Goal: Task Accomplishment & Management: Manage account settings

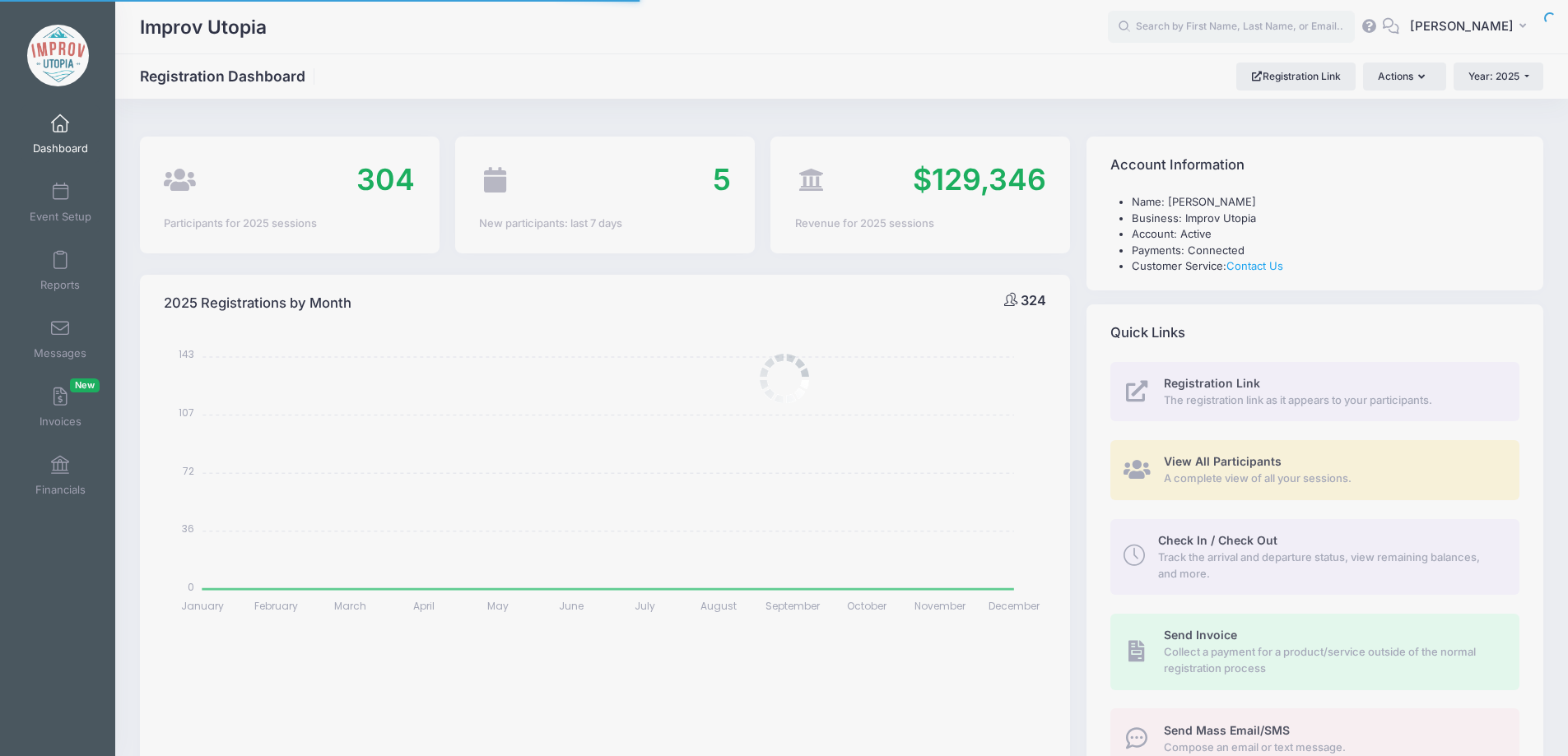
select select
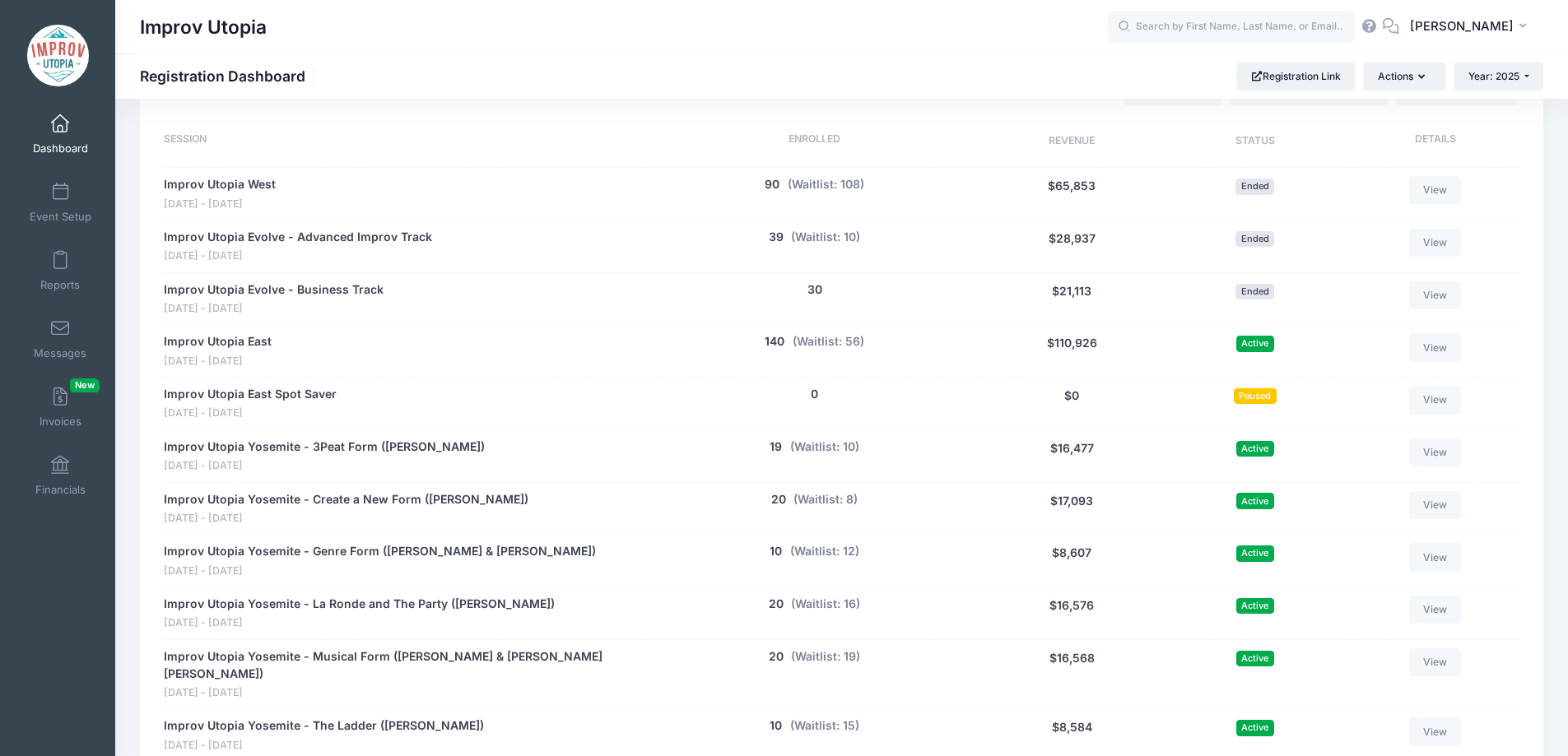
scroll to position [1272, 0]
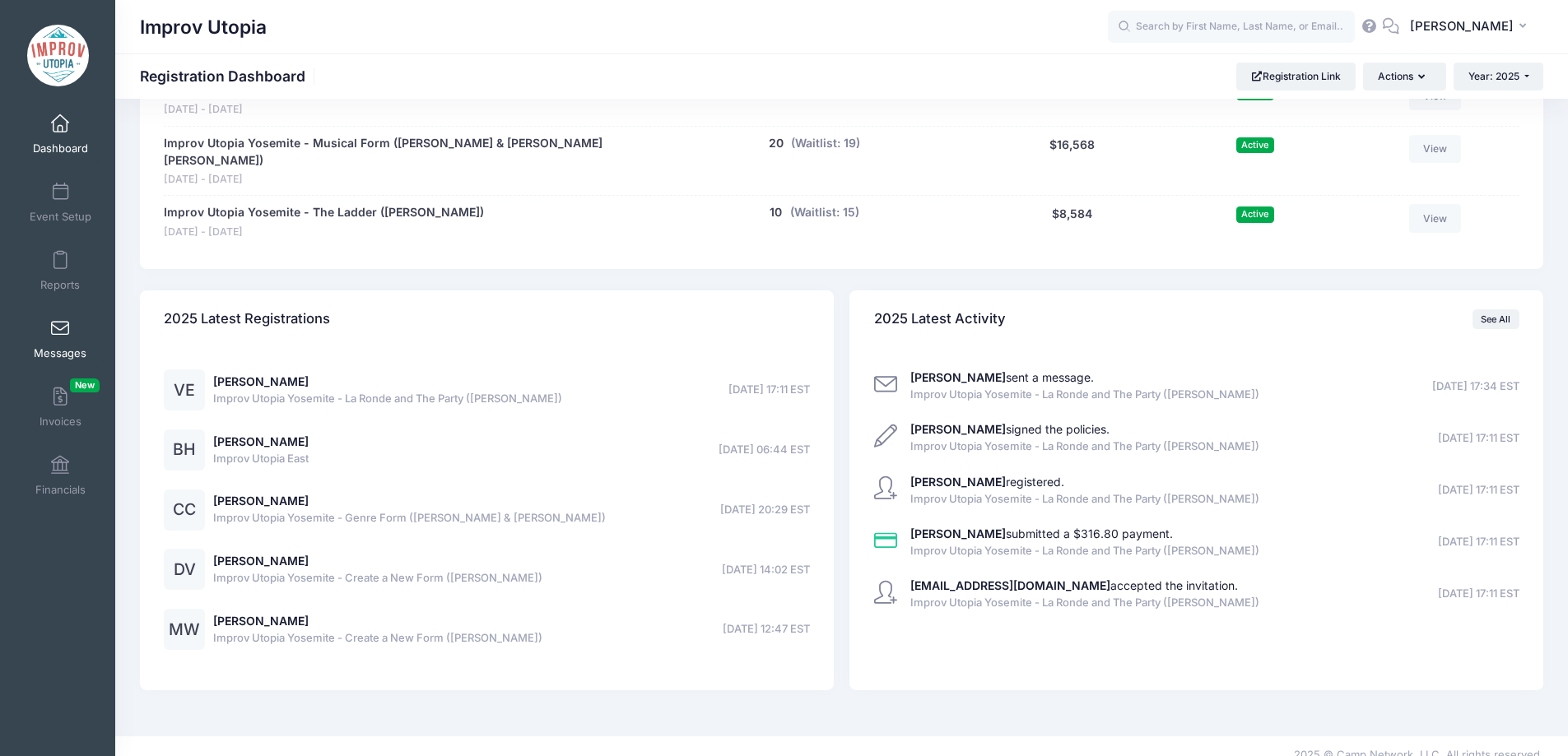
click at [60, 326] on span at bounding box center [60, 329] width 0 height 18
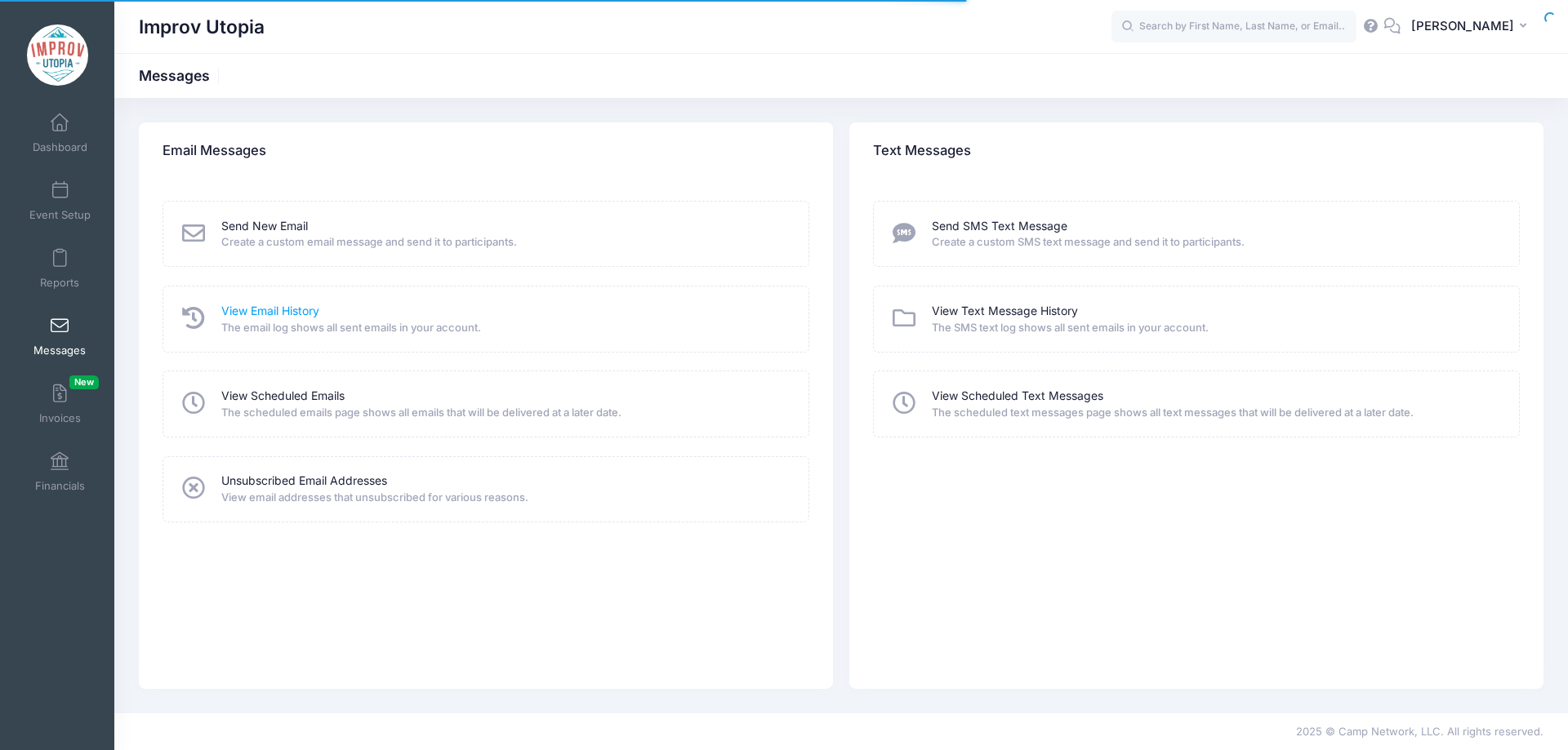
click at [267, 314] on link "View Email History" at bounding box center [269, 312] width 98 height 17
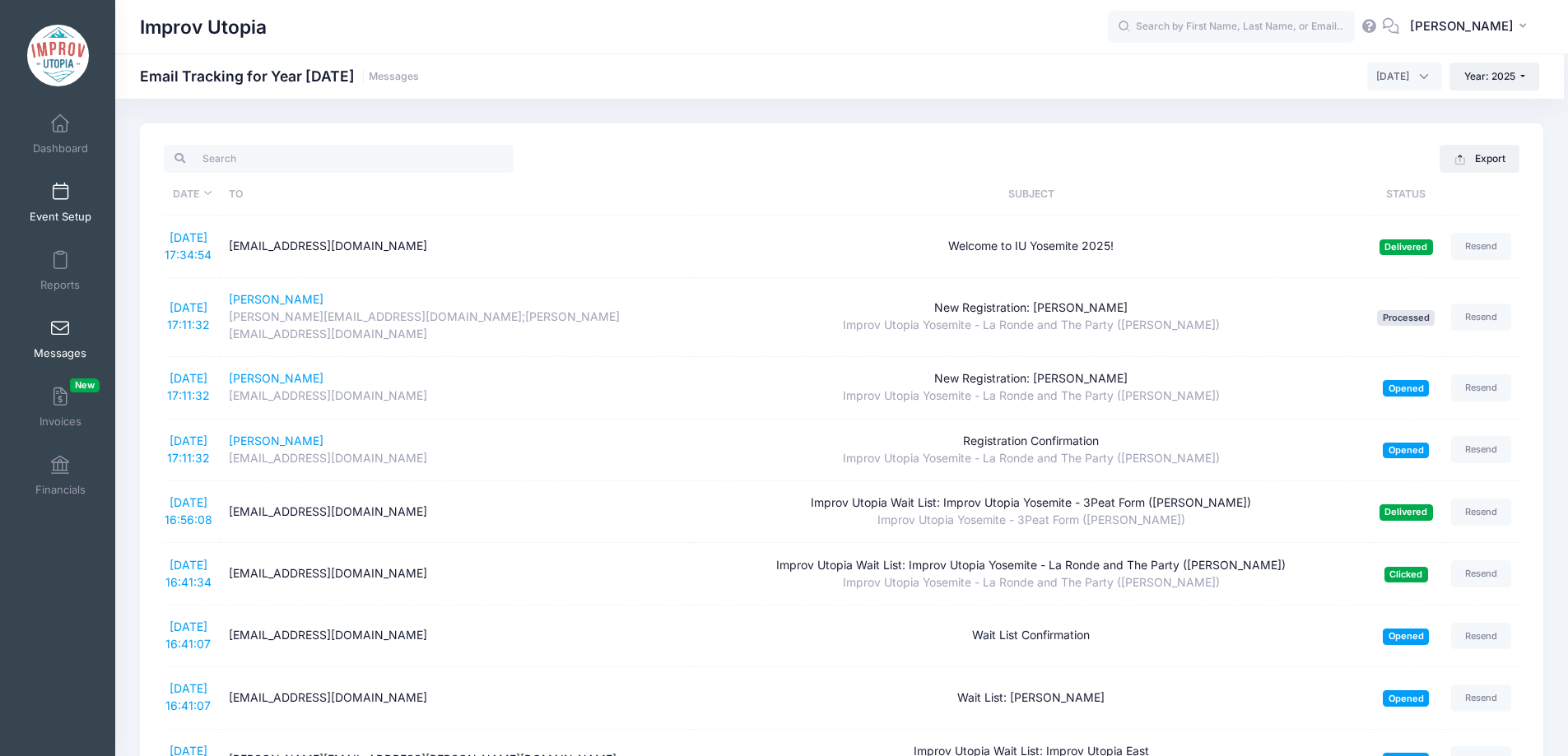
click at [50, 204] on link "Event Setup" at bounding box center [61, 203] width 78 height 57
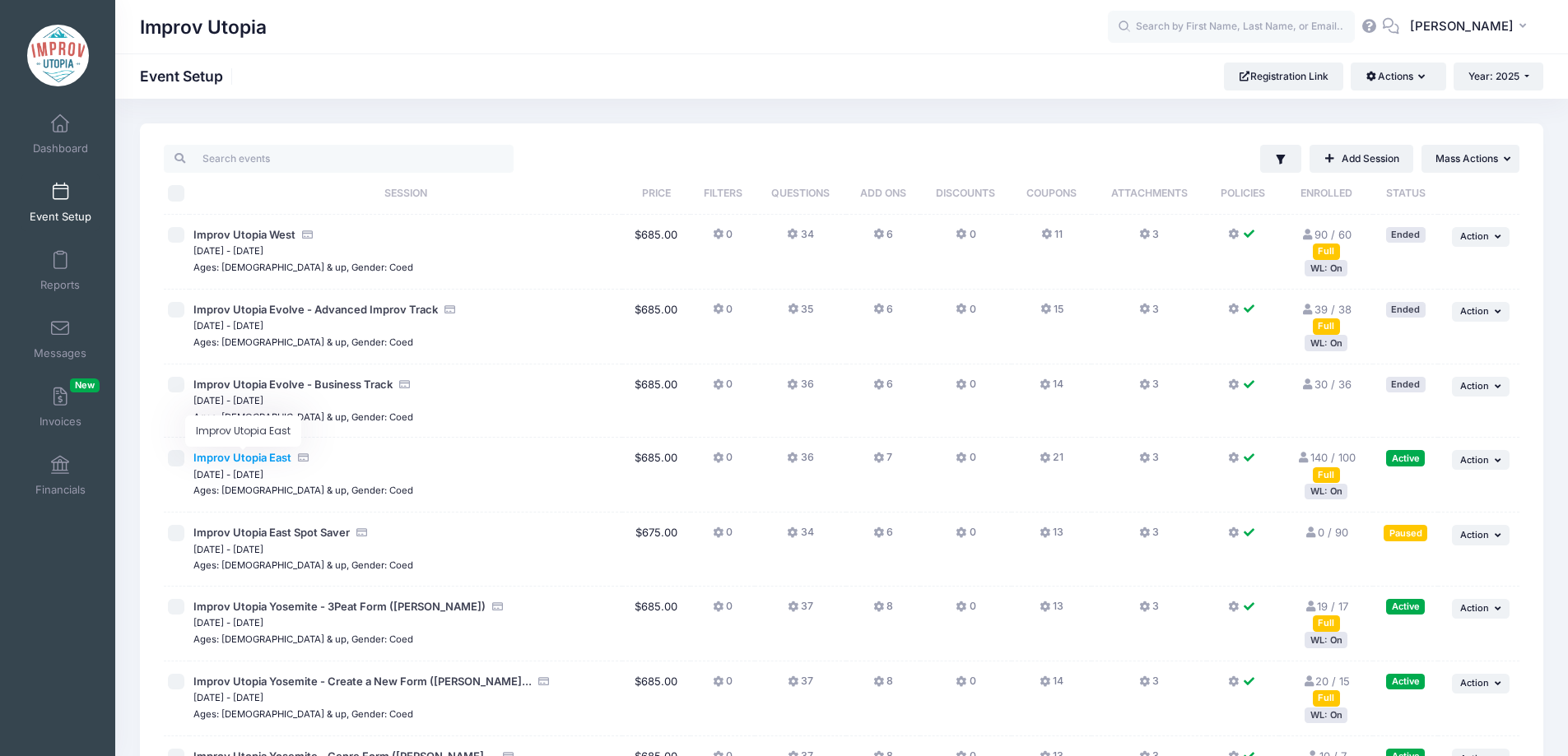
click at [258, 463] on span "Improv Utopia East" at bounding box center [242, 457] width 98 height 13
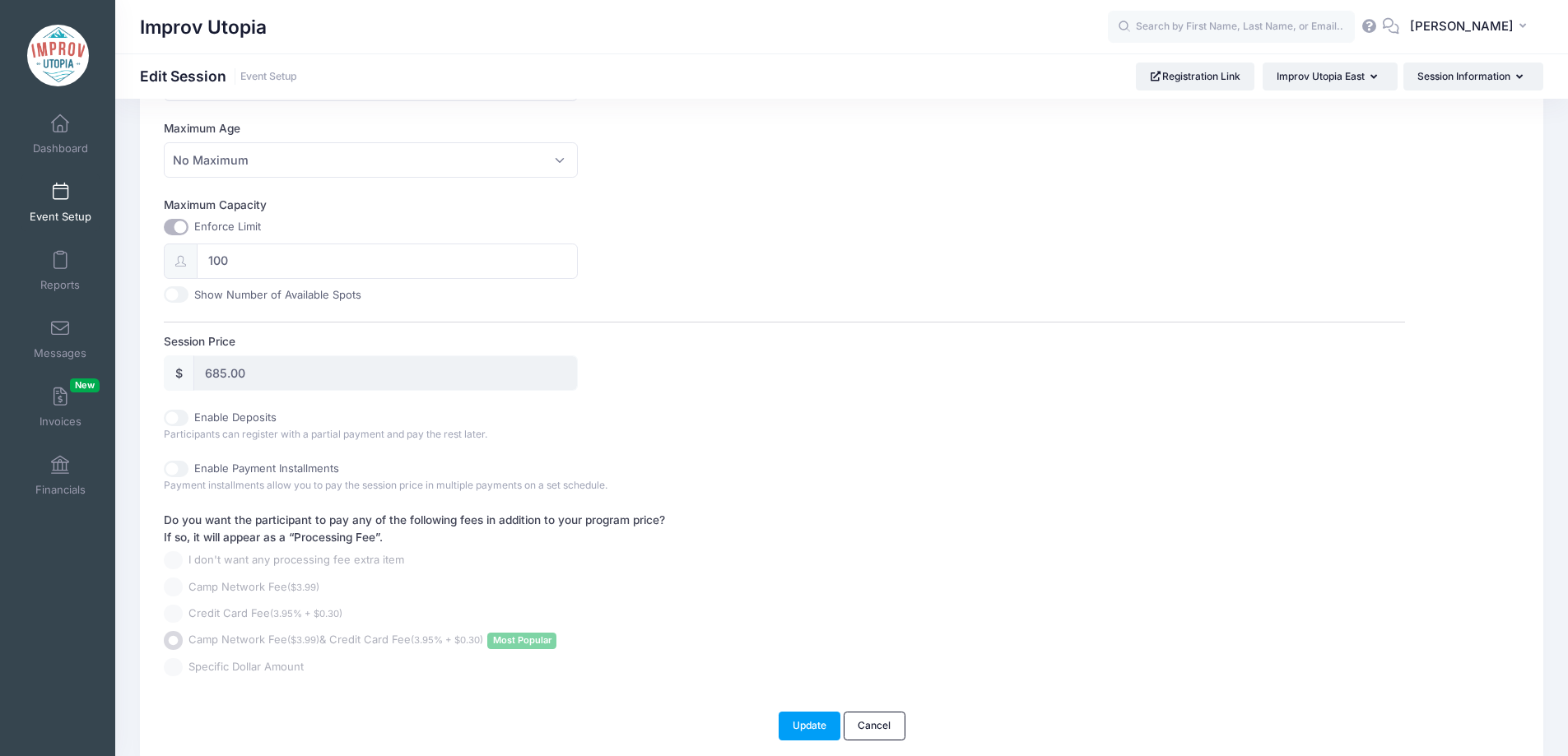
scroll to position [590, 0]
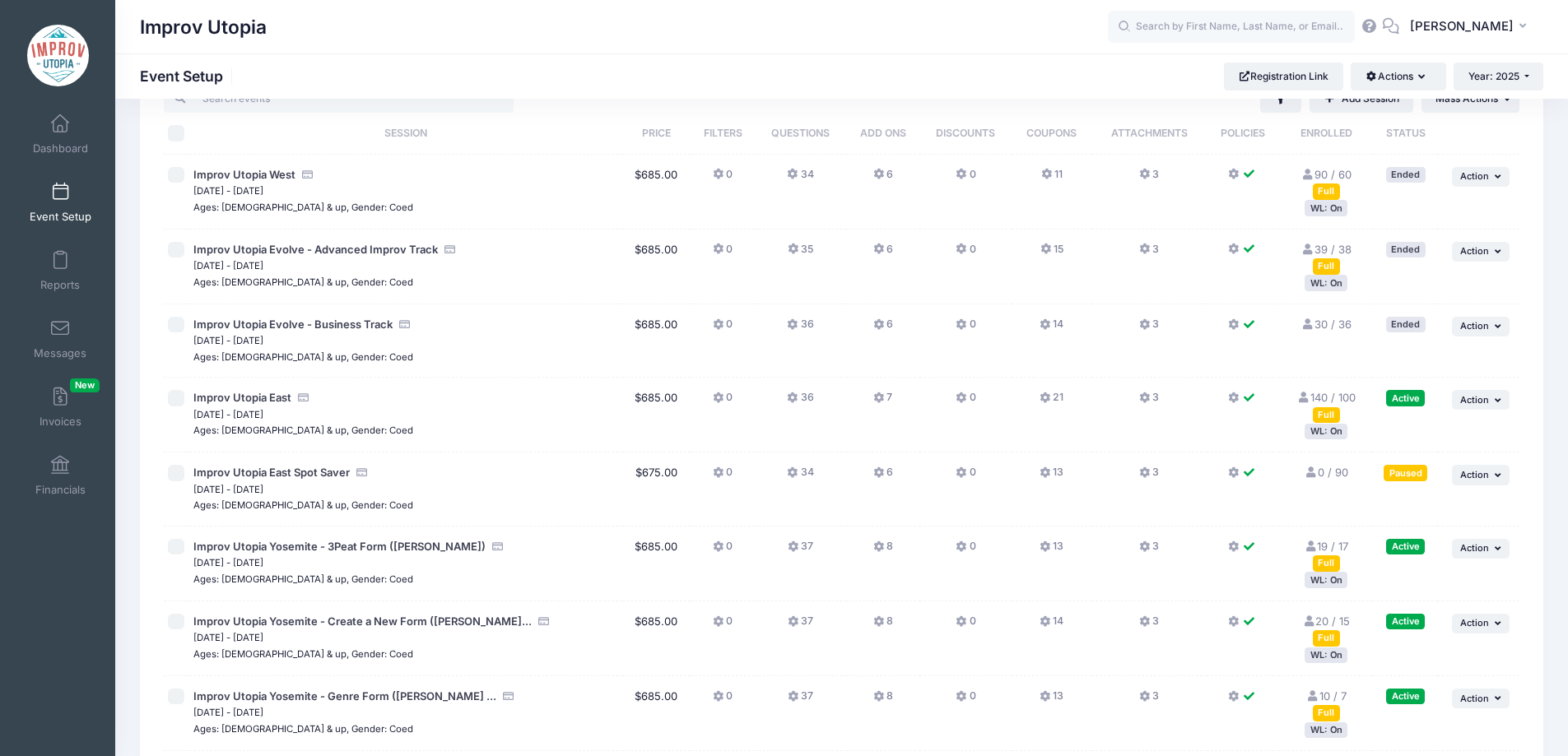
scroll to position [431, 0]
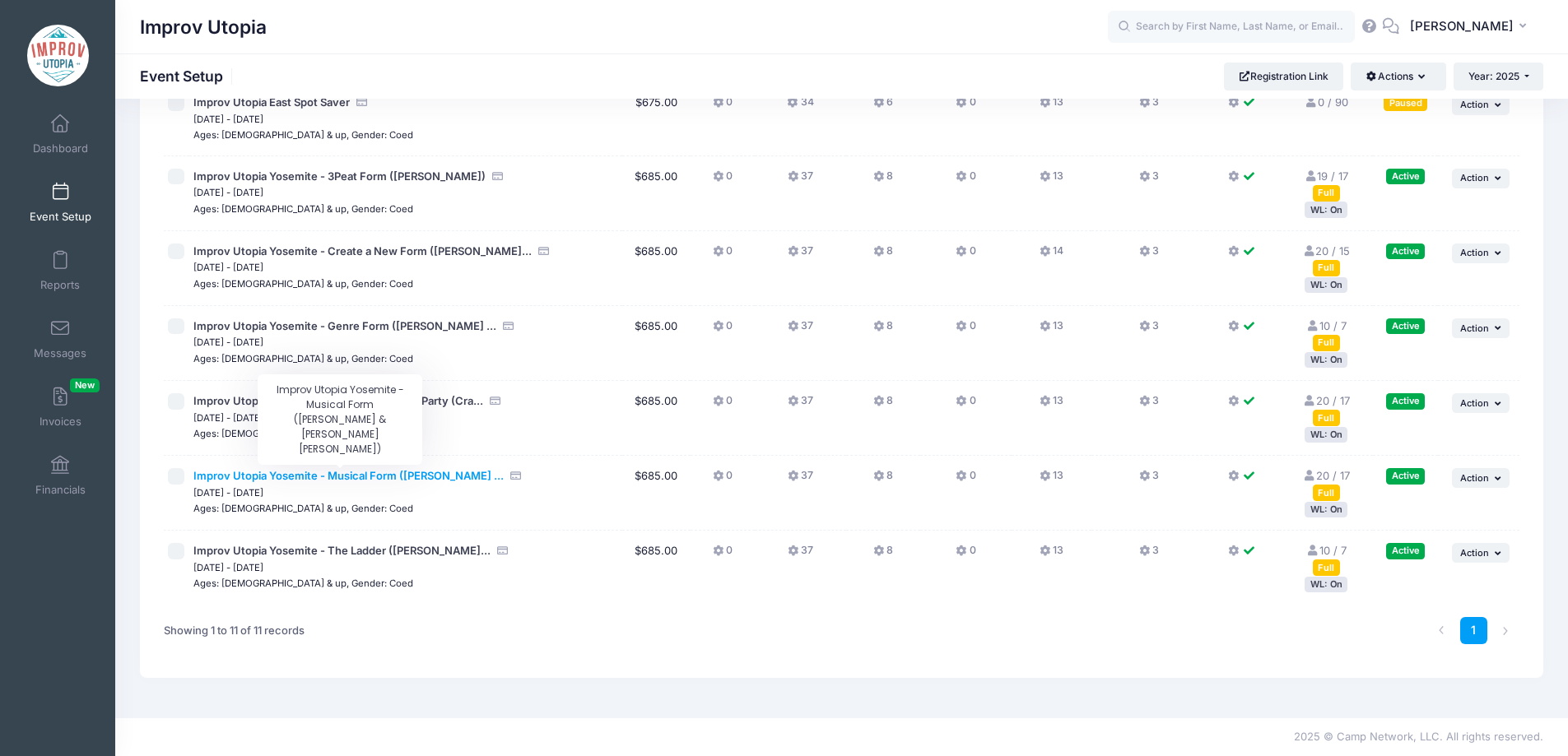
click at [431, 472] on span "Improv Utopia Yosemite - Musical Form ([PERSON_NAME] ..." at bounding box center [348, 475] width 311 height 13
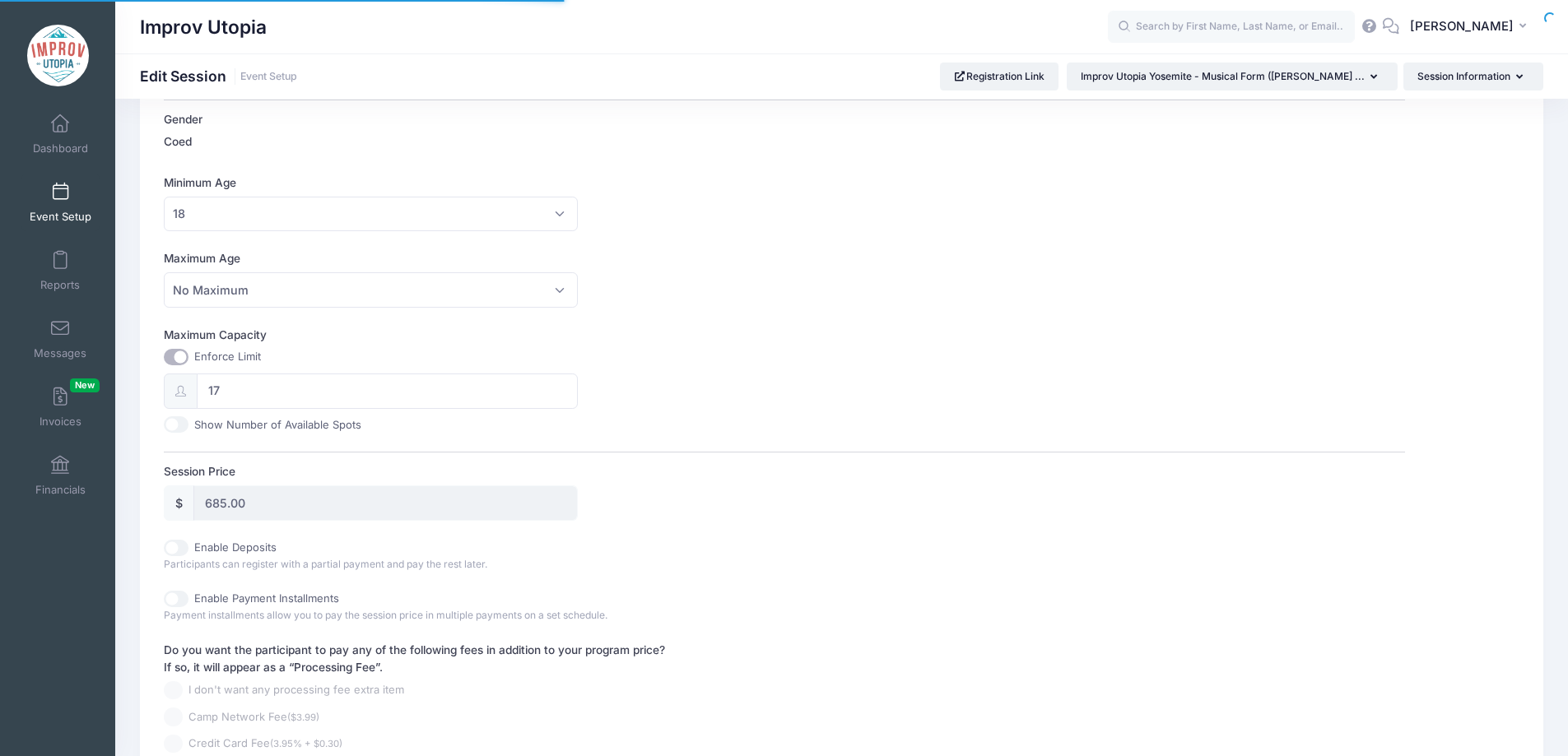
scroll to position [657, 0]
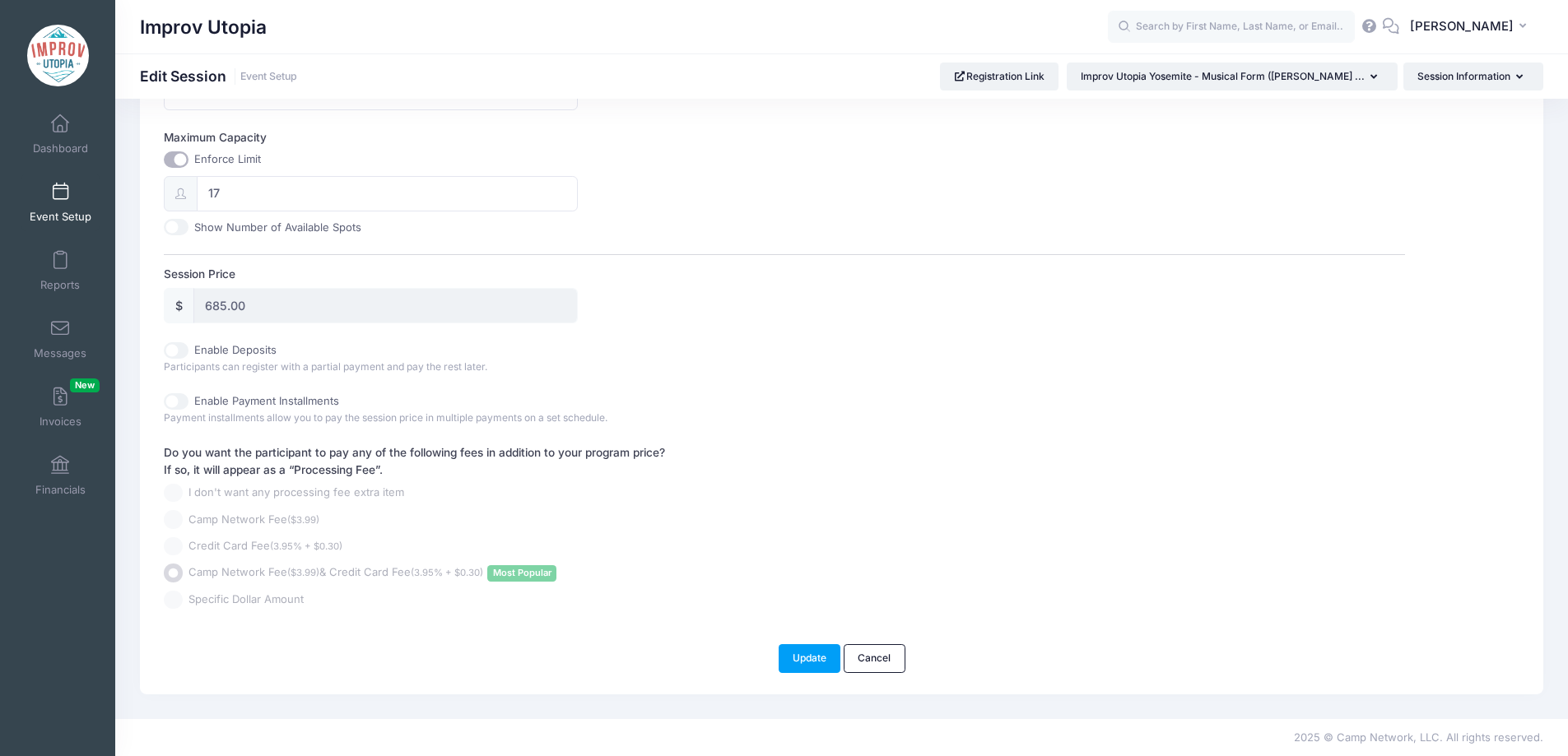
click at [60, 184] on span at bounding box center [60, 192] width 0 height 18
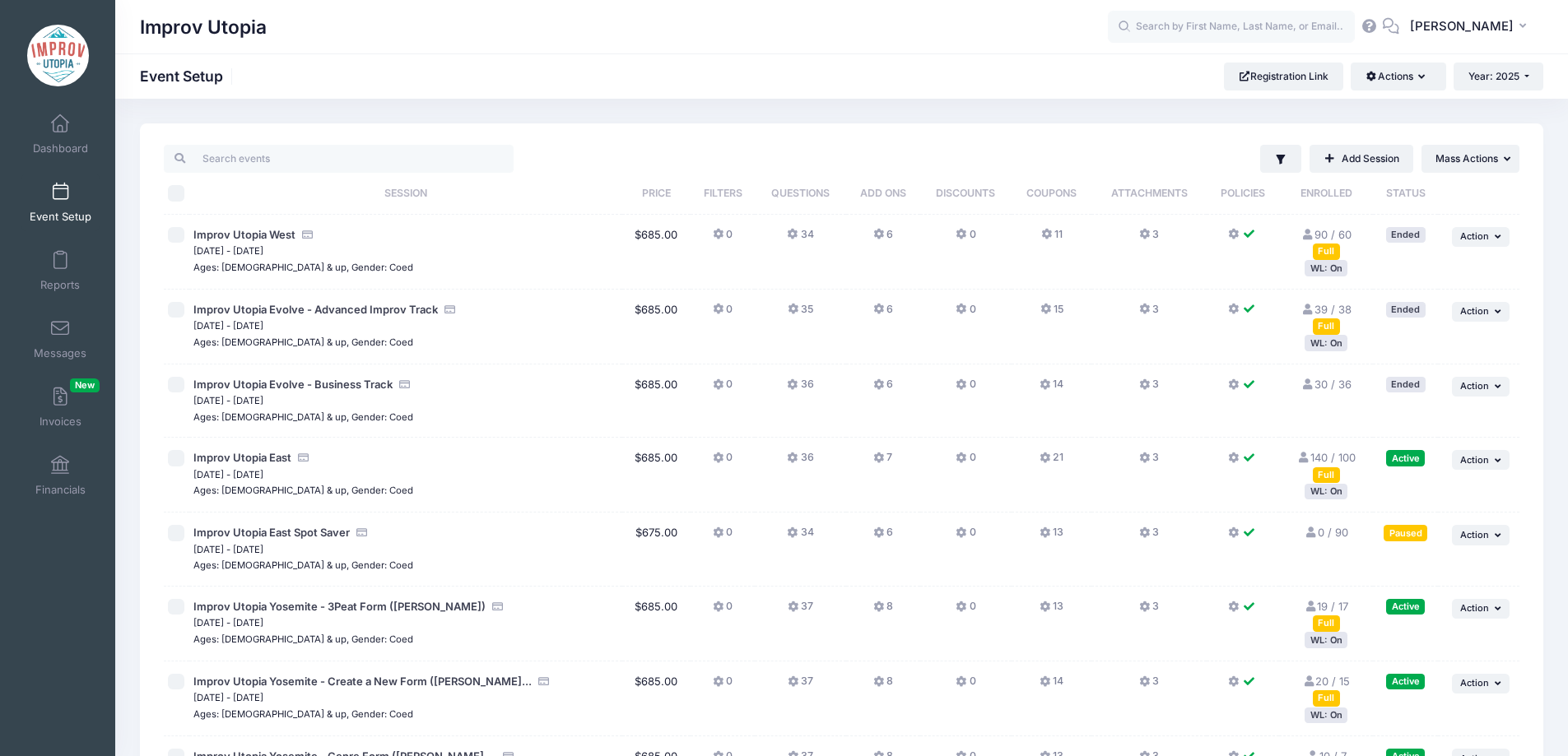
scroll to position [431, 0]
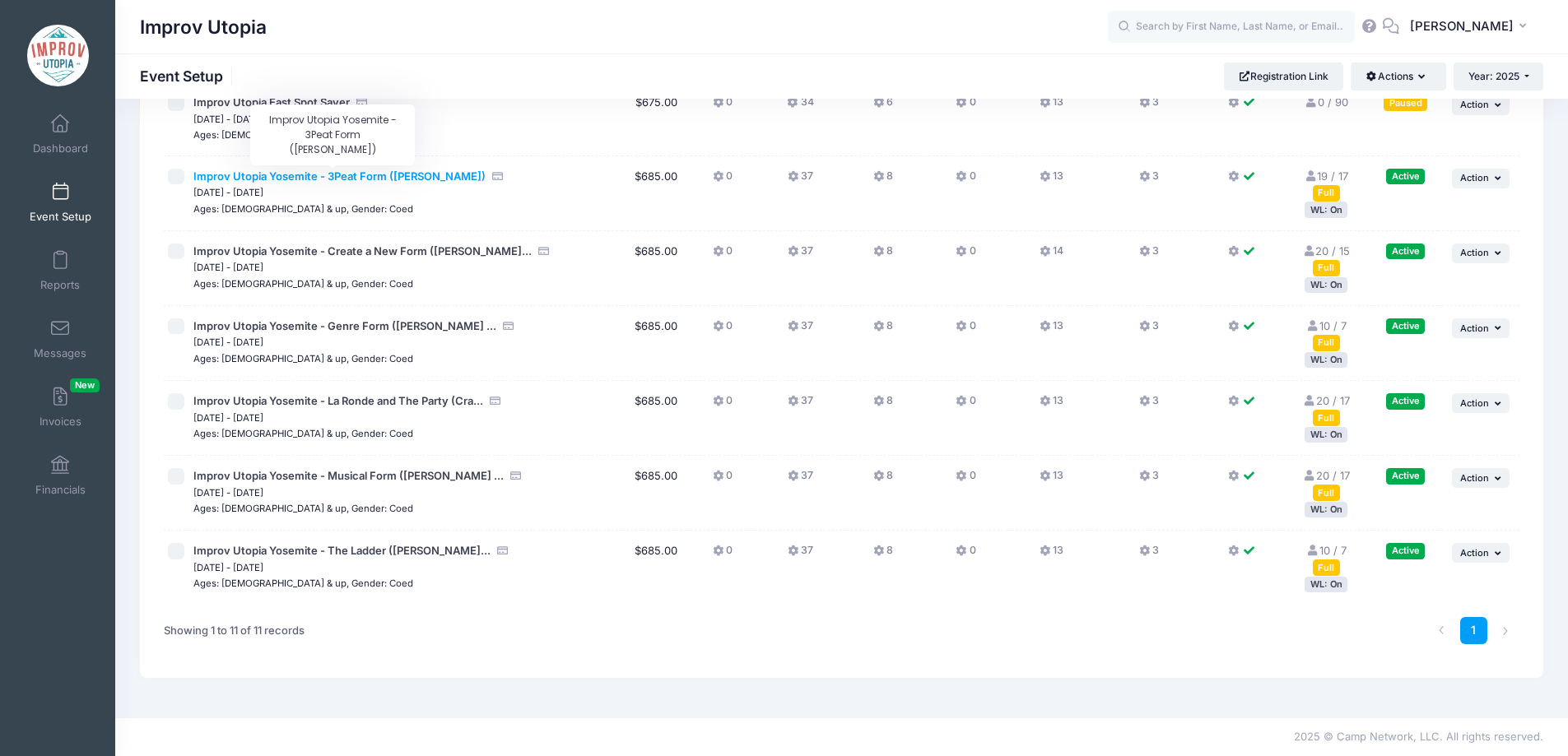
click at [372, 175] on span "Improv Utopia Yosemite - 3Peat Form ([PERSON_NAME])" at bounding box center [339, 176] width 292 height 13
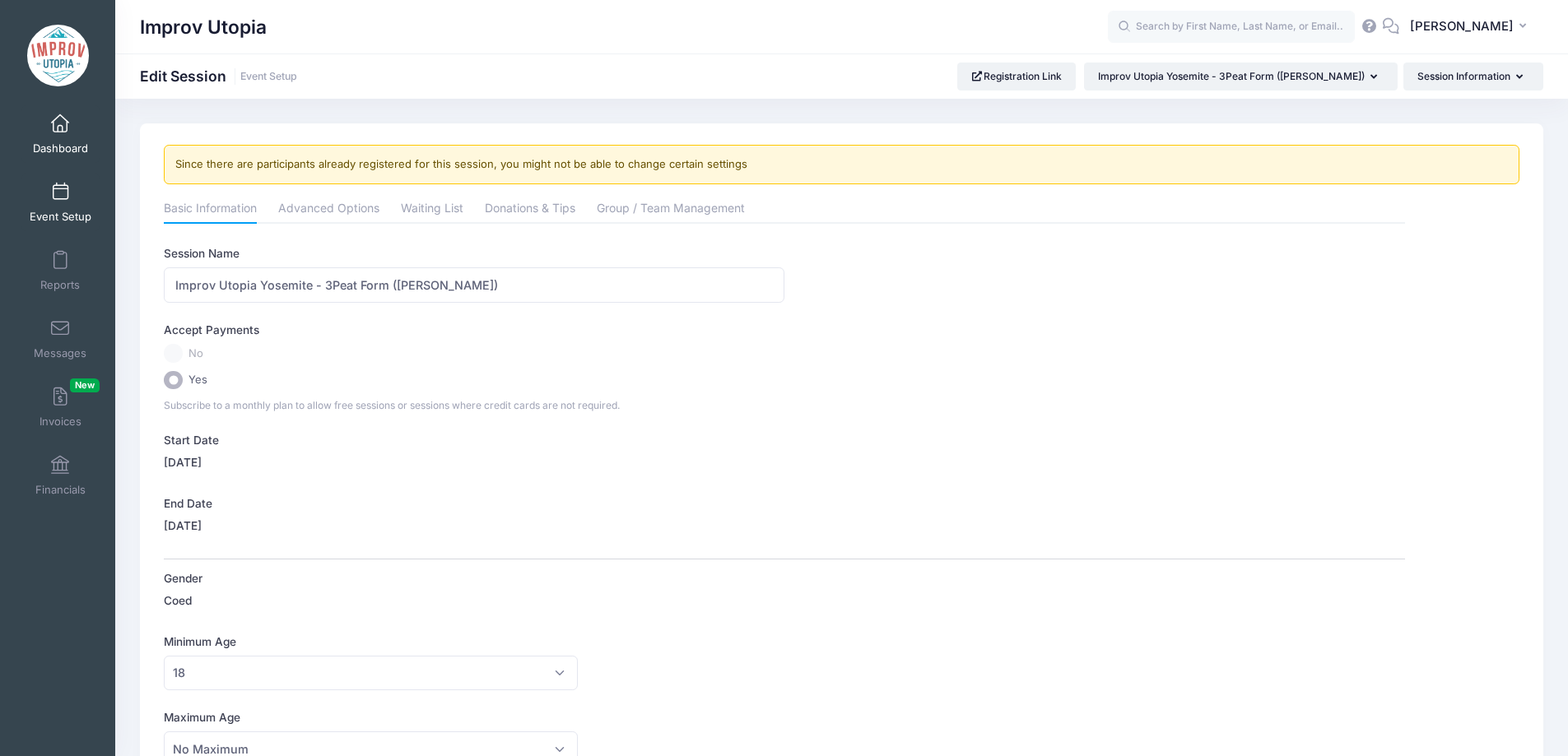
click at [56, 137] on link "Dashboard" at bounding box center [61, 134] width 78 height 57
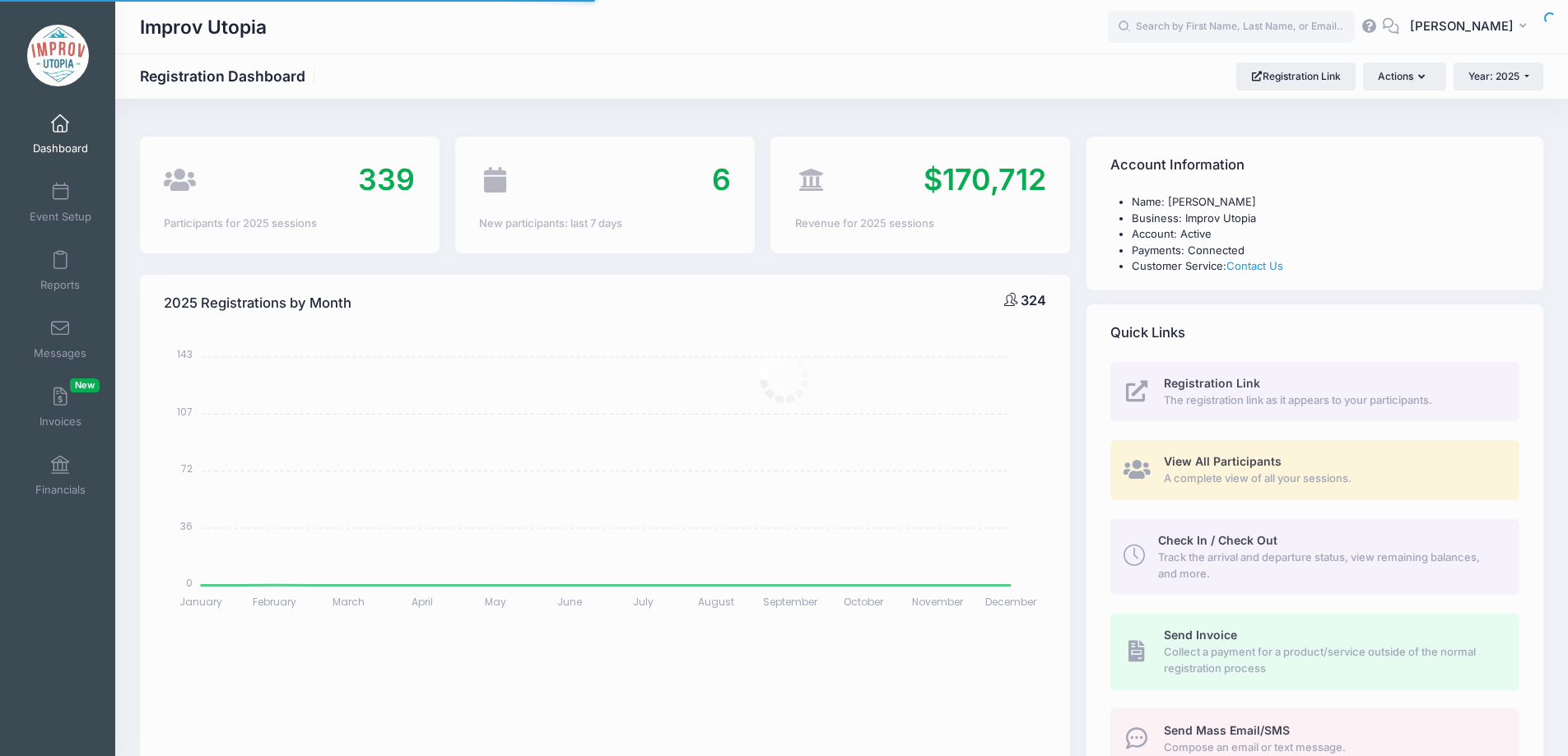
select select
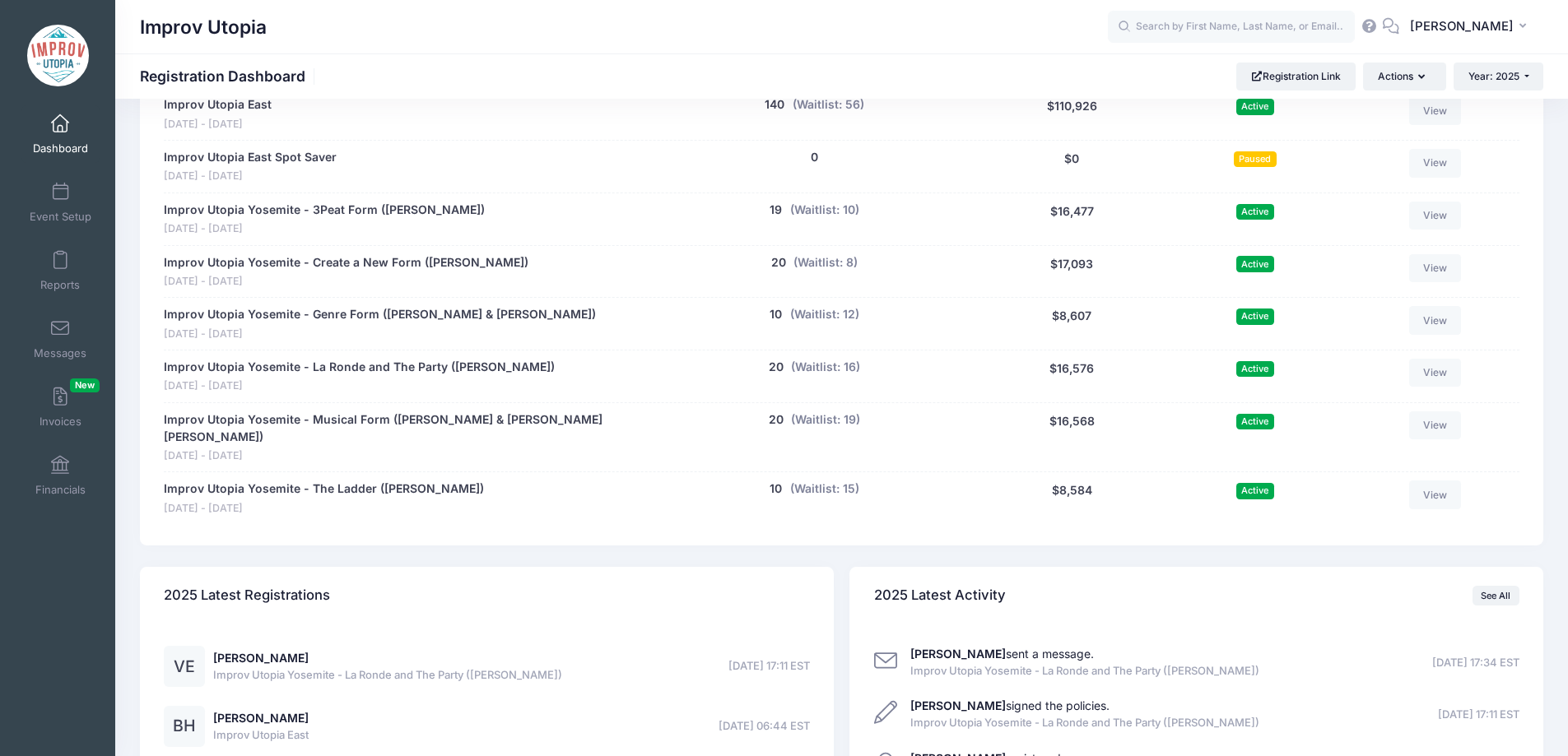
scroll to position [992, 0]
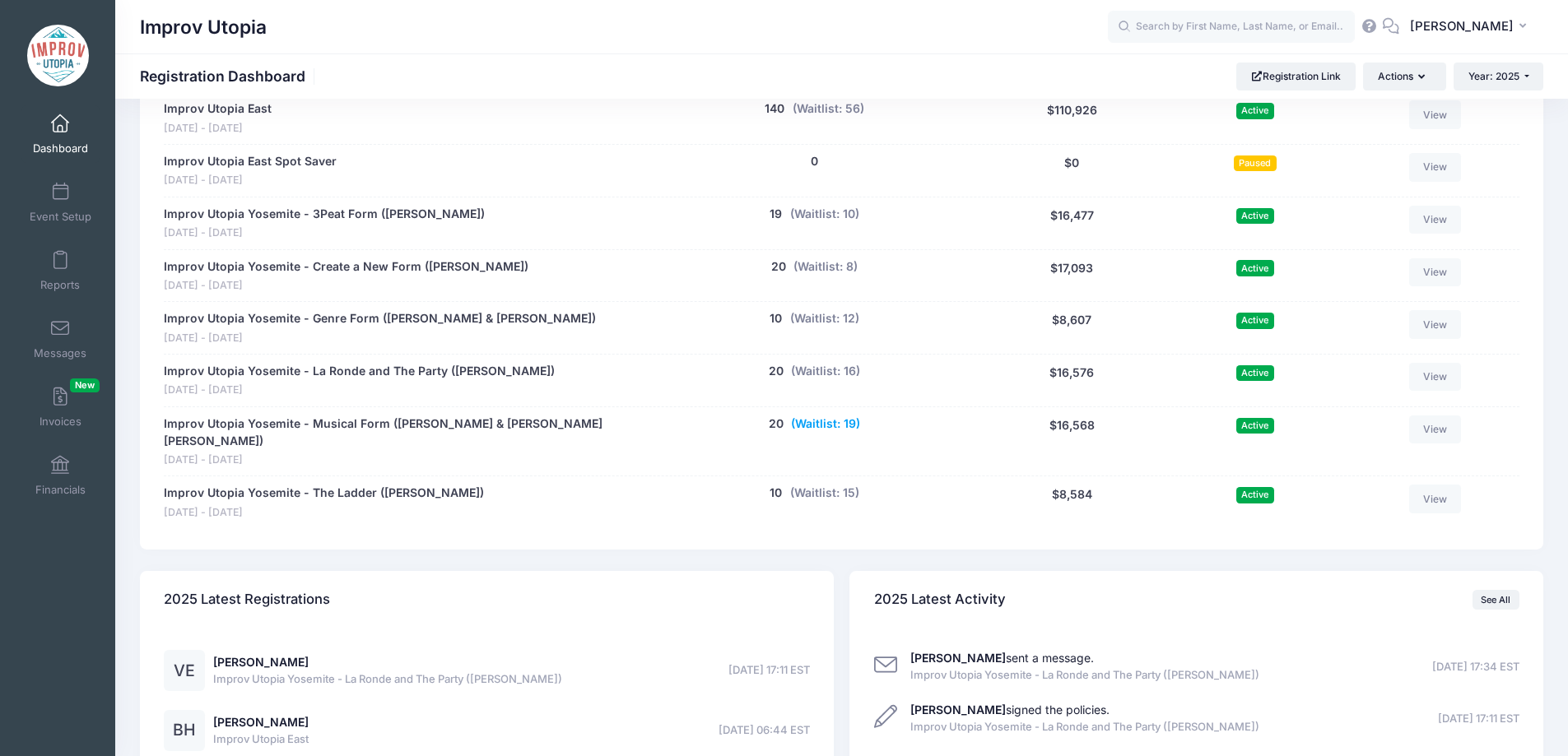
click at [827, 423] on button "(Waitlist: 19)" at bounding box center [825, 425] width 69 height 17
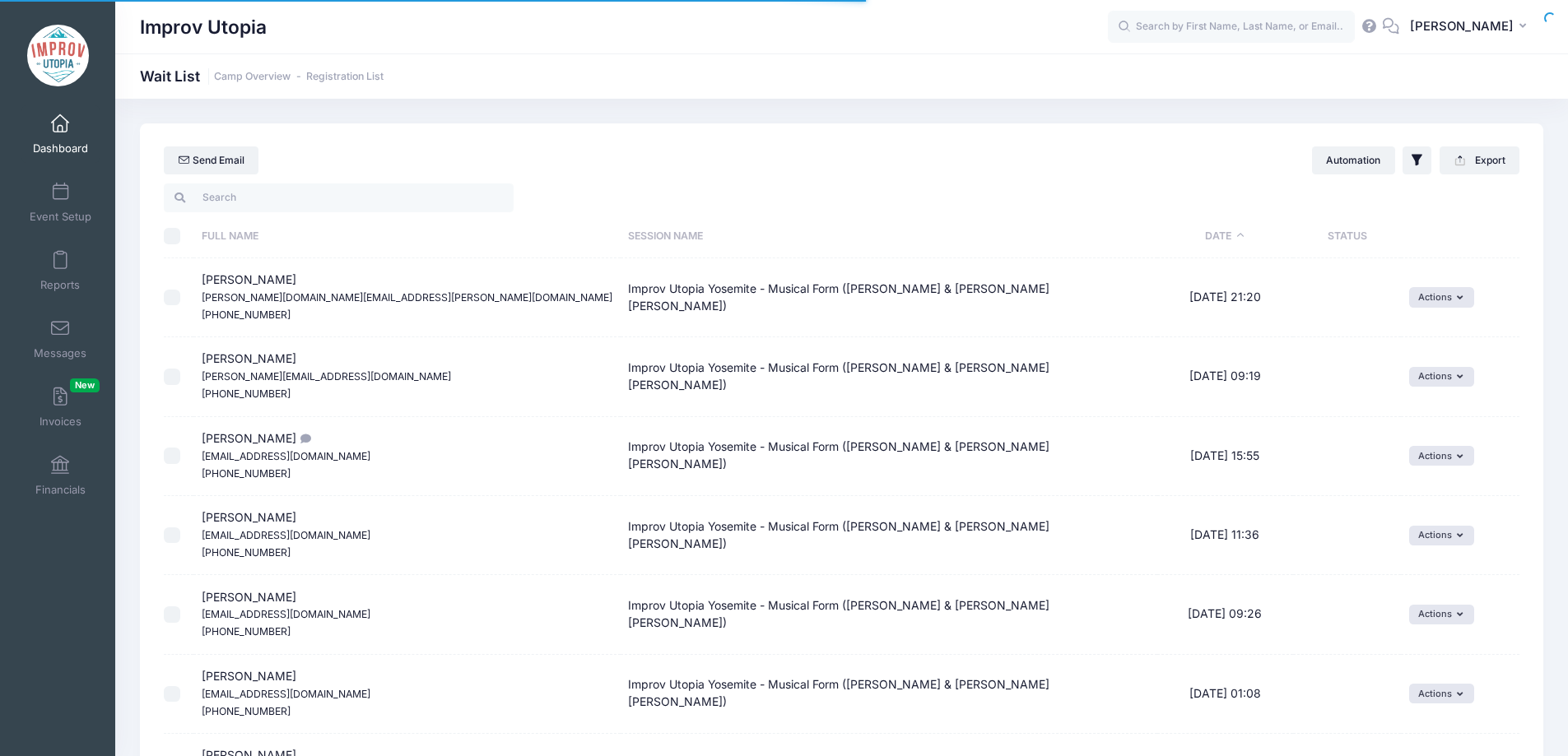
select select "50"
click at [266, 192] on input "search" at bounding box center [338, 197] width 350 height 28
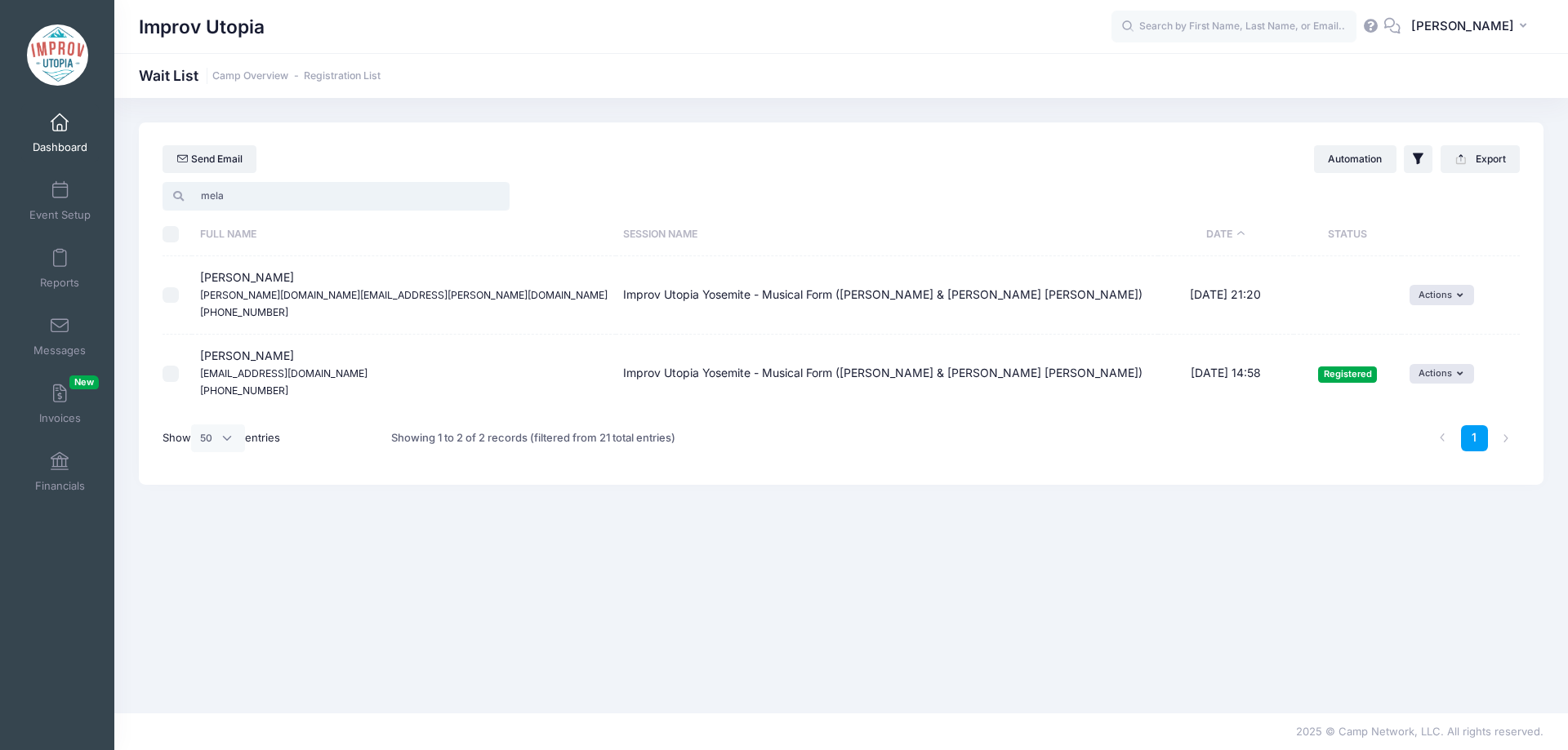
type input "mela"
click at [1435, 293] on button "Actions" at bounding box center [1441, 294] width 65 height 20
click at [1406, 327] on link "Invite" at bounding box center [1412, 331] width 71 height 31
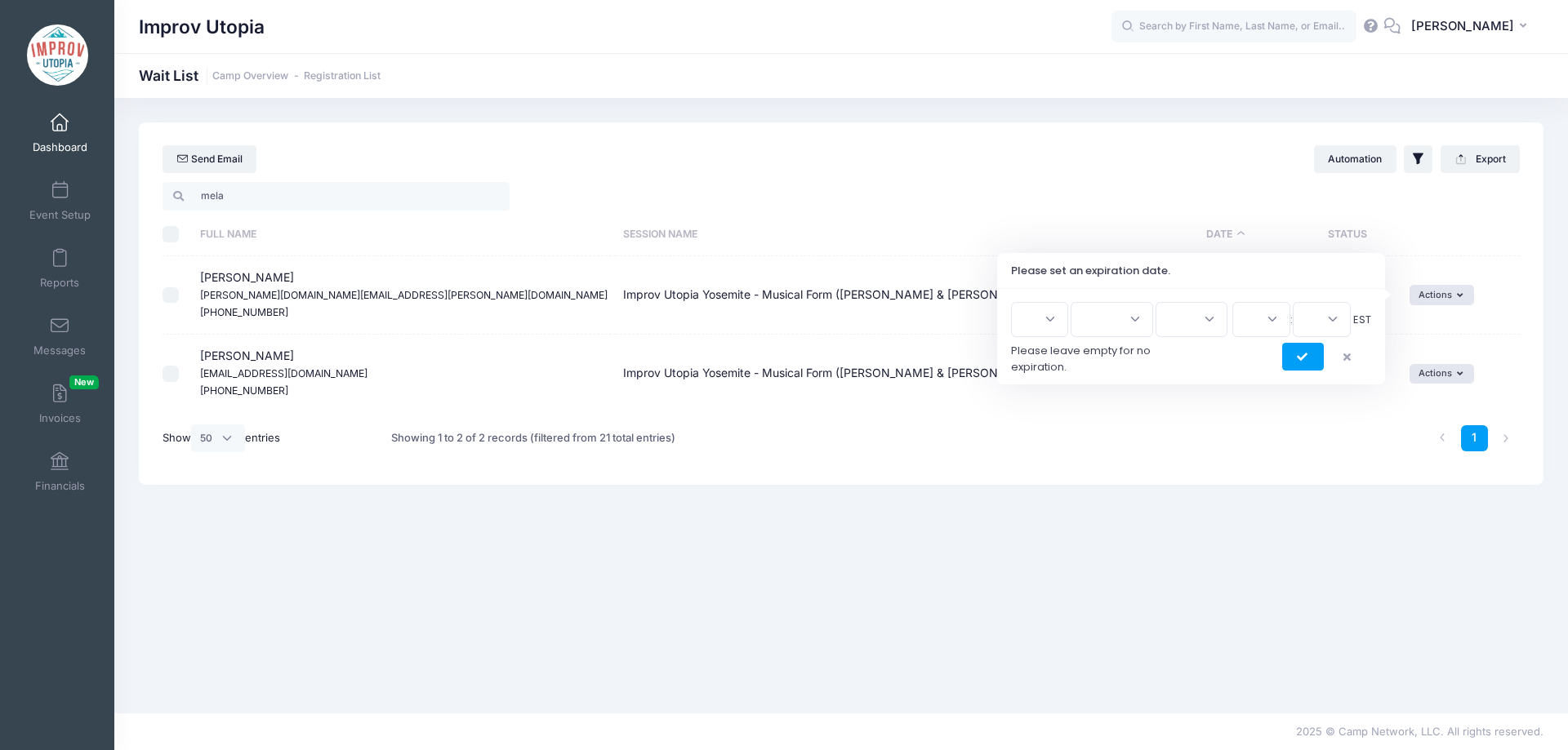
click at [1047, 331] on select "1 2 3 4 5 6 7 8 9 10 11 12 13 14 15 16 17 18 19 20 21 22 23 24 25 26 27 28 29 3…" at bounding box center [1040, 319] width 57 height 35
select select "15"
click at [1016, 302] on select "1 2 3 4 5 6 7 8 9 10 11 12 13 14 15 16 17 18 19 20 21 22 23 24 25 26 27 28 29 3…" at bounding box center [1040, 319] width 57 height 35
click at [1110, 316] on select "Jan Feb Mar Apr May Jun Jul Aug Sep Oct Nov Dec" at bounding box center [1112, 319] width 83 height 35
select select "7"
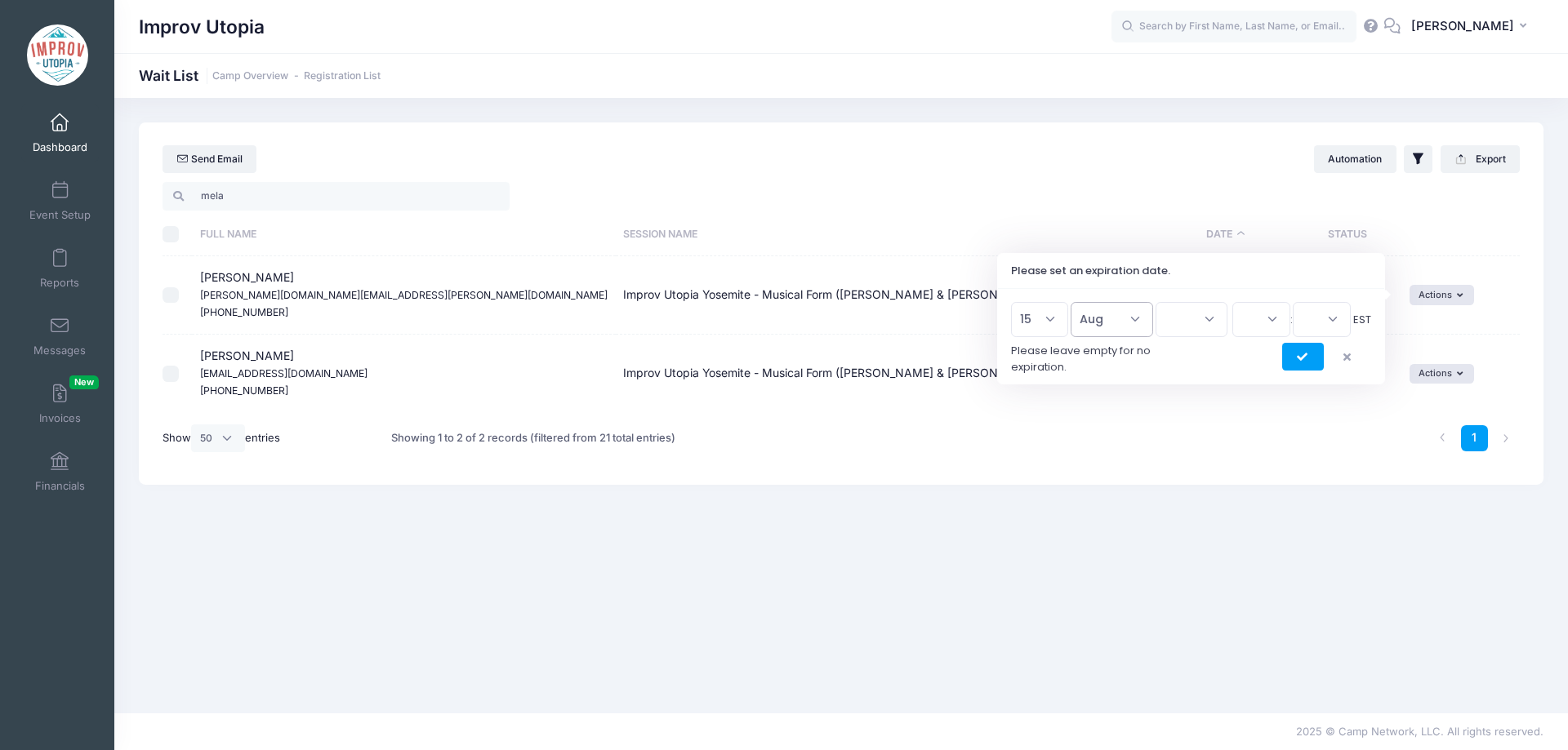
click at [1078, 302] on select "Jan Feb Mar Apr May Jun Jul Aug Sep Oct Nov Dec" at bounding box center [1112, 319] width 83 height 35
click at [1196, 313] on select "2026 2025" at bounding box center [1191, 319] width 72 height 35
select select "2025"
click at [1155, 302] on select "2026 2025" at bounding box center [1191, 319] width 72 height 35
click at [1256, 309] on select "00 01 02 03 04 05 06 07 08 09 10 11 12 13 14 15 16 17 18 19 20 21 22 23" at bounding box center [1261, 319] width 58 height 35
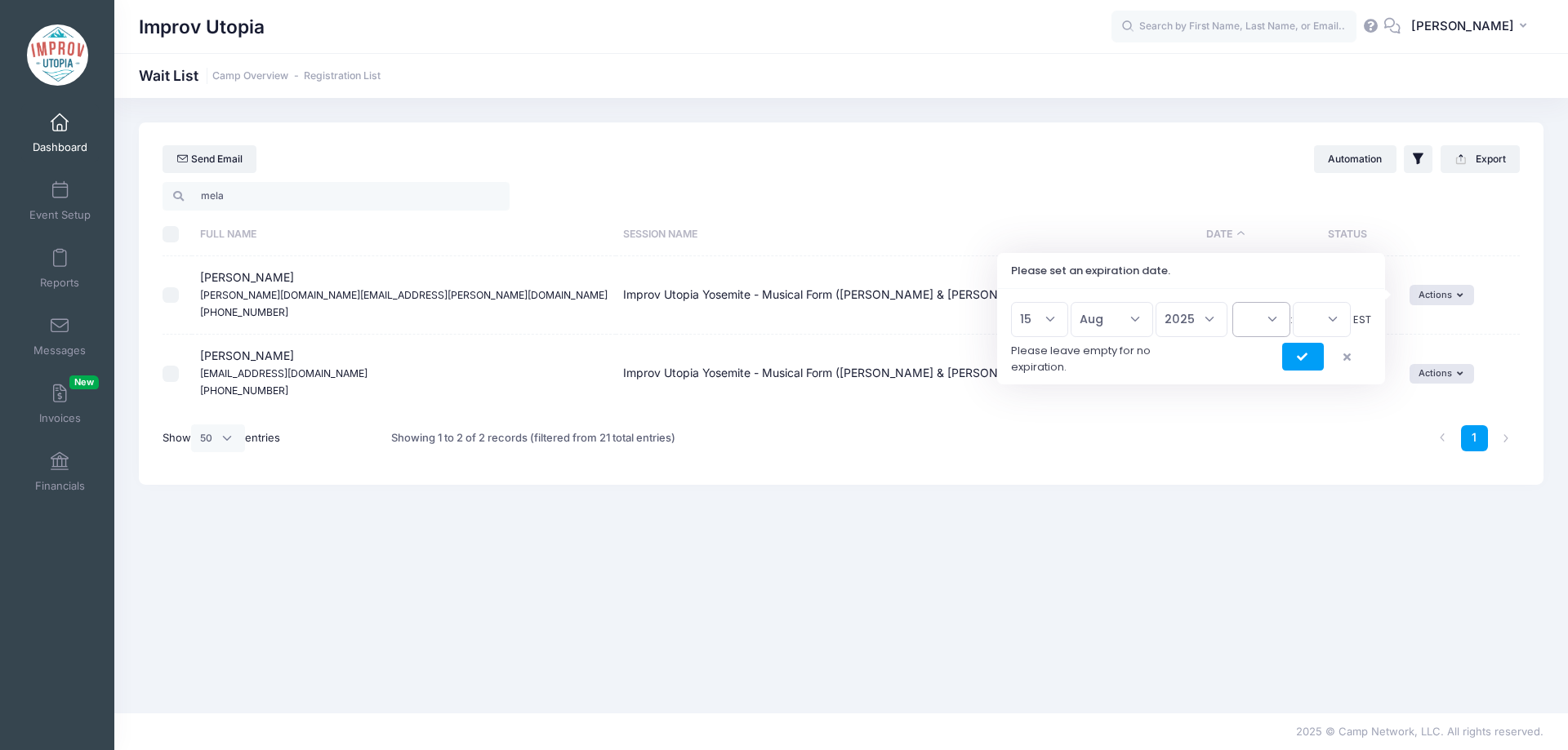
select select "23"
click at [1232, 302] on select "00 01 02 03 04 05 06 07 08 09 10 11 12 13 14 15 16 17 18 19 20 21 22 23" at bounding box center [1261, 319] width 58 height 35
click at [1327, 320] on select "00 15 30 45" at bounding box center [1321, 319] width 58 height 35
select select "45"
click at [1293, 302] on select "00 15 30 45" at bounding box center [1321, 319] width 58 height 35
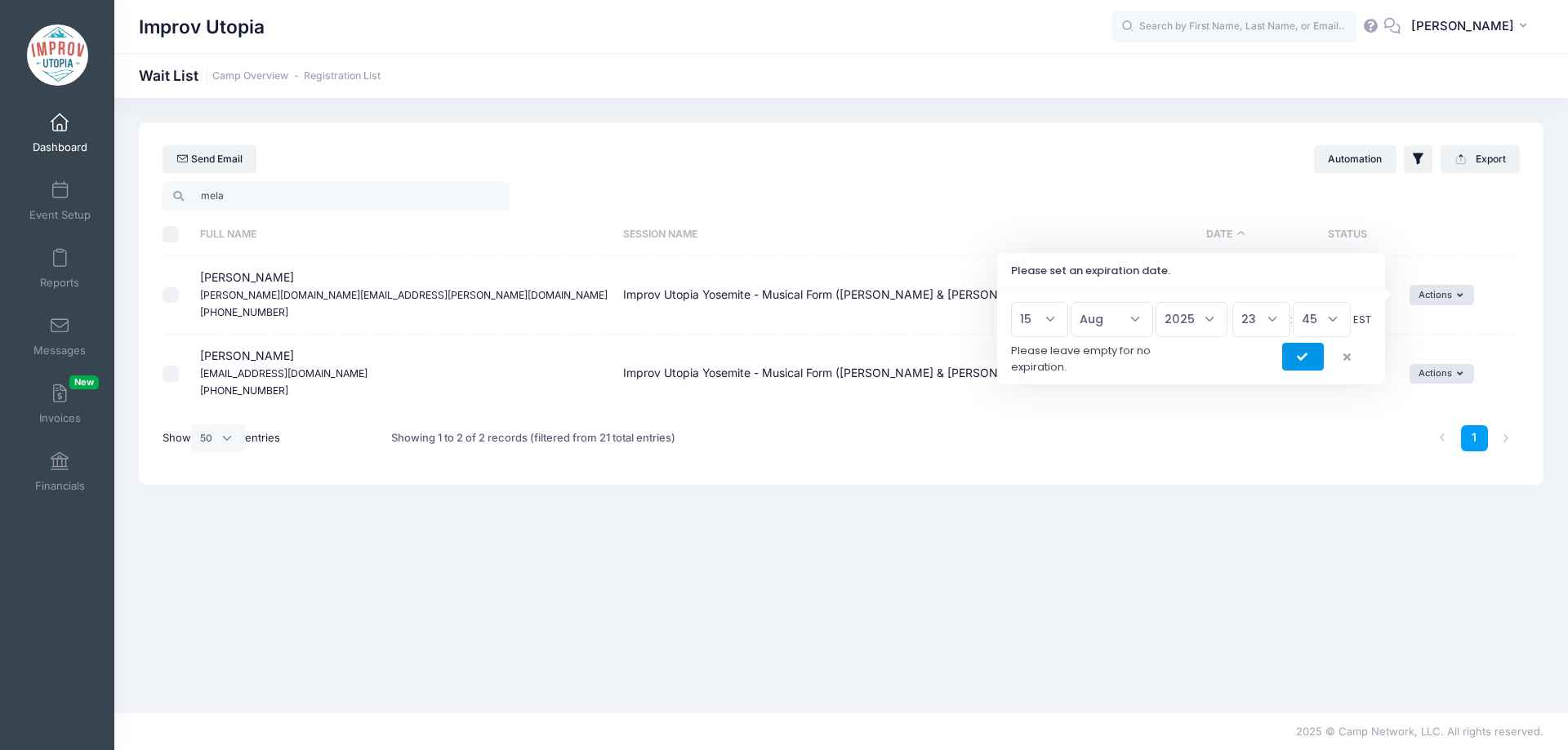
click at [1302, 362] on button "submit" at bounding box center [1303, 356] width 41 height 28
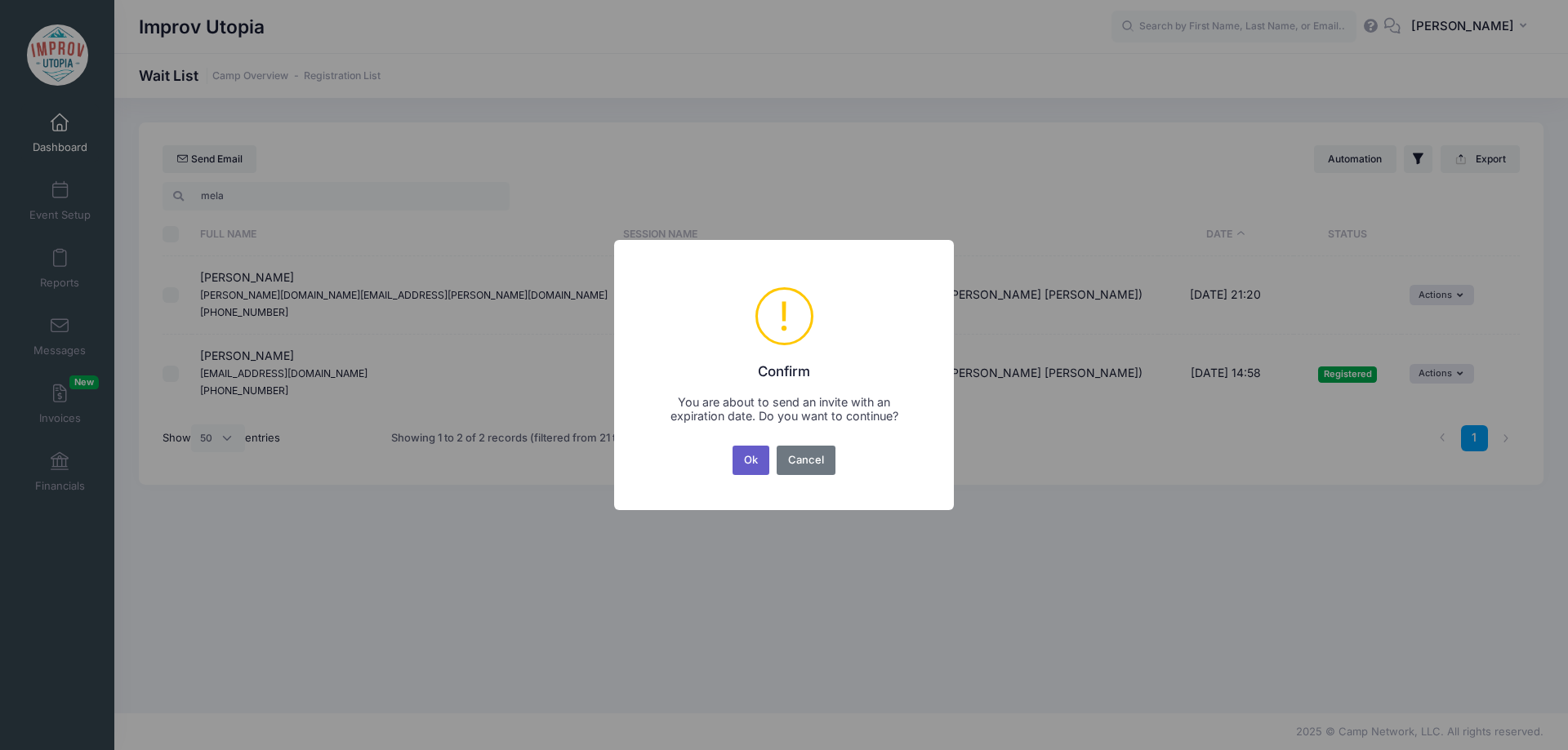
click at [749, 465] on button "Ok" at bounding box center [751, 460] width 38 height 29
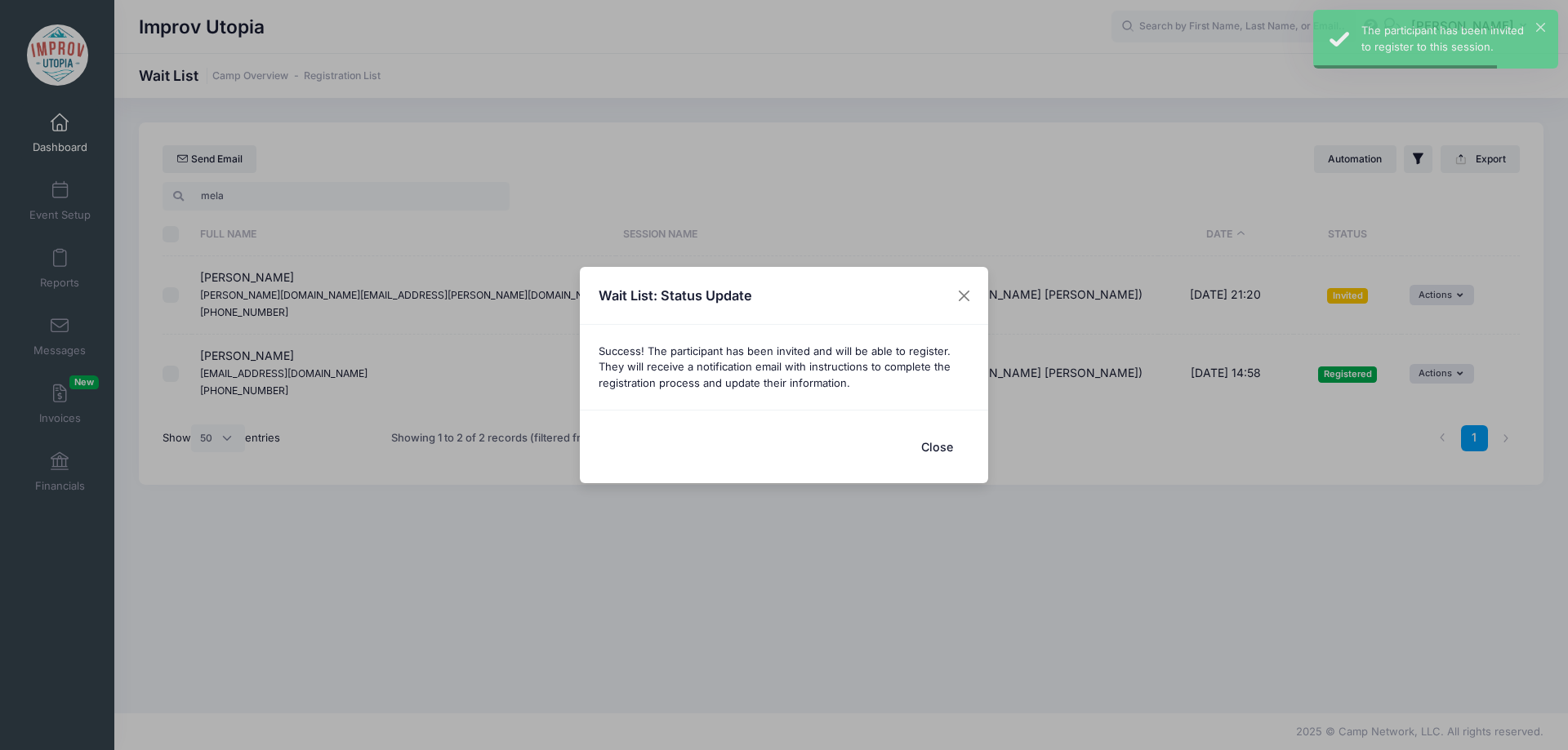
click at [958, 443] on button "Close" at bounding box center [937, 446] width 66 height 35
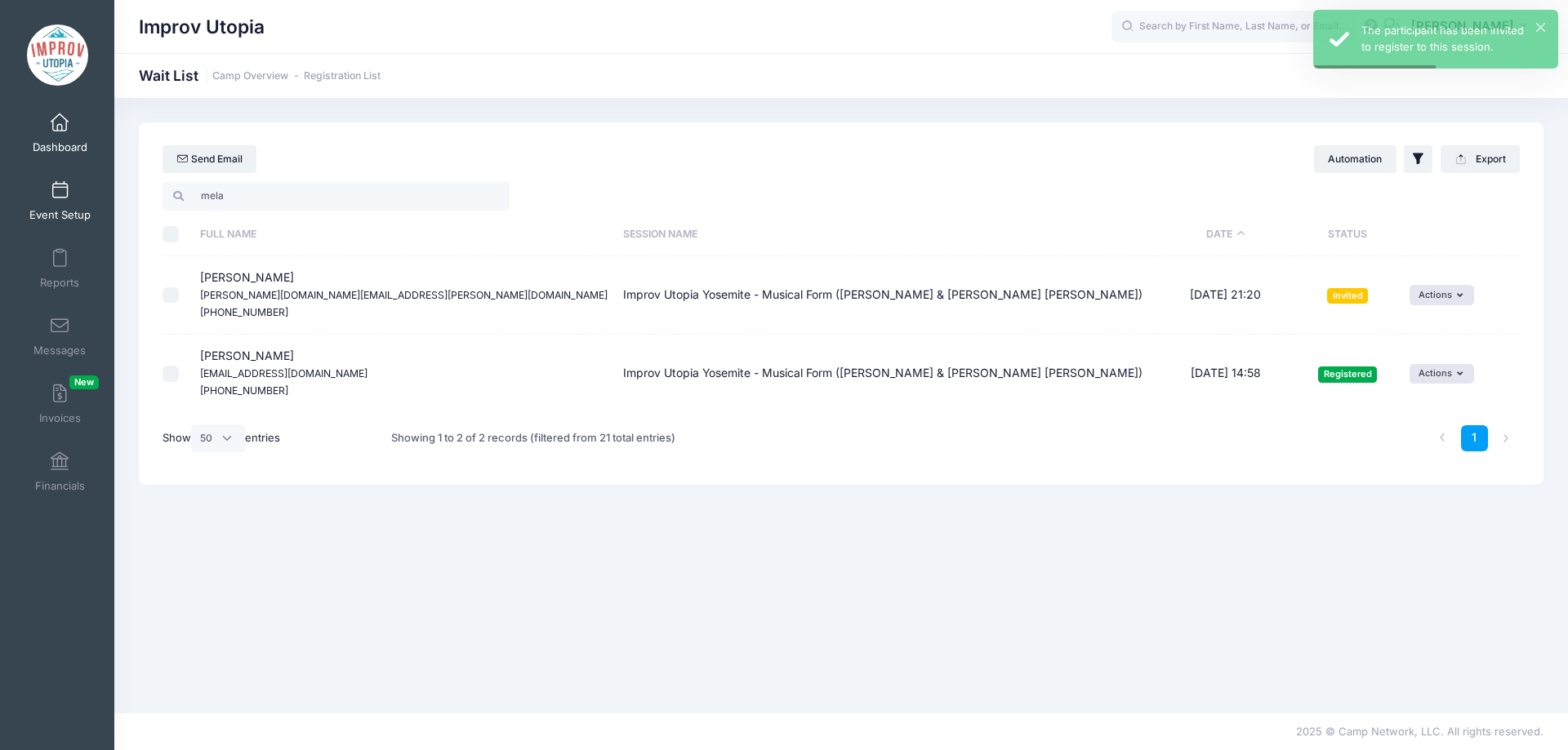
click at [66, 203] on link "Event Setup" at bounding box center [60, 201] width 78 height 57
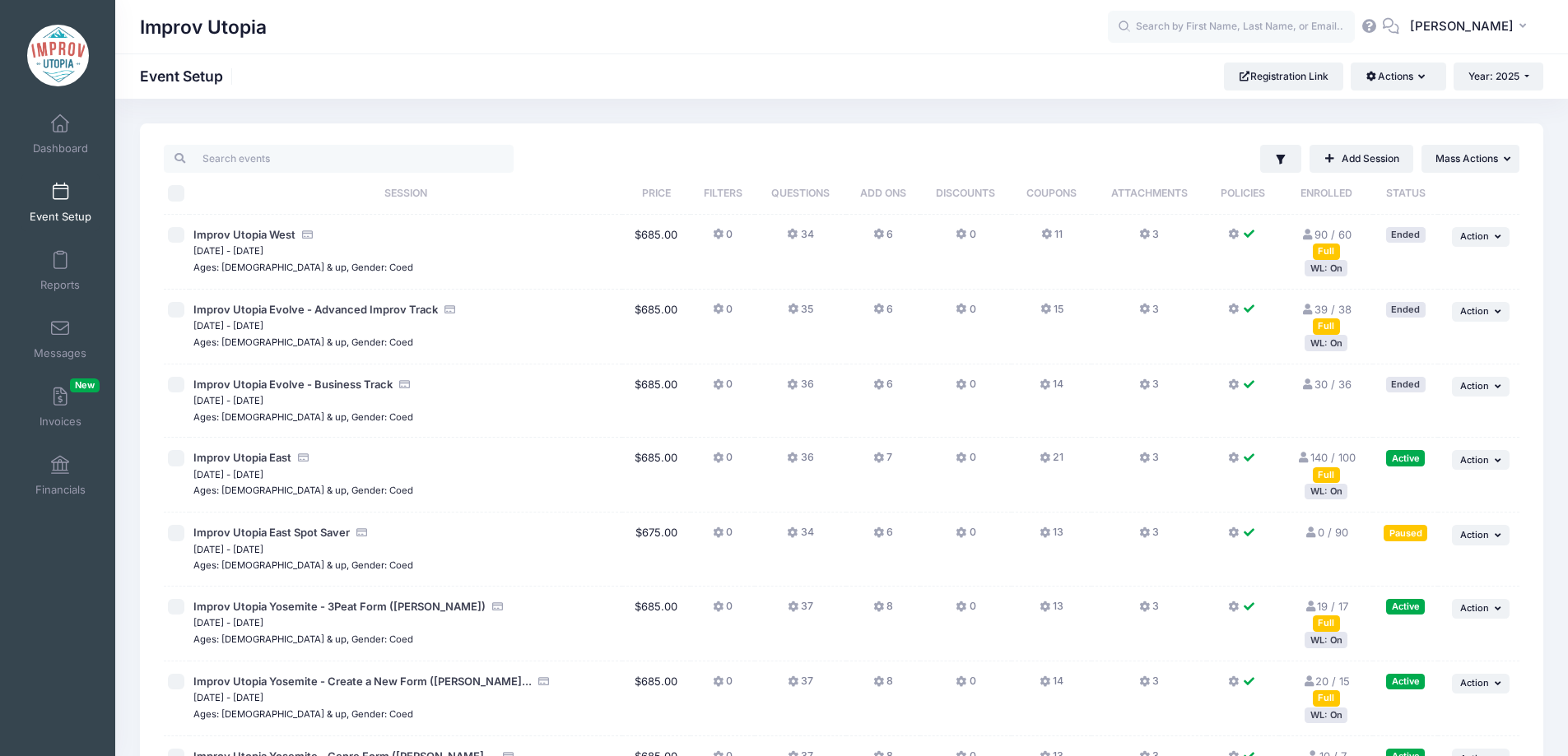
scroll to position [431, 0]
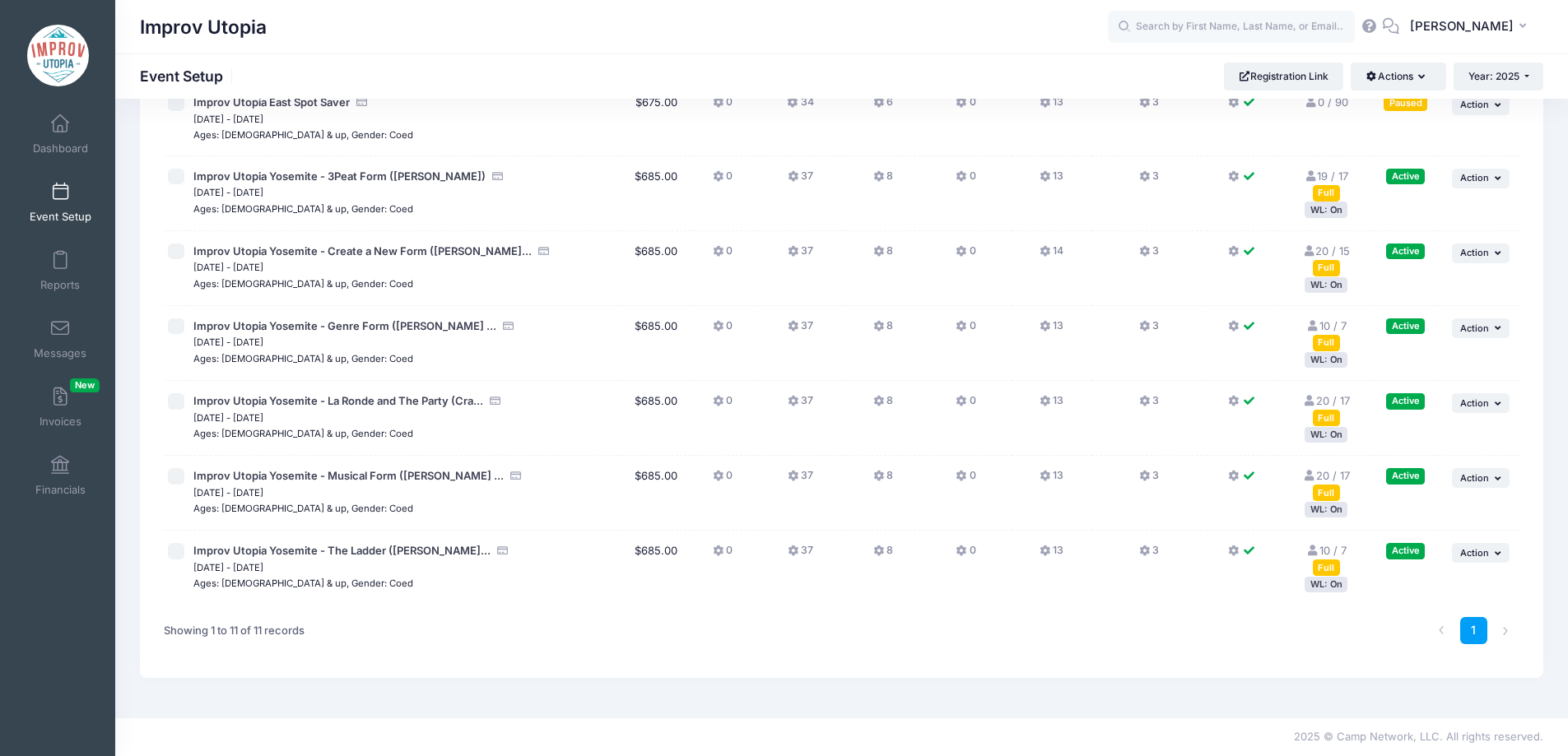
click at [879, 477] on icon at bounding box center [879, 477] width 13 height 0
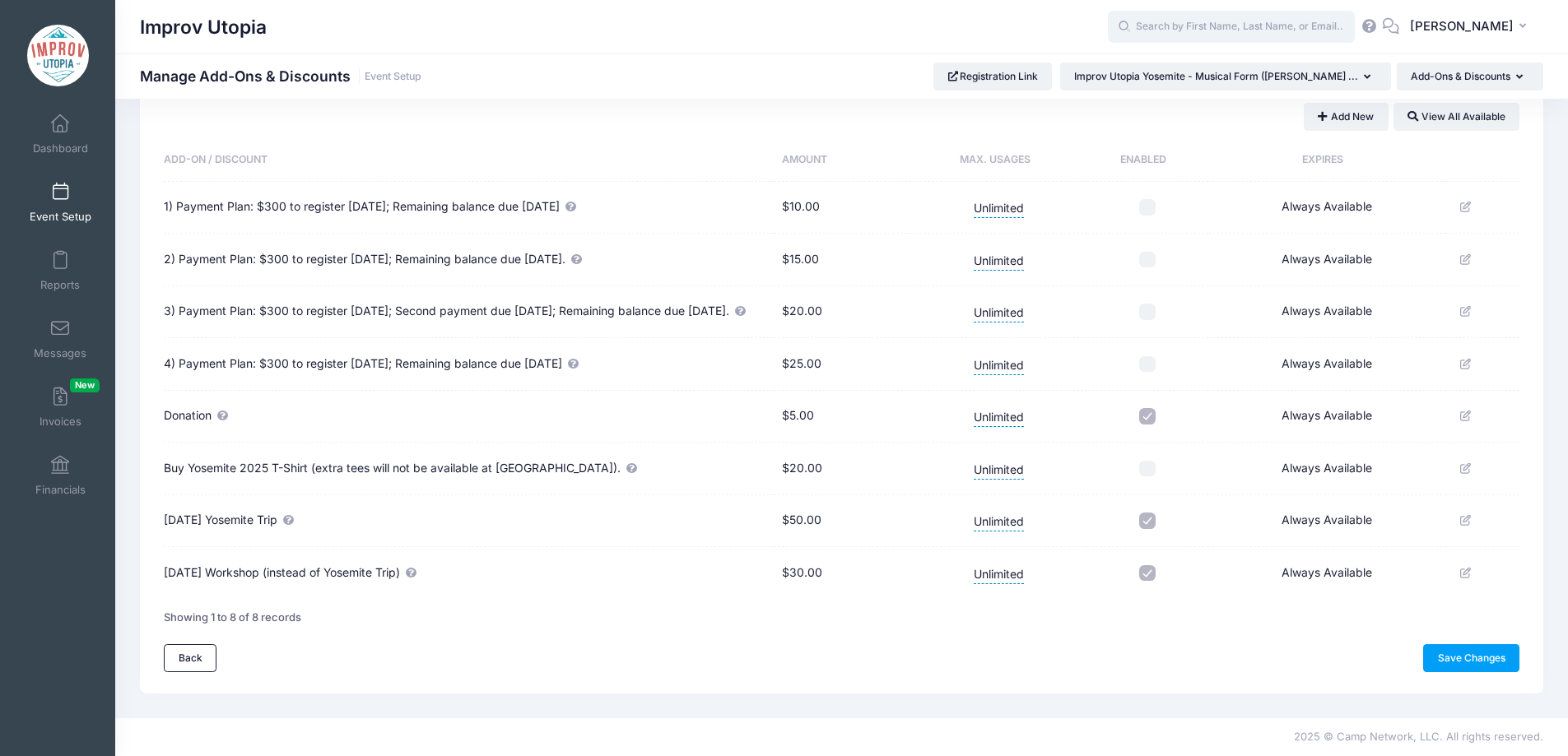
click at [1308, 18] on input "text" at bounding box center [1231, 27] width 247 height 33
click at [1203, 75] on p "Improv Utopia Evolve - Business Track on Jul-03, 2025" at bounding box center [1263, 81] width 271 height 16
type input "Sheila Thibodeau (Improv Utopia Evolve - Business Track, Jul-03, 2025)"
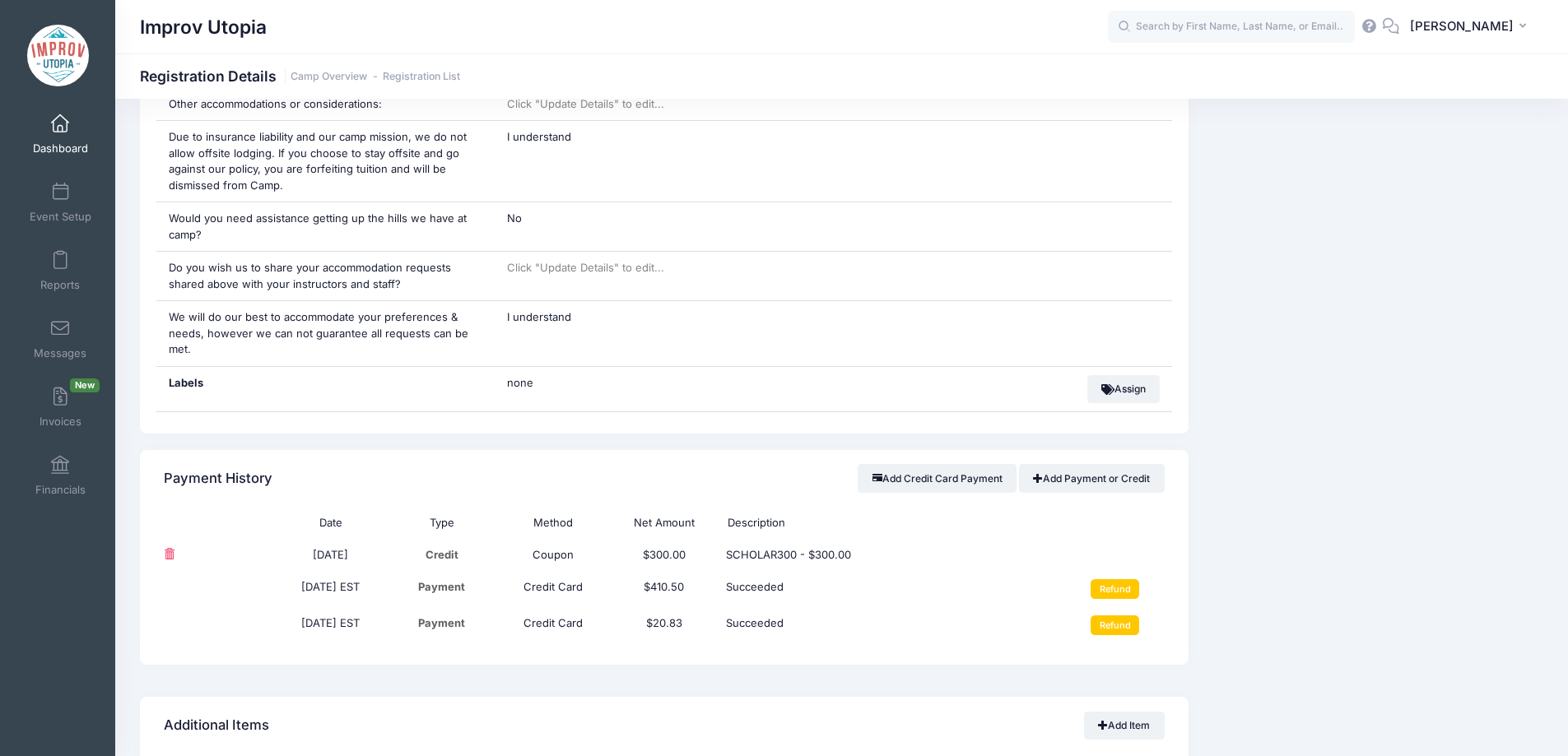
scroll to position [1555, 0]
click at [58, 318] on link "Messages" at bounding box center [61, 339] width 78 height 57
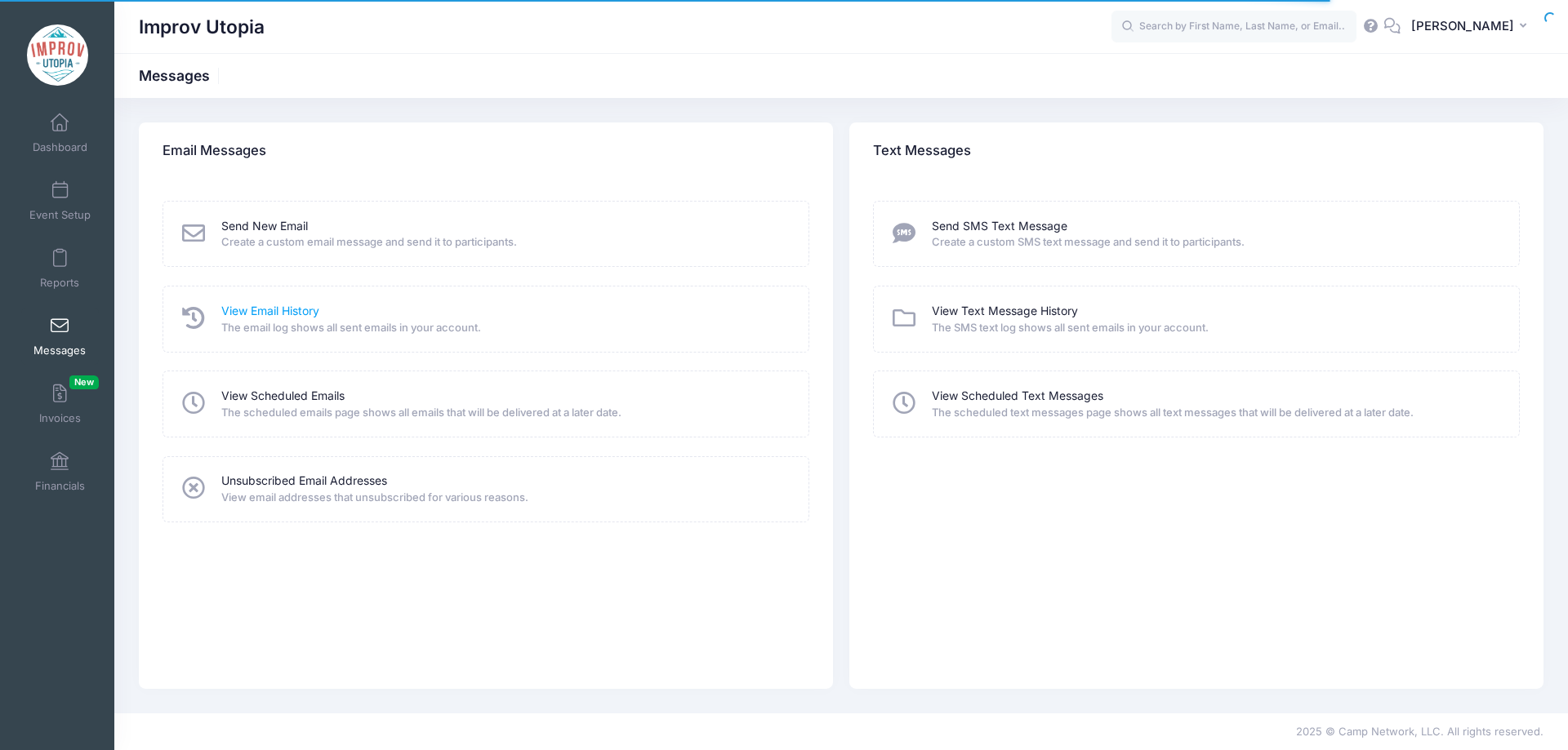
click at [245, 311] on link "View Email History" at bounding box center [269, 312] width 98 height 17
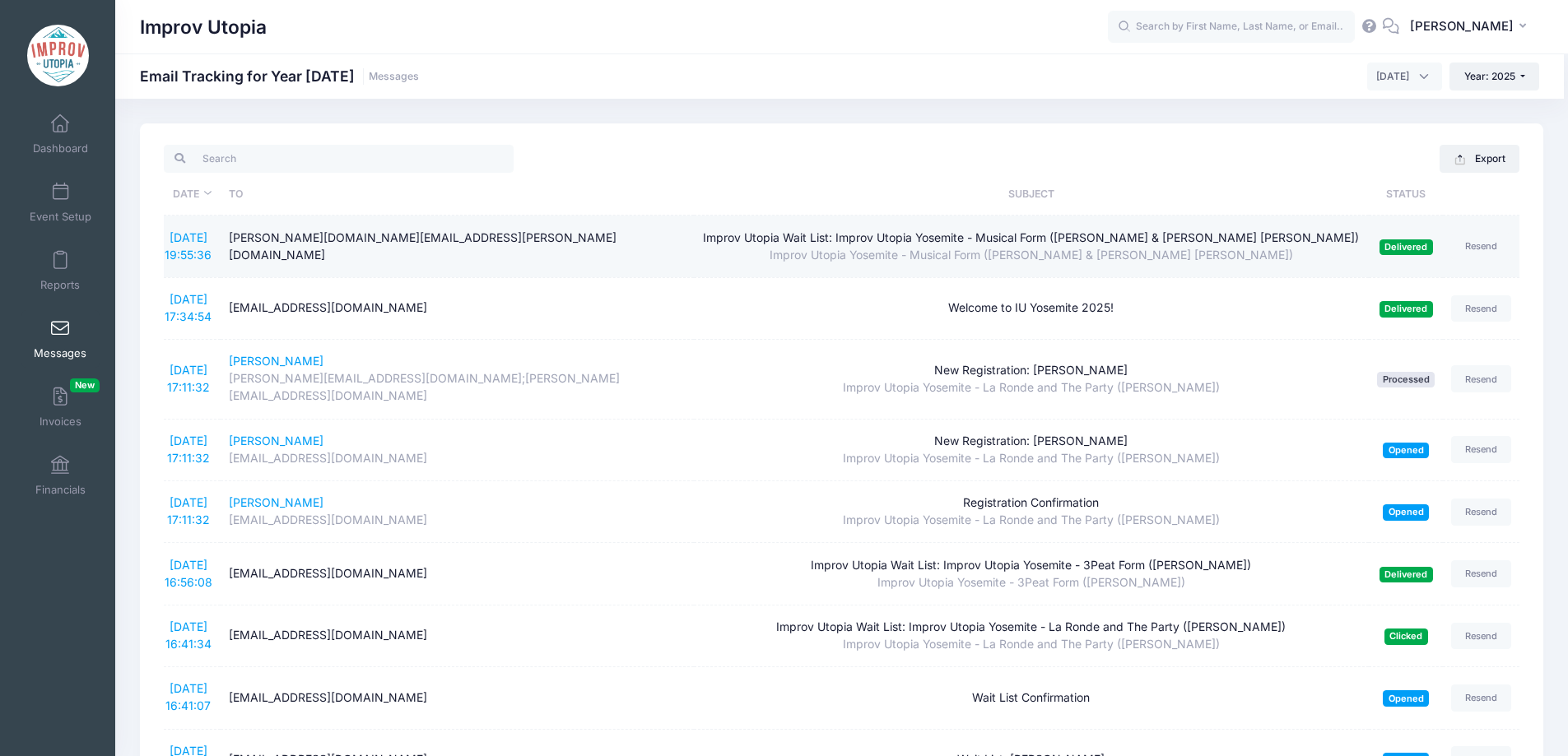
click at [305, 246] on div "[PERSON_NAME][DOMAIN_NAME][EMAIL_ADDRESS][PERSON_NAME][DOMAIN_NAME]" at bounding box center [457, 247] width 457 height 35
click at [459, 228] on td "Creech.mel.mc@gmail.com" at bounding box center [457, 246] width 473 height 62
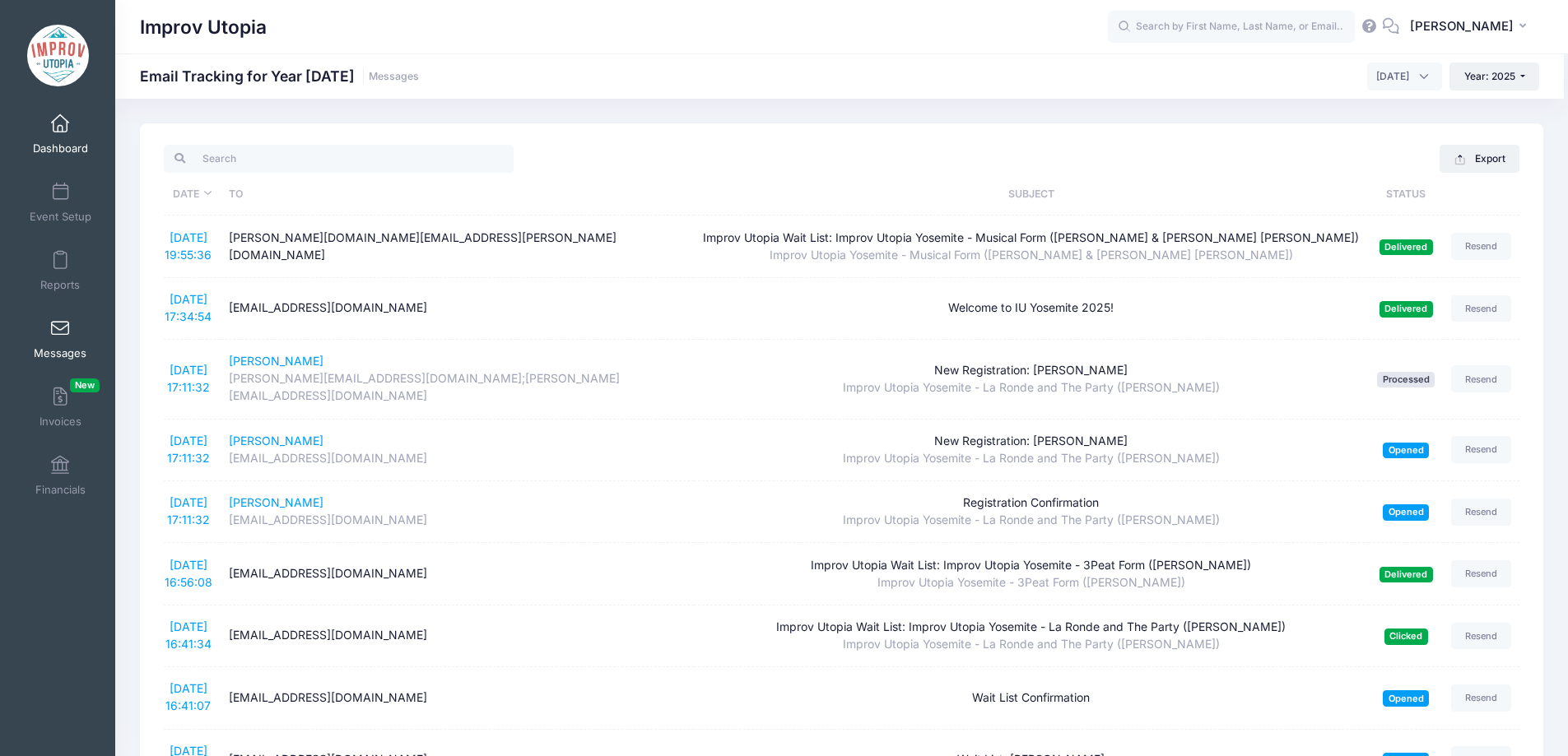
click at [60, 127] on span at bounding box center [60, 124] width 0 height 18
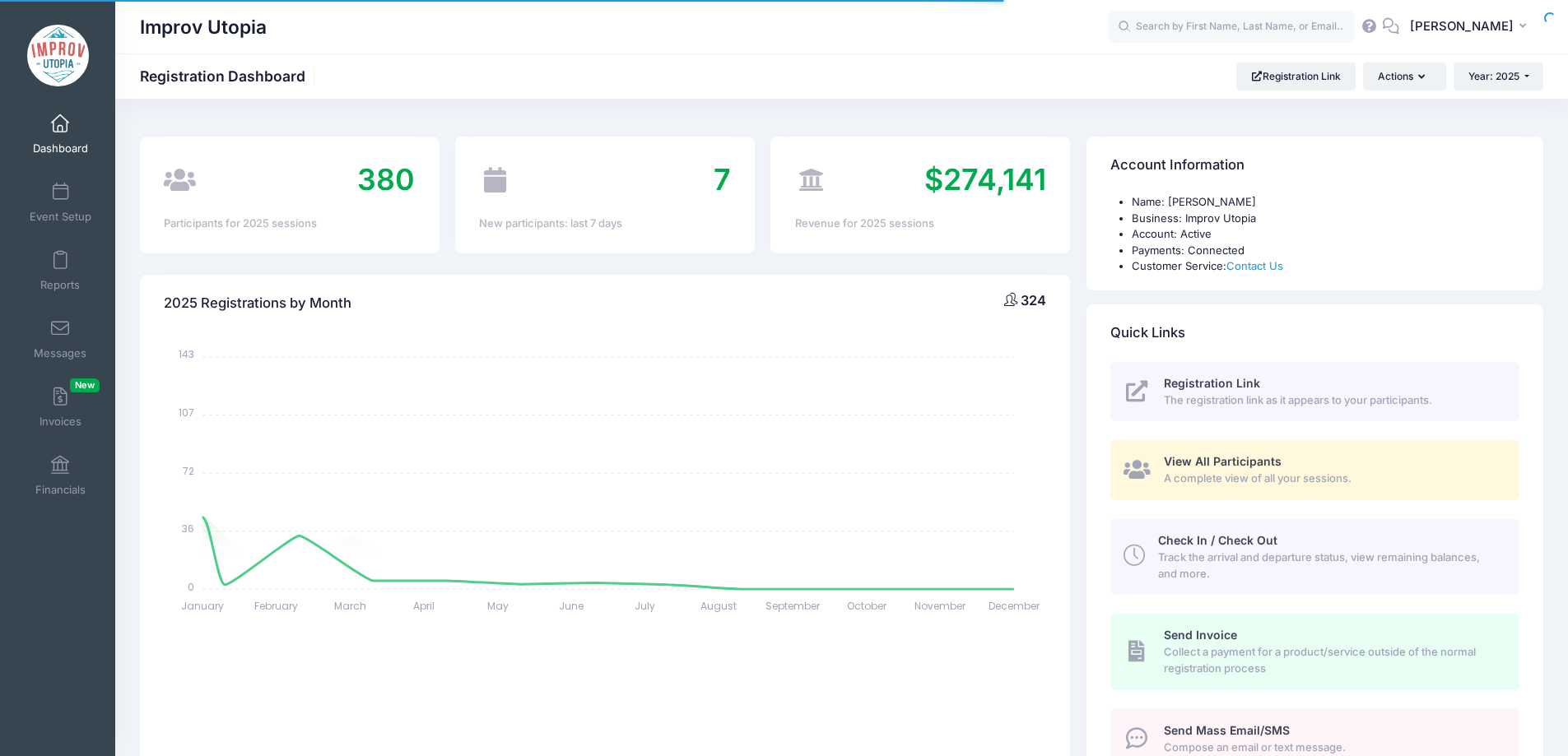
select select
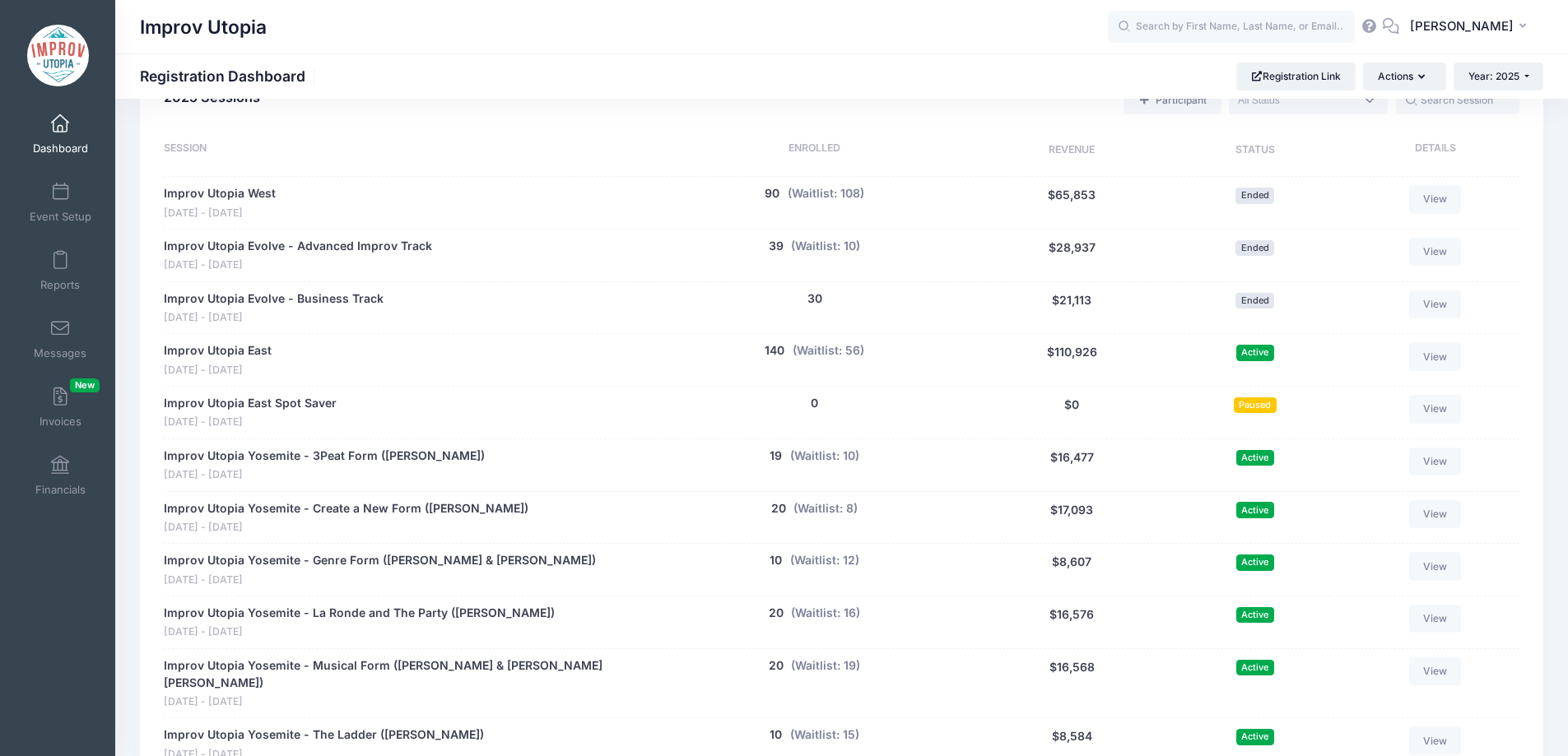
scroll to position [1272, 0]
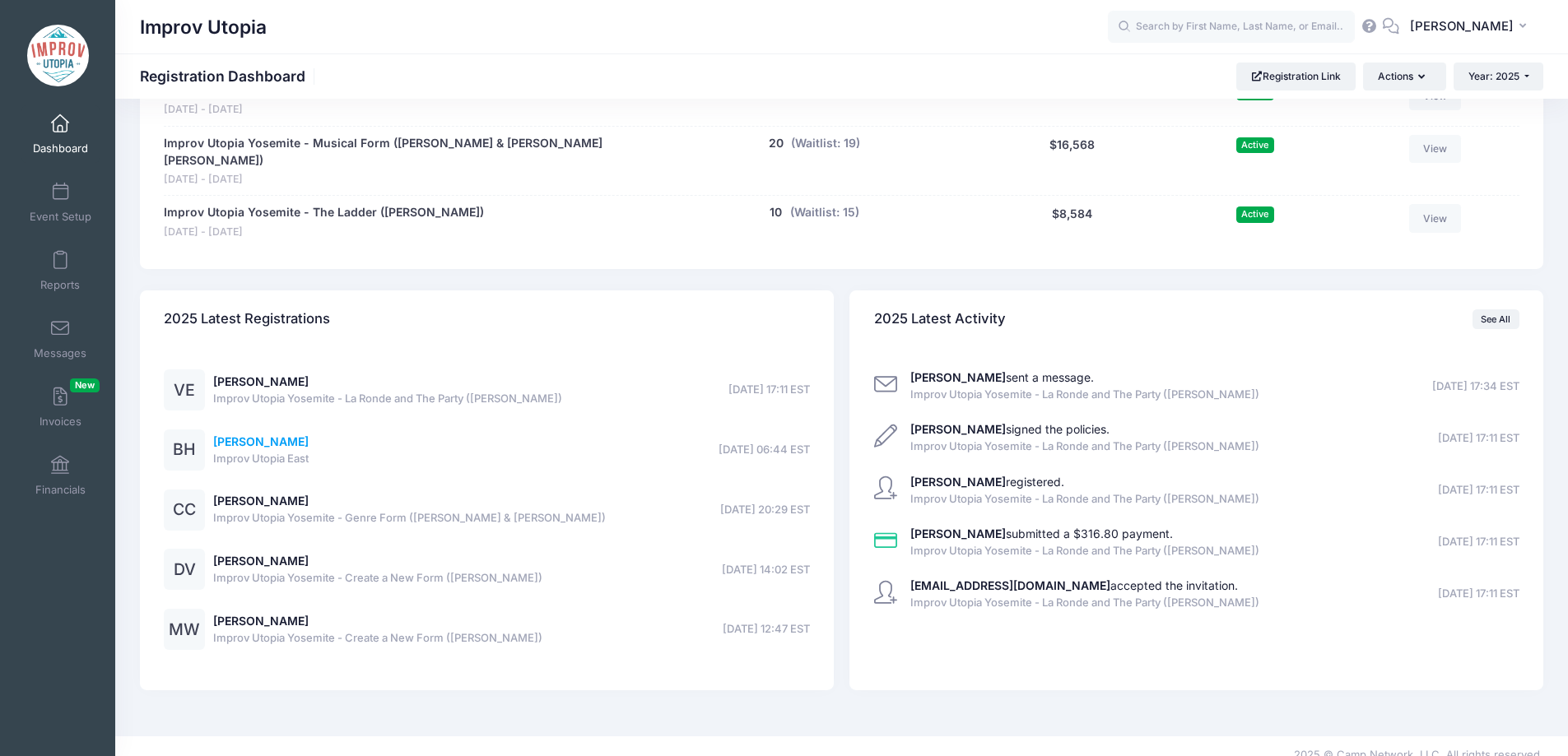
click at [255, 434] on link "Brad Haubert" at bounding box center [261, 441] width 96 height 14
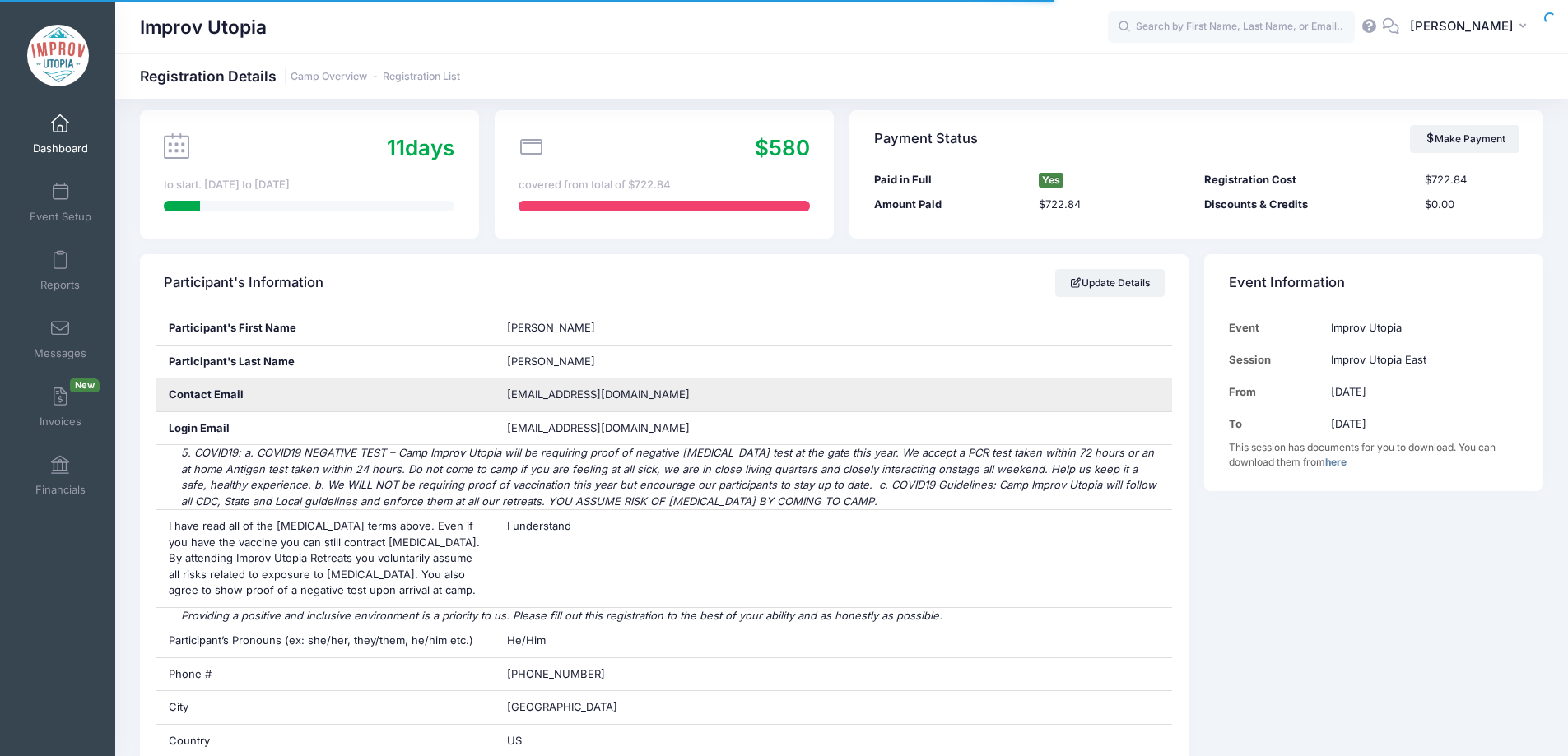
scroll to position [137, 0]
click at [592, 395] on span "[EMAIL_ADDRESS][DOMAIN_NAME]" at bounding box center [599, 393] width 183 height 13
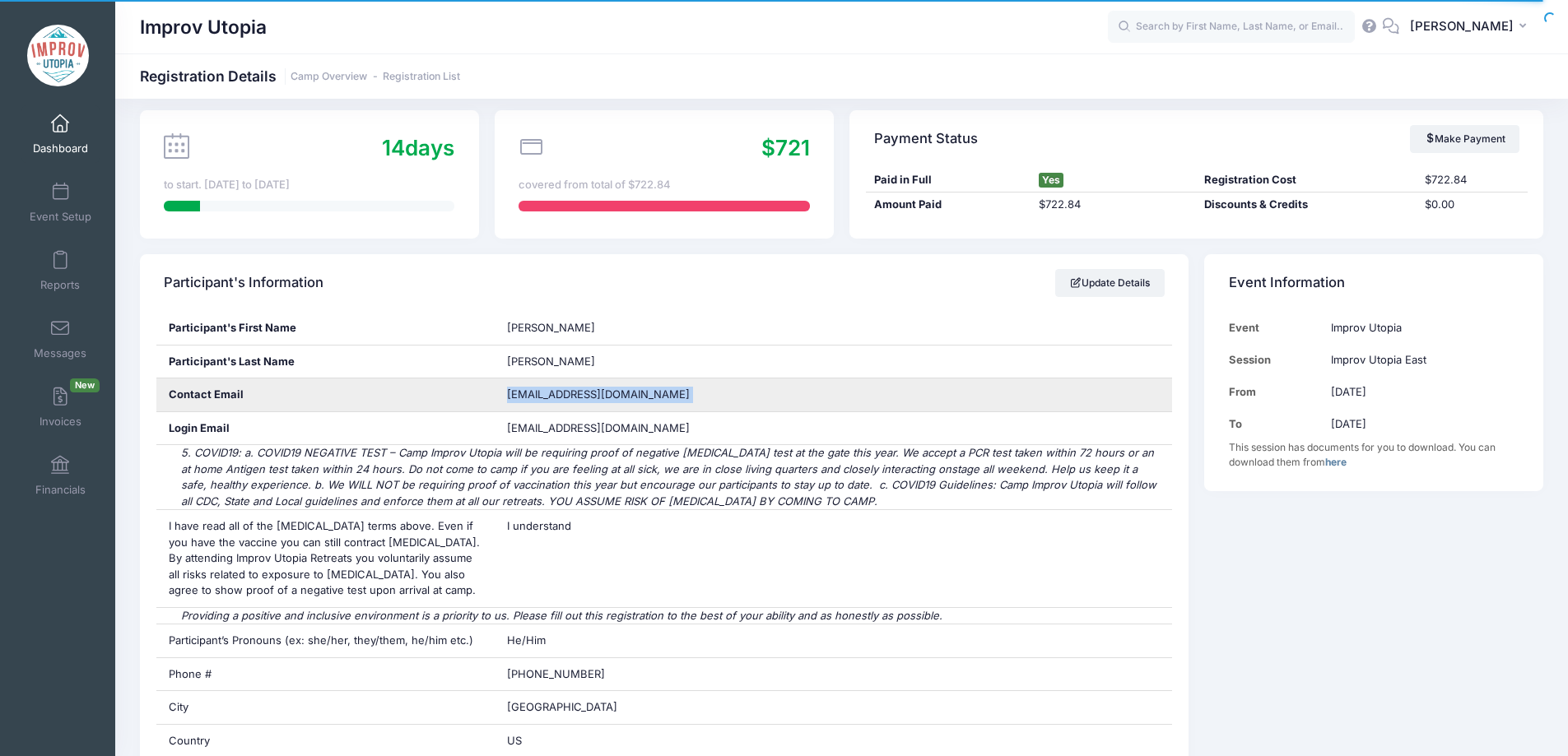
copy div "[EMAIL_ADDRESS][DOMAIN_NAME]"
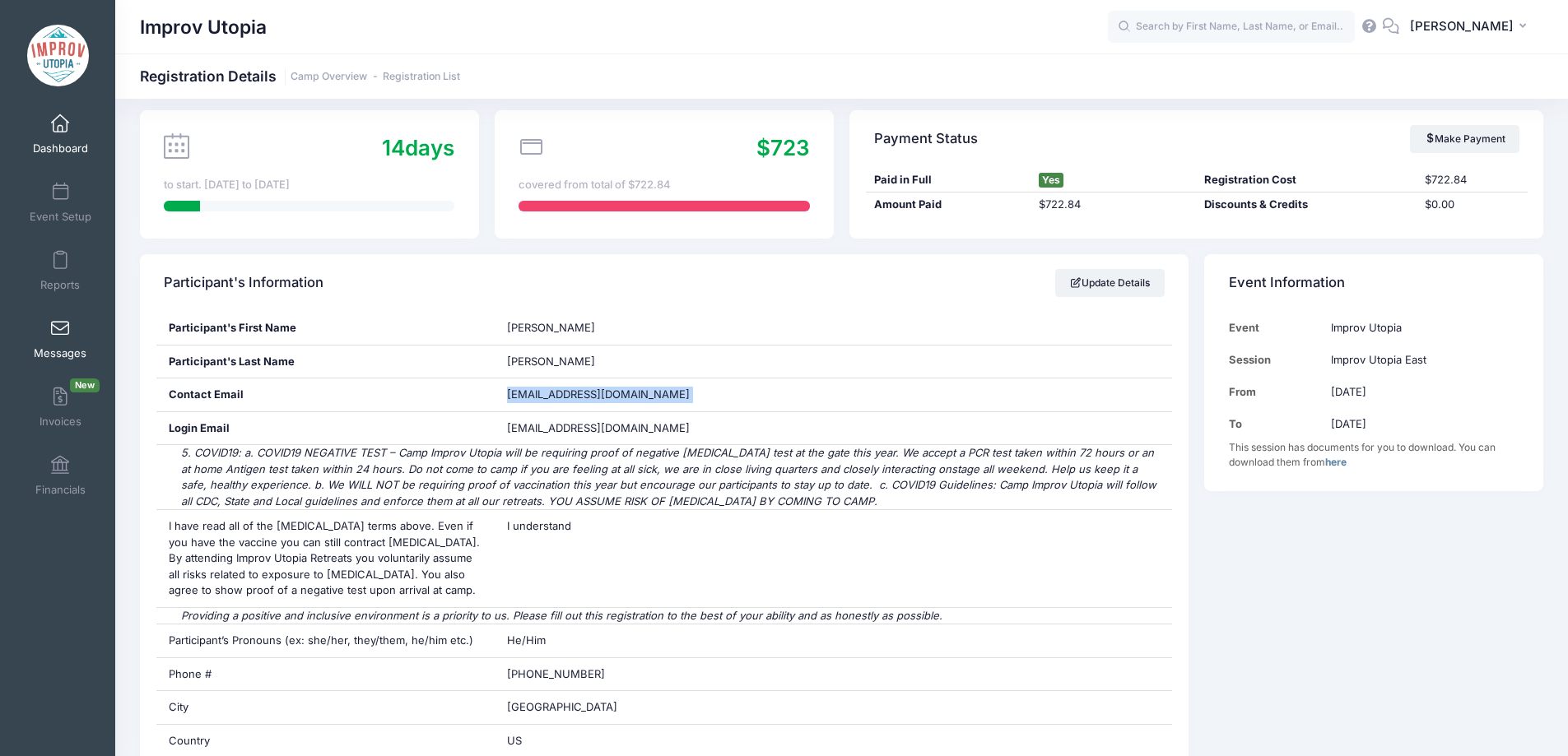
click at [60, 326] on span at bounding box center [60, 329] width 0 height 18
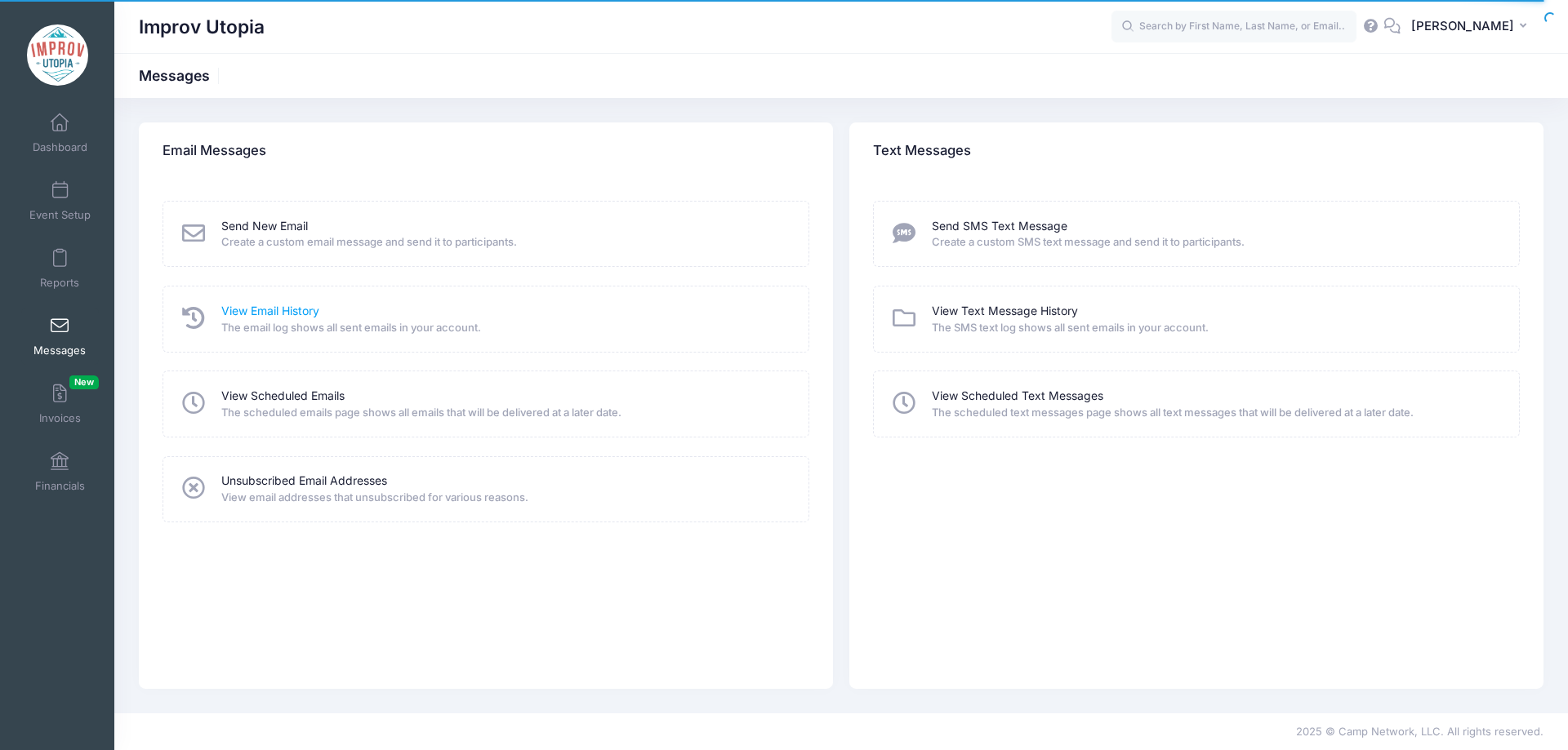
click at [249, 312] on link "View Email History" at bounding box center [269, 312] width 98 height 17
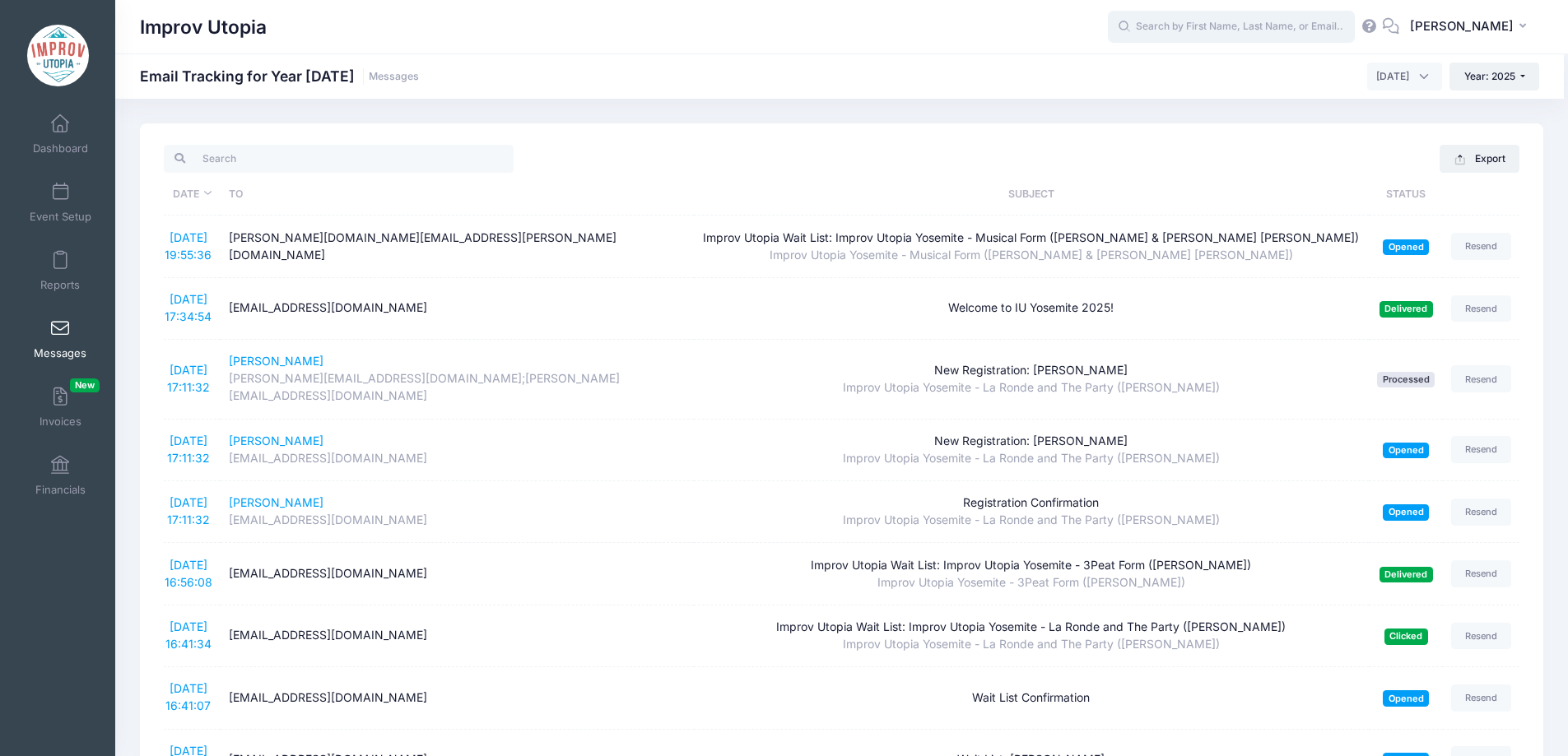
click at [1251, 21] on input "text" at bounding box center [1231, 27] width 247 height 33
click at [1223, 77] on p "Adara Plum" at bounding box center [1263, 70] width 271 height 17
type input "Adara Plum (Improv Utopia Yosemite - La Ronde and The Party (Craig Cackowski), …"
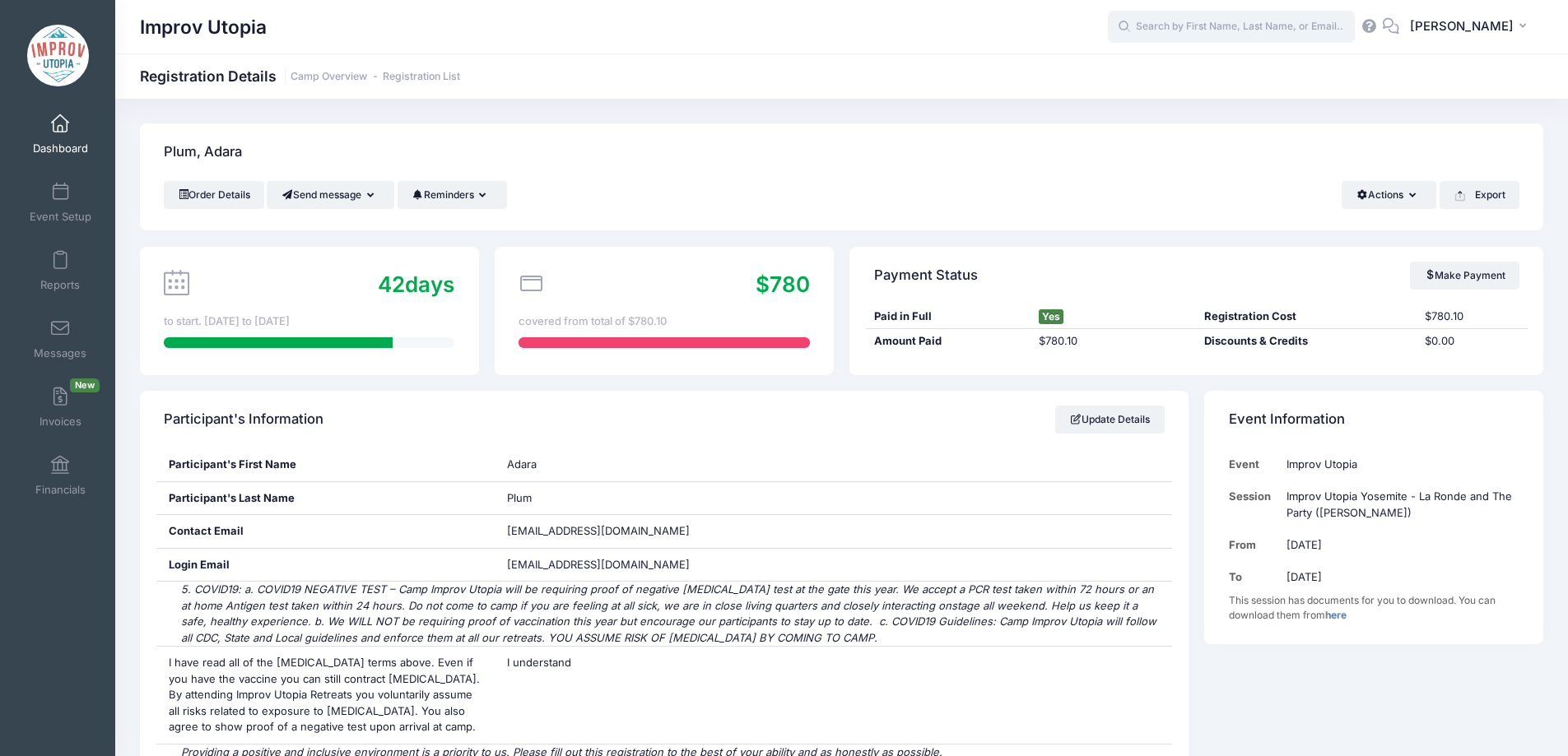
click at [1221, 28] on input "text" at bounding box center [1231, 27] width 247 height 33
click at [1219, 67] on p "[PERSON_NAME]" at bounding box center [1263, 70] width 271 height 17
type input "[PERSON_NAME] (Improv Utopia Yosemite - 3Peat Form ([PERSON_NAME]), [DATE])"
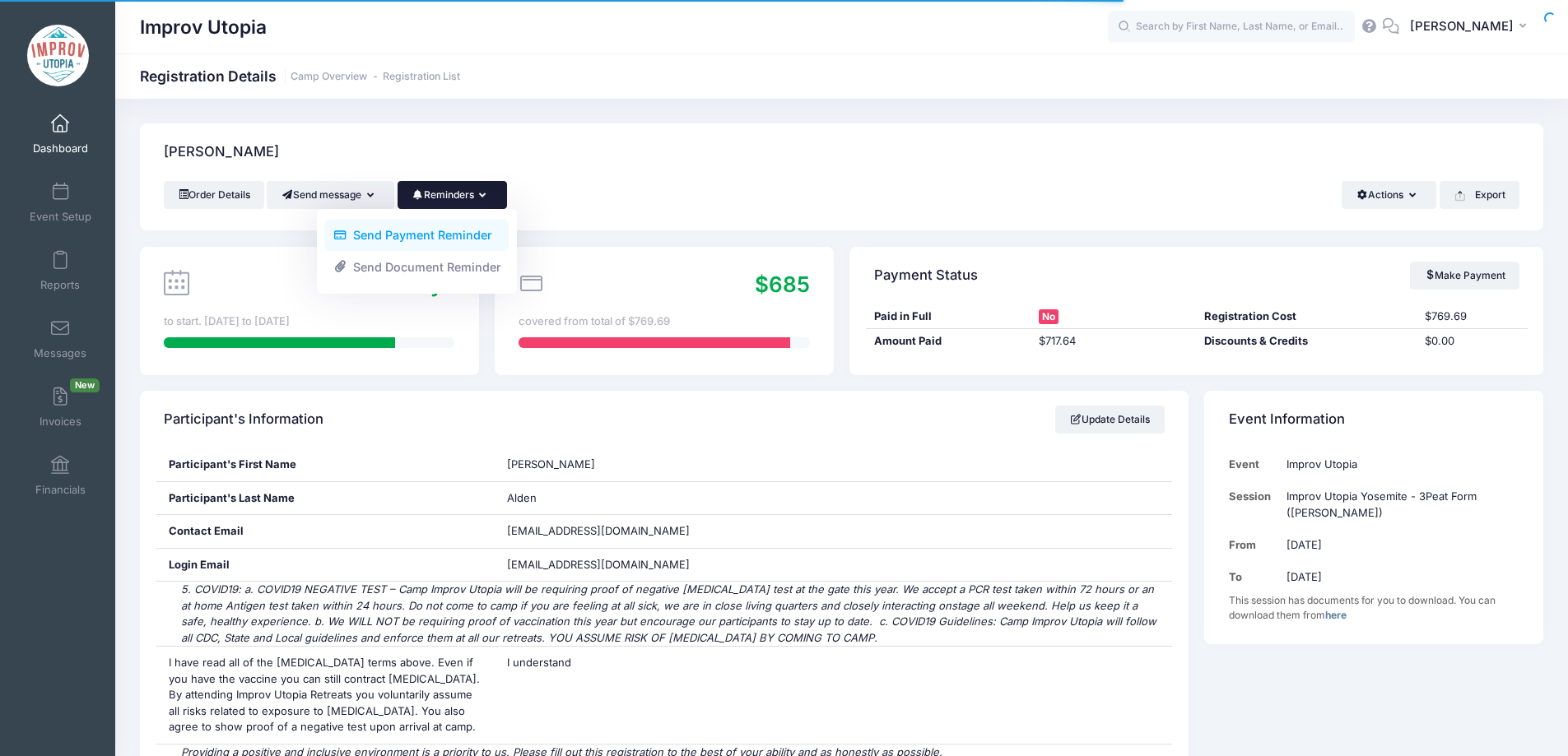
click at [448, 238] on link "Send Payment Reminder" at bounding box center [417, 236] width 184 height 31
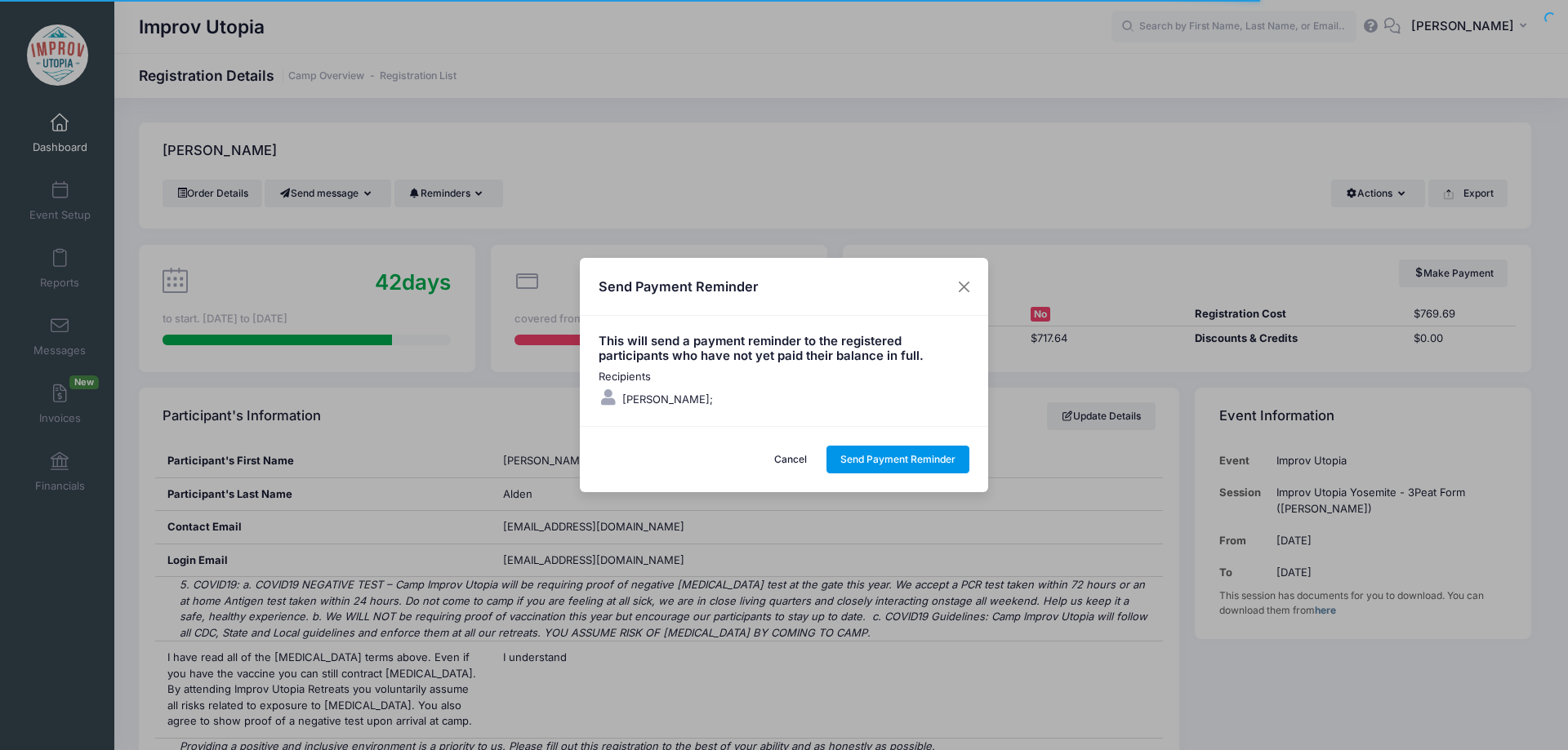
click at [875, 456] on button "Send Payment Reminder" at bounding box center [898, 459] width 143 height 28
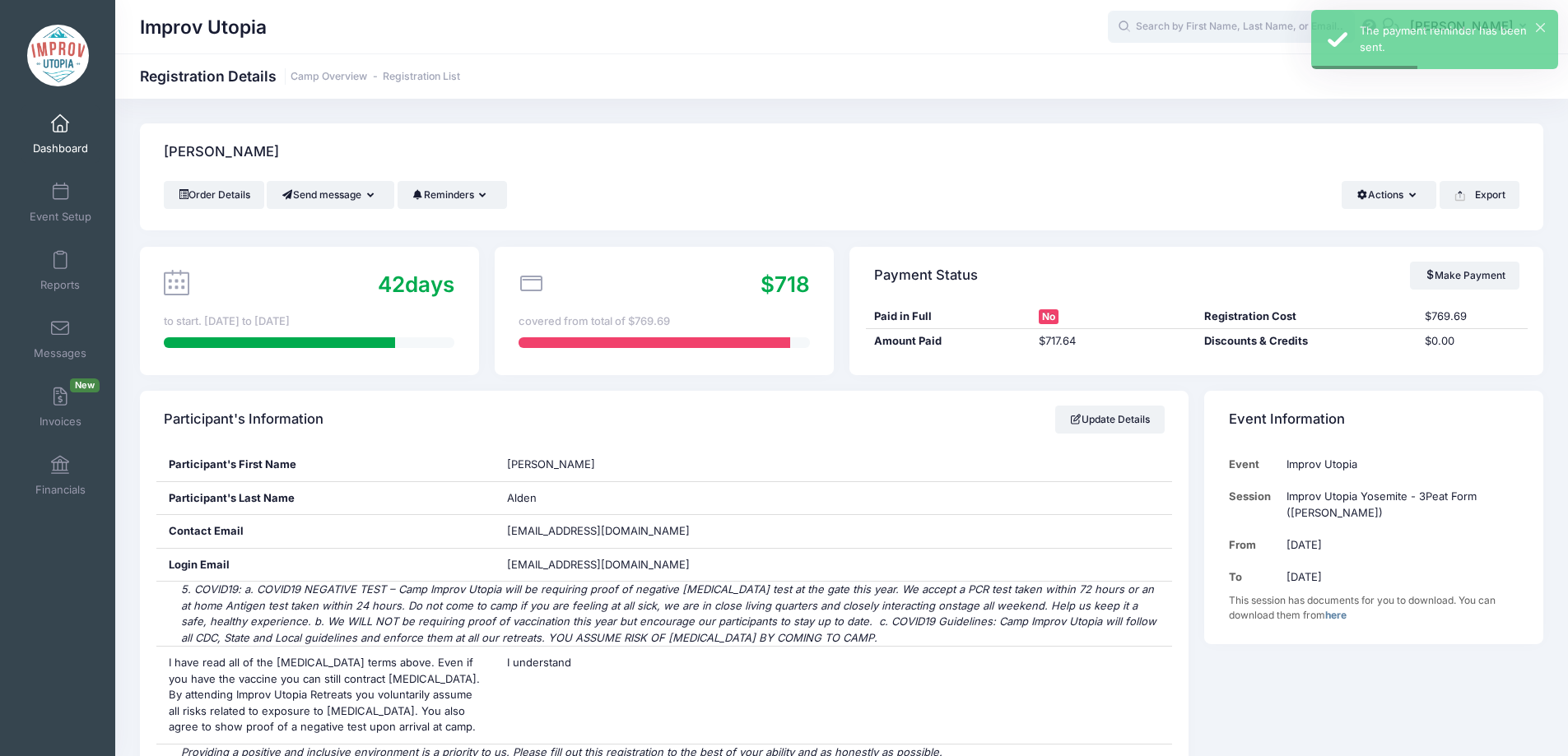
click at [1207, 31] on input "text" at bounding box center [1231, 27] width 247 height 33
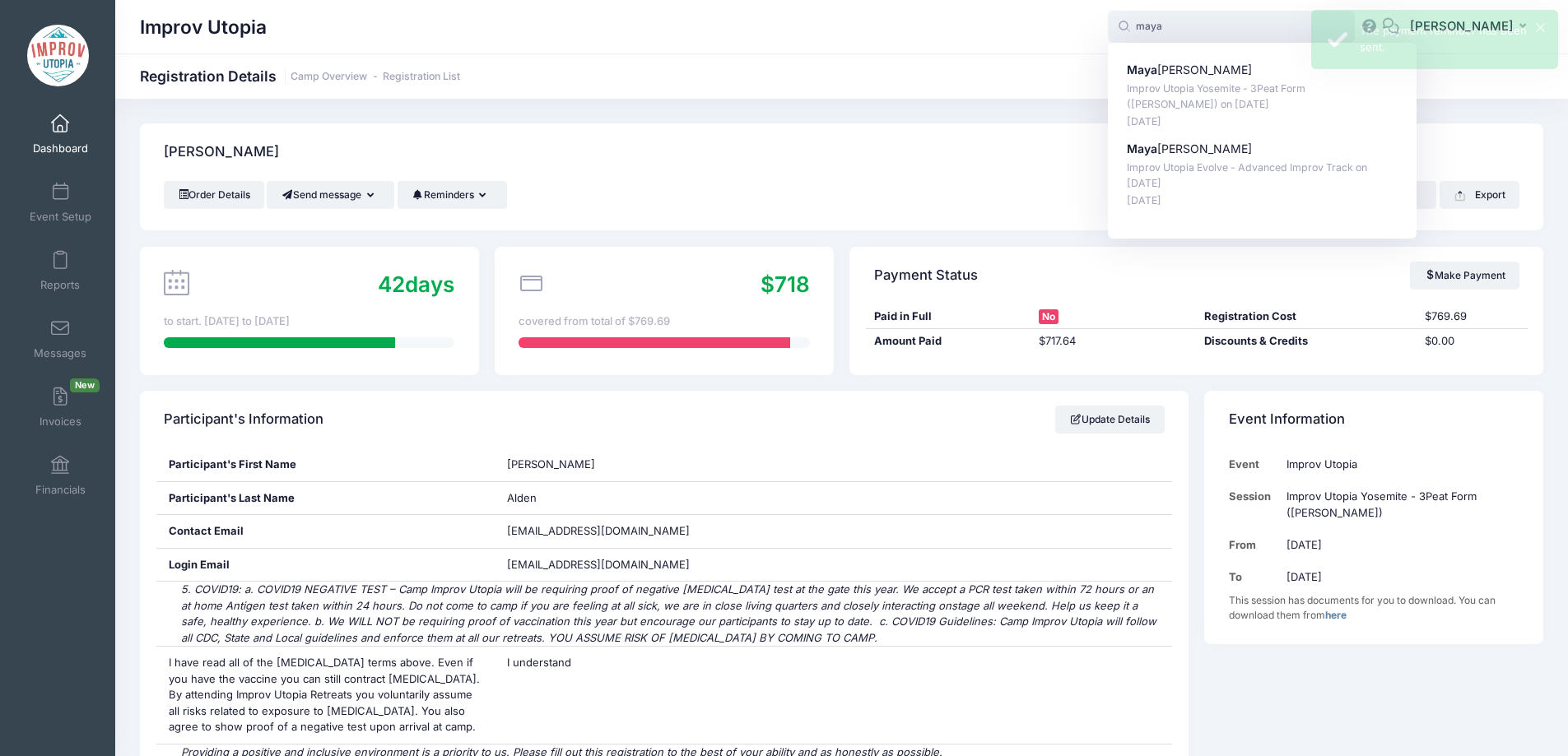
click at [1229, 71] on p "Maya Siegel" at bounding box center [1263, 70] width 271 height 17
type input "Maya Siegel (Improv Utopia Yosemite - 3Peat Form (Patrick Roland), Sep-26, 2025)"
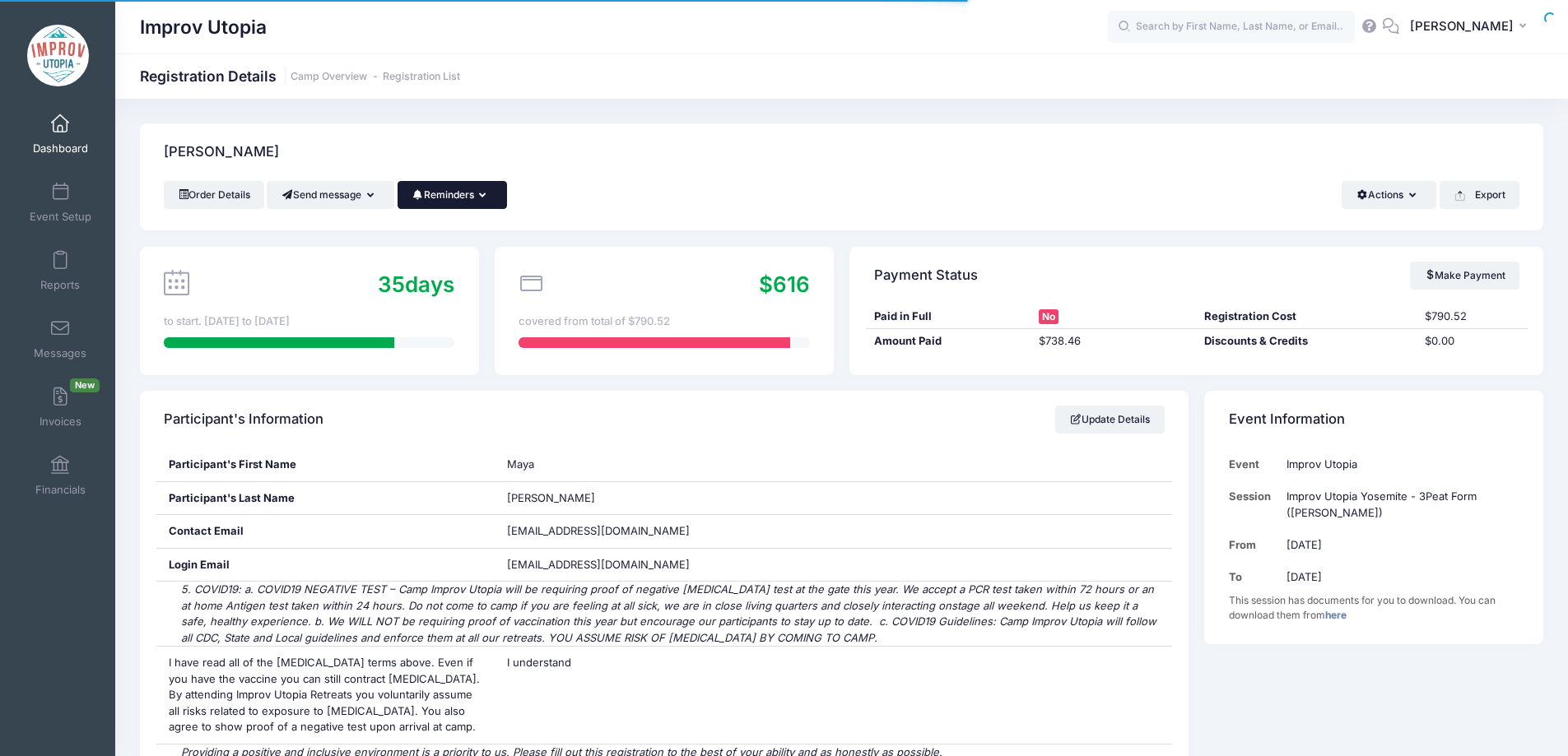
click at [472, 194] on button "Reminders" at bounding box center [452, 195] width 110 height 28
click at [465, 234] on link "Send Payment Reminder" at bounding box center [417, 236] width 184 height 31
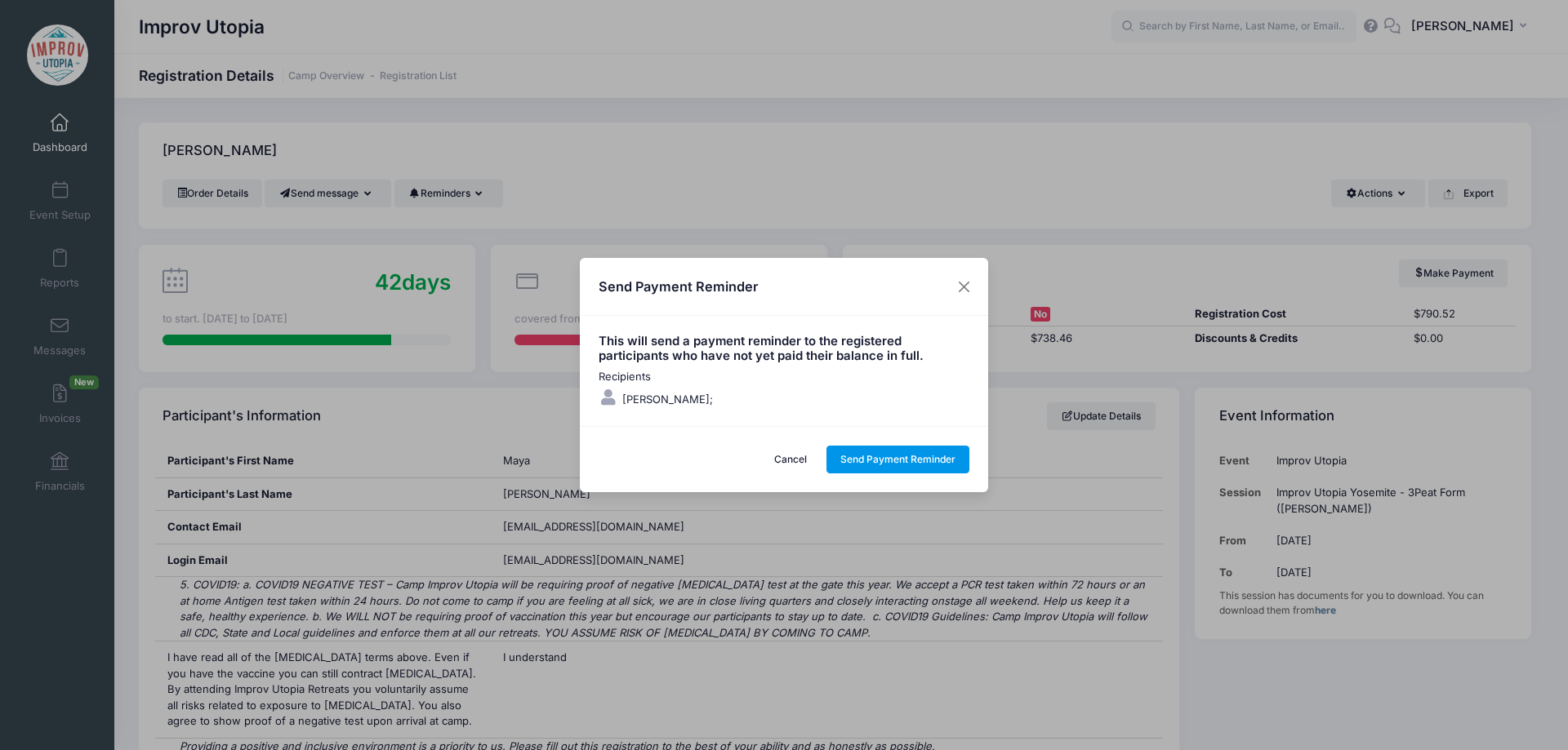
click at [880, 456] on button "Send Payment Reminder" at bounding box center [898, 459] width 143 height 28
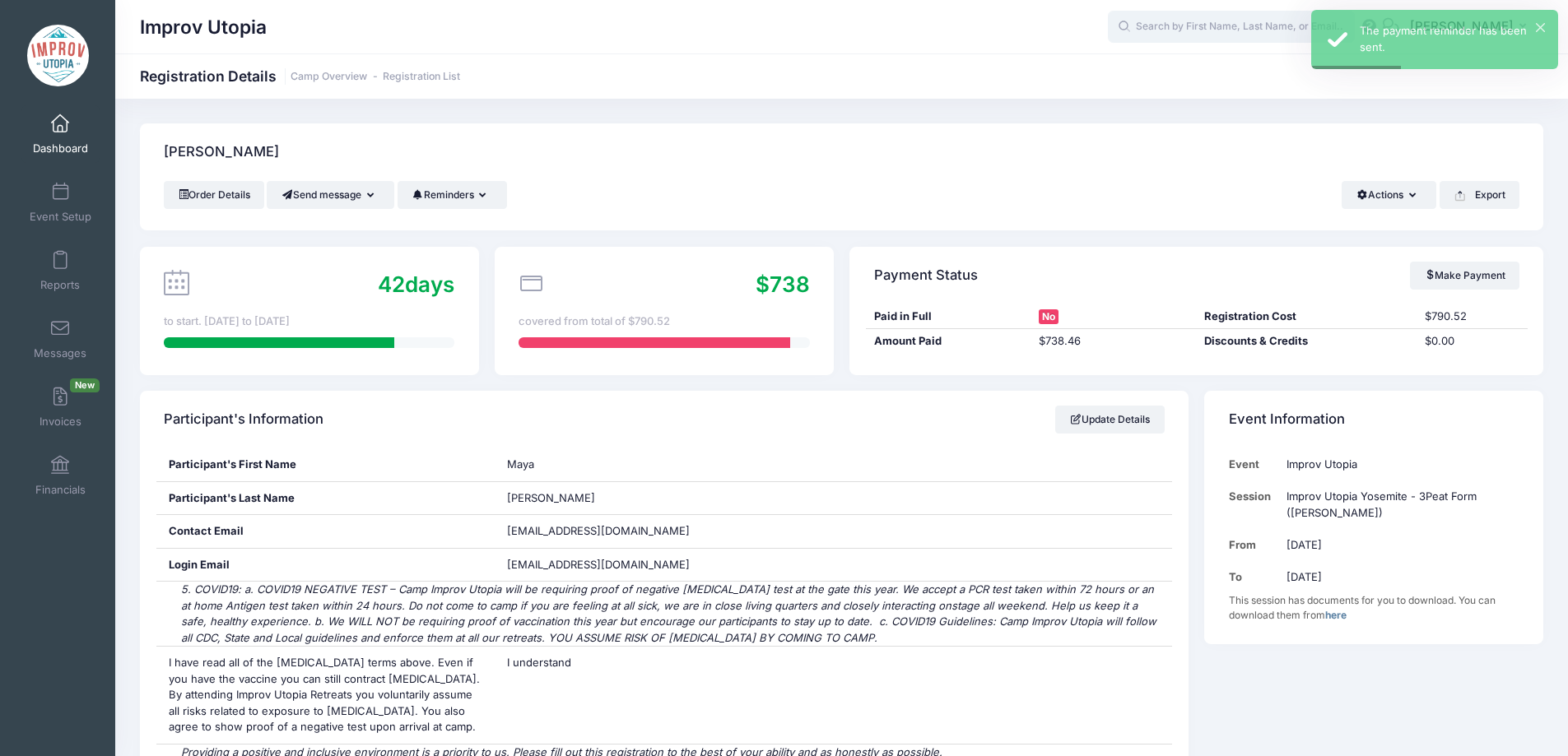
click at [1226, 28] on input "text" at bounding box center [1231, 27] width 247 height 33
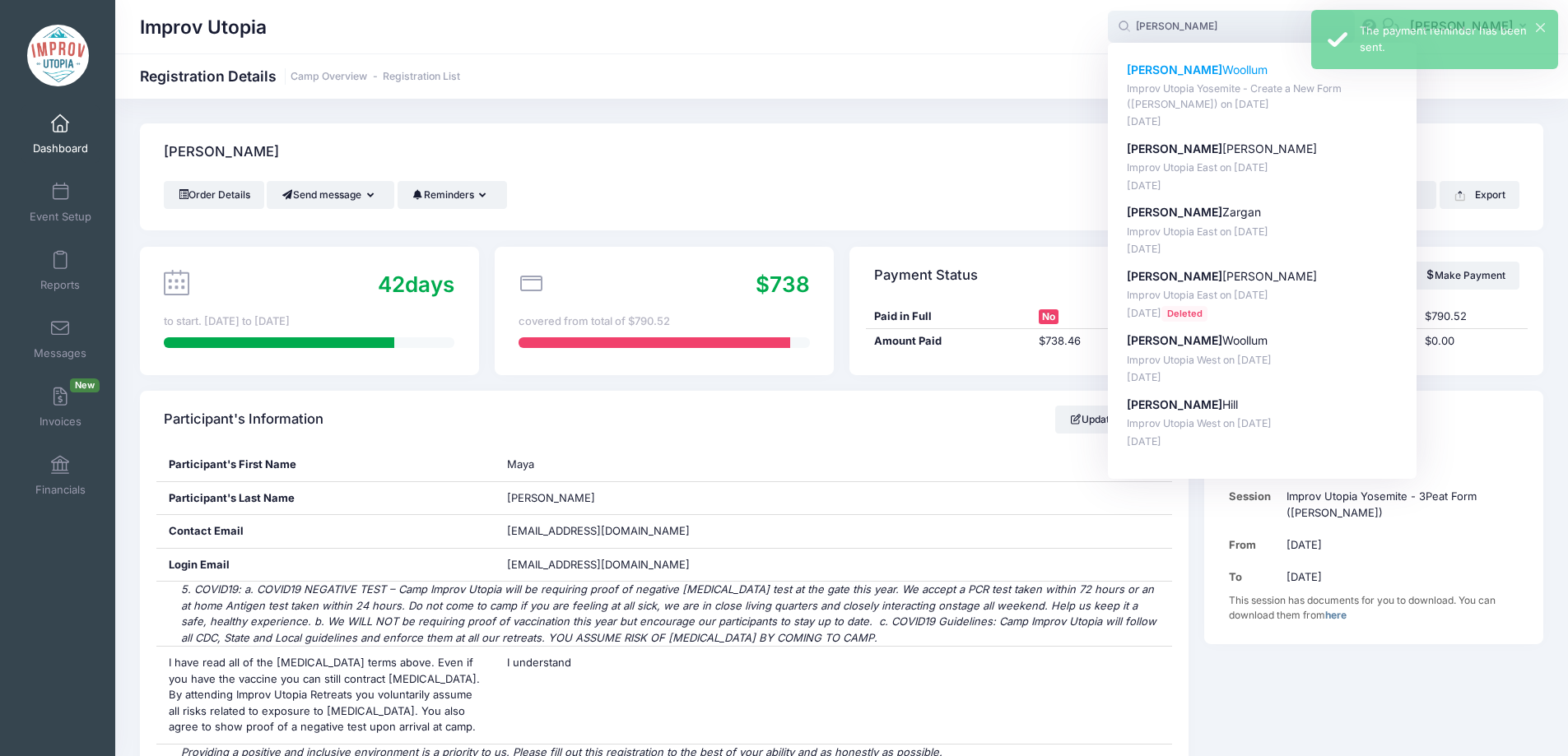
click at [1222, 68] on p "Emily Woollum" at bounding box center [1263, 70] width 271 height 17
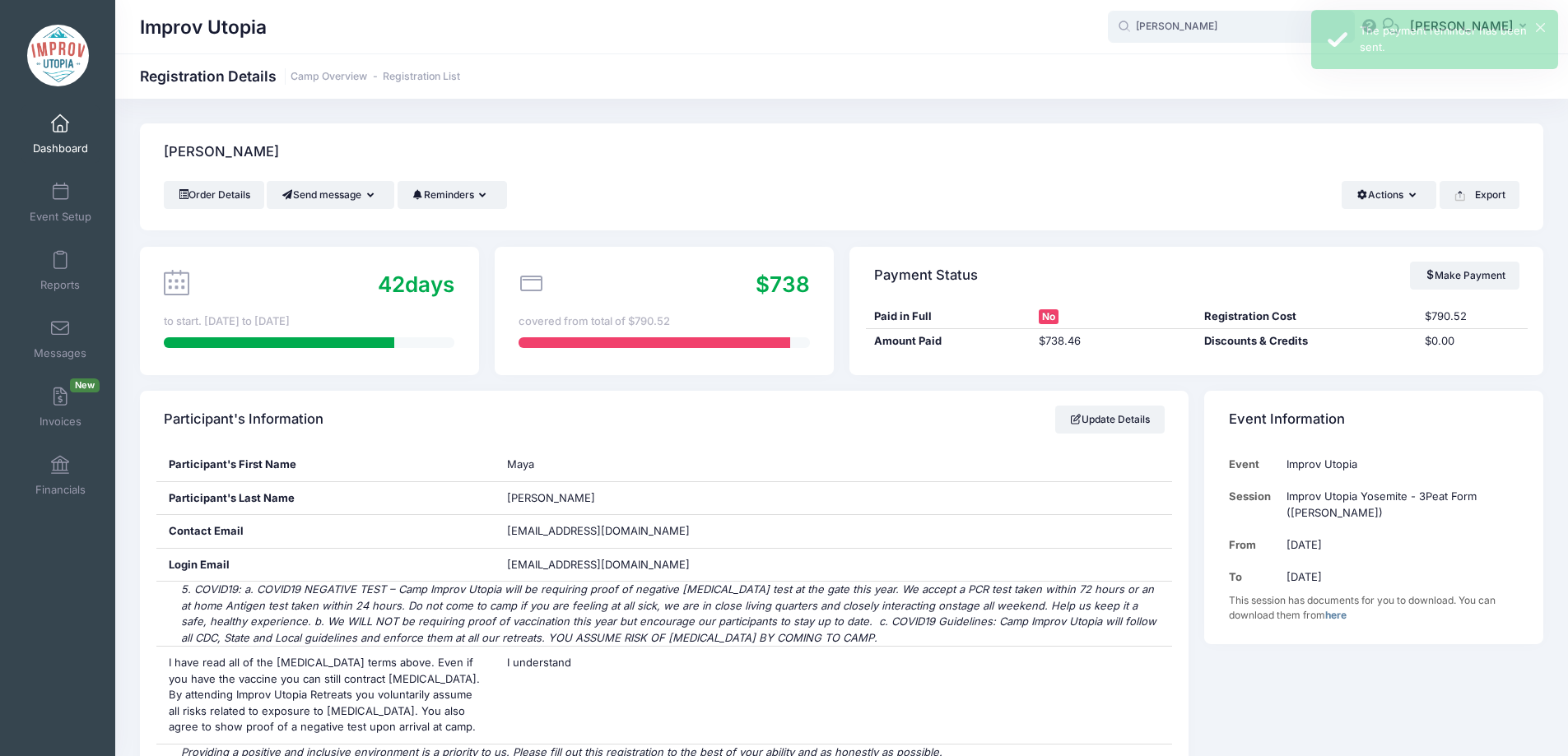
type input "Emily Woollum (Improv Utopia Yosemite - Create a New Form (Carla Cackowski), Se…"
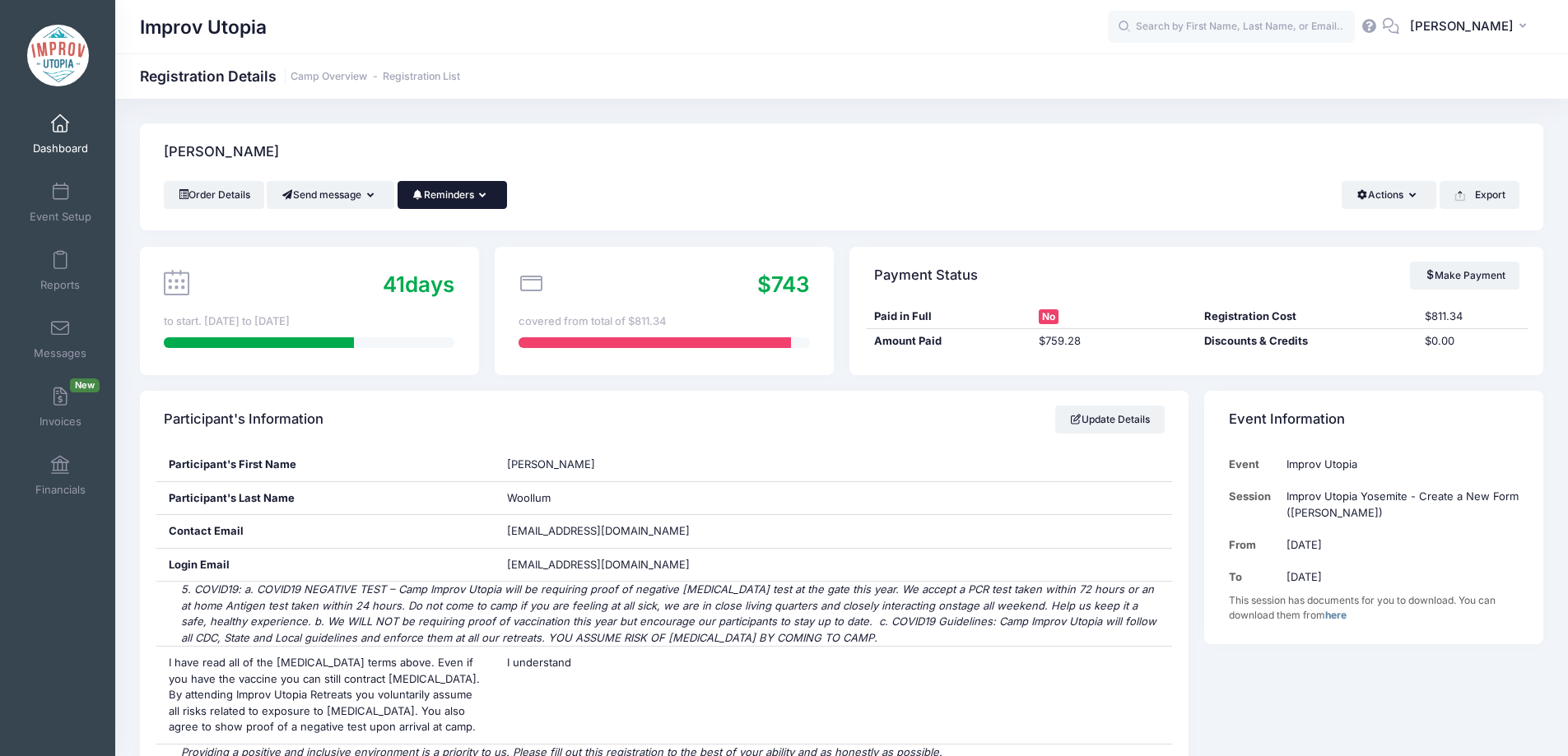
click at [472, 191] on button "Reminders" at bounding box center [452, 195] width 110 height 28
click at [463, 231] on link "Send Payment Reminder" at bounding box center [417, 236] width 184 height 31
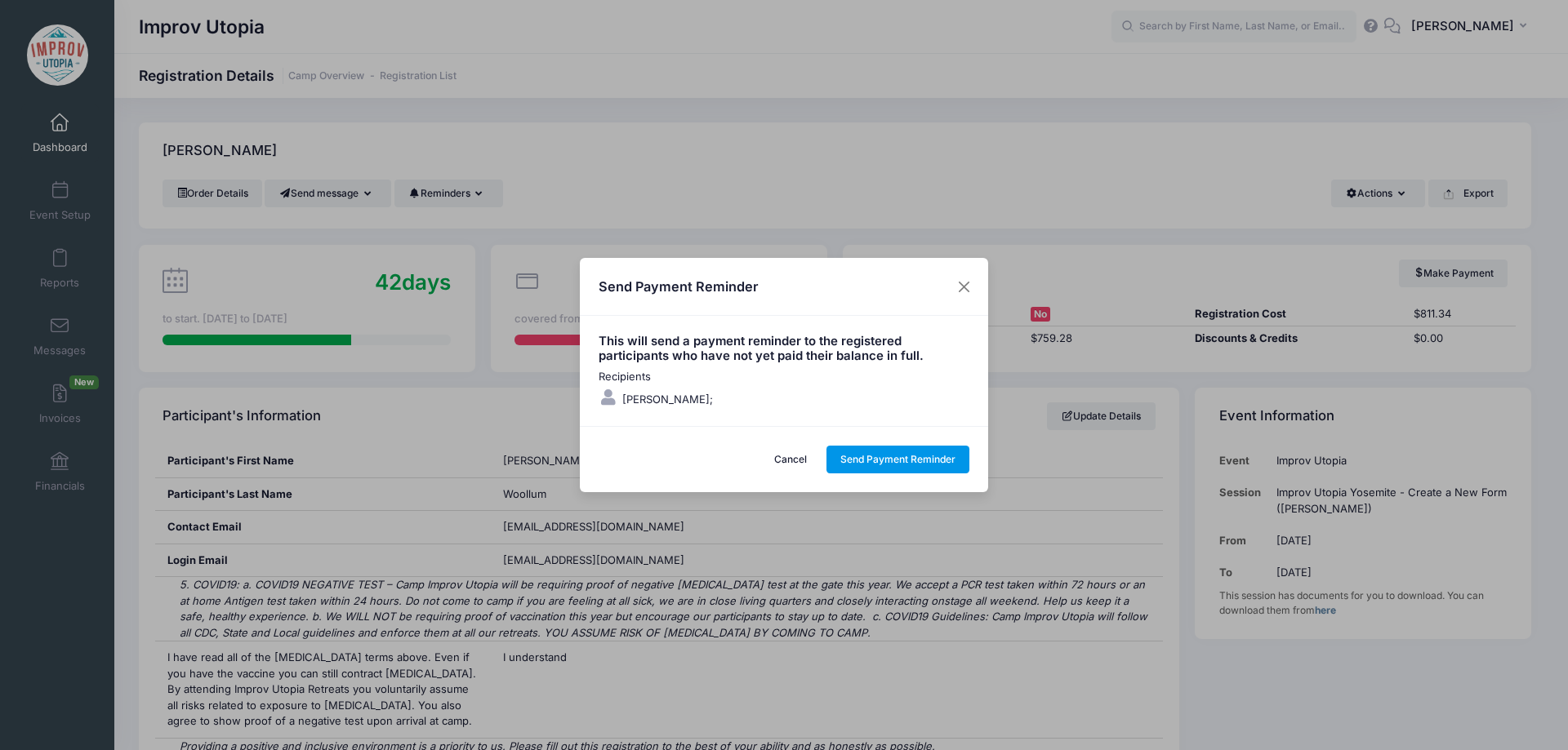
click at [894, 453] on button "Send Payment Reminder" at bounding box center [898, 459] width 143 height 28
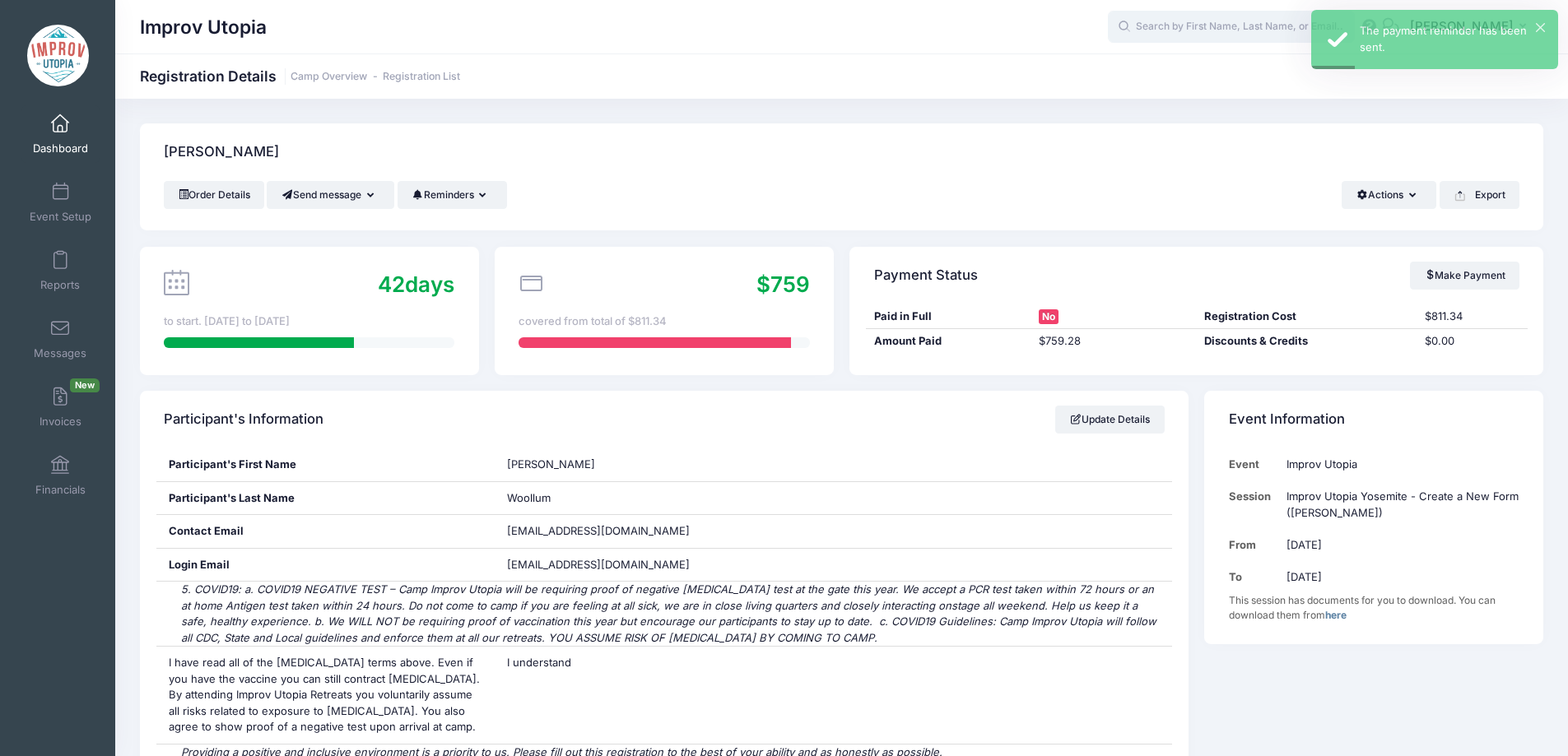
click at [1196, 30] on input "text" at bounding box center [1231, 27] width 247 height 33
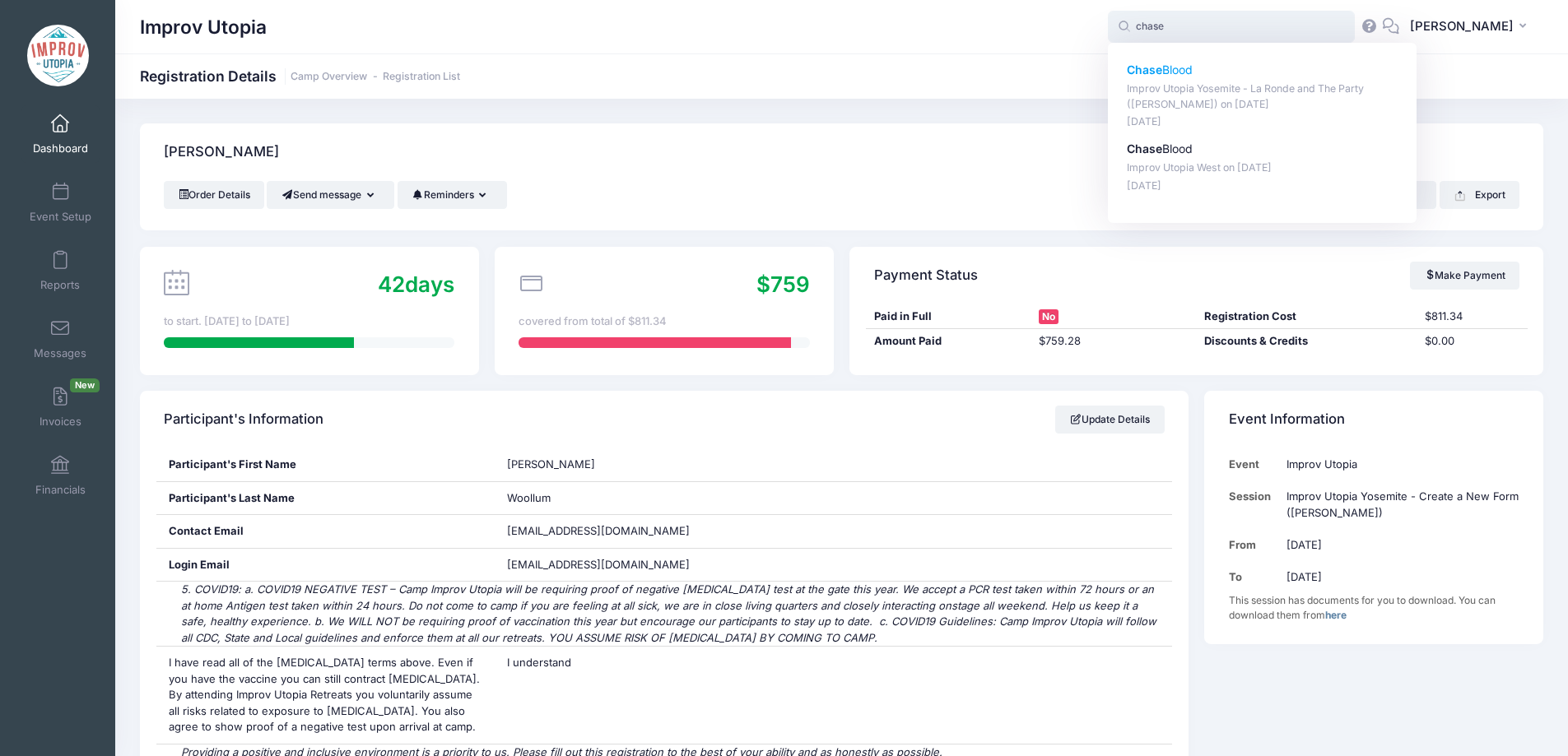
click at [1232, 70] on p "Chase Blood" at bounding box center [1263, 70] width 271 height 17
type input "Chase Blood (Improv Utopia Yosemite - La Ronde and The Party (Craig Cackowski),…"
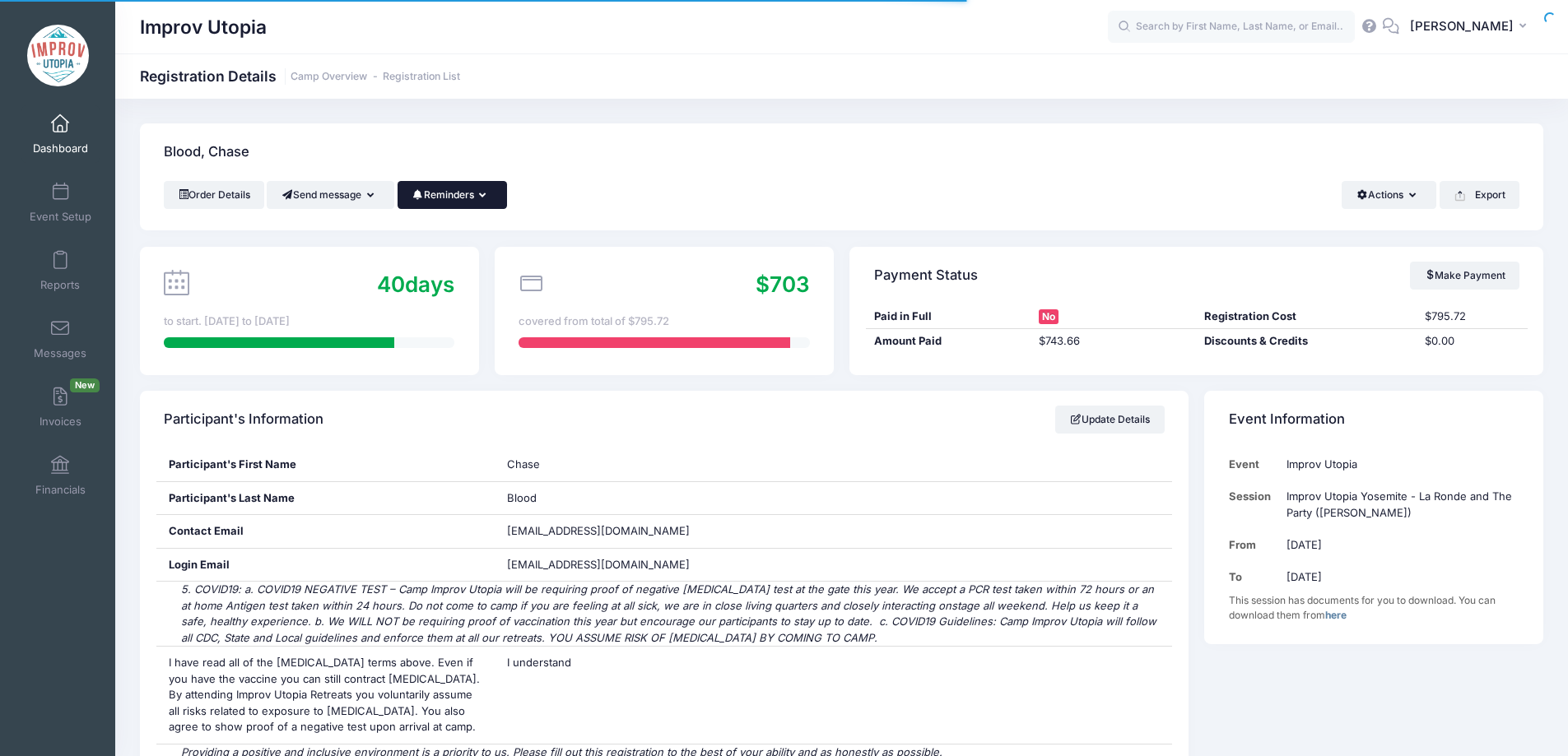
click at [479, 197] on button "Reminders" at bounding box center [452, 195] width 110 height 28
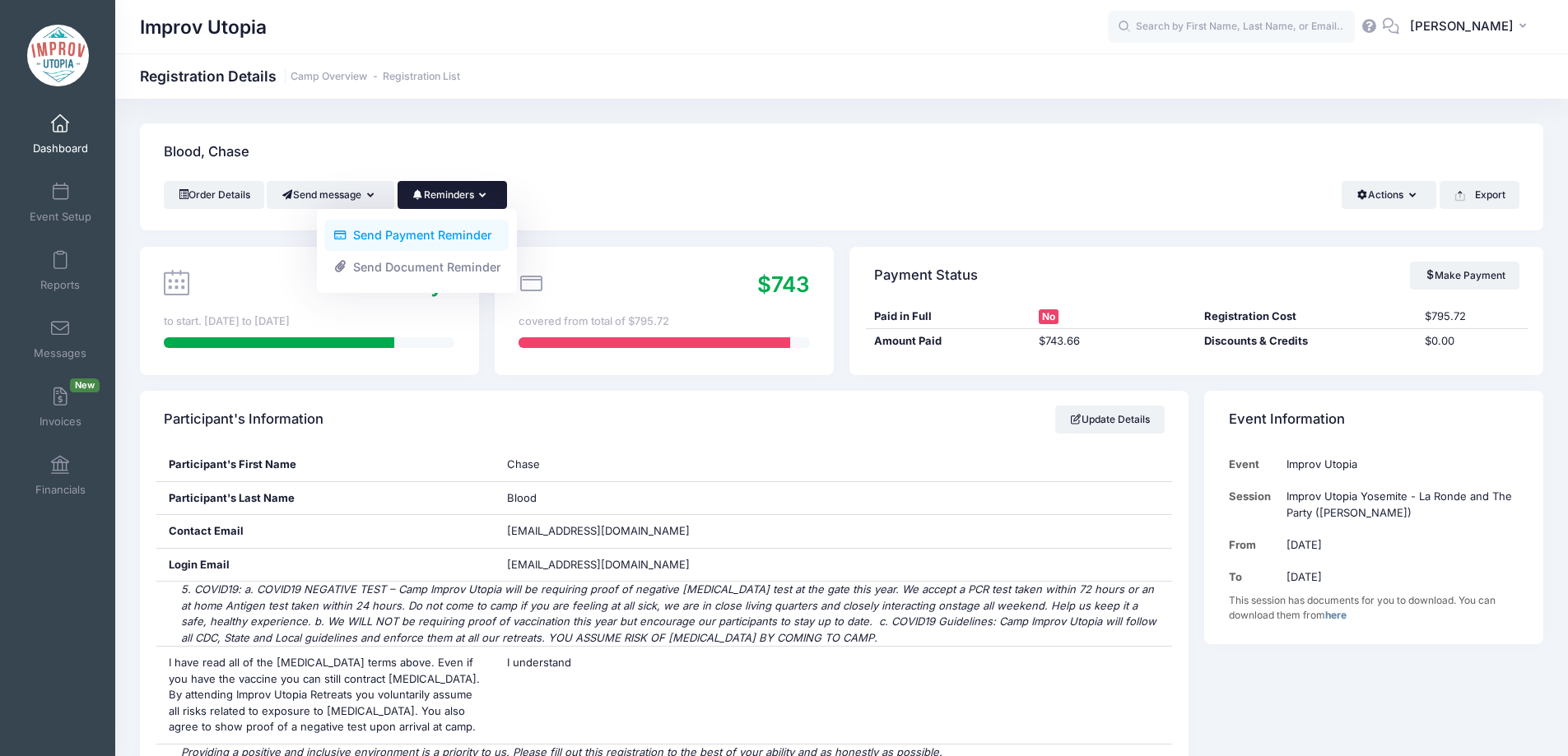
click at [477, 230] on link "Send Payment Reminder" at bounding box center [417, 236] width 184 height 31
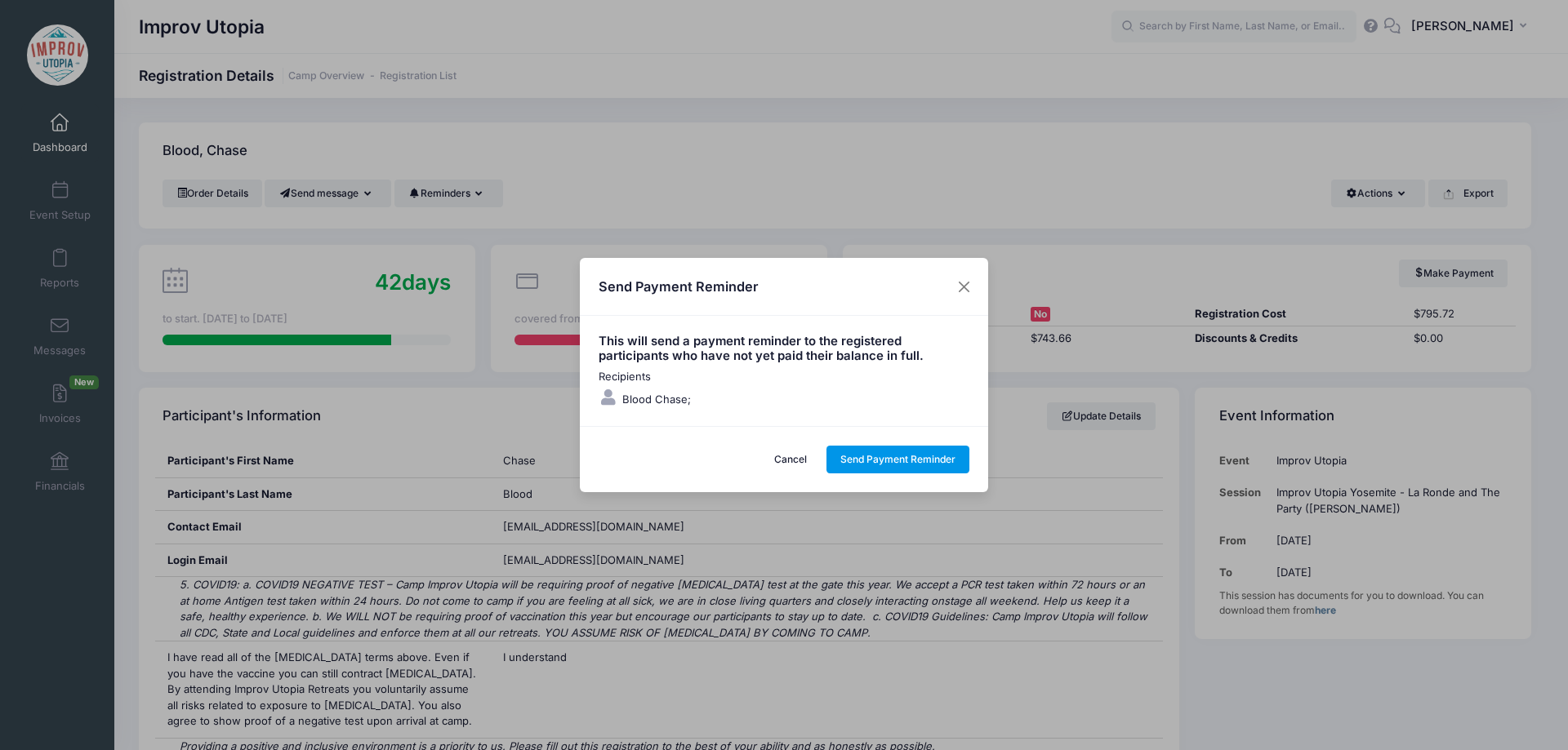
click at [901, 459] on button "Send Payment Reminder" at bounding box center [898, 459] width 143 height 28
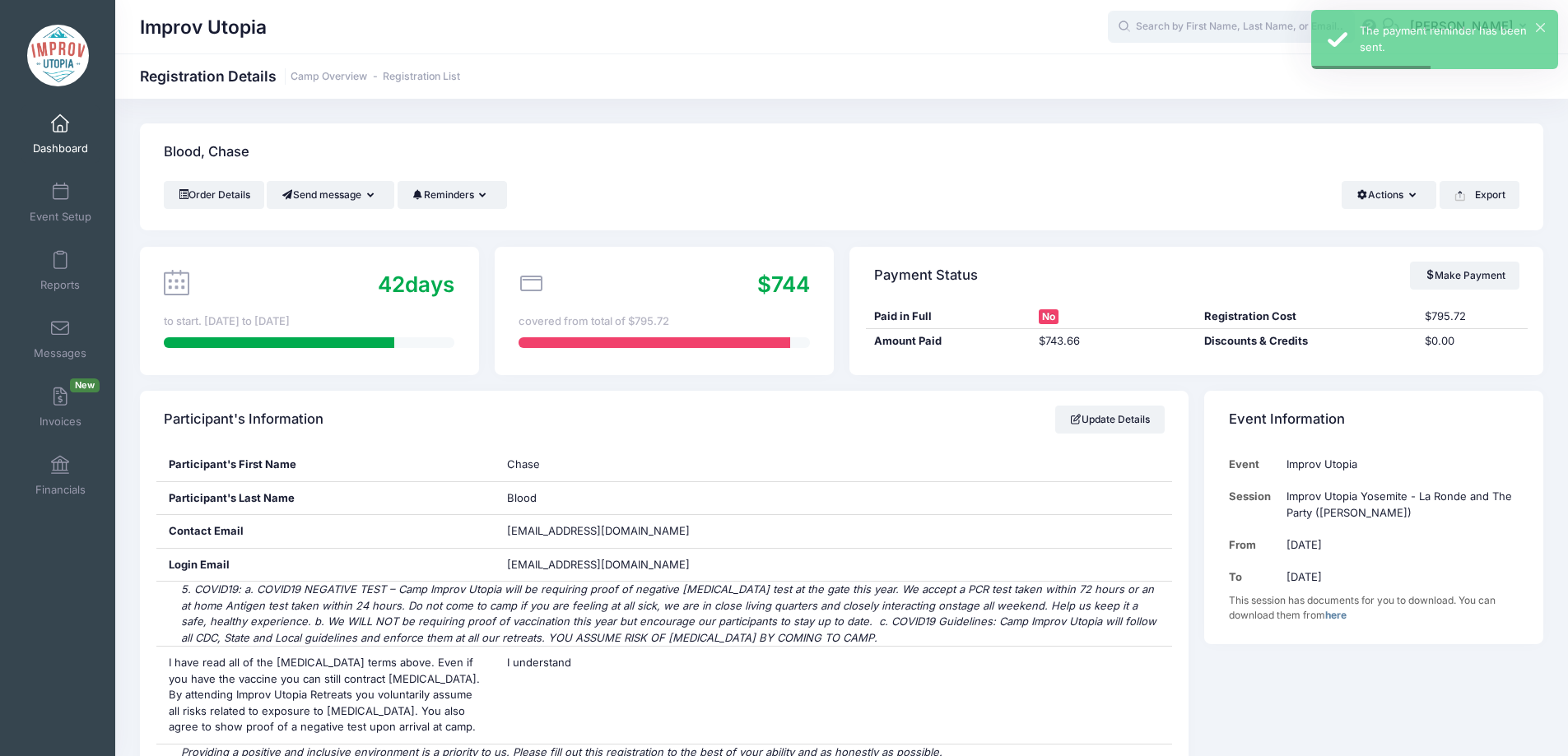
click at [1225, 37] on input "text" at bounding box center [1231, 27] width 247 height 33
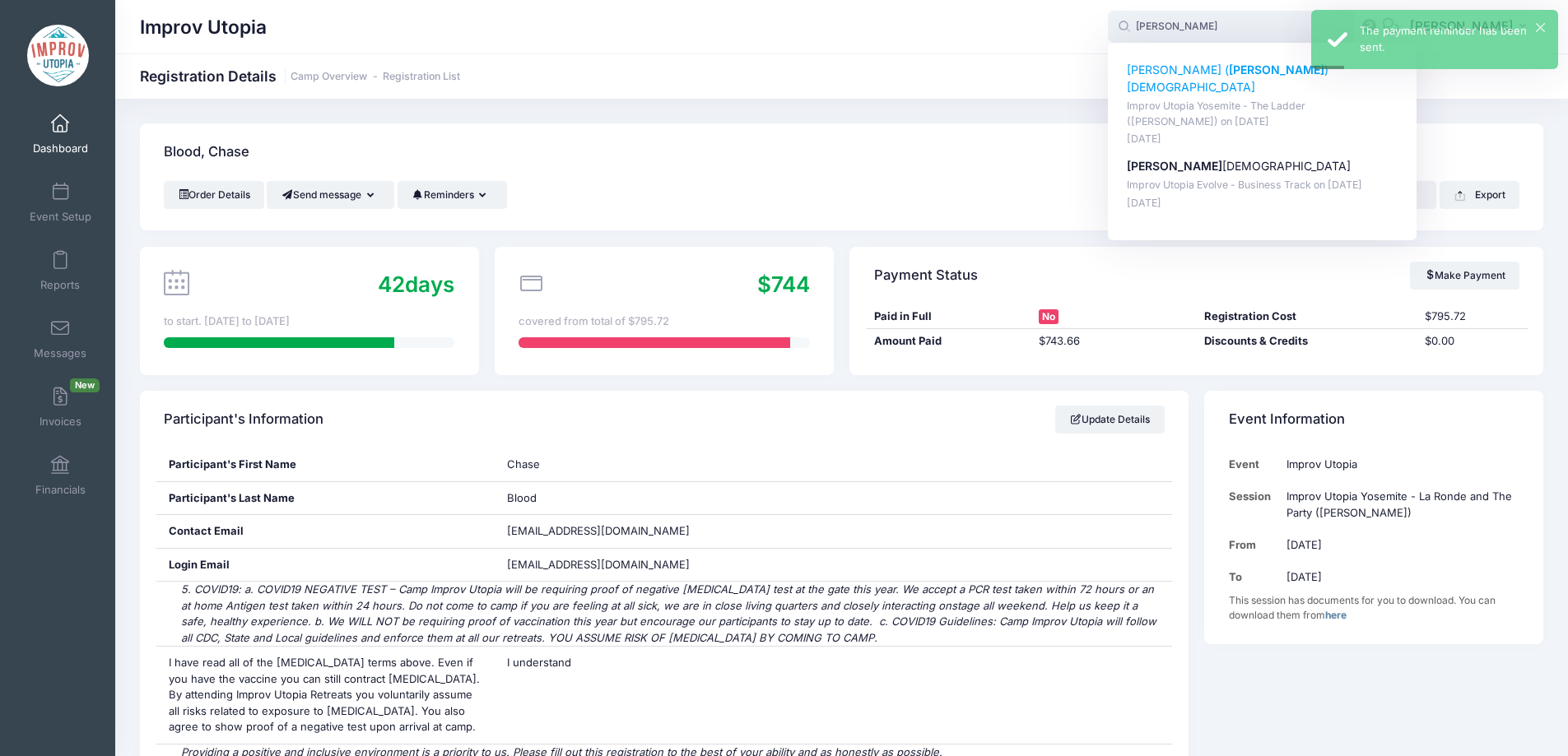
click at [1232, 69] on p "Bernadeta ( Bernie ) Baktashian" at bounding box center [1263, 79] width 271 height 35
type input "Bernadeta (Bernie) Baktashian (Improv Utopia Yosemite - The Ladder (Brian James…"
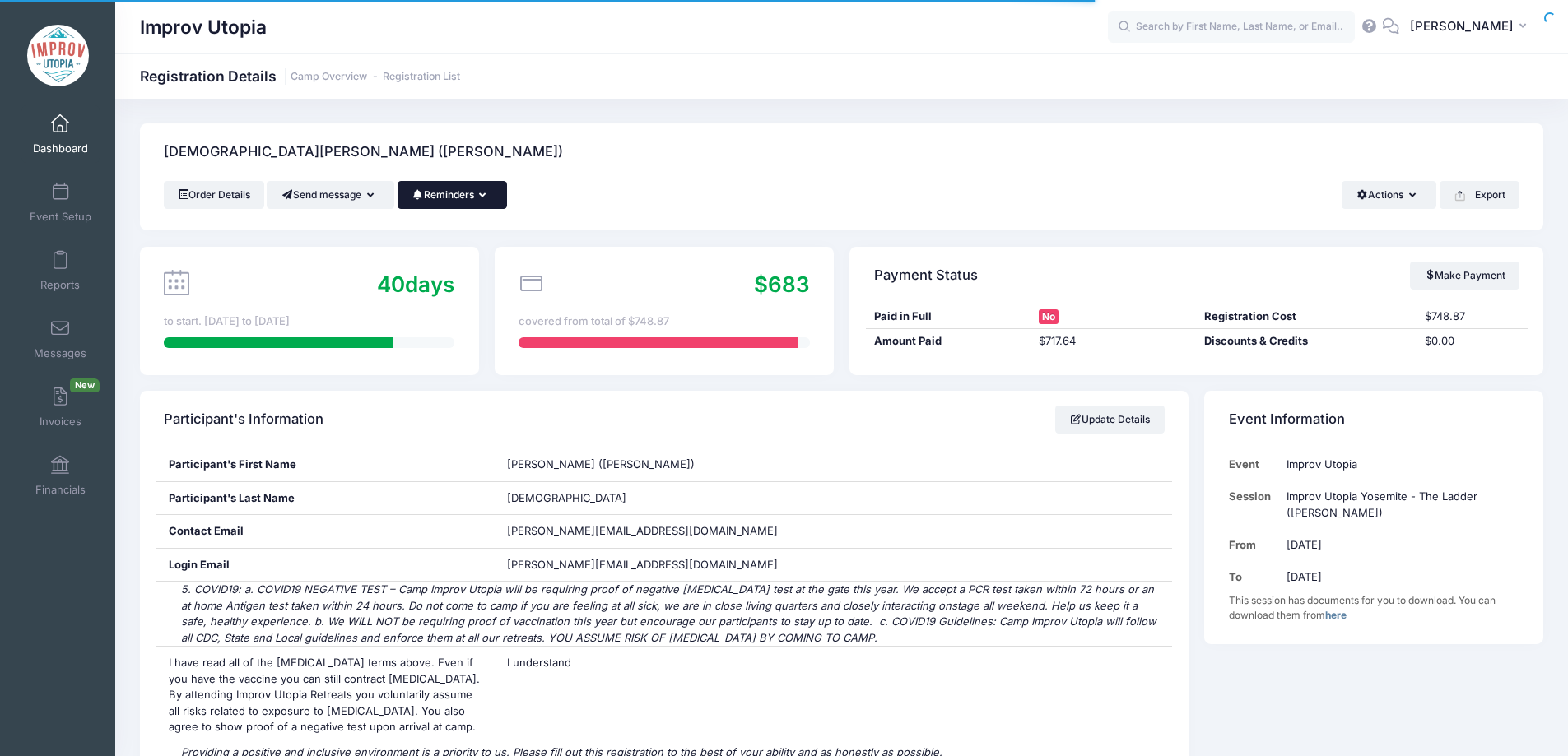
click at [463, 197] on button "Reminders" at bounding box center [452, 195] width 110 height 28
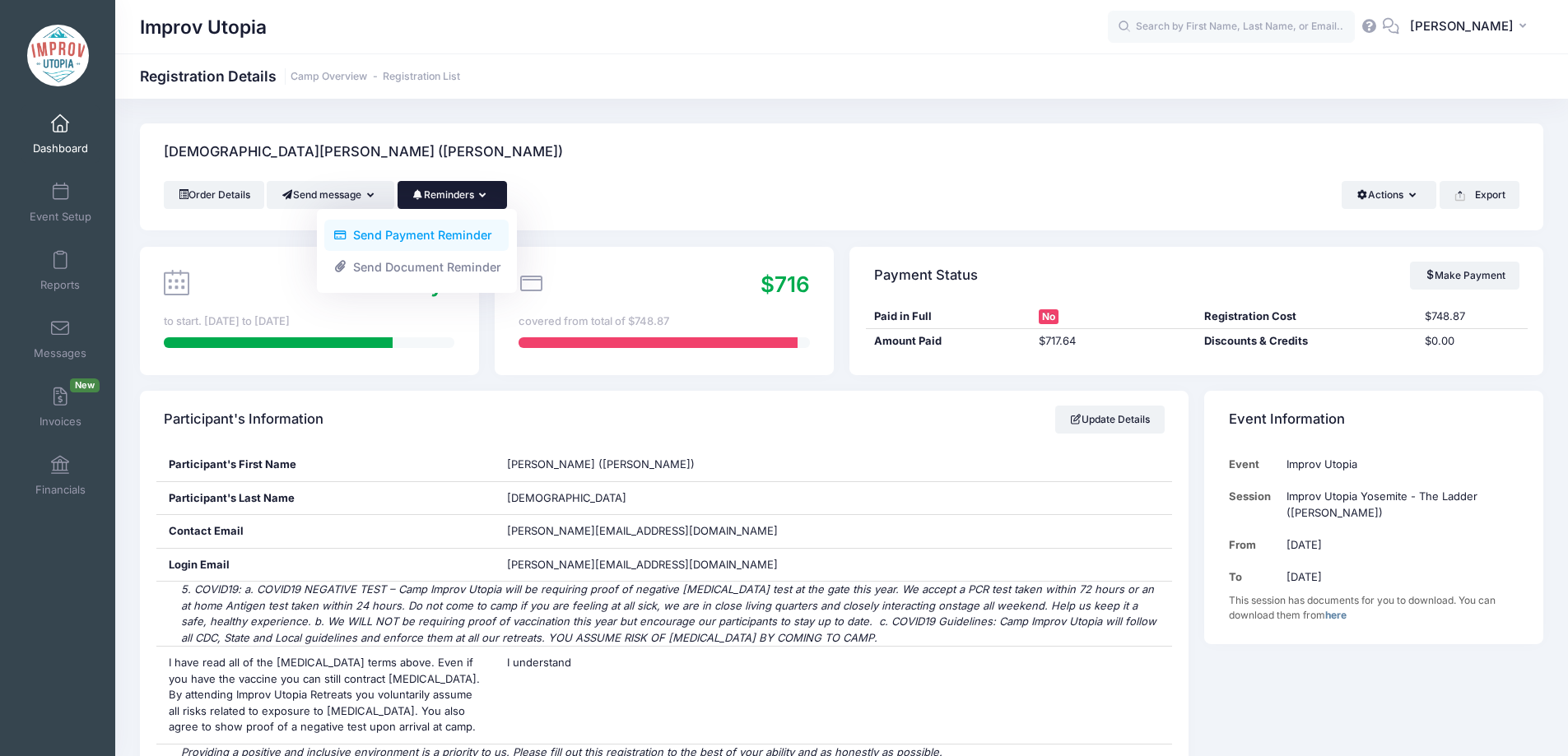
click at [476, 235] on link "Send Payment Reminder" at bounding box center [417, 236] width 184 height 31
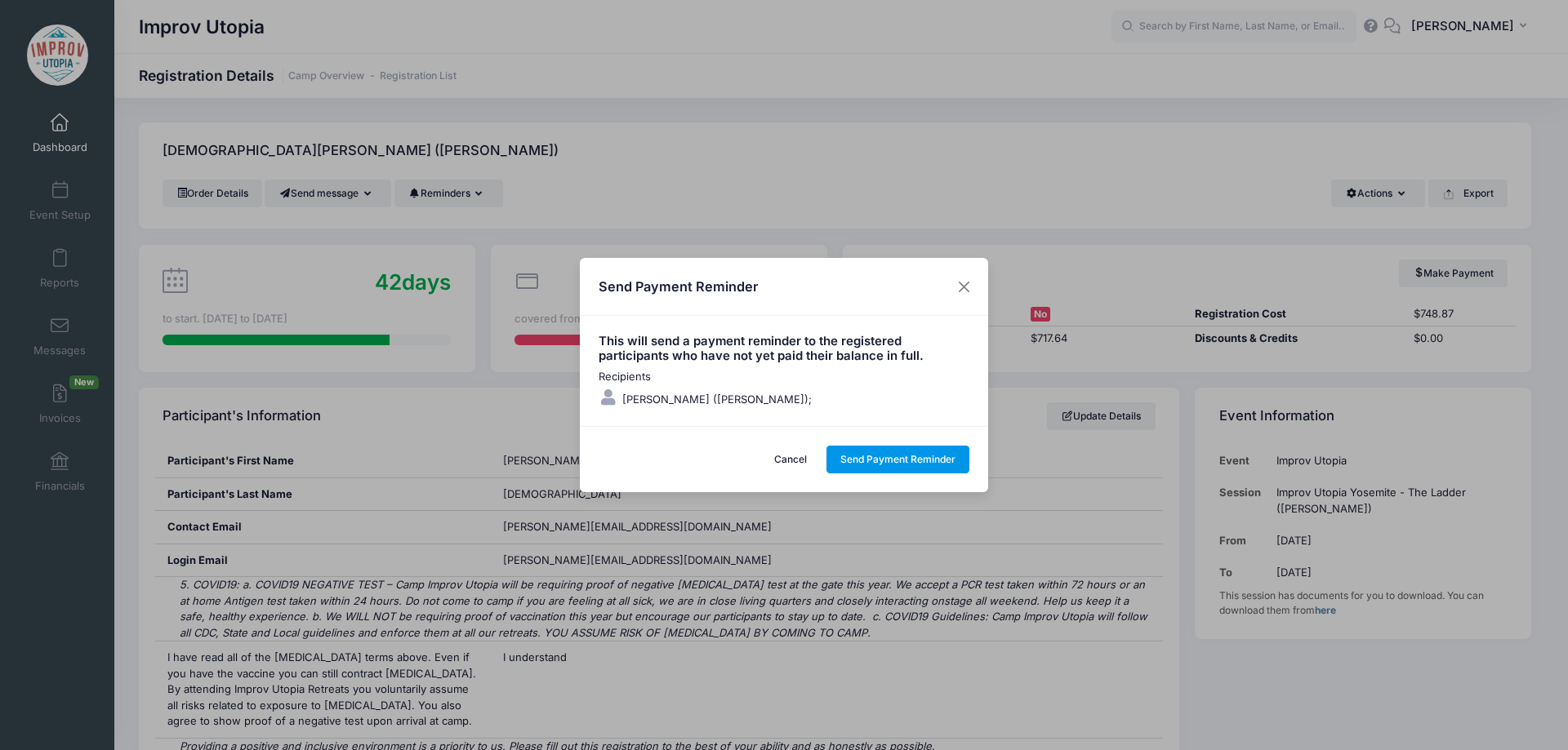
click at [882, 453] on button "Send Payment Reminder" at bounding box center [898, 459] width 143 height 28
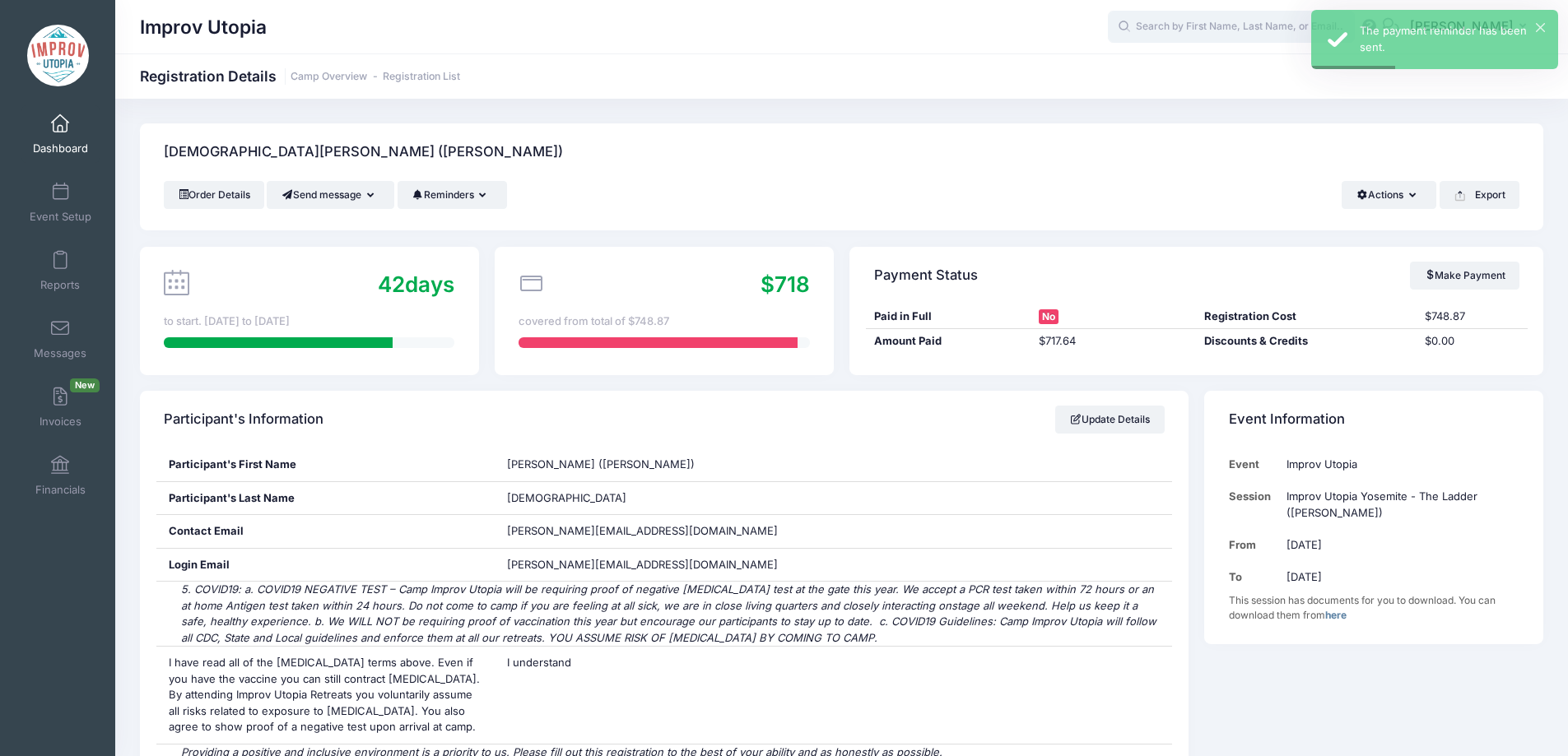
click at [1216, 29] on input "text" at bounding box center [1231, 27] width 247 height 33
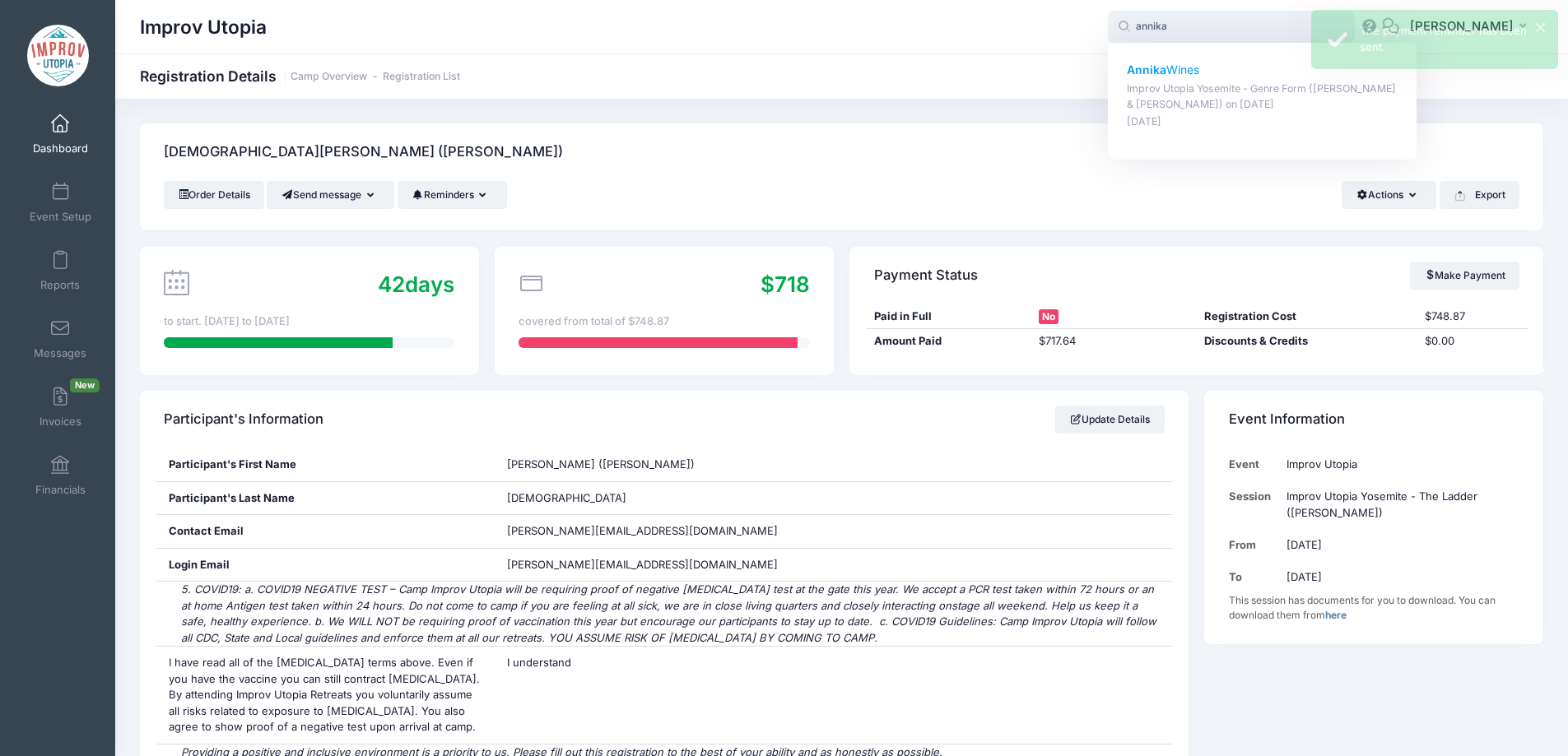
click at [1220, 65] on p "[PERSON_NAME]" at bounding box center [1263, 70] width 271 height 17
type input "[PERSON_NAME] (Improv Utopia Yosemite - Genre Form ([PERSON_NAME] &amp; [PERSON…"
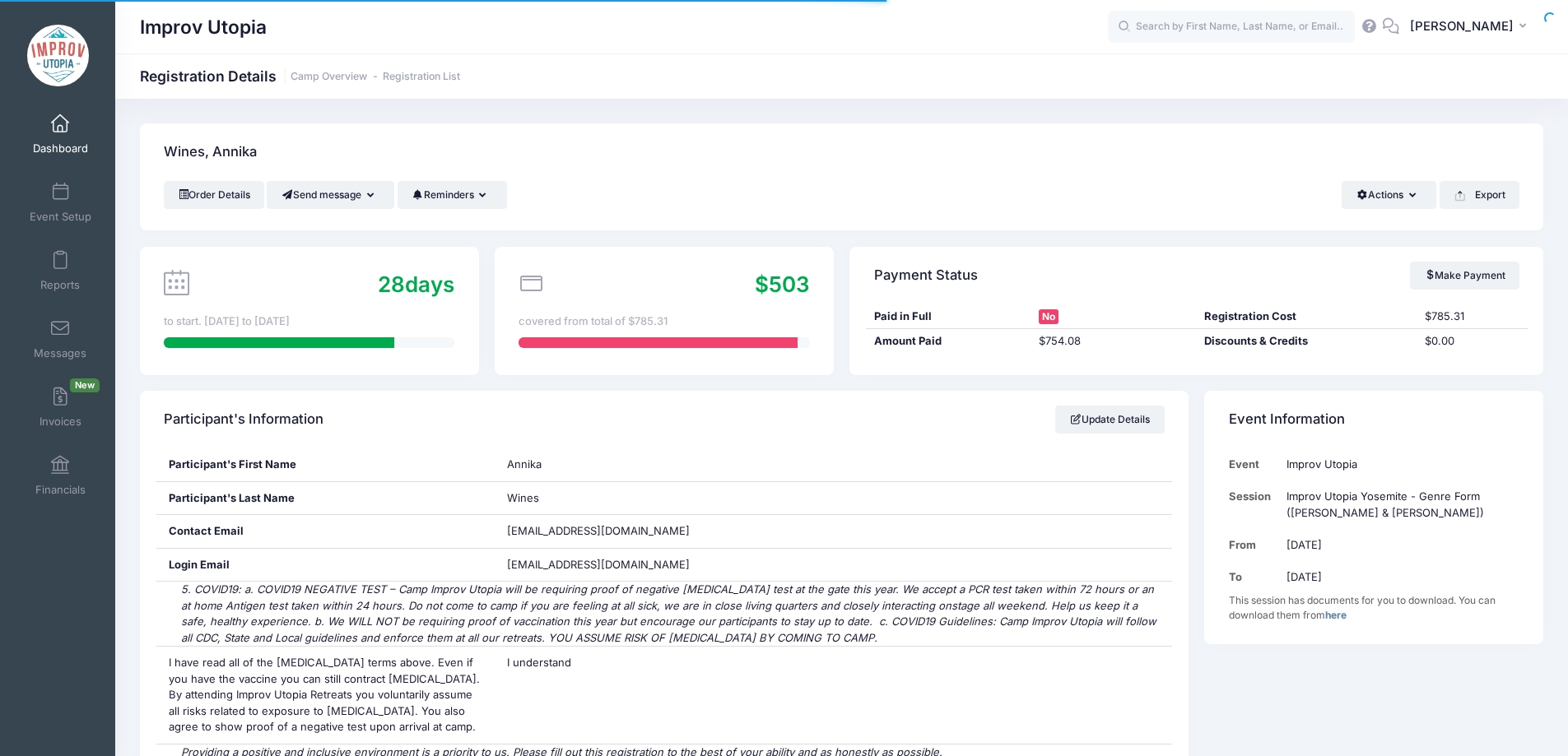
click at [463, 203] on button "Reminders" at bounding box center [452, 195] width 110 height 28
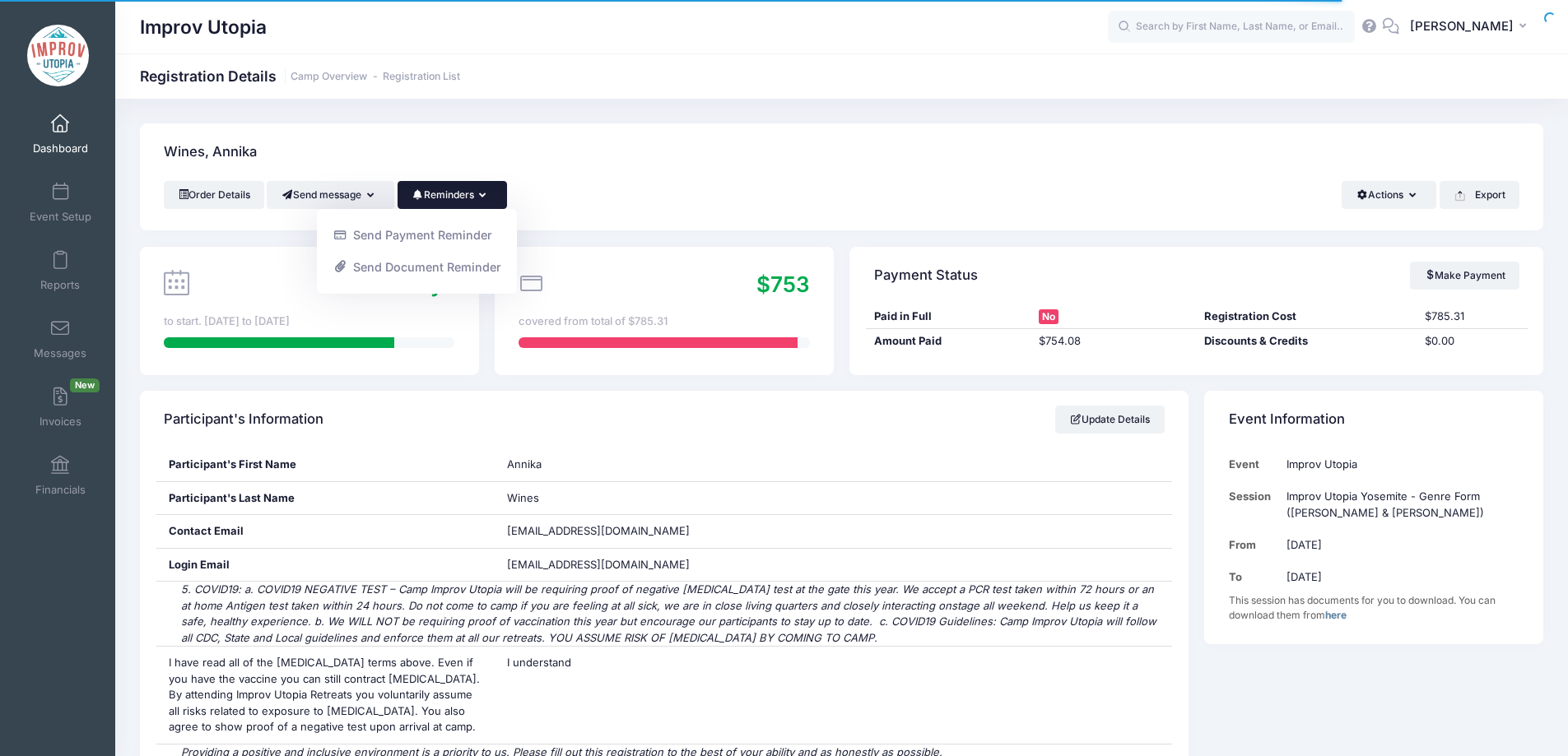
click at [458, 218] on div "Send Payment Reminder Send Document Reminder" at bounding box center [417, 251] width 200 height 84
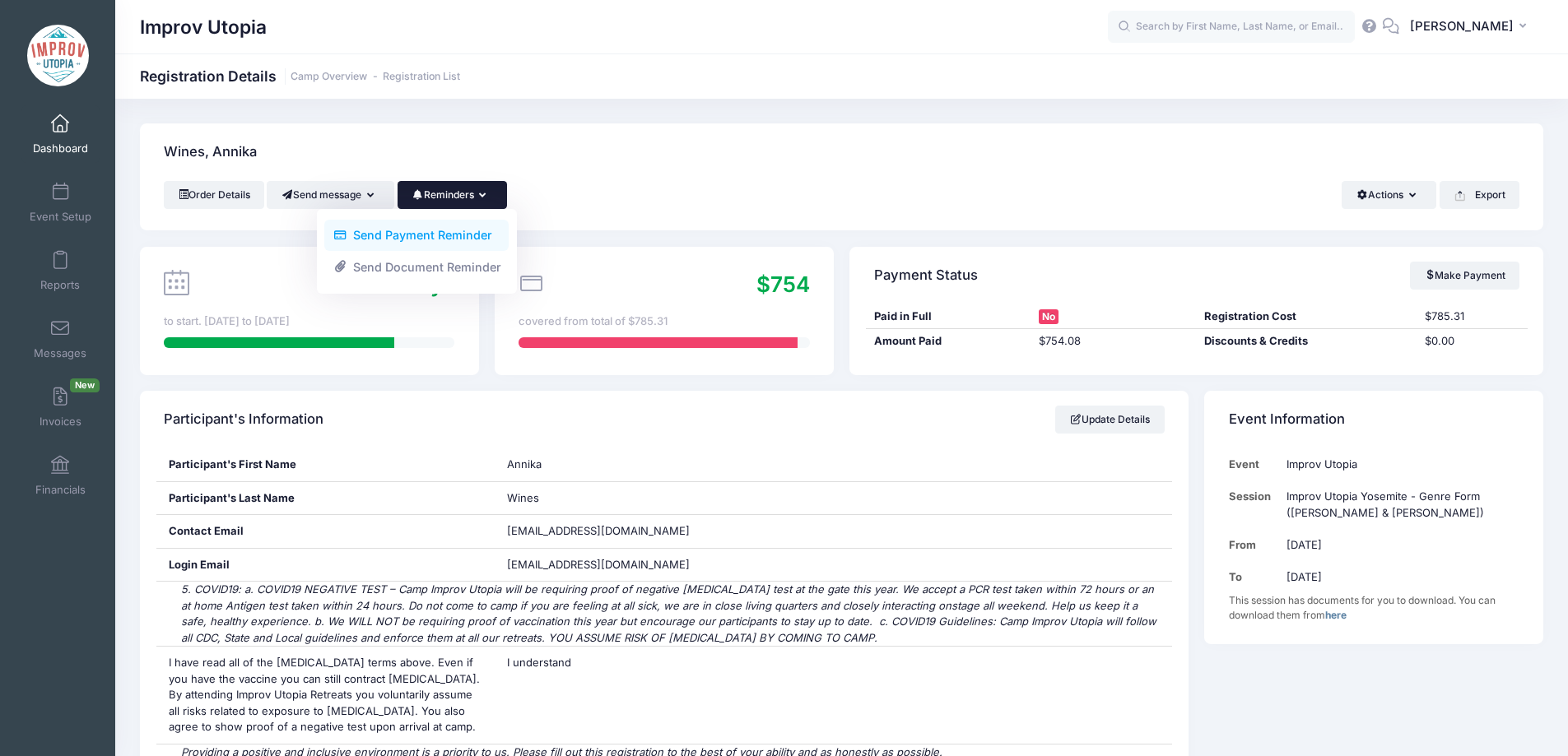
click at [464, 236] on link "Send Payment Reminder" at bounding box center [417, 236] width 184 height 31
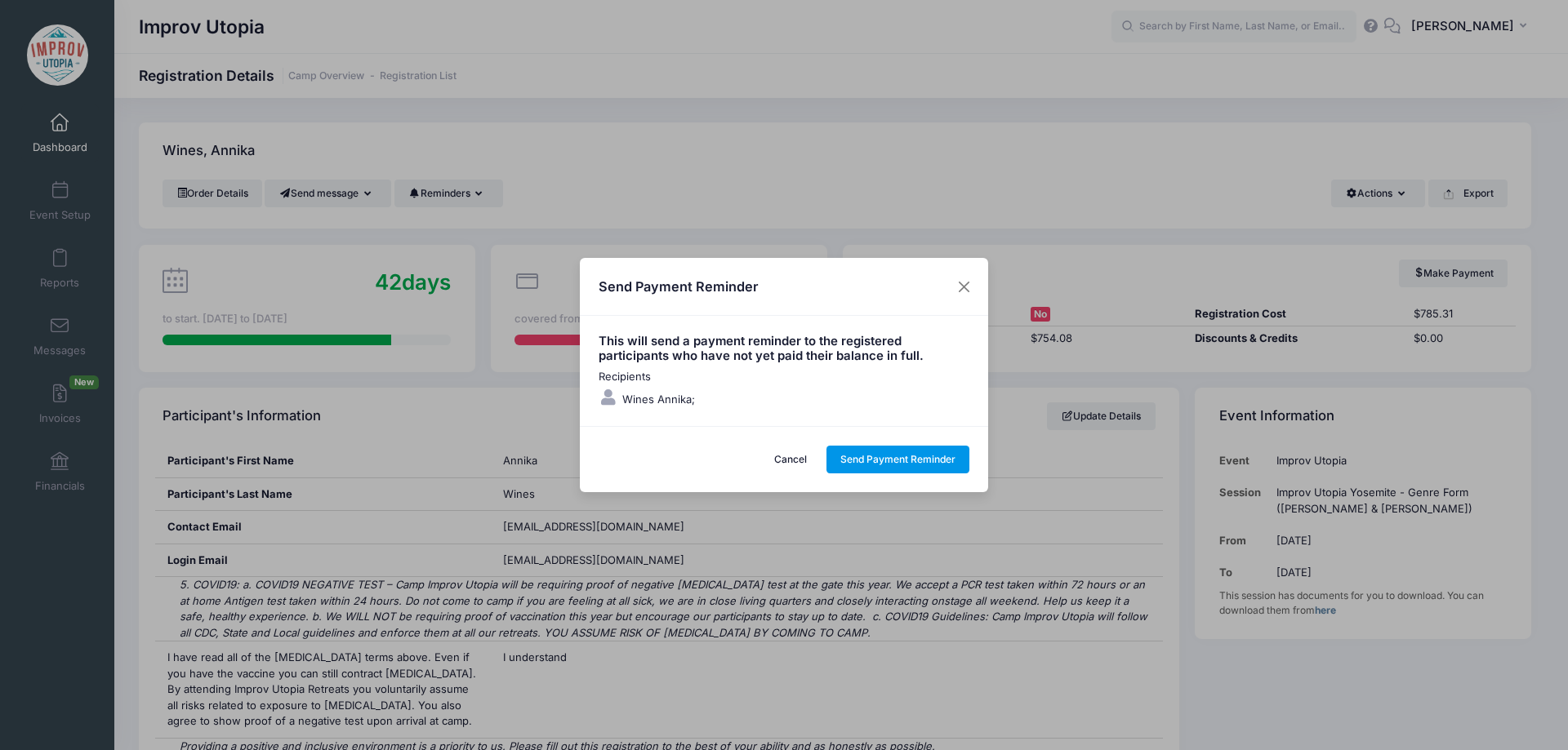
click at [895, 463] on button "Send Payment Reminder" at bounding box center [898, 459] width 143 height 28
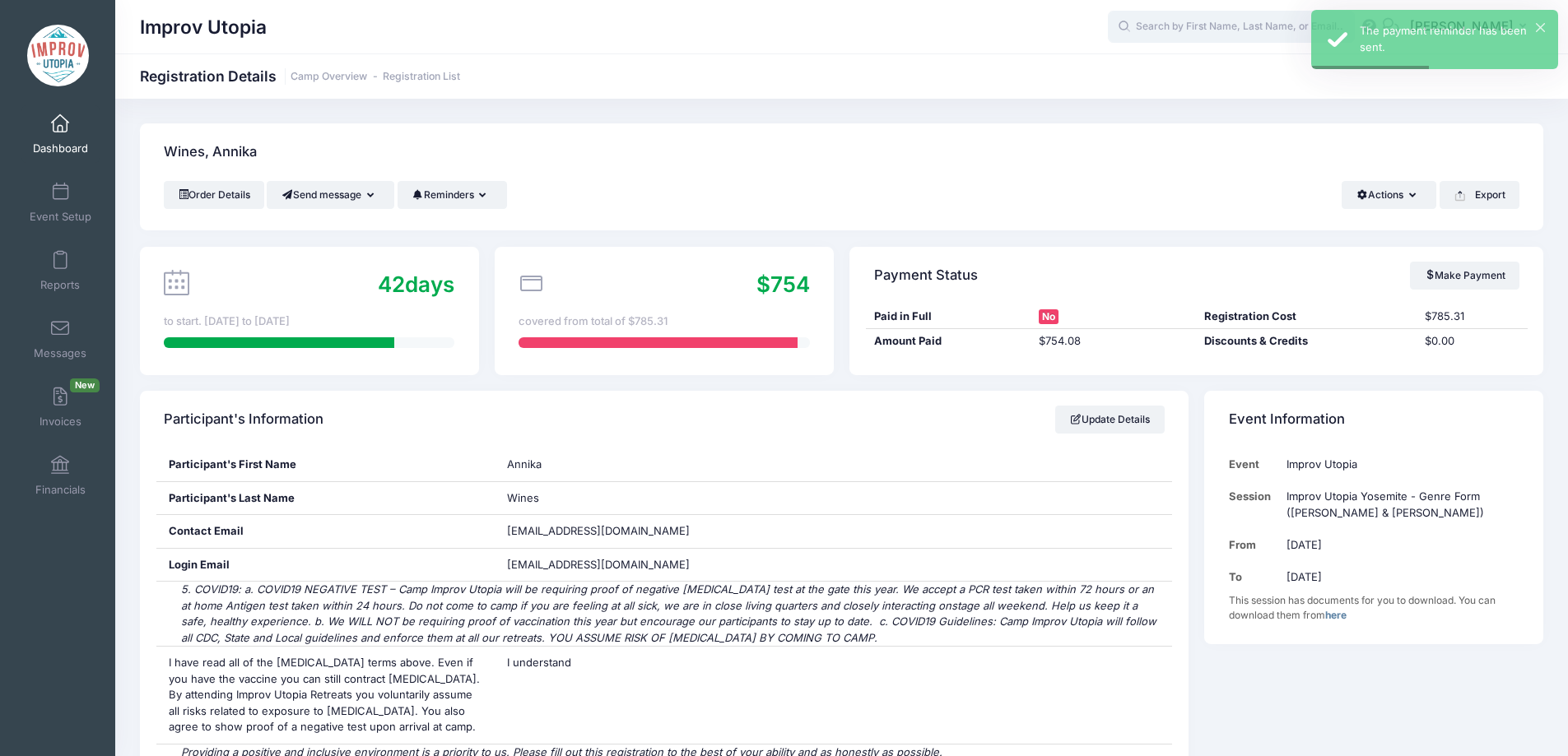
click at [1234, 33] on input "text" at bounding box center [1231, 27] width 247 height 33
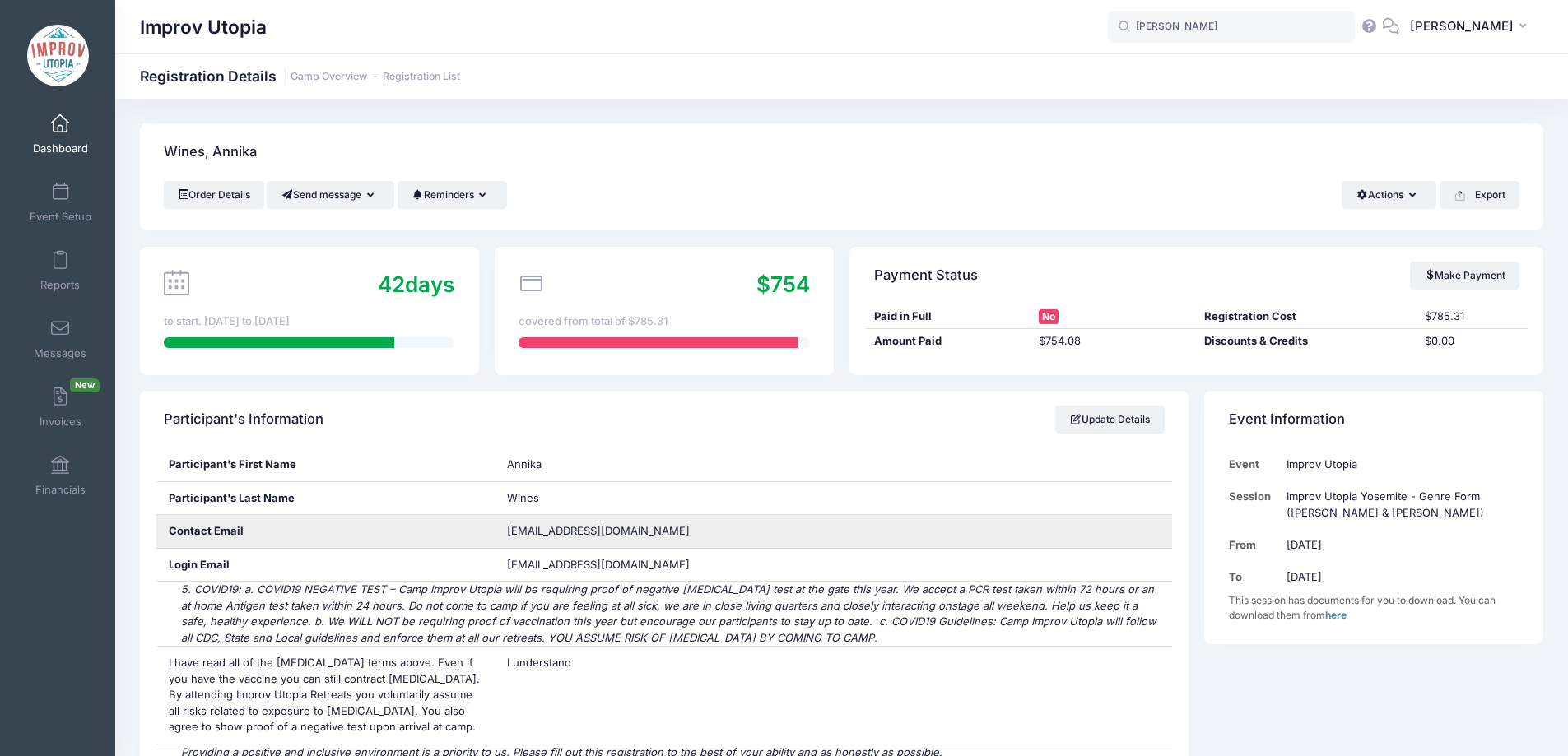
click at [853, 523] on div "[EMAIL_ADDRESS][DOMAIN_NAME]" at bounding box center [833, 532] width 677 height 33
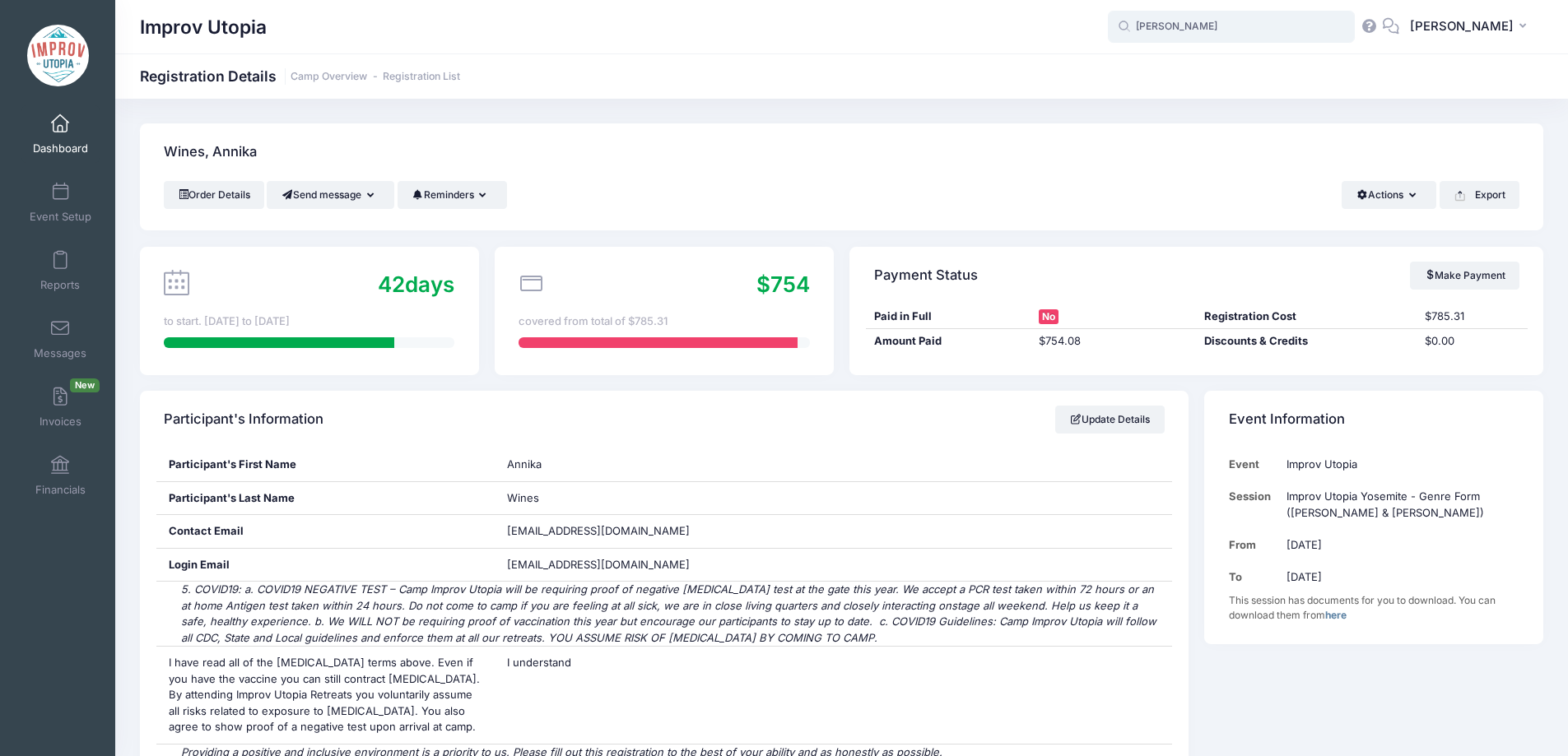
click at [1193, 38] on input "[PERSON_NAME]" at bounding box center [1231, 27] width 247 height 33
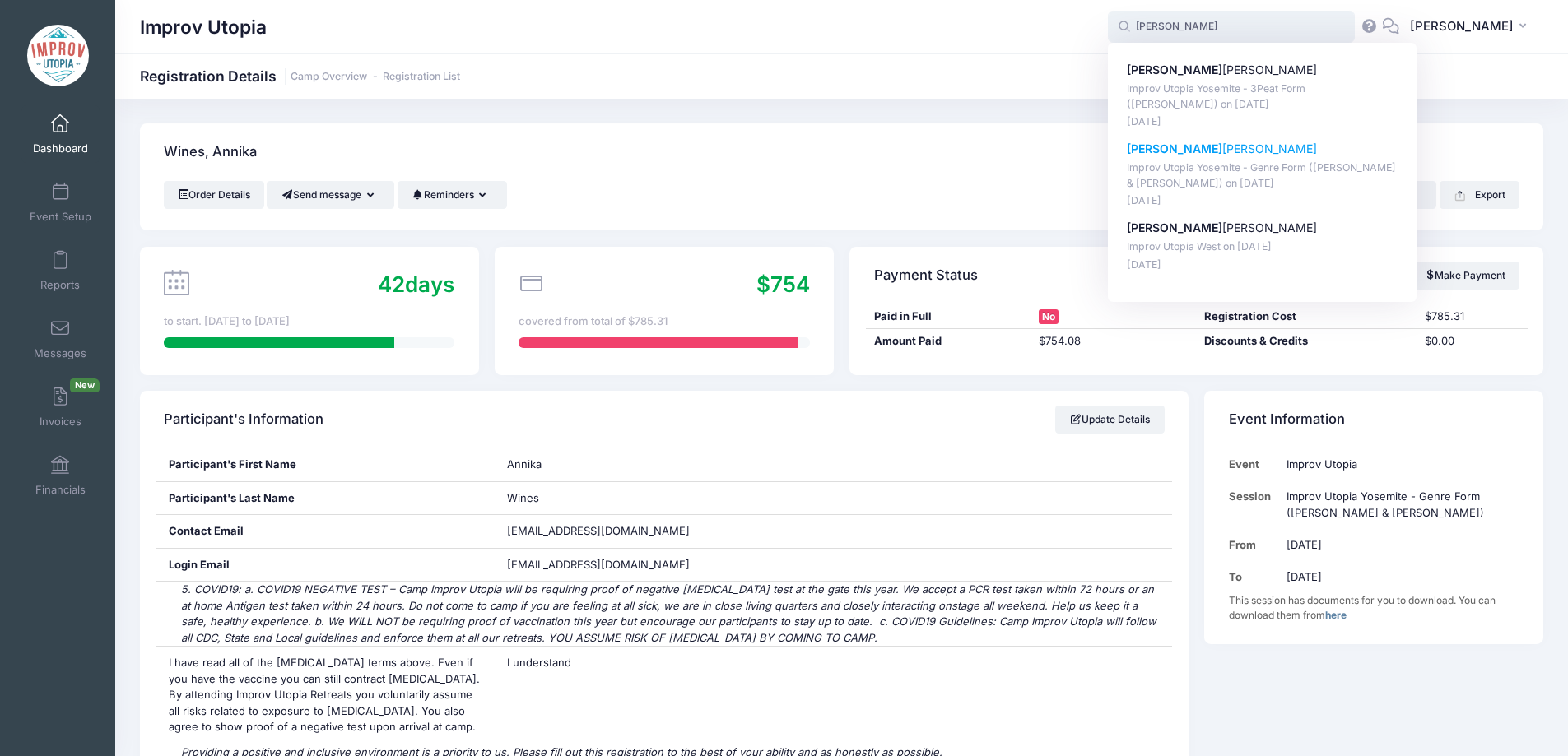
click at [1219, 143] on p "[PERSON_NAME]" at bounding box center [1263, 150] width 271 height 17
type input "[PERSON_NAME] (Improv Utopia Yosemite - Genre Form ([PERSON_NAME] &amp; [PERSON…"
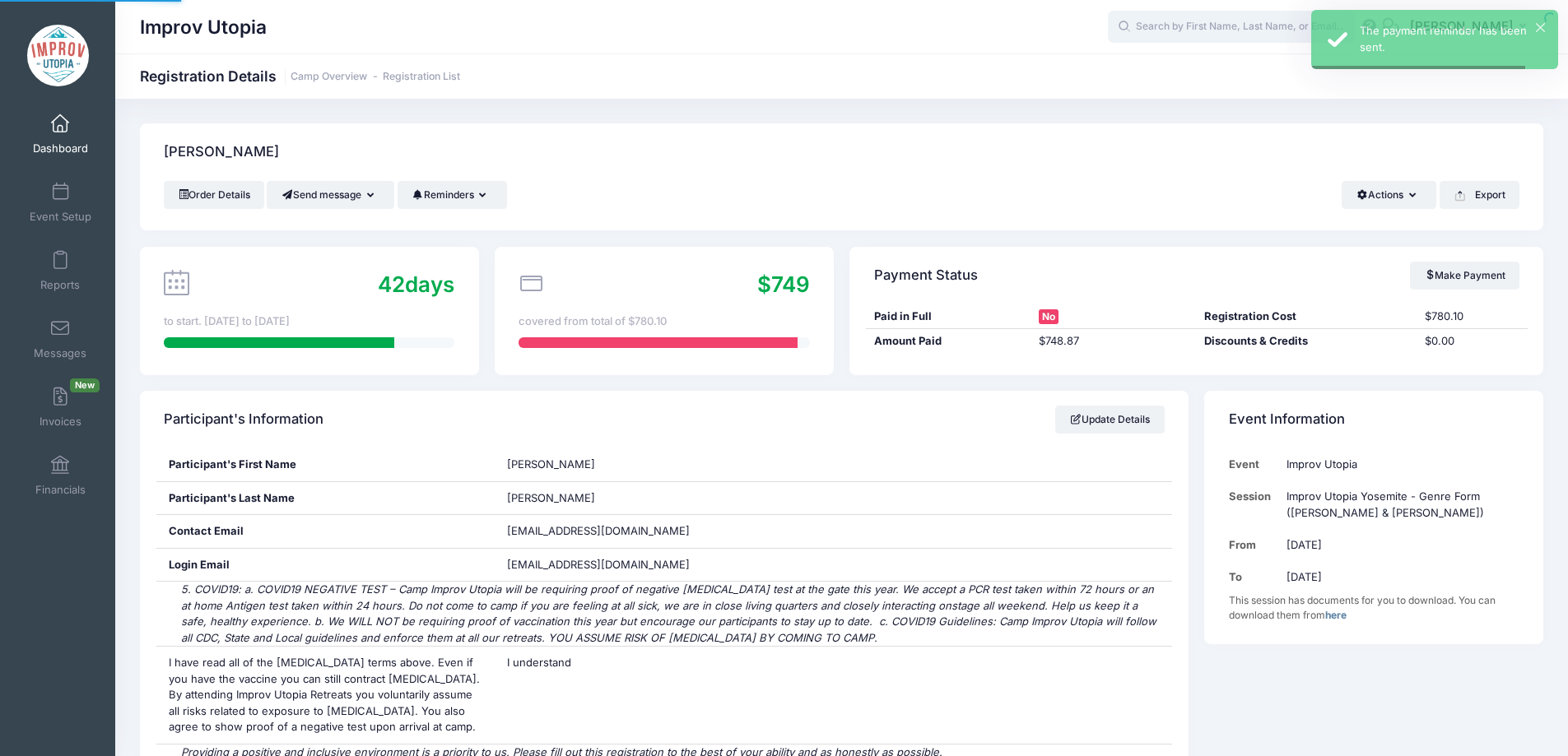
click at [1201, 23] on input "text" at bounding box center [1231, 27] width 247 height 33
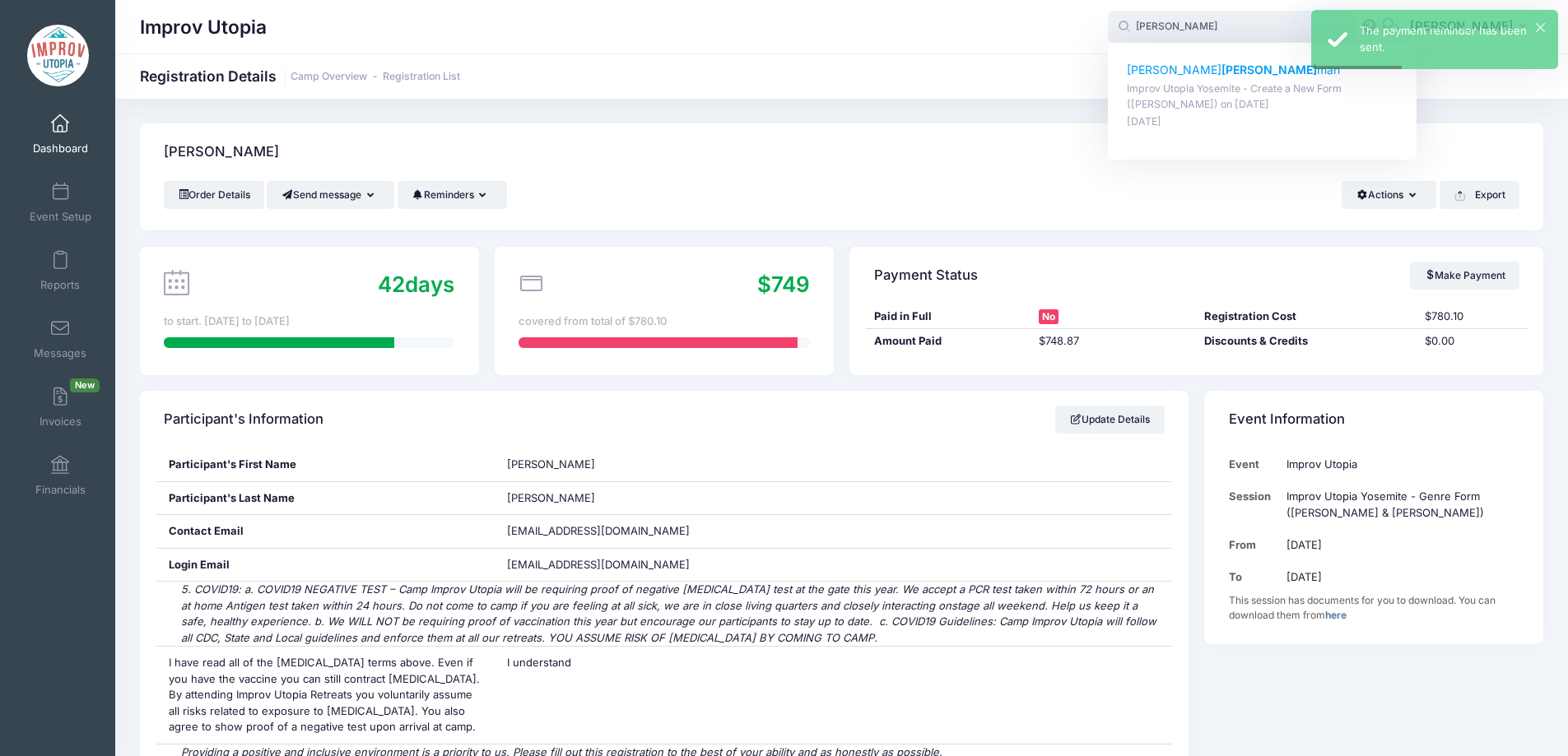
click at [1221, 69] on strong "Seid" at bounding box center [1269, 70] width 96 height 14
type input "Chris Seidman (Improv Utopia Yosemite - Create a New Form (Carla Cackowski), Se…"
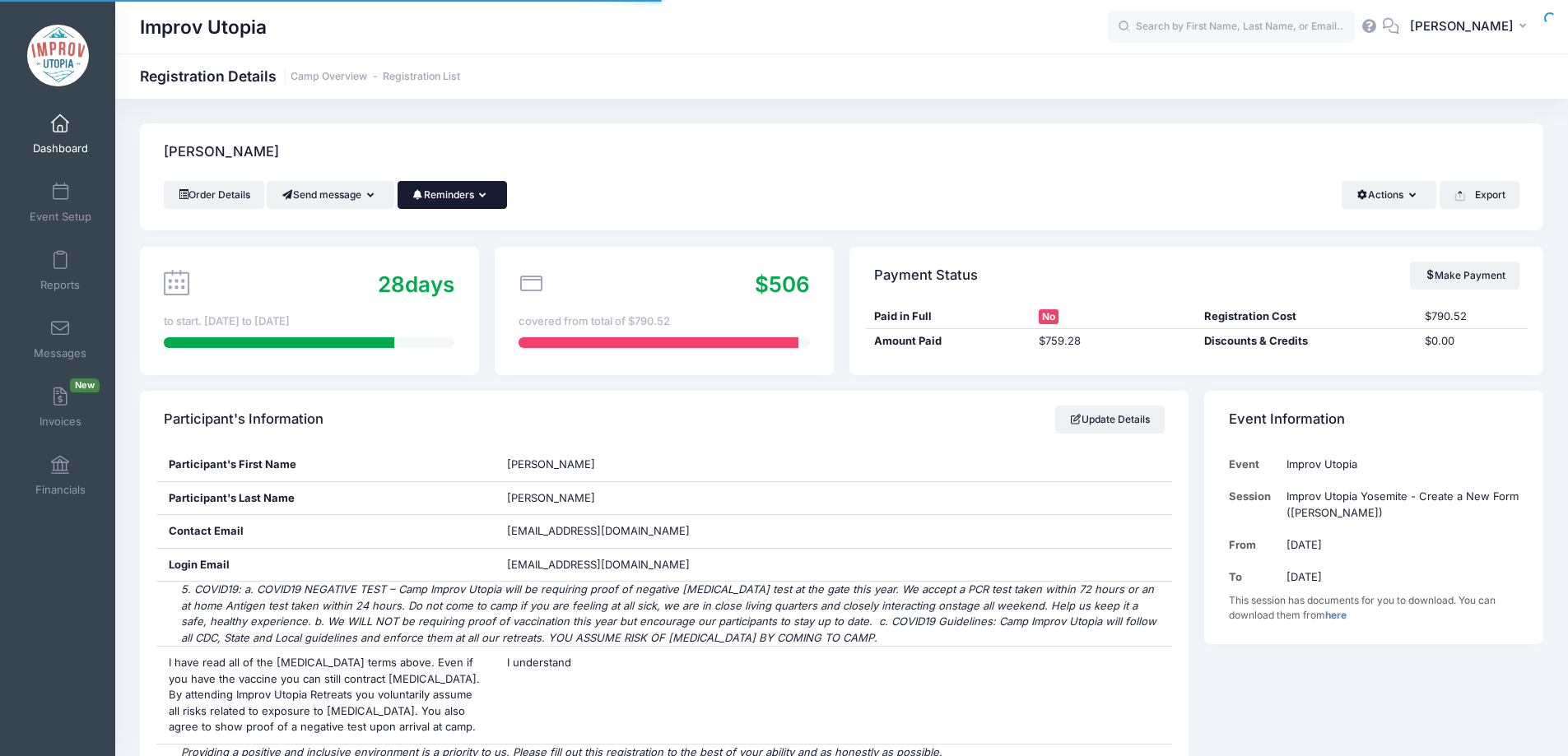
click at [493, 196] on icon "button" at bounding box center [485, 196] width 13 height 0
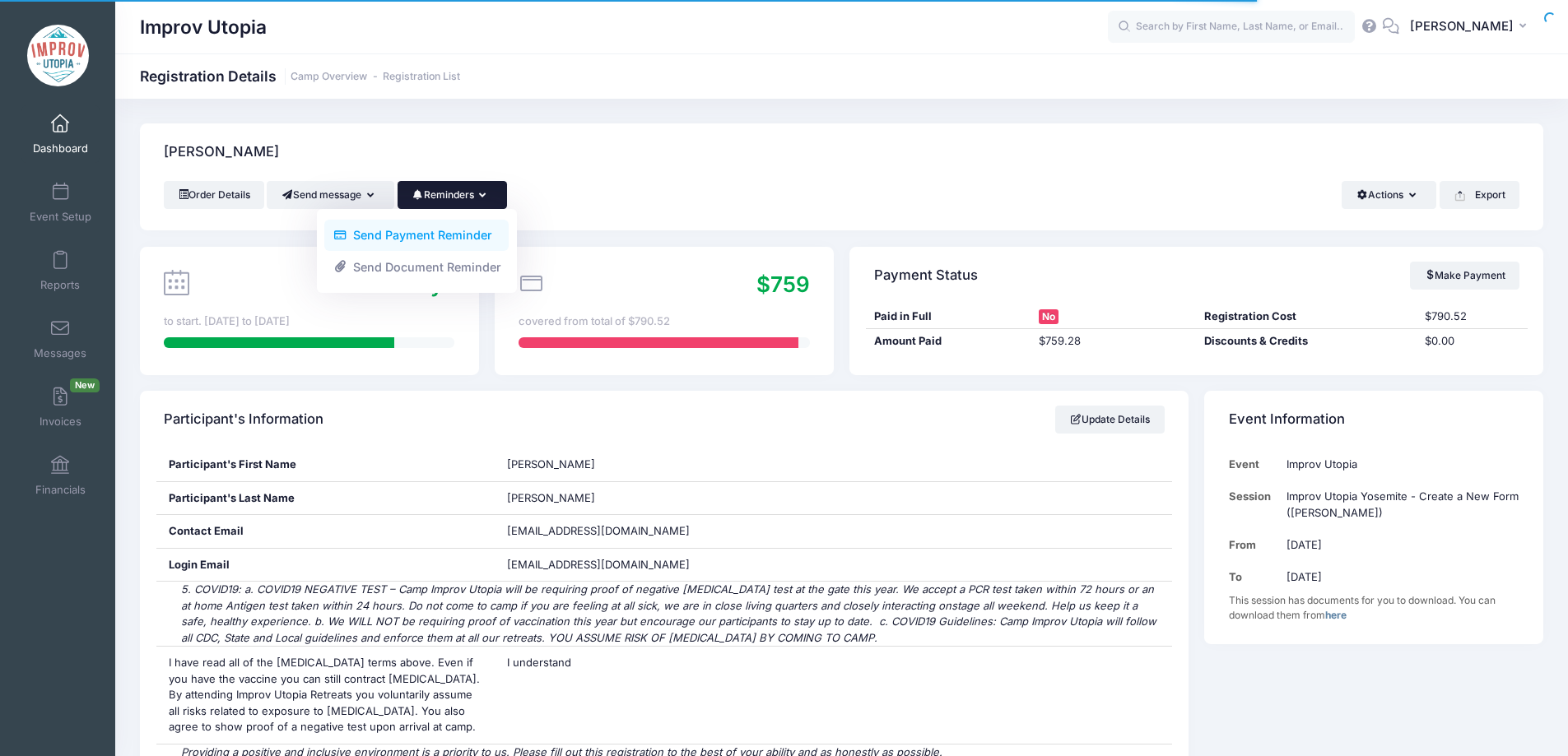
click at [434, 233] on link "Send Payment Reminder" at bounding box center [417, 236] width 184 height 31
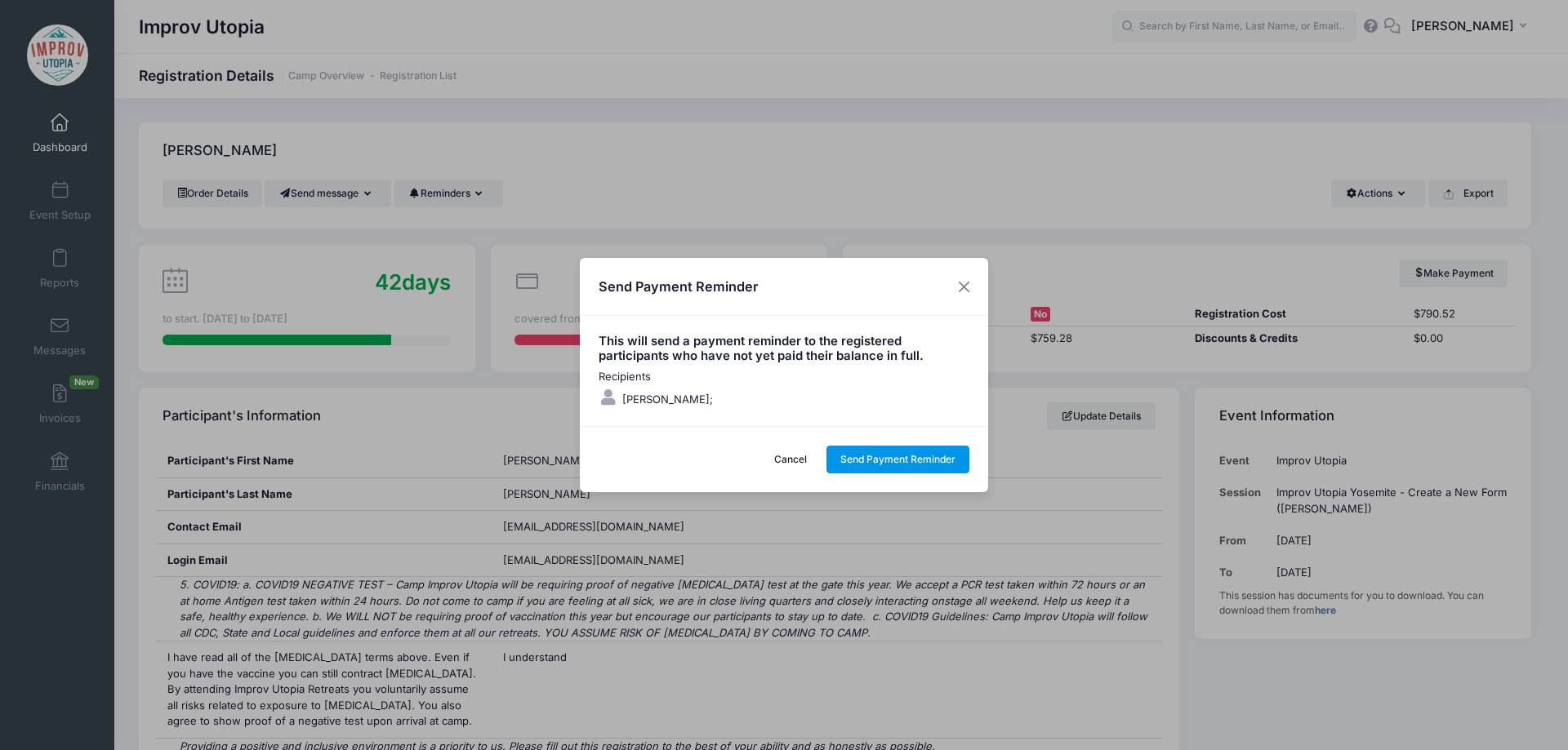
click at [914, 462] on button "Send Payment Reminder" at bounding box center [898, 459] width 143 height 28
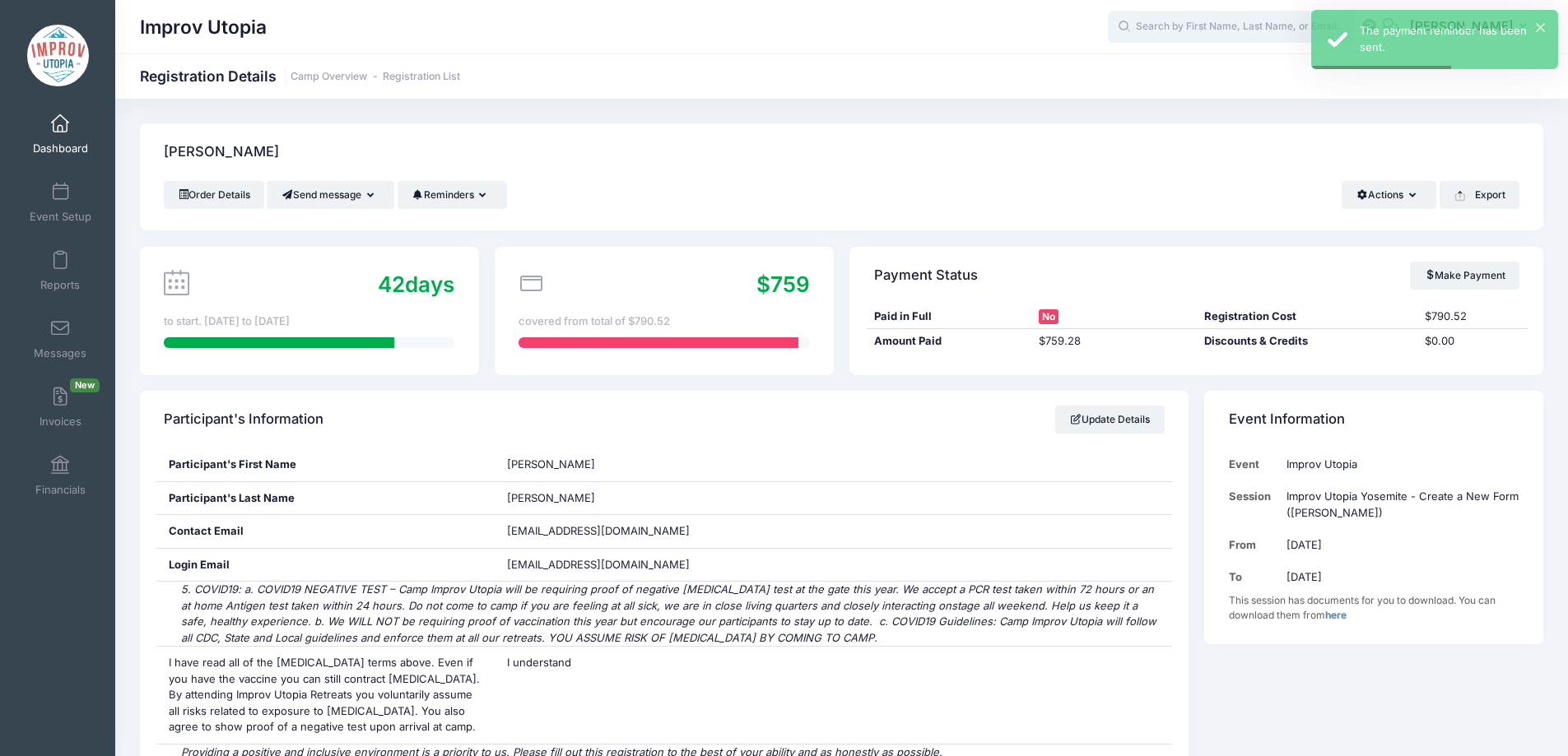
click at [1200, 24] on input "text" at bounding box center [1231, 27] width 247 height 33
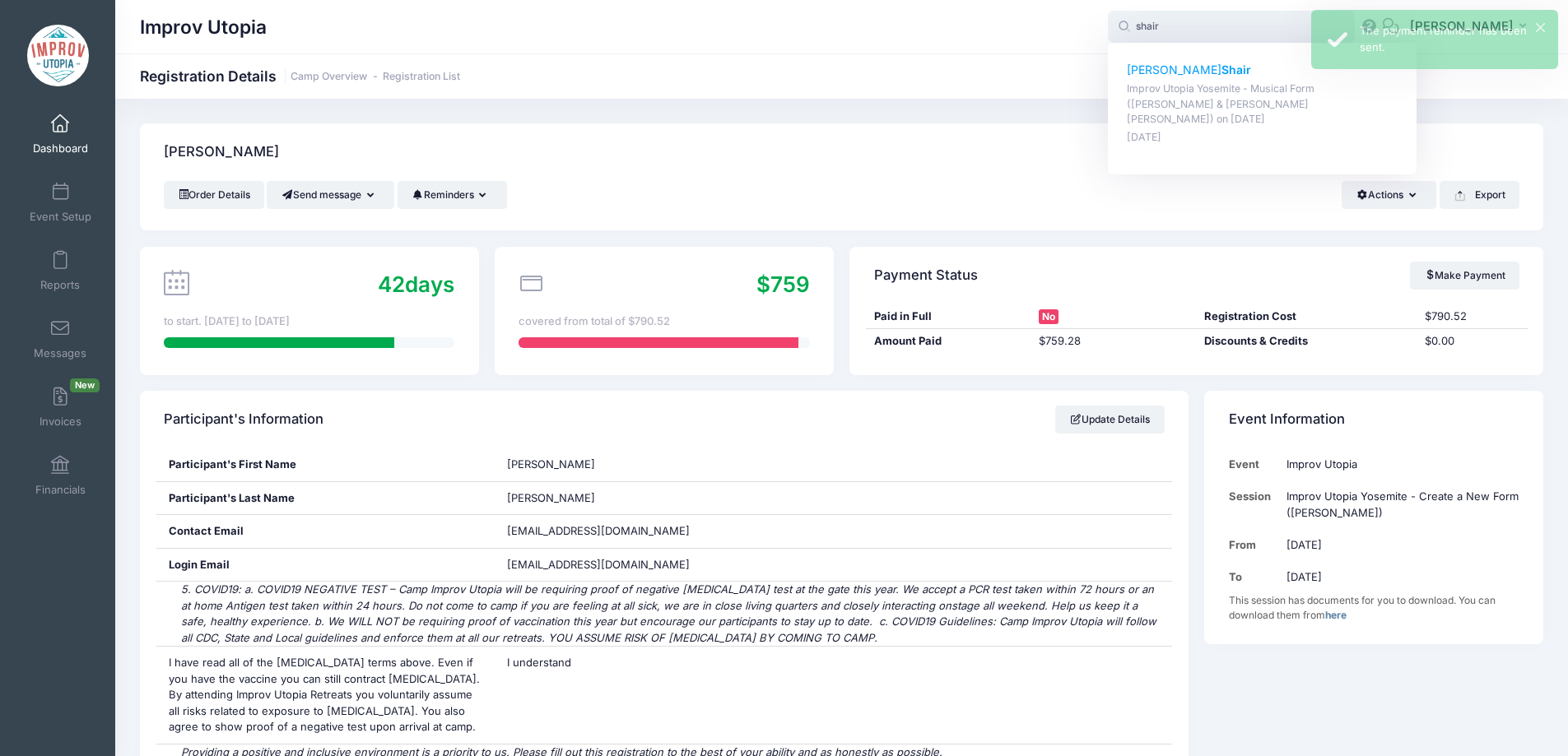
click at [1189, 77] on p "[PERSON_NAME]" at bounding box center [1263, 70] width 271 height 17
type input "[PERSON_NAME] (Improv Utopia Yosemite - Musical Form ([PERSON_NAME] &amp; [PERS…"
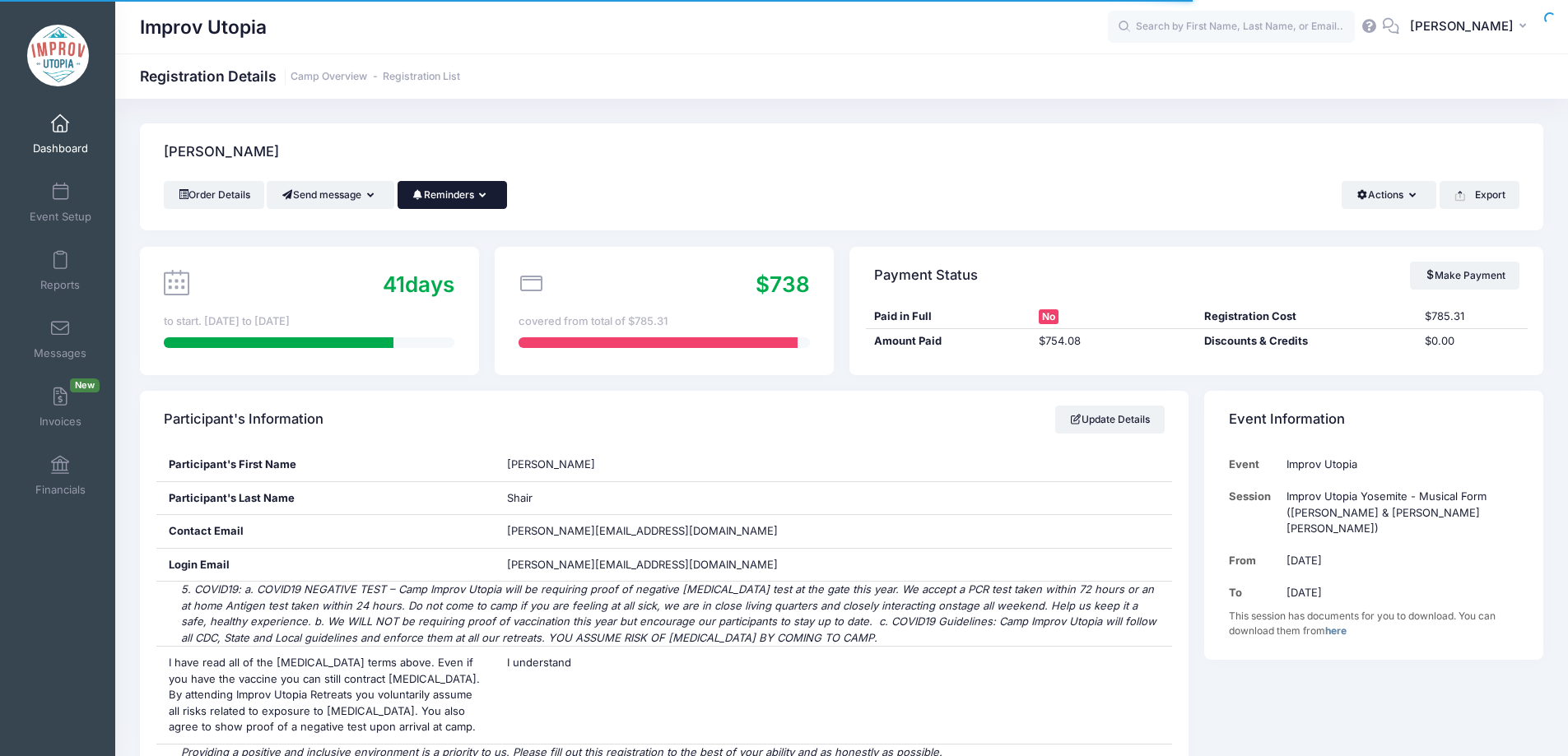
click at [479, 185] on button "Reminders" at bounding box center [452, 195] width 110 height 28
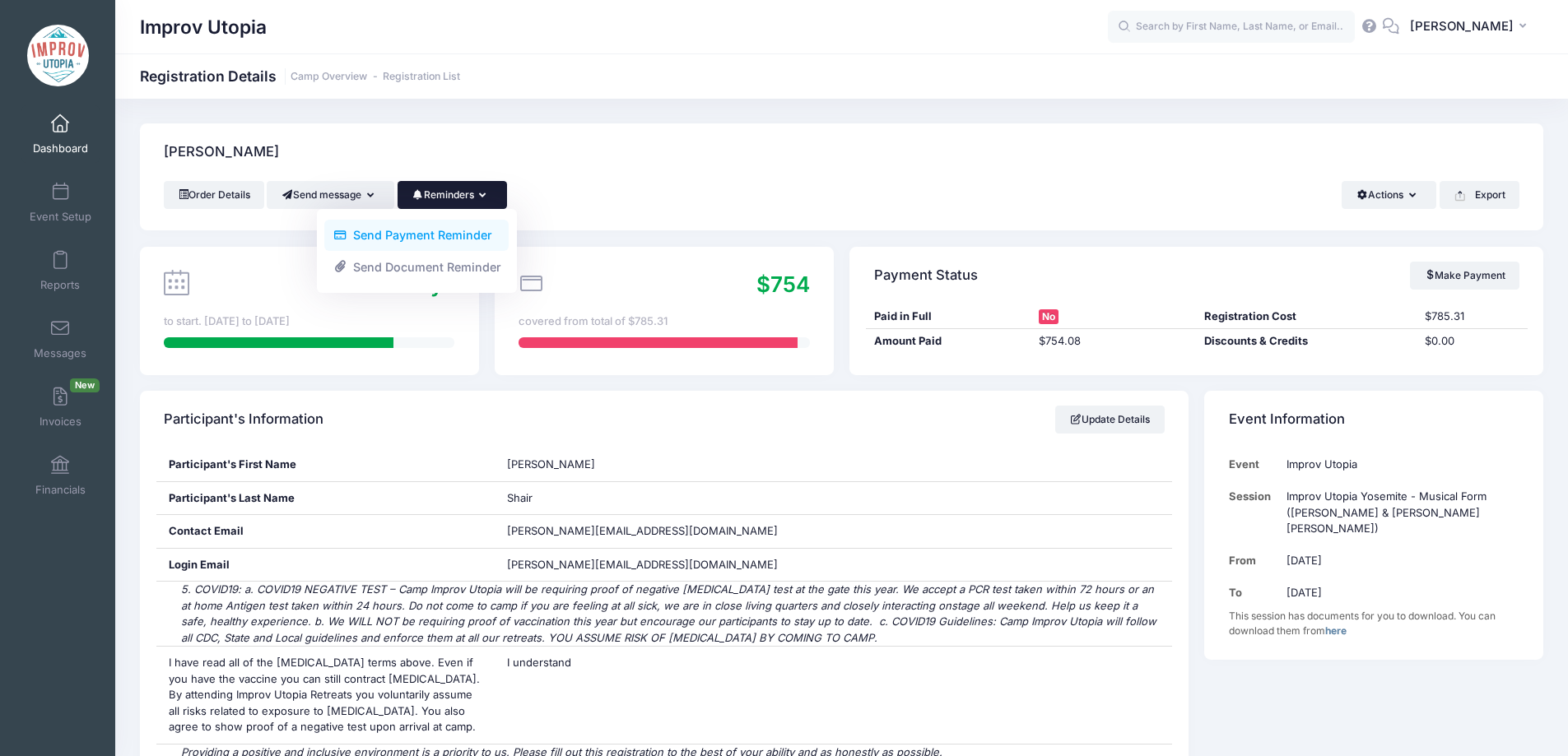
click at [470, 236] on link "Send Payment Reminder" at bounding box center [417, 236] width 184 height 31
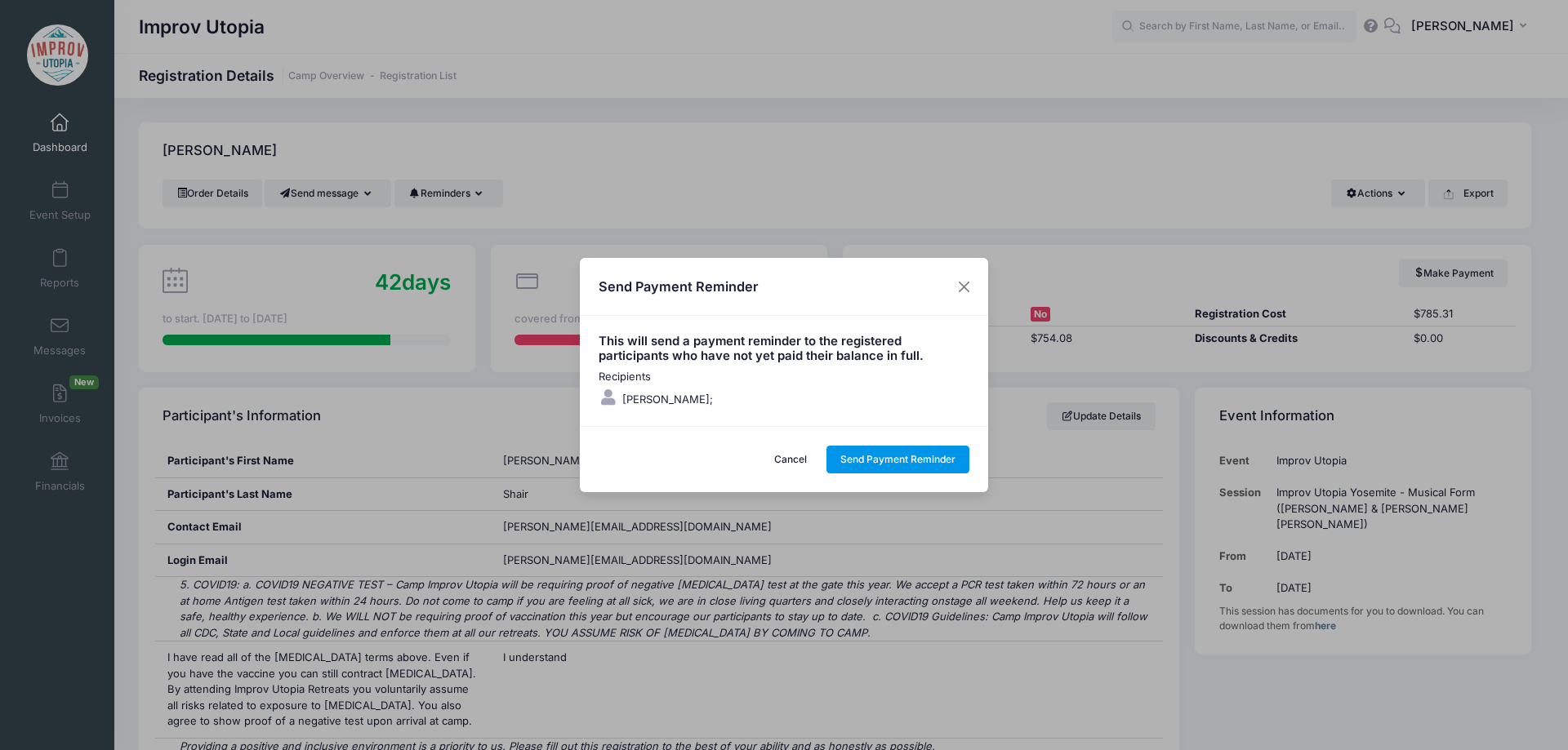
click at [890, 458] on button "Send Payment Reminder" at bounding box center [898, 459] width 143 height 28
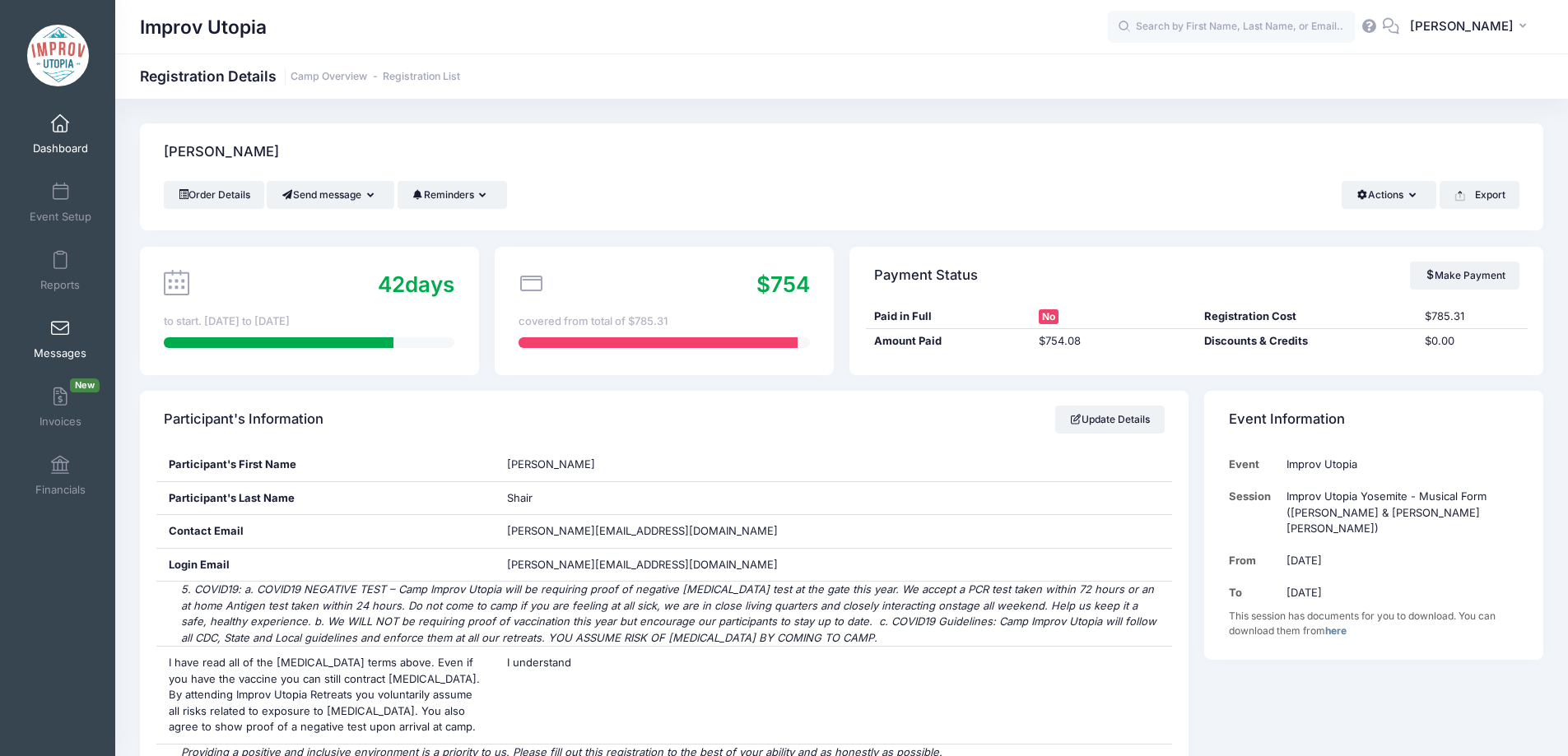
click at [60, 331] on span at bounding box center [60, 329] width 0 height 18
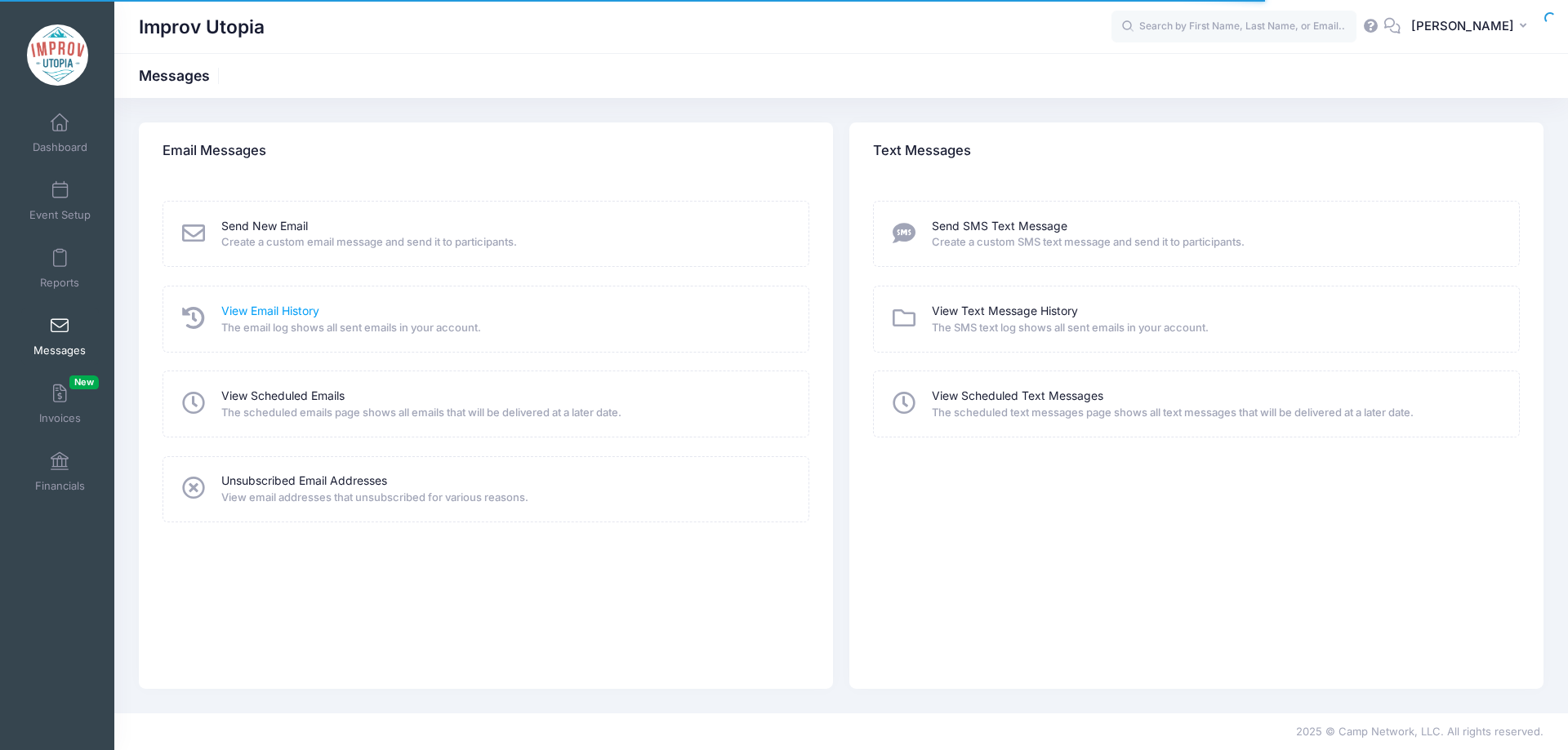
click at [273, 312] on link "View Email History" at bounding box center [269, 312] width 98 height 17
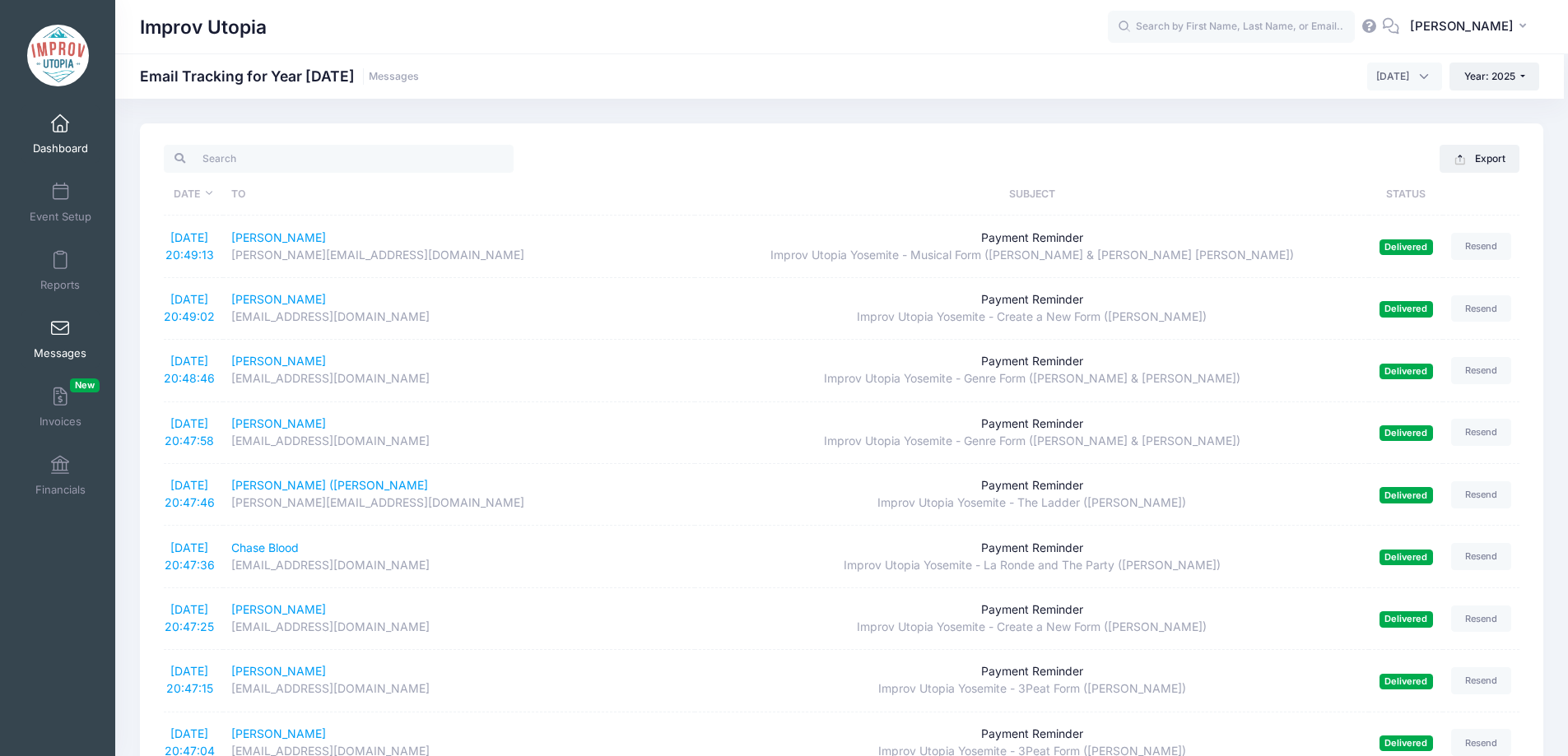
click at [60, 130] on span at bounding box center [60, 124] width 0 height 18
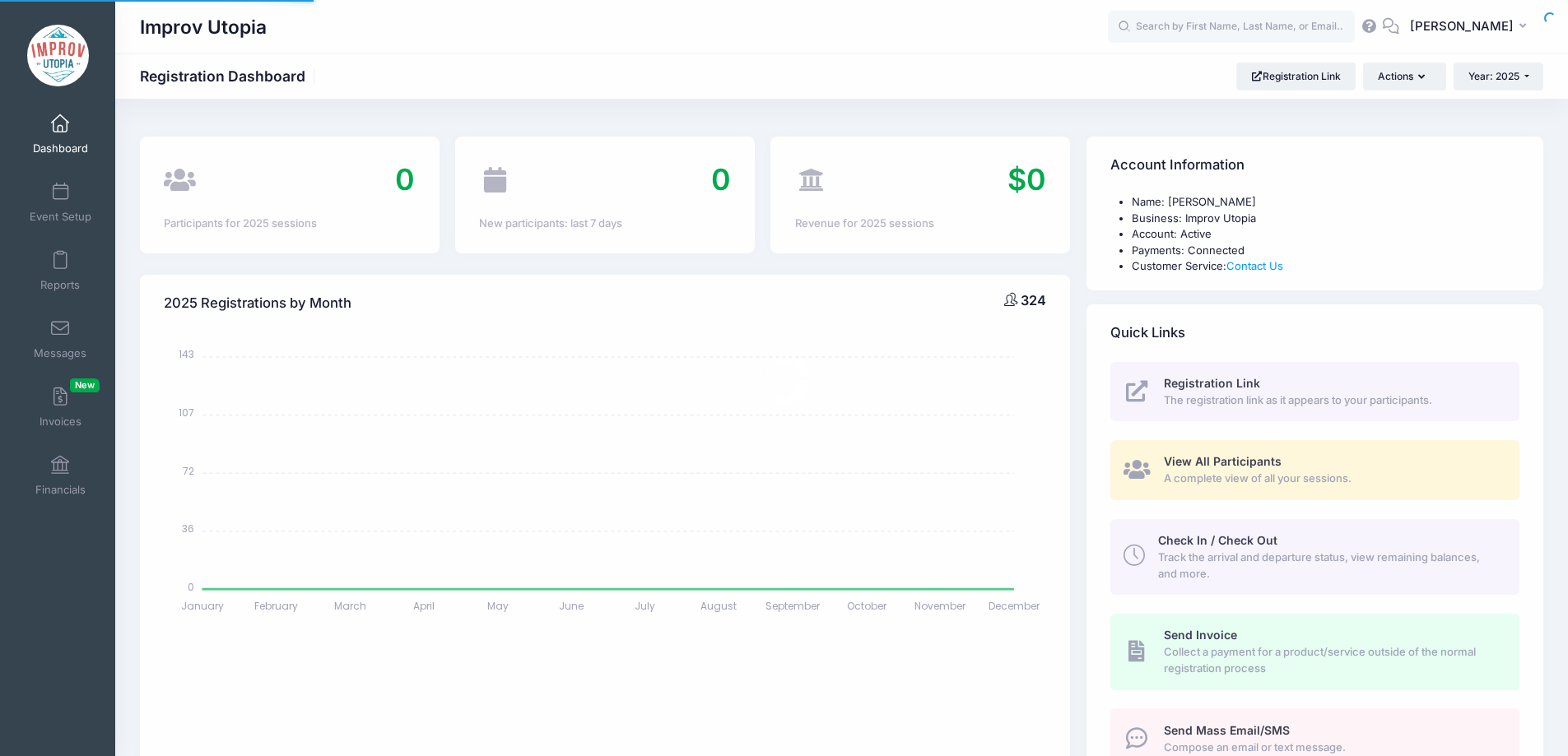
select select
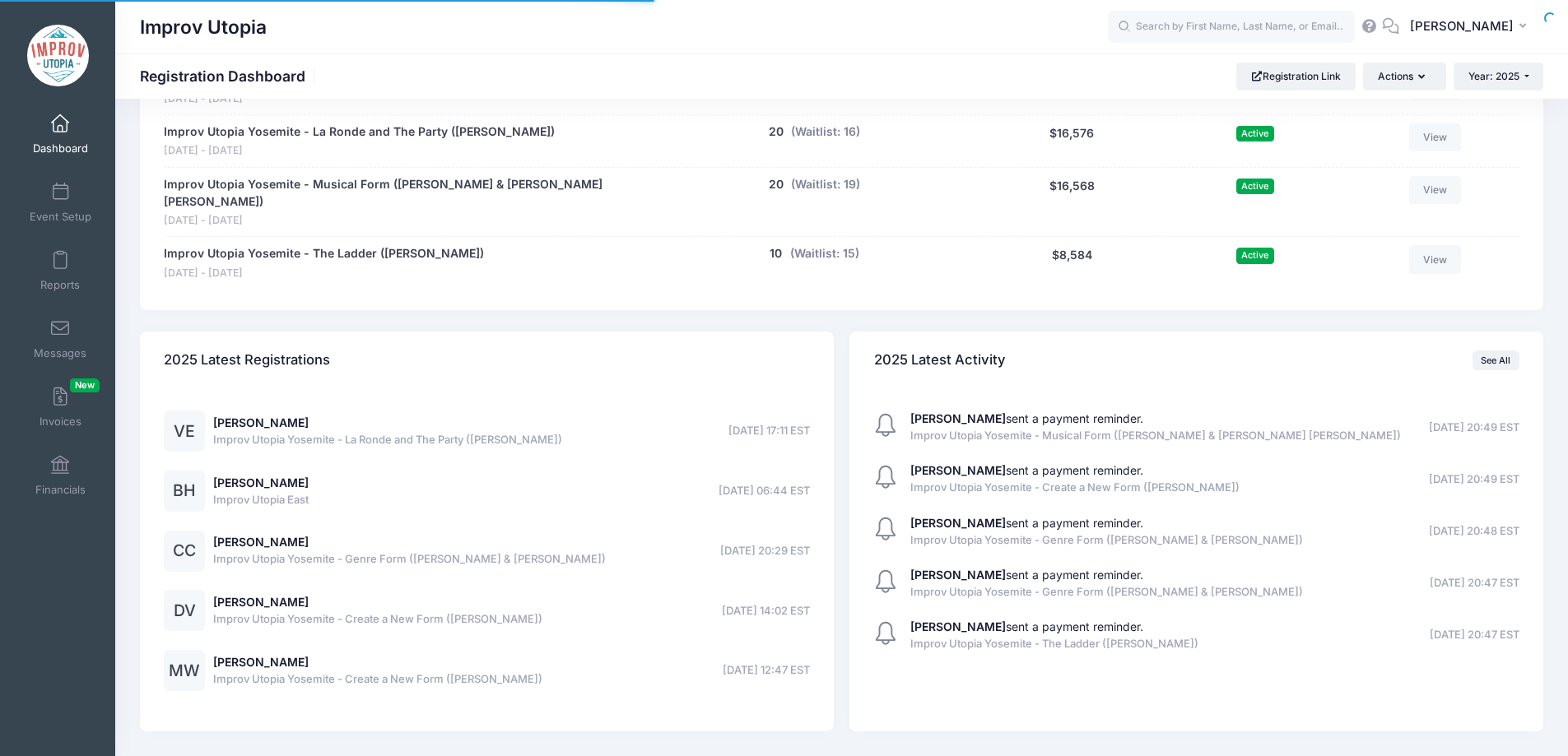
scroll to position [1232, 0]
click at [59, 342] on link "Messages" at bounding box center [61, 339] width 78 height 57
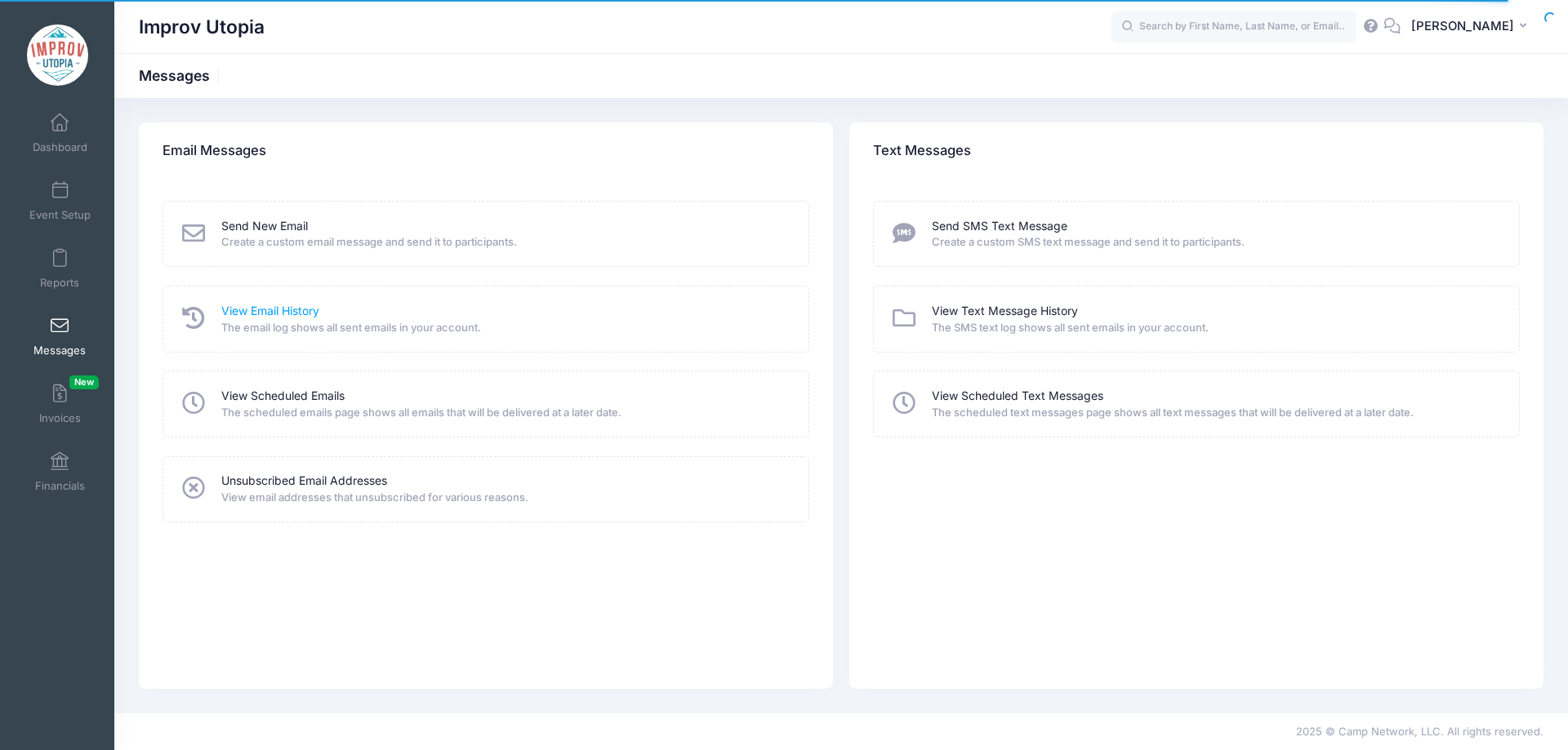
click at [275, 307] on link "View Email History" at bounding box center [269, 312] width 98 height 17
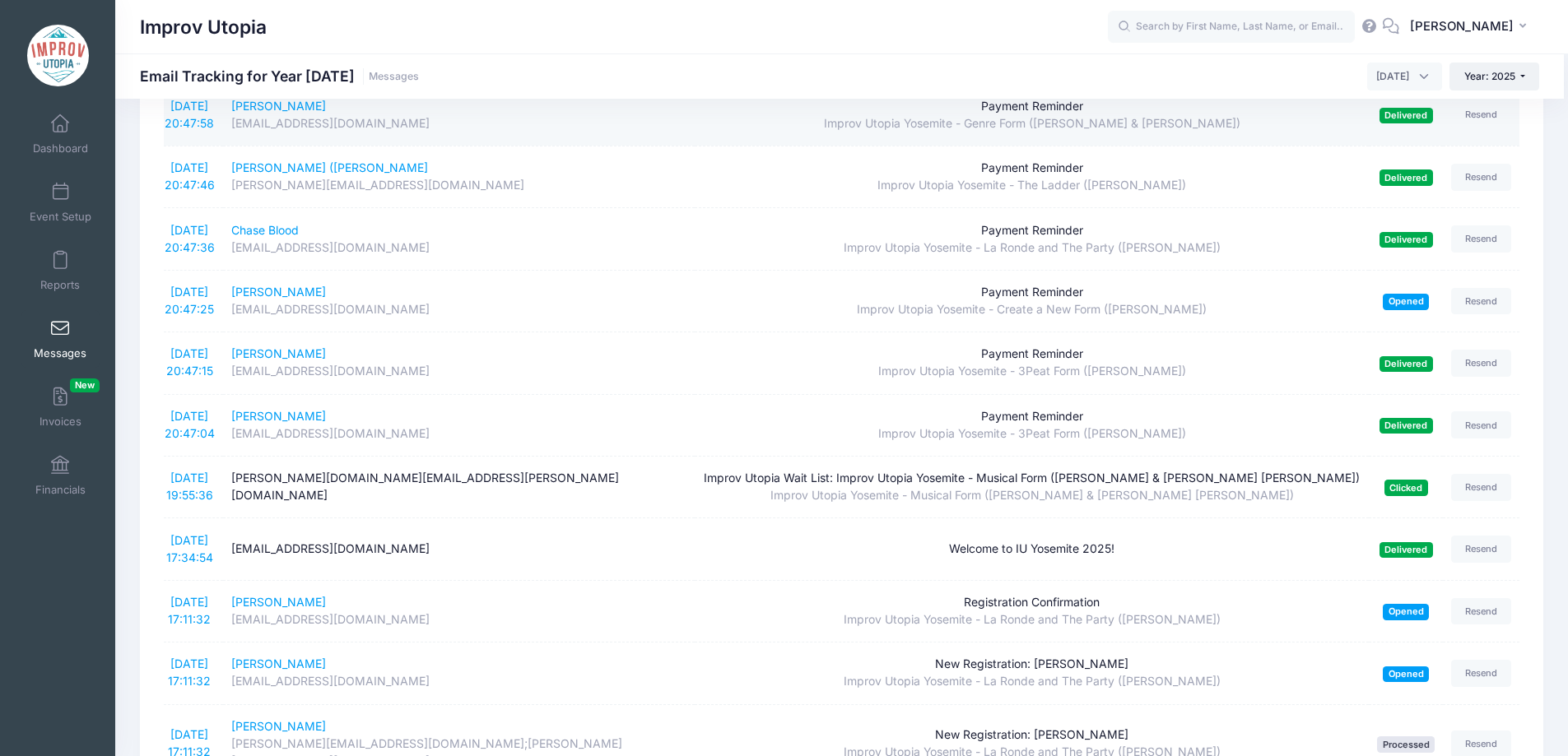
scroll to position [318, 0]
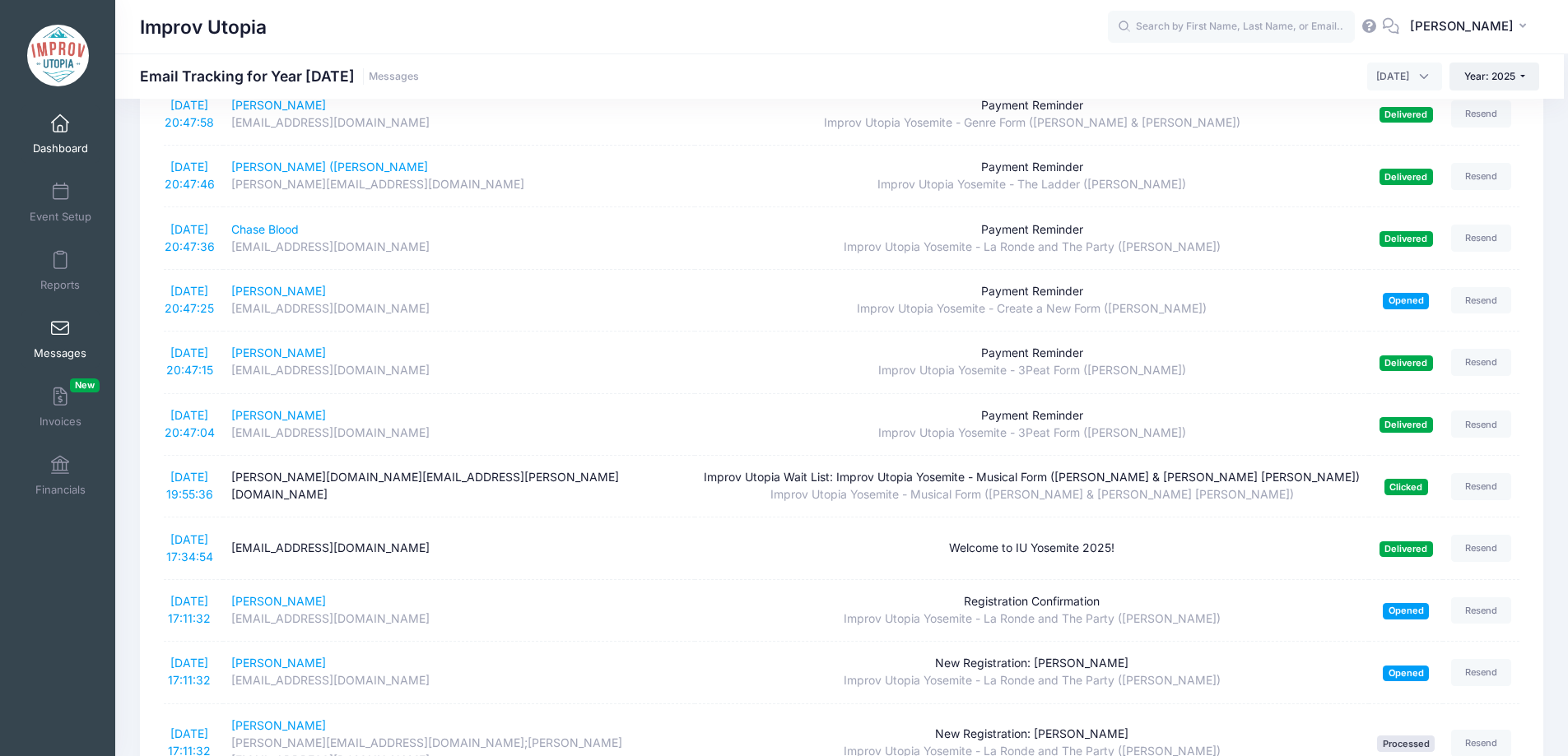
click at [54, 111] on link "Dashboard" at bounding box center [61, 134] width 78 height 57
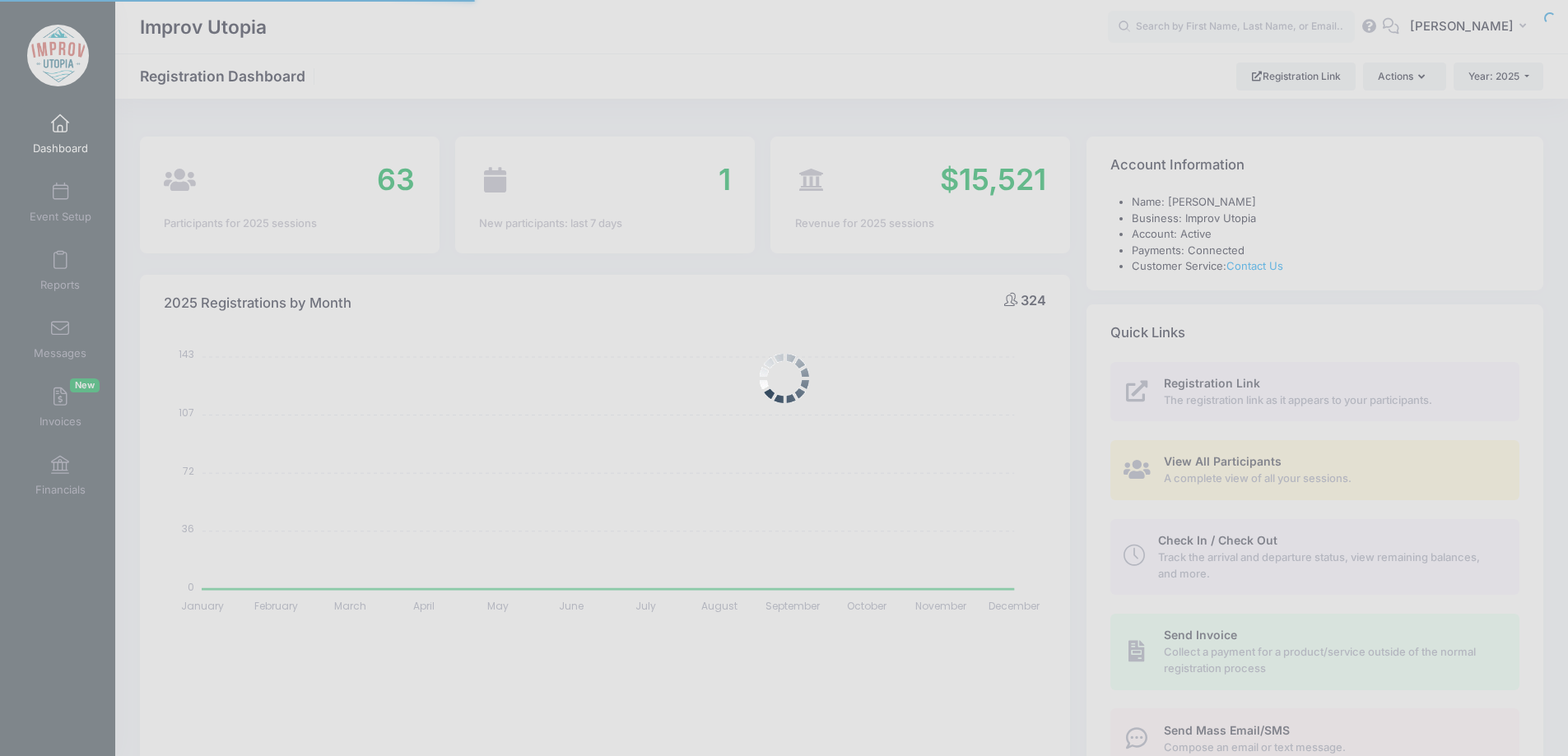
select select
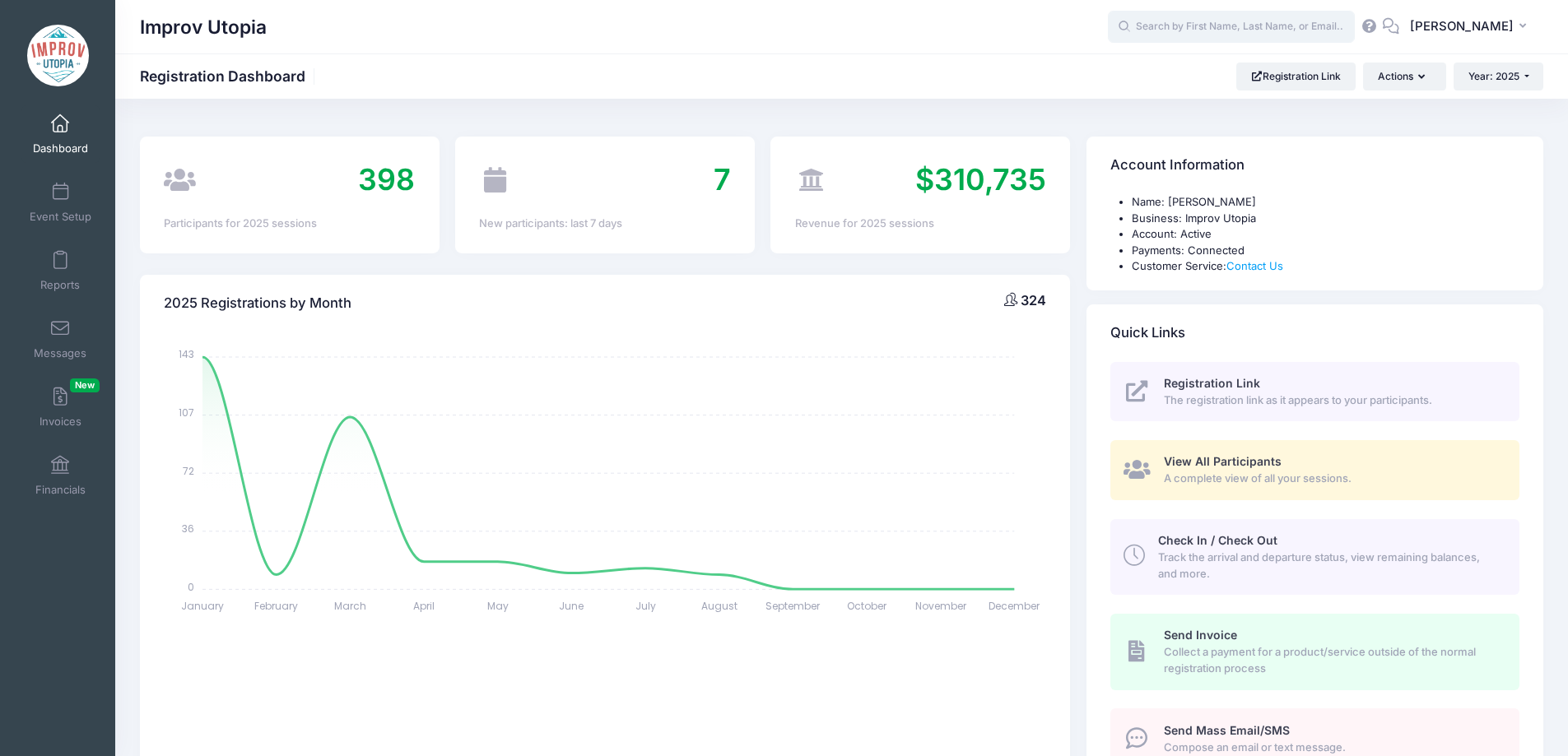
click at [1206, 28] on input "text" at bounding box center [1231, 27] width 247 height 33
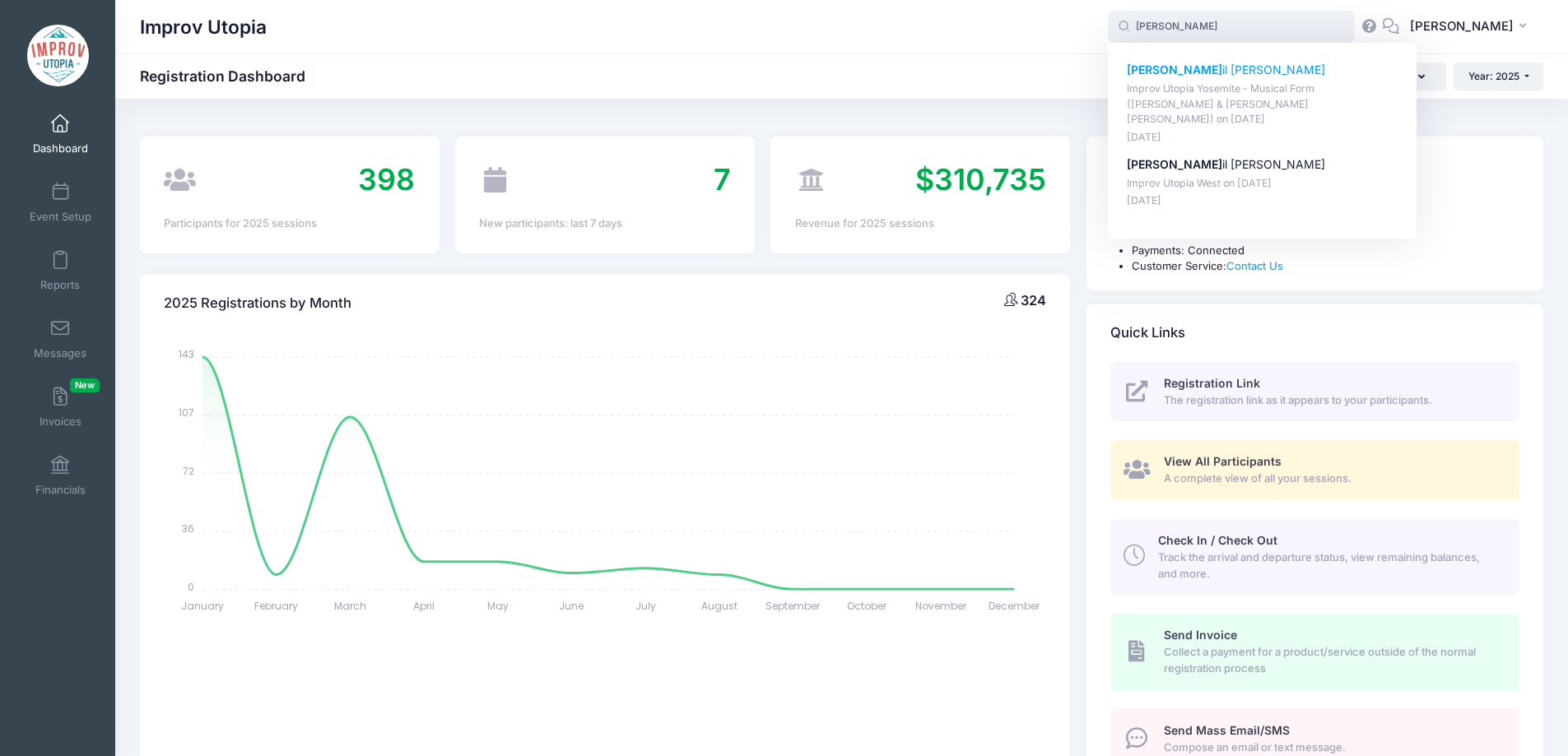
click at [1221, 69] on p "Mikha il Vinokurov" at bounding box center [1263, 70] width 271 height 17
type input "Mikhail Vinokurov (Improv Utopia Yosemite - Musical Form (Shulie Cowen &amp; Br…"
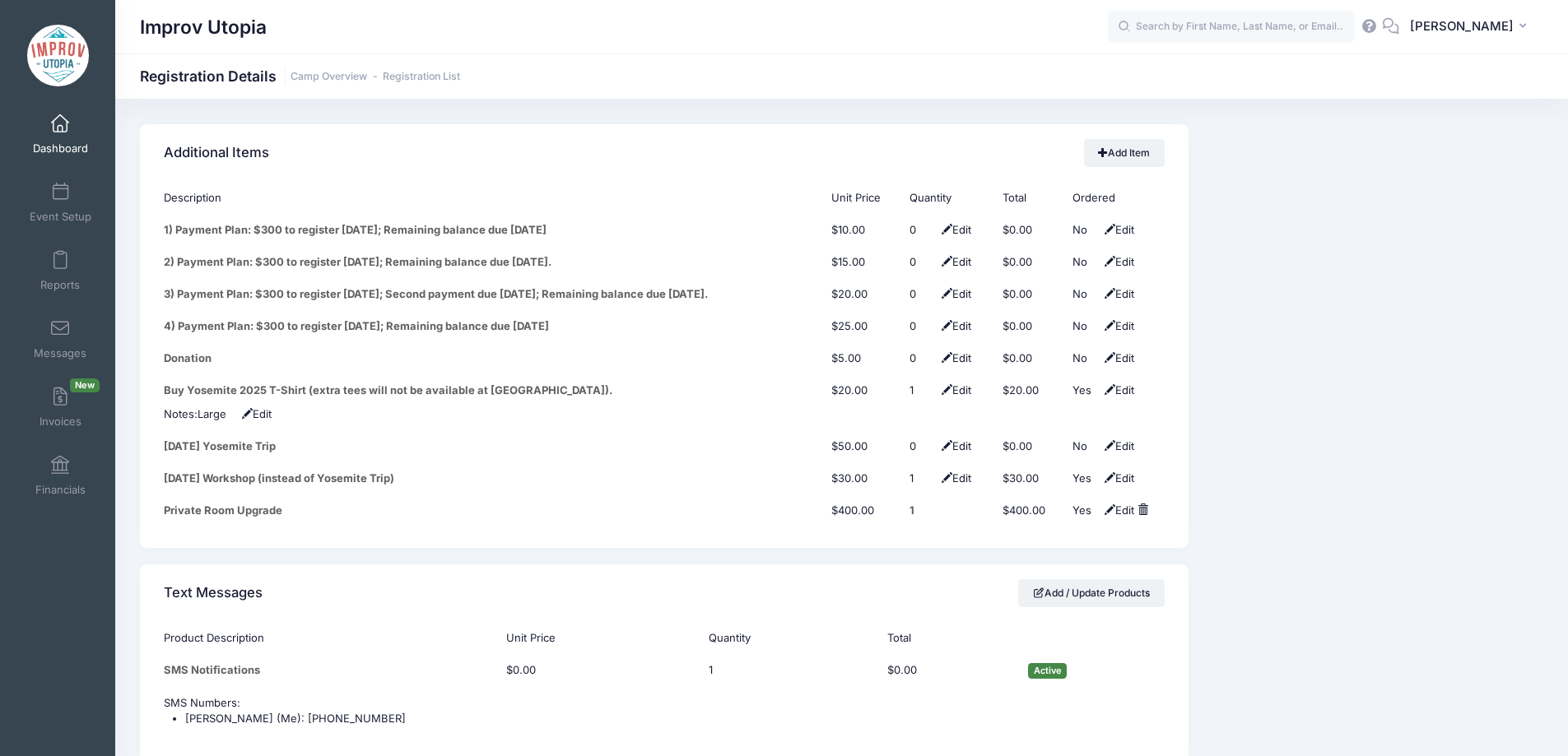
scroll to position [2124, 0]
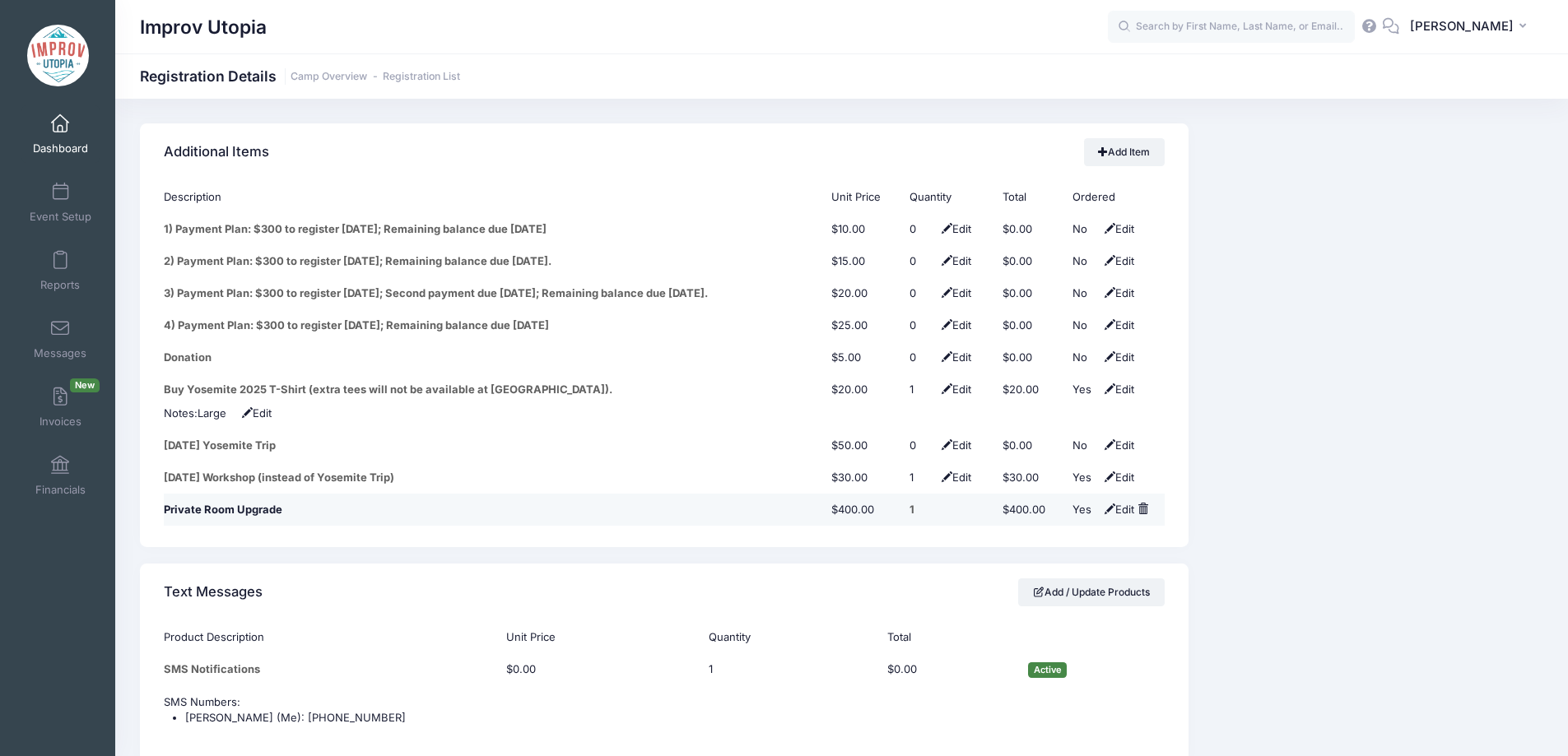
click at [1145, 504] on span at bounding box center [1142, 509] width 10 height 10
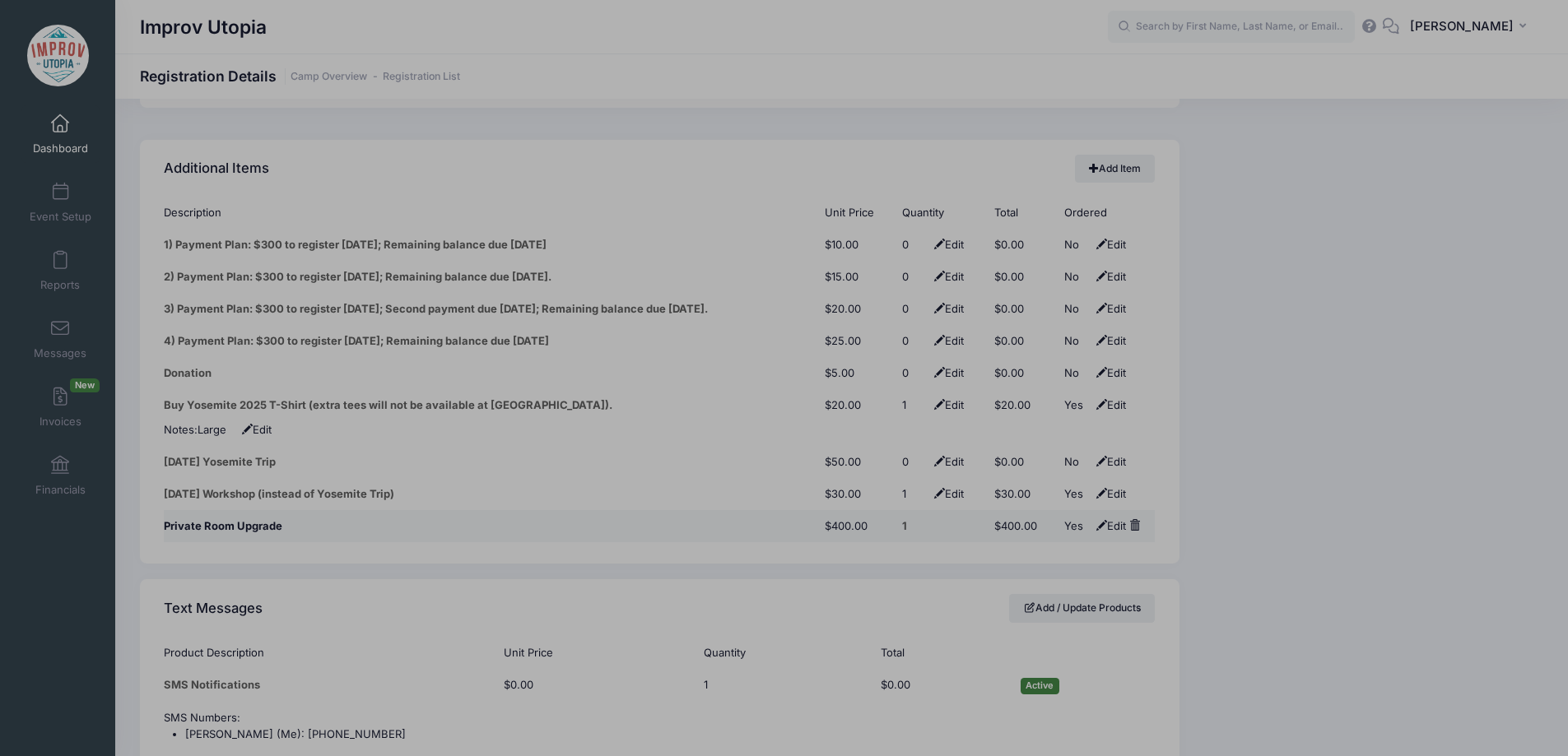
scroll to position [2109, 0]
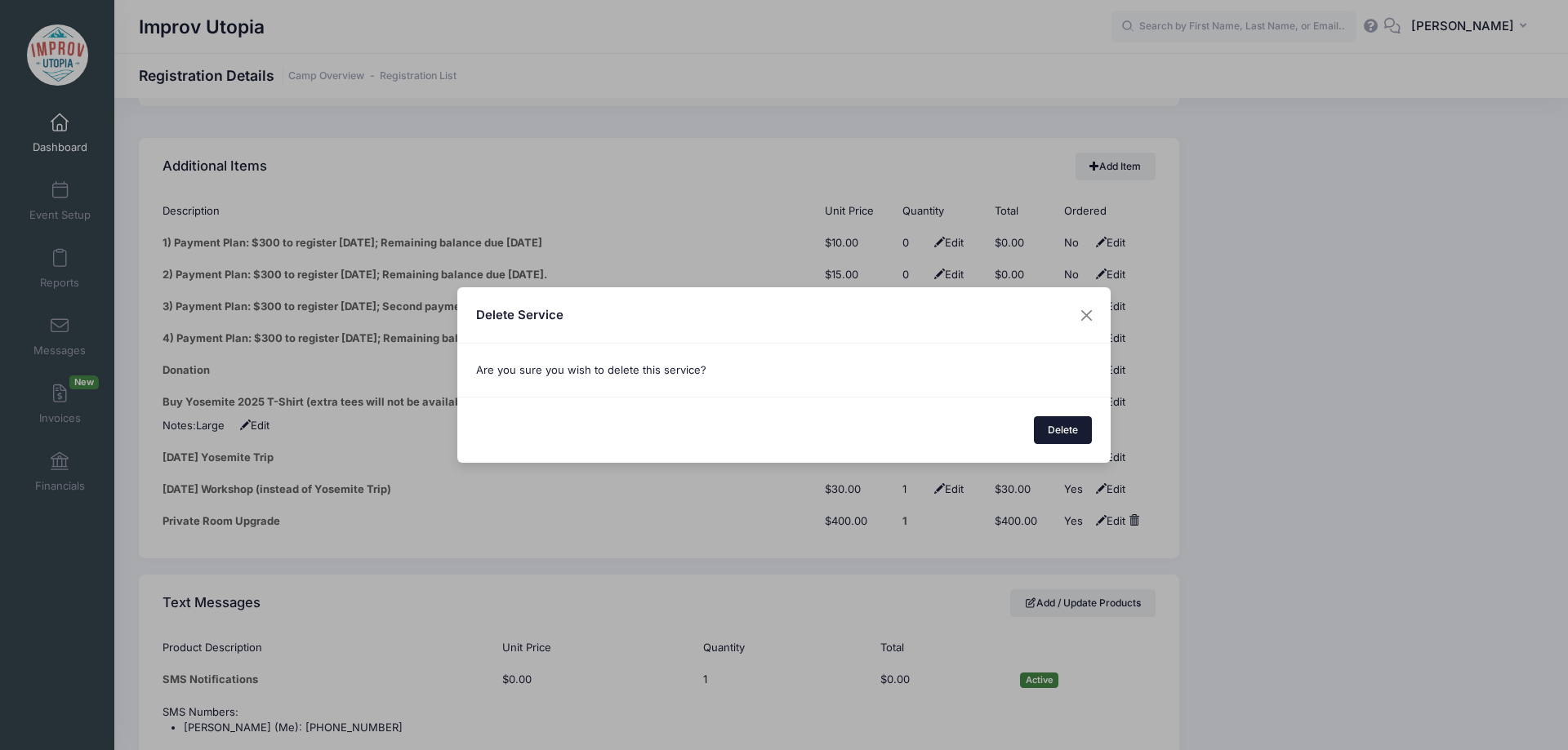
click at [1059, 438] on button "Delete" at bounding box center [1063, 430] width 59 height 28
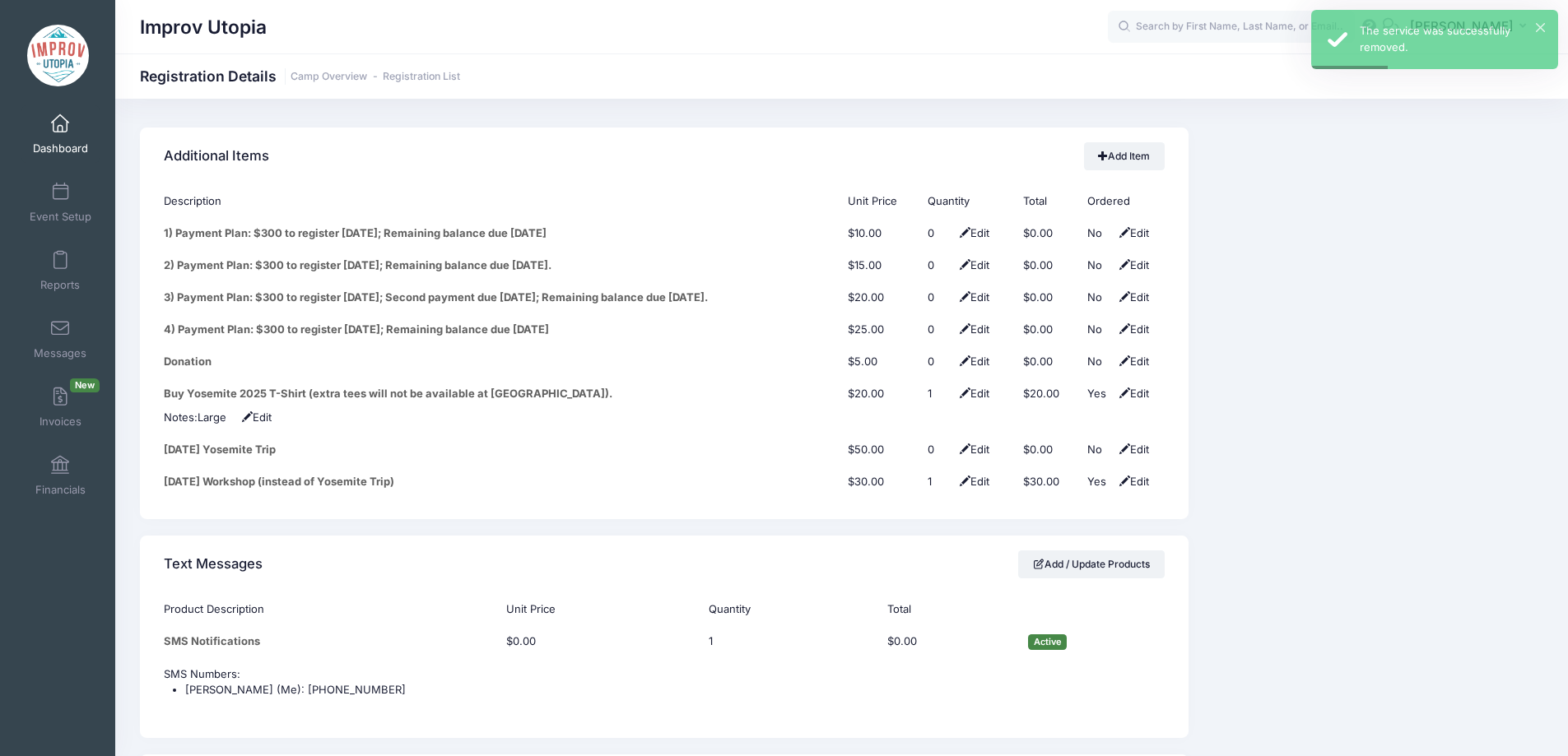
scroll to position [2121, 0]
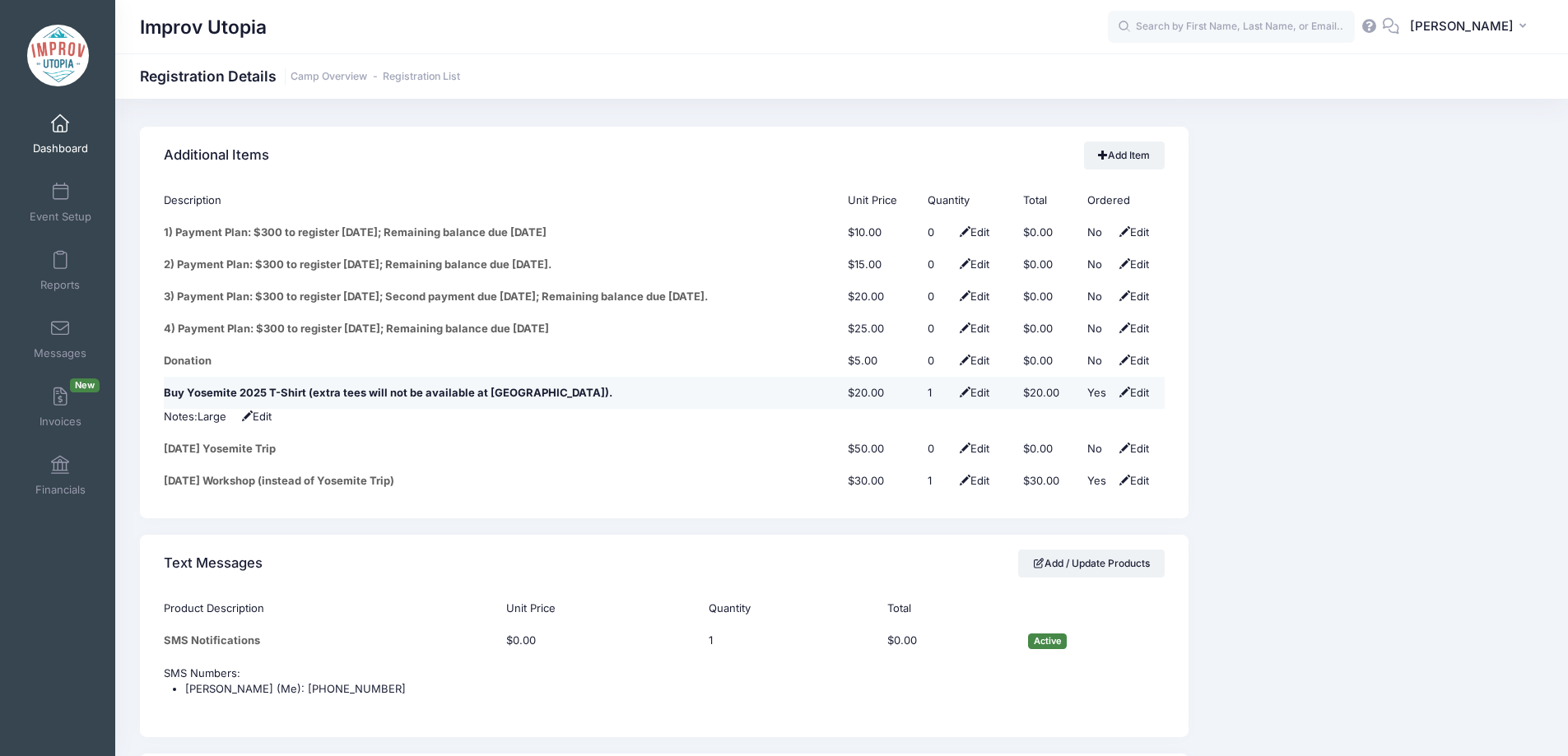
click at [1121, 386] on span at bounding box center [1124, 391] width 10 height 10
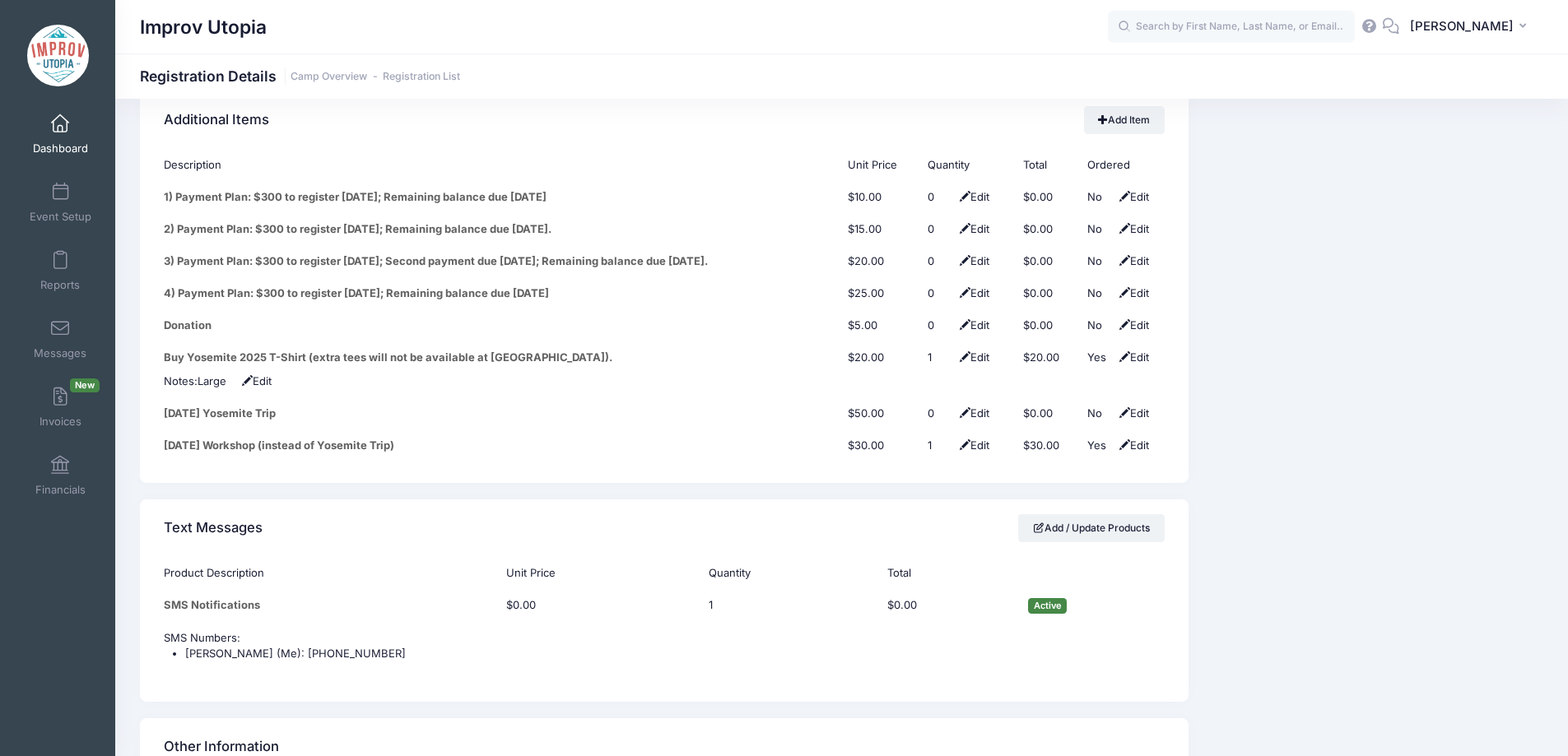
scroll to position [2158, 0]
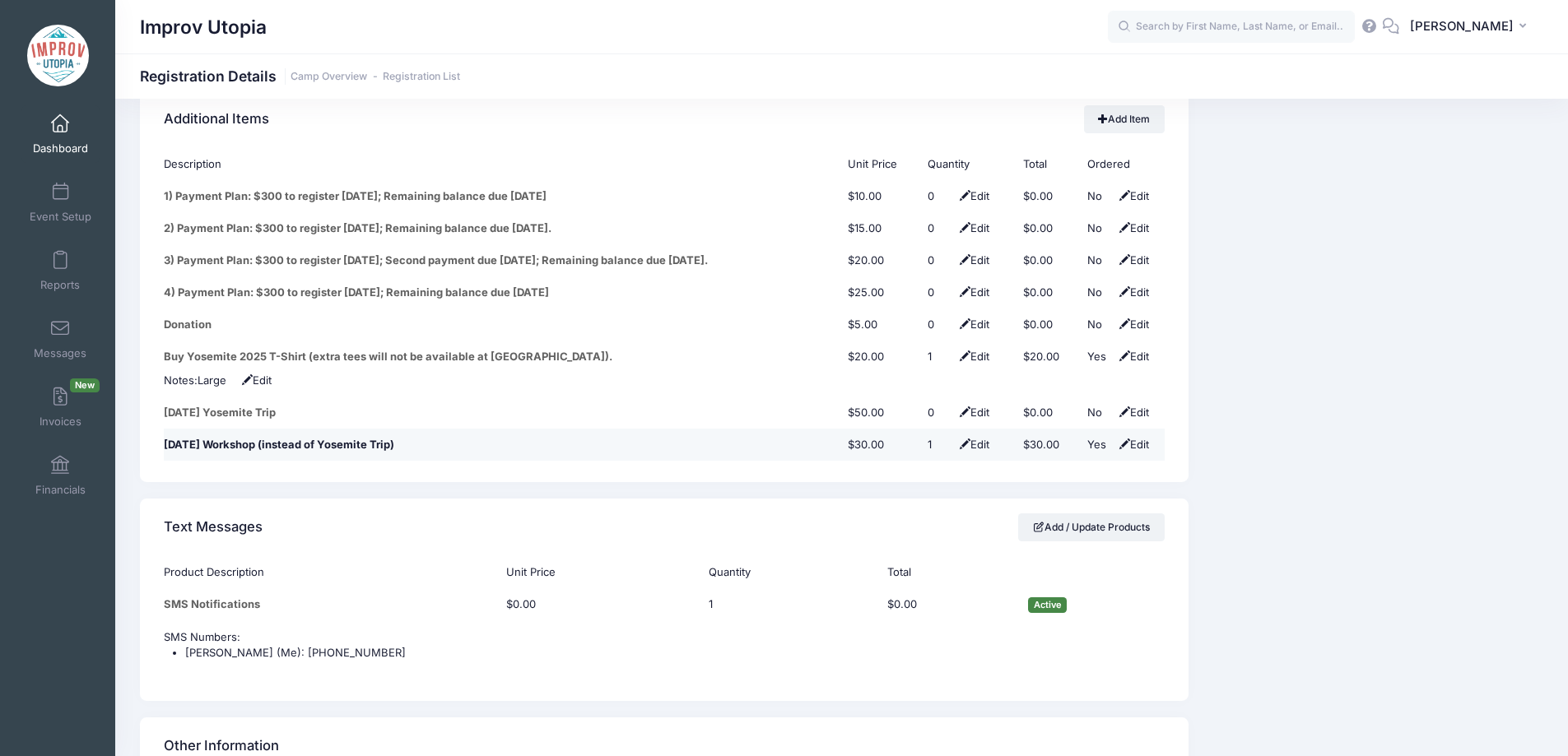
click at [1125, 438] on span at bounding box center [1124, 444] width 10 height 10
click at [1109, 437] on select "No Yes" at bounding box center [1105, 445] width 37 height 17
select select "0"
click at [1087, 437] on select "No Yes" at bounding box center [1105, 445] width 37 height 17
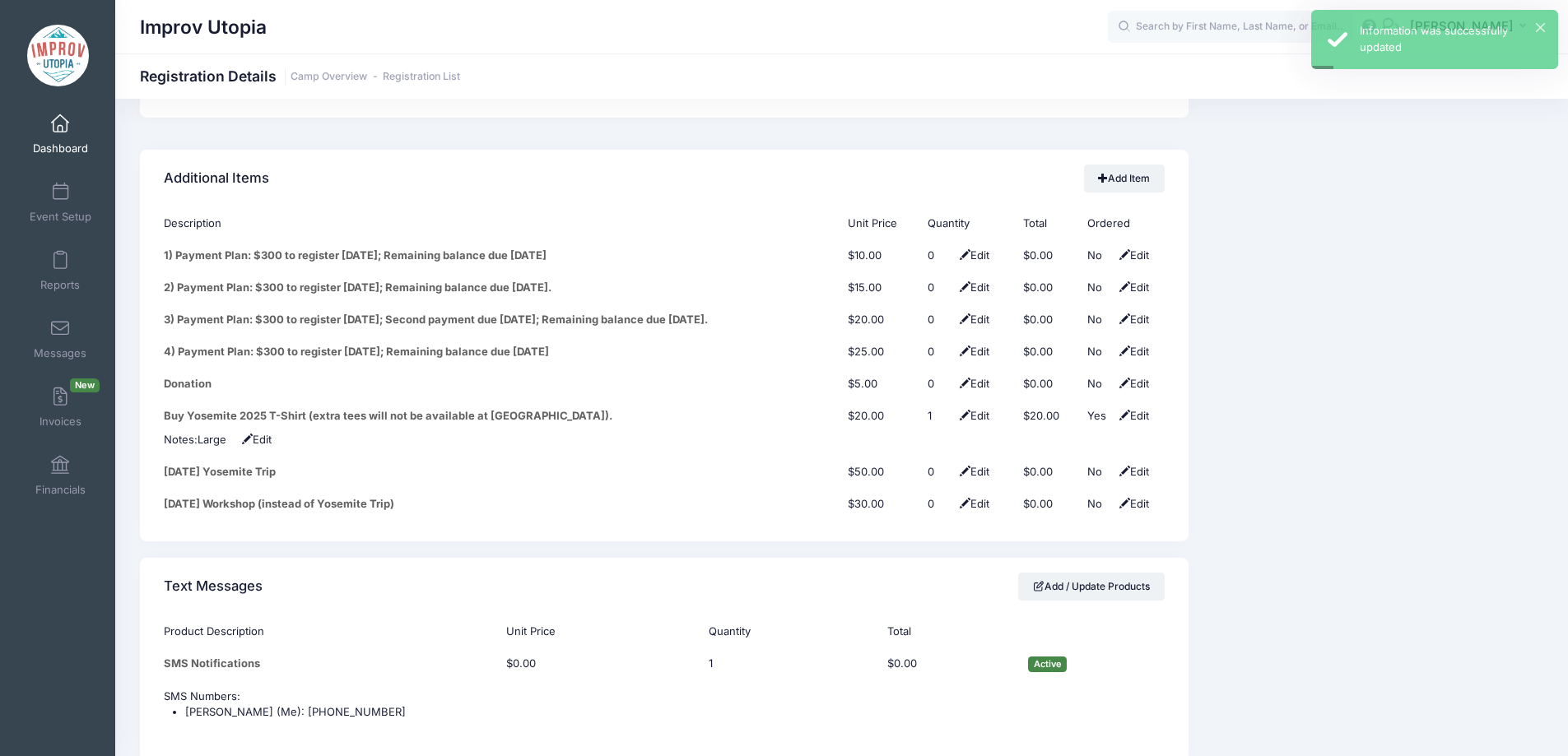
scroll to position [2099, 0]
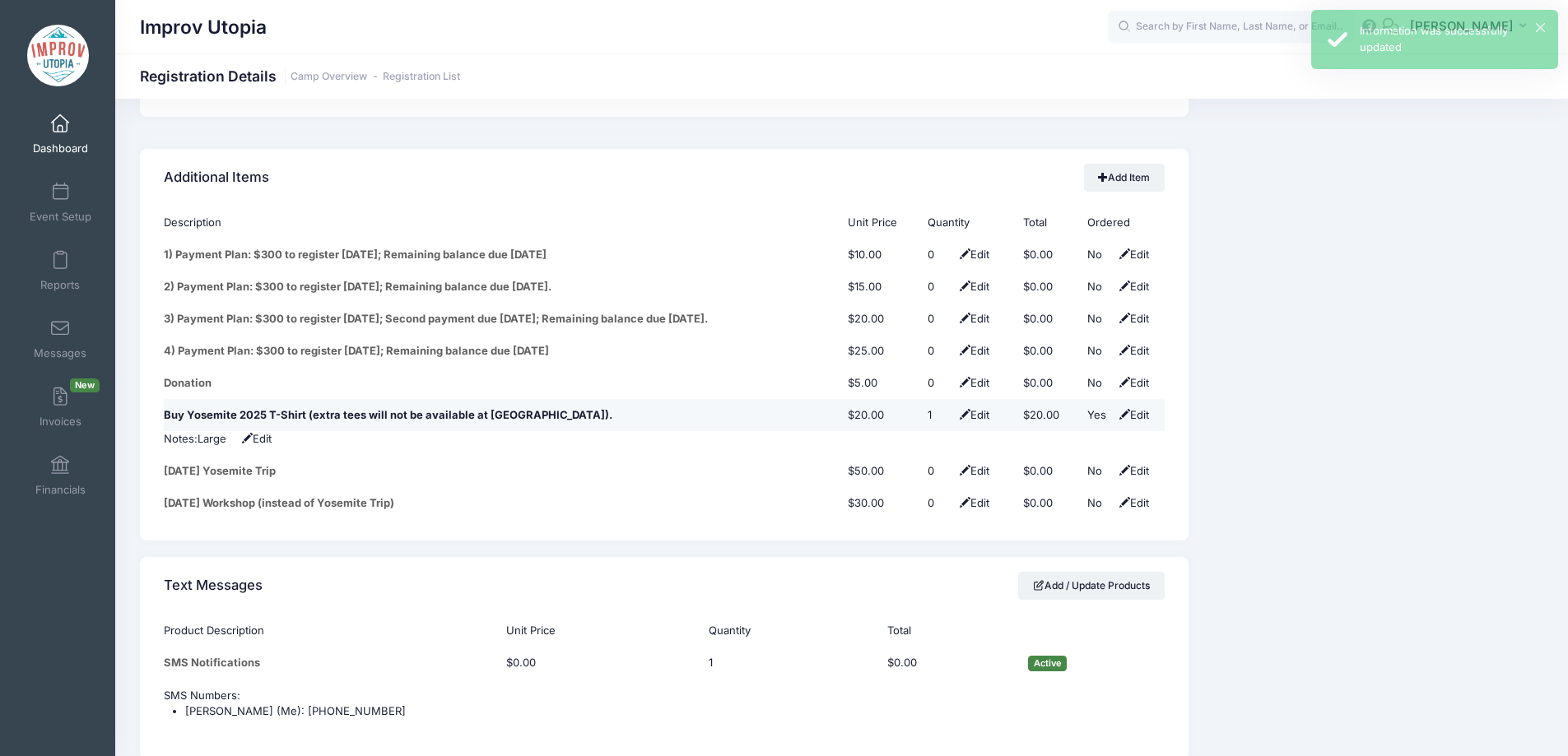
click at [1125, 409] on span at bounding box center [1124, 414] width 10 height 10
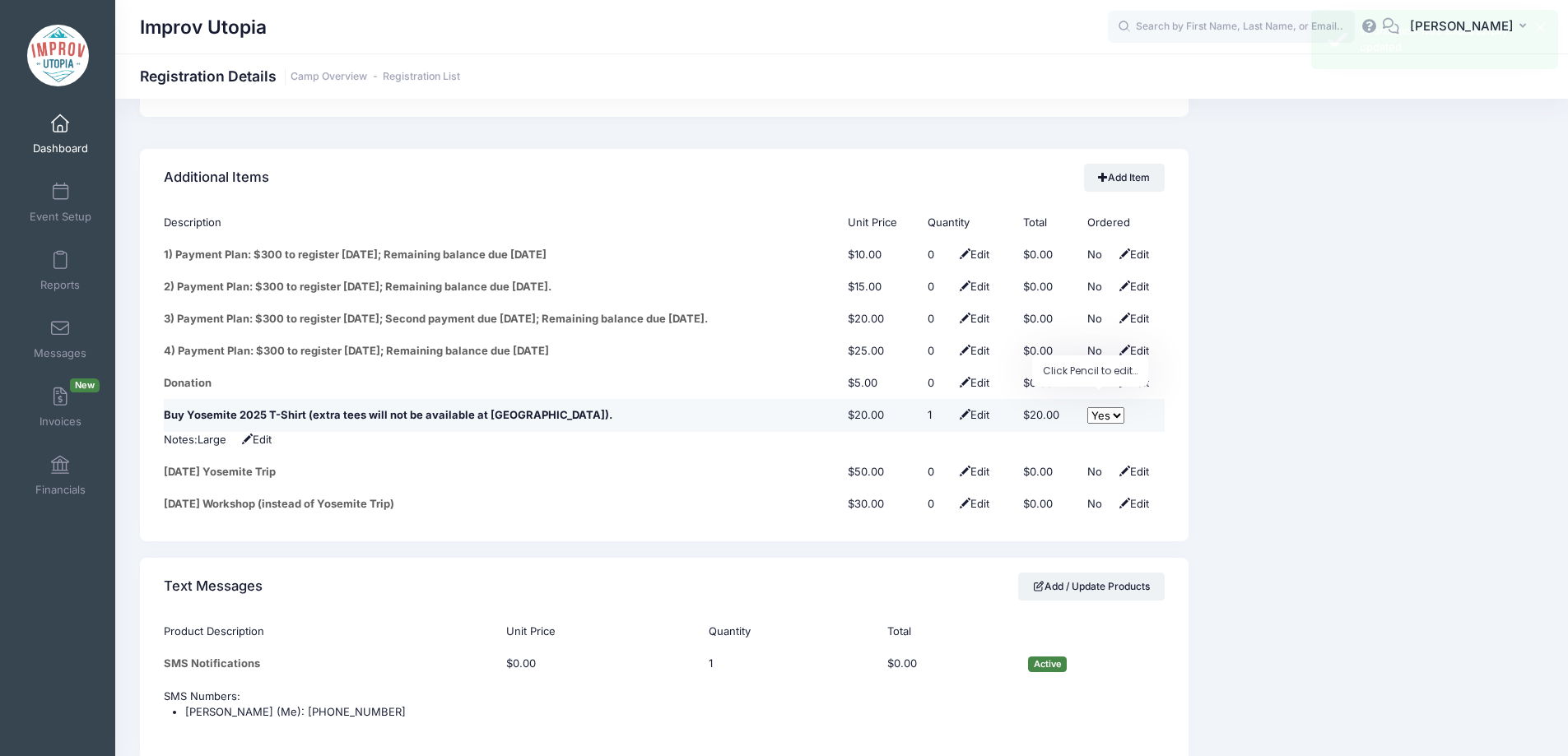
click at [1109, 407] on select "No Yes" at bounding box center [1105, 415] width 37 height 17
select select "0"
click at [1087, 407] on select "No Yes" at bounding box center [1105, 415] width 37 height 17
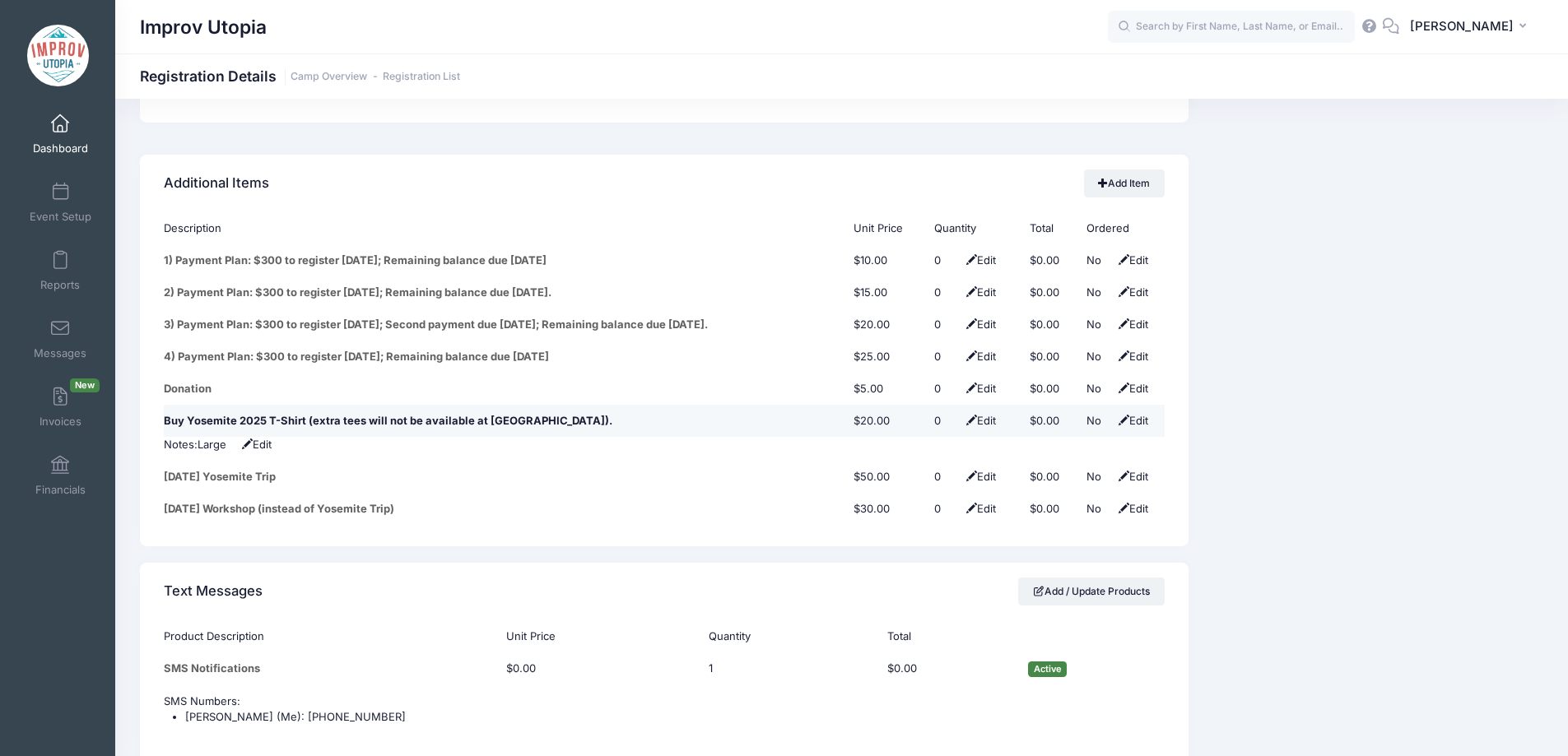
scroll to position [2074, 0]
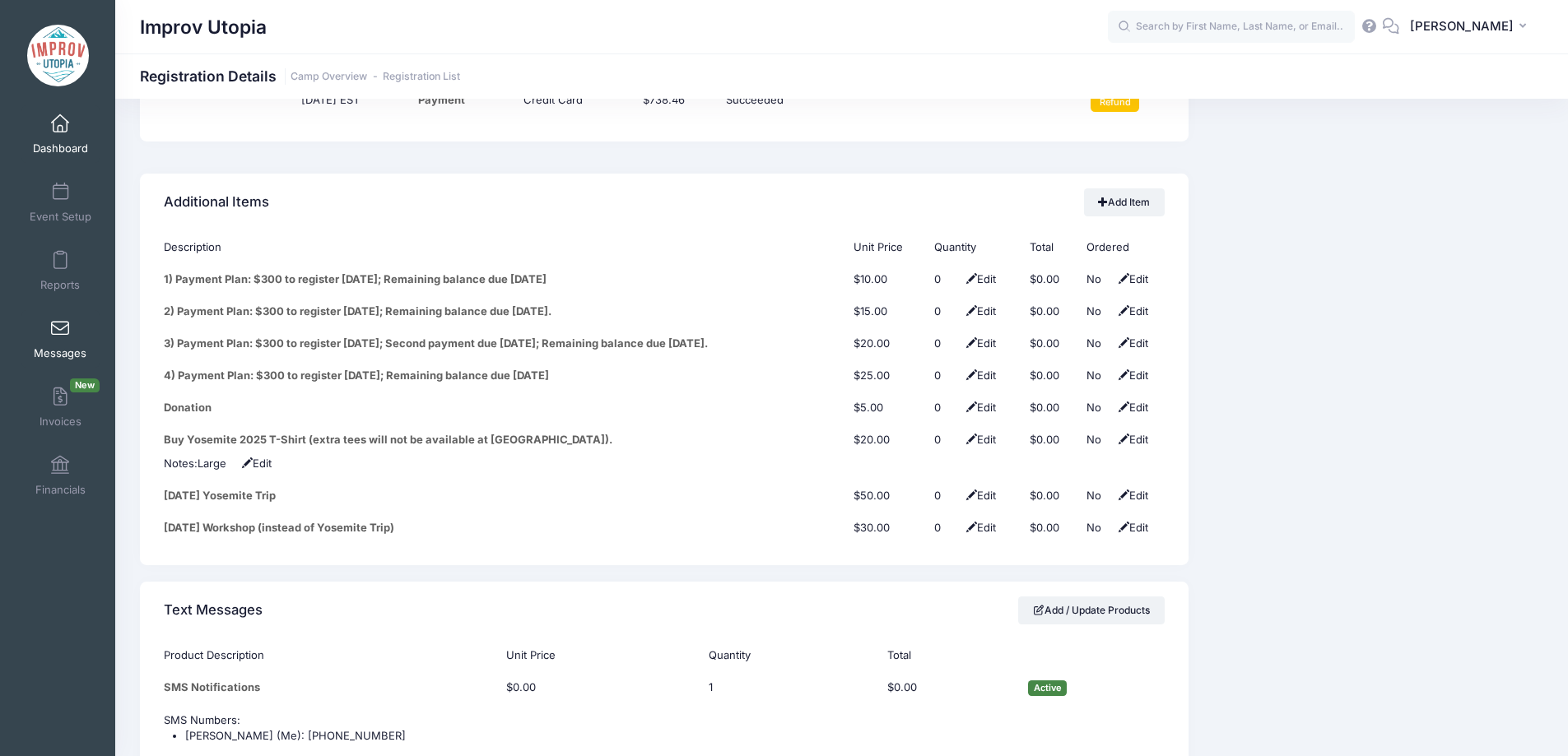
click at [60, 335] on span at bounding box center [60, 329] width 0 height 18
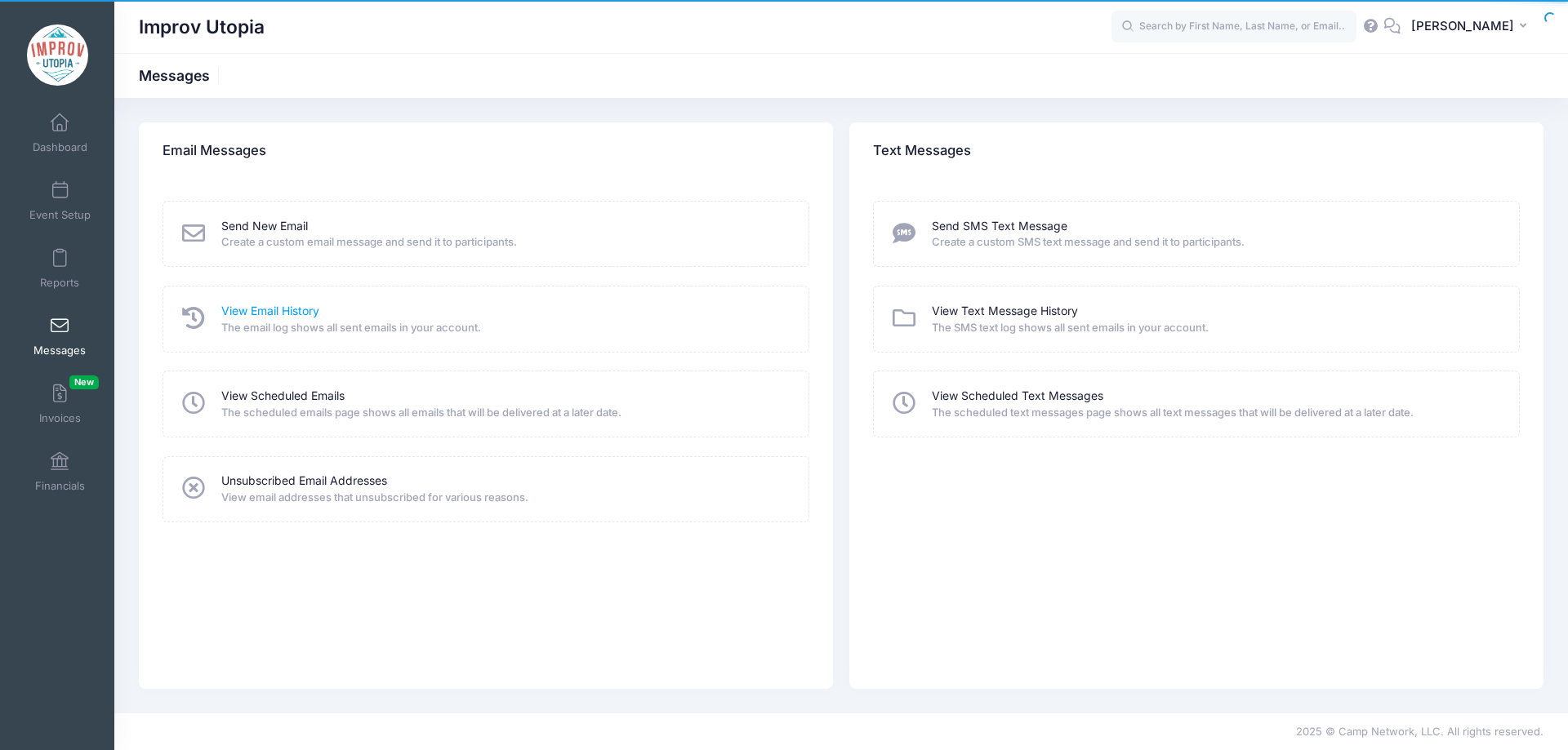
click at [261, 314] on link "View Email History" at bounding box center [269, 312] width 98 height 17
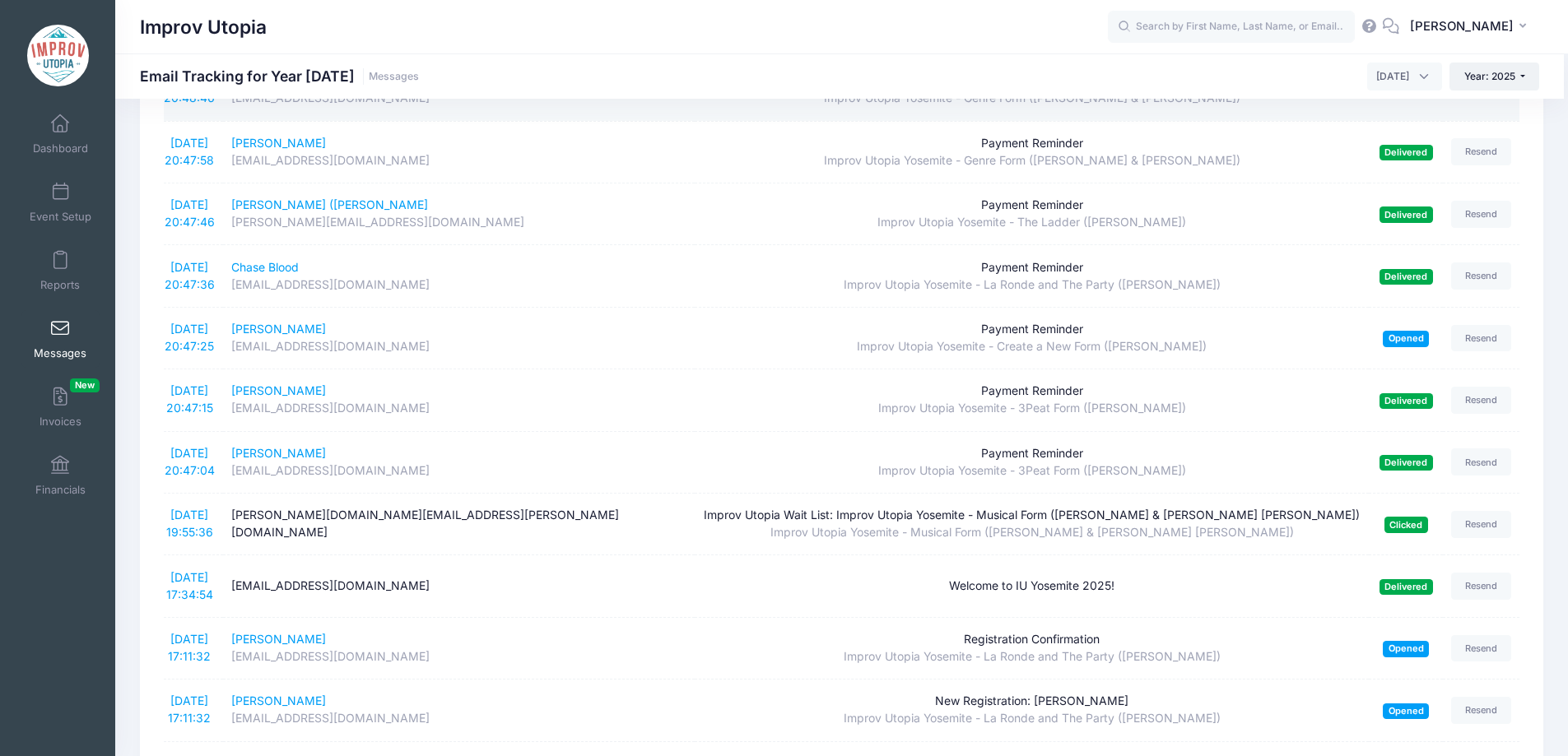
scroll to position [282, 0]
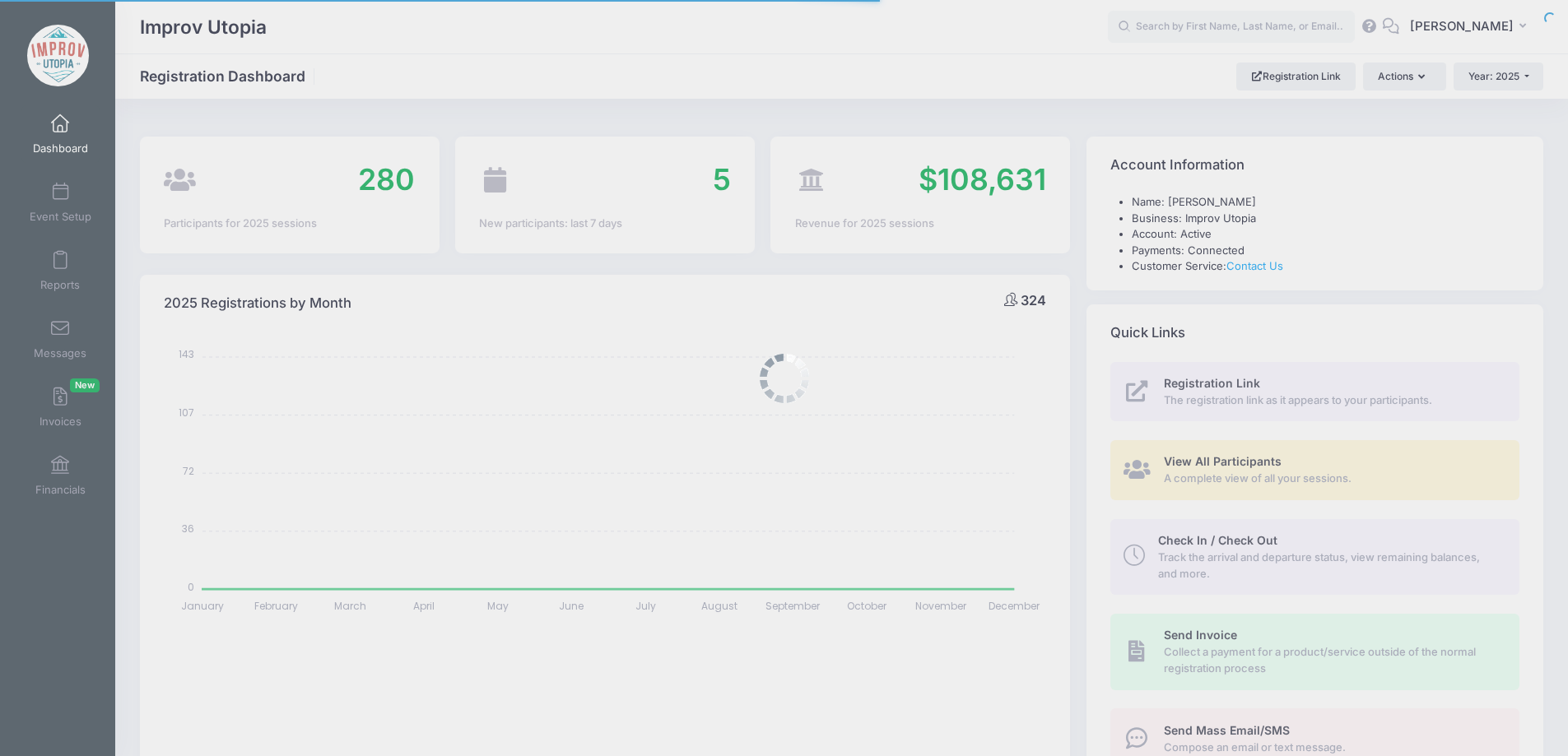
select select
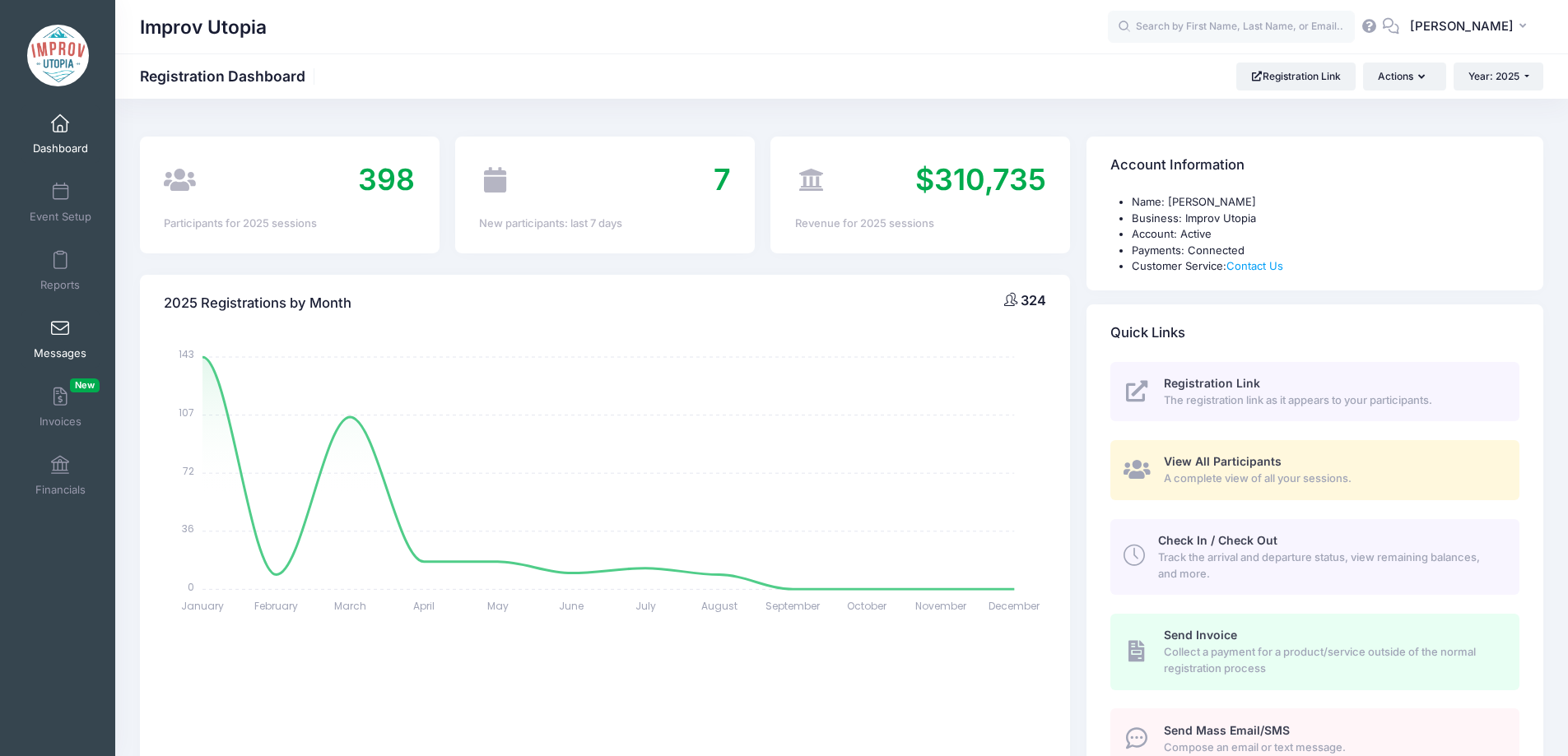
click at [60, 329] on span at bounding box center [60, 329] width 0 height 18
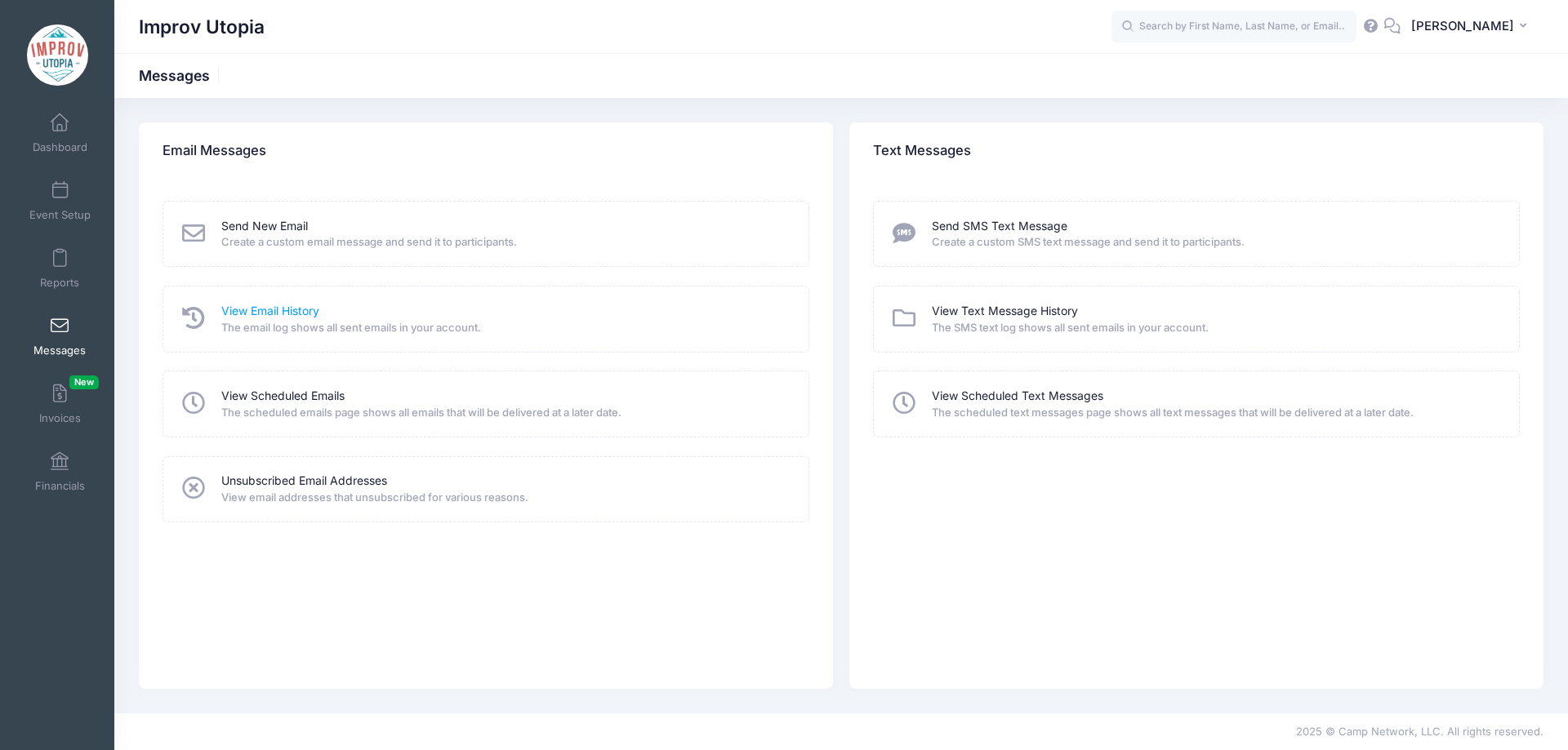
click at [267, 311] on link "View Email History" at bounding box center [269, 312] width 98 height 17
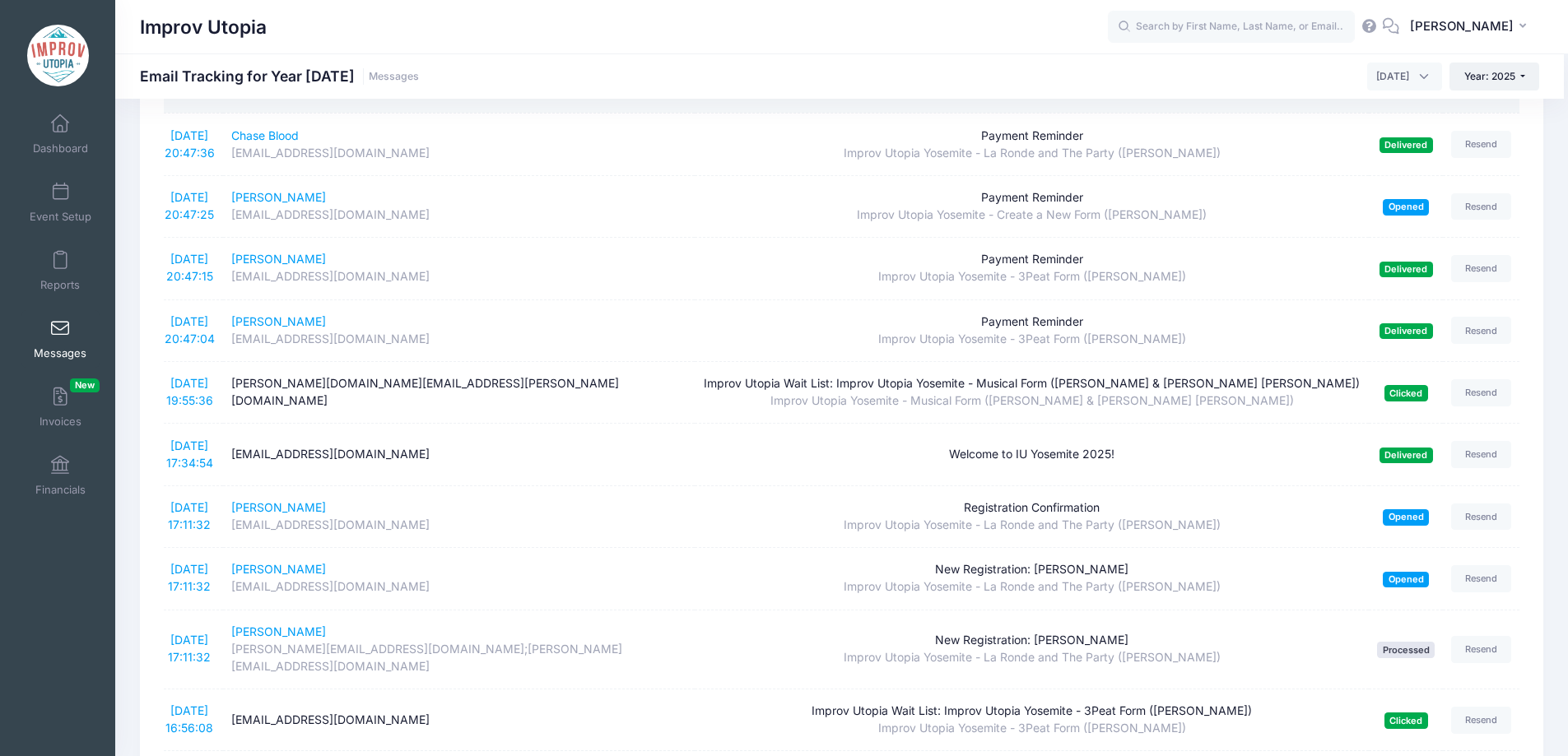
scroll to position [418, 0]
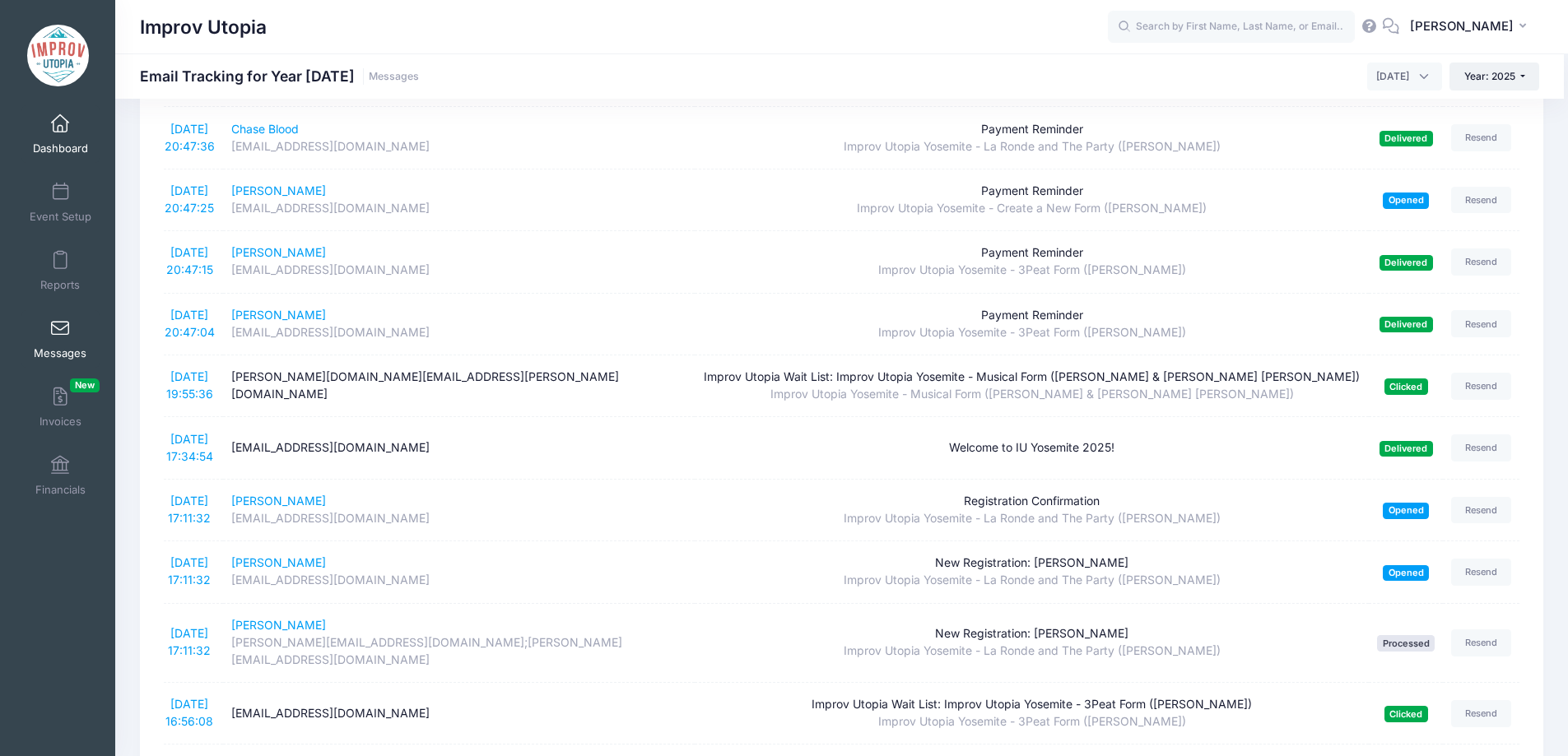
click at [57, 134] on link "Dashboard" at bounding box center [61, 134] width 78 height 57
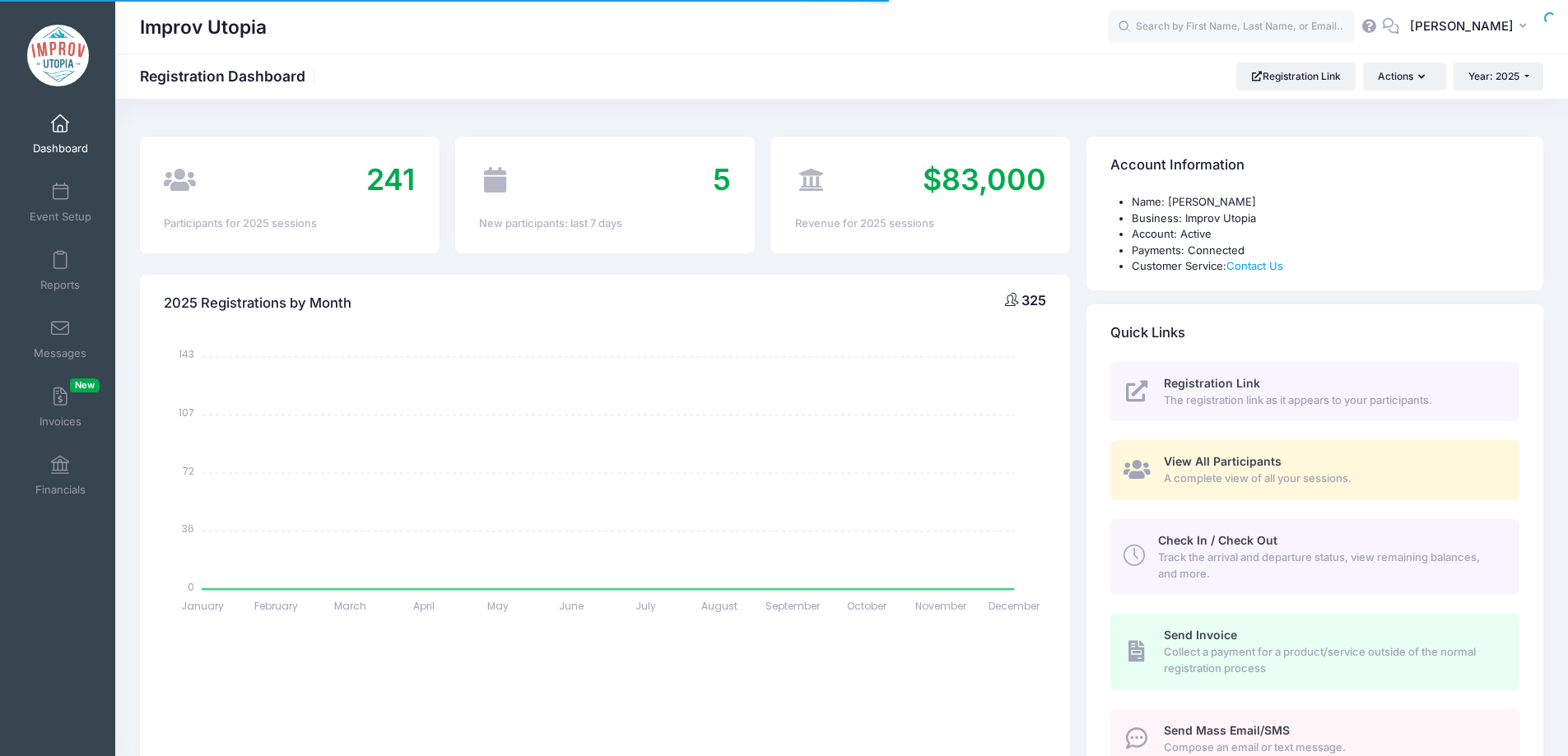
select select
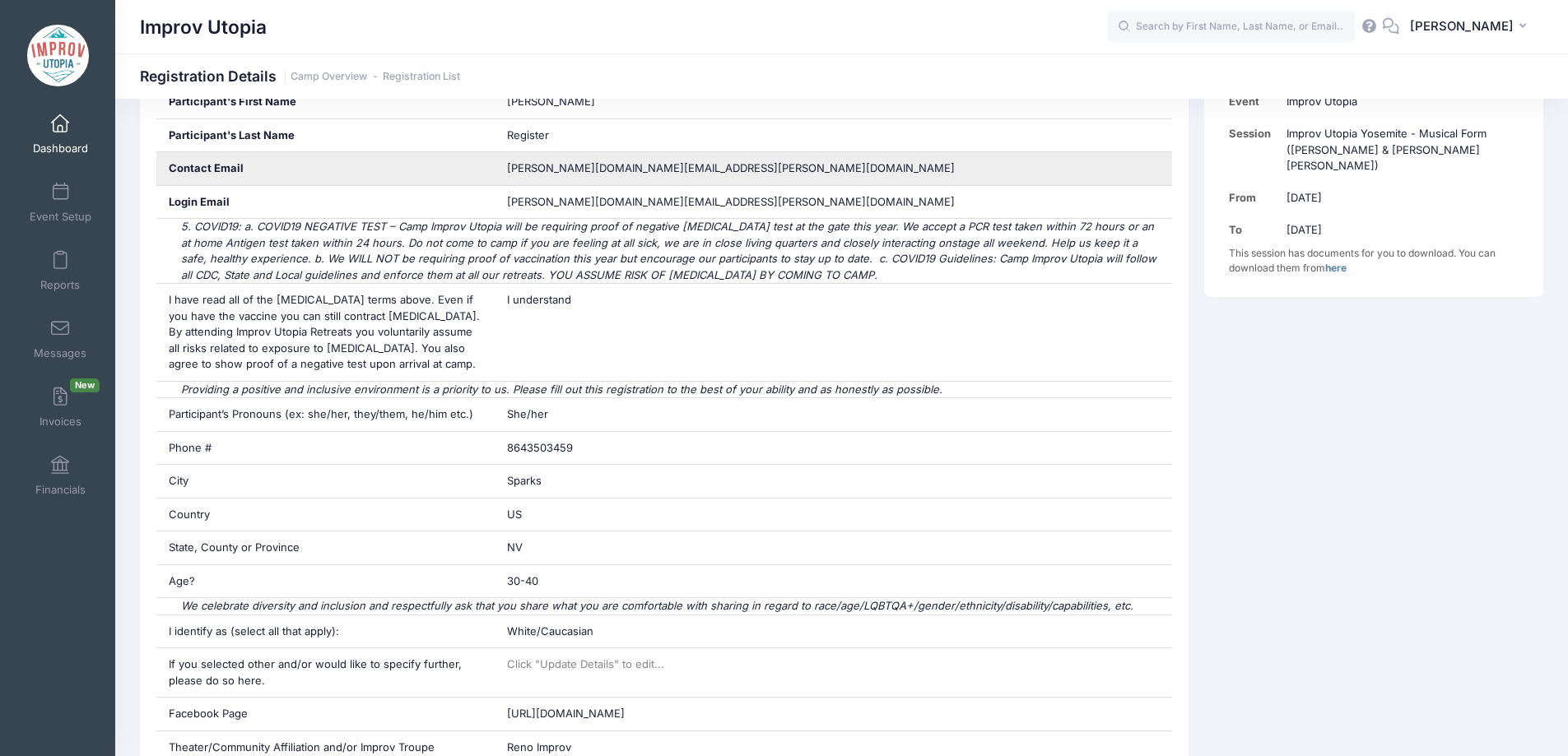
scroll to position [380, 0]
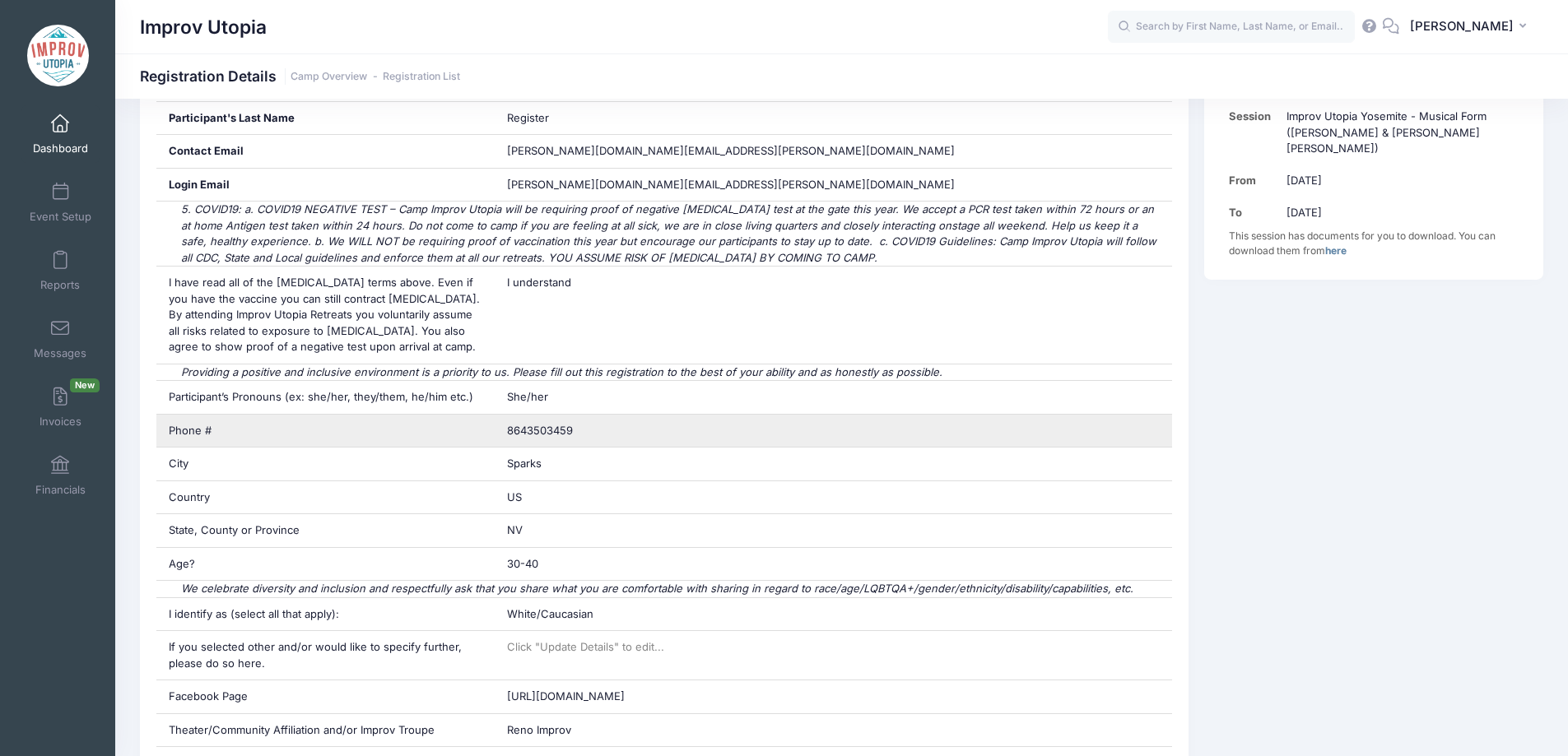
click at [545, 433] on span "8643503459" at bounding box center [540, 430] width 66 height 13
copy div "8643503459"
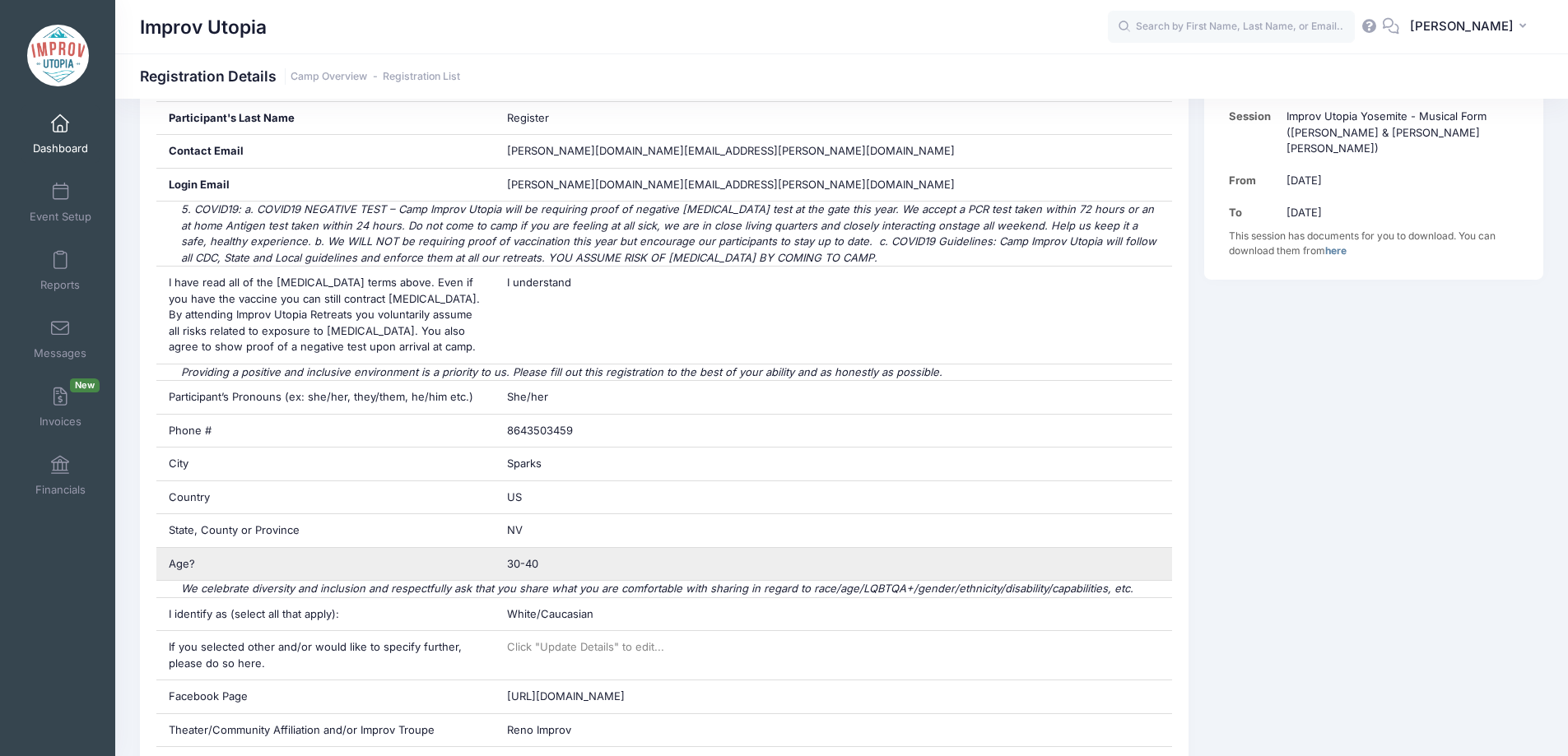
click at [536, 554] on div "30-40" at bounding box center [833, 565] width 677 height 33
copy div "30-40"
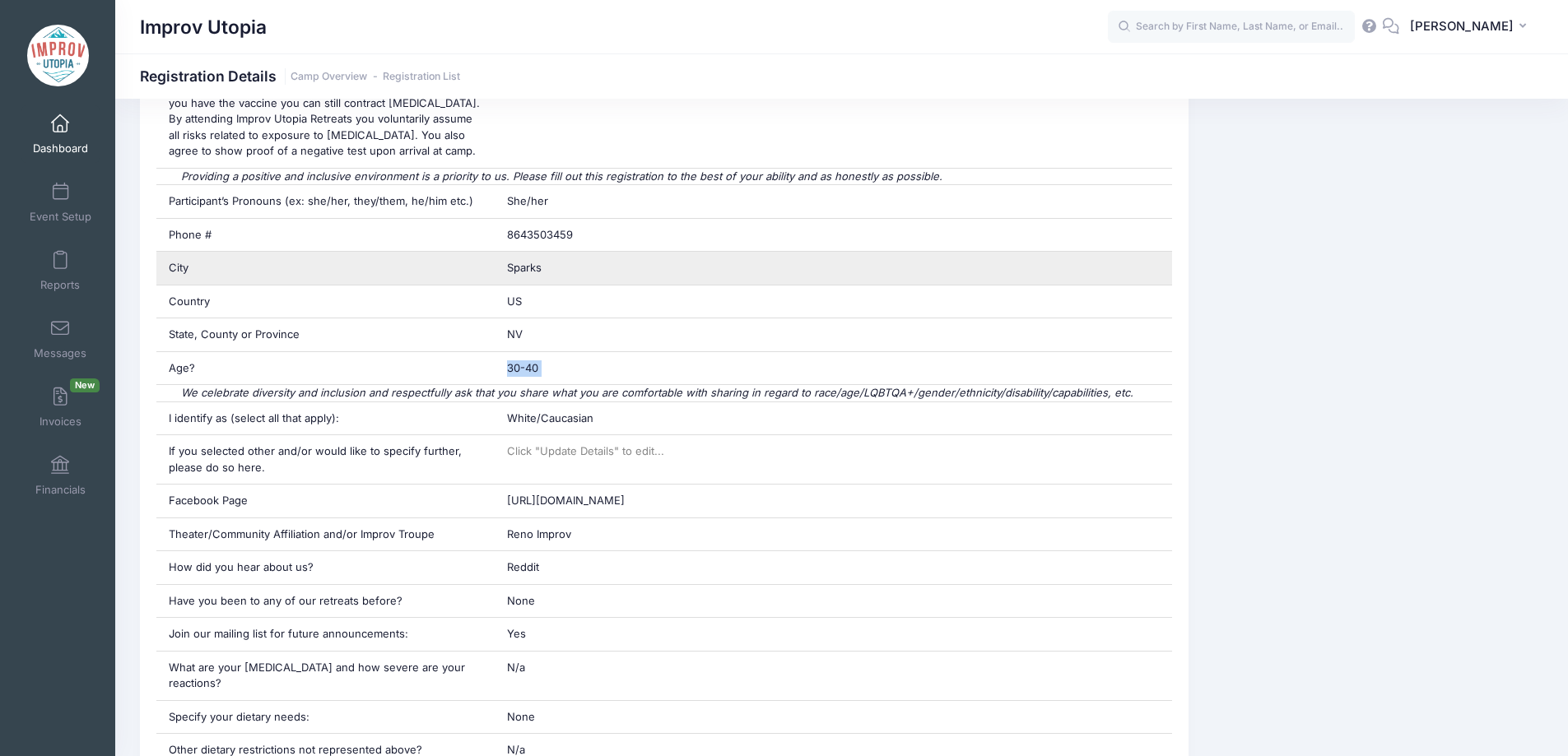
scroll to position [577, 0]
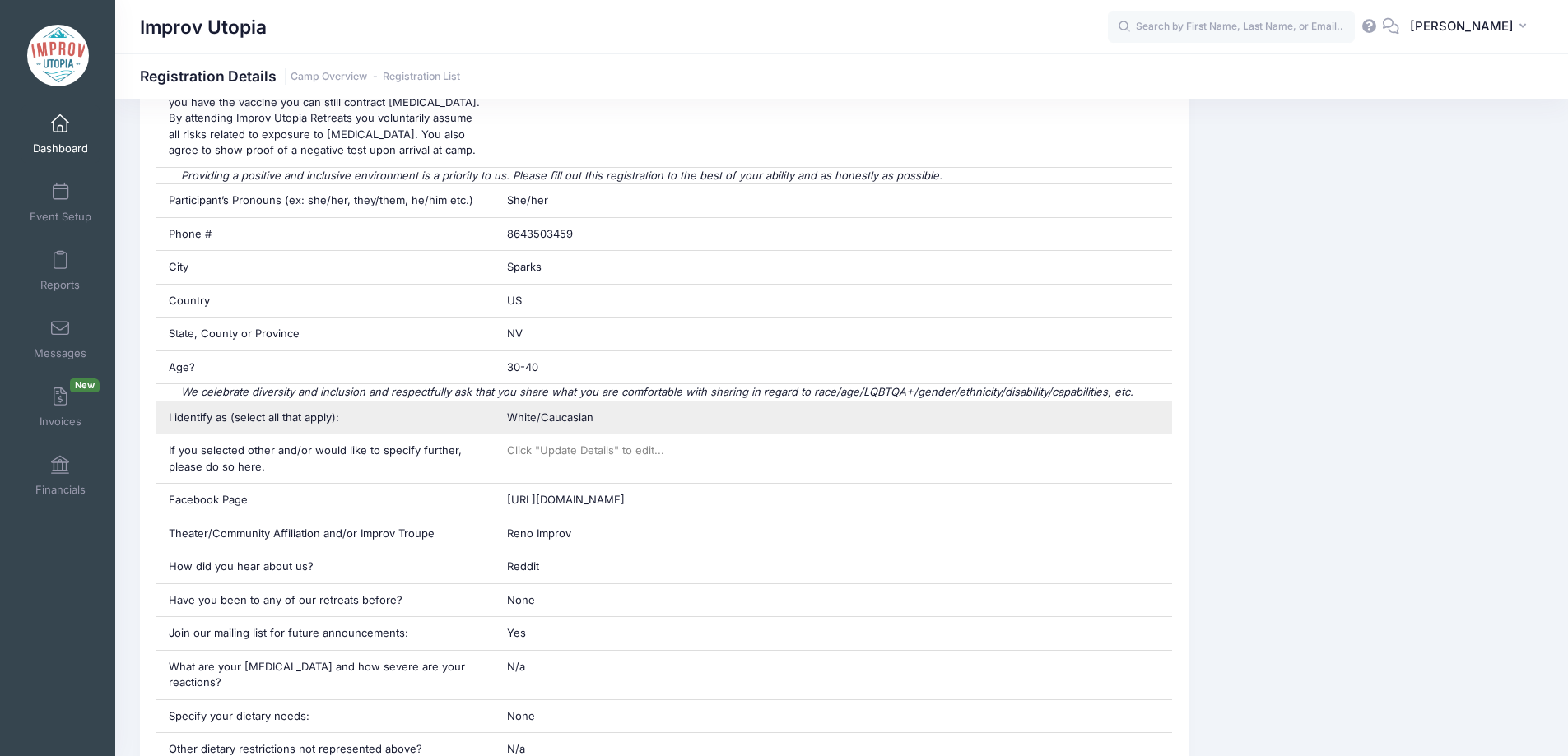
click at [580, 417] on span "White/Caucasian" at bounding box center [550, 417] width 86 height 13
copy div "White/Caucasian"
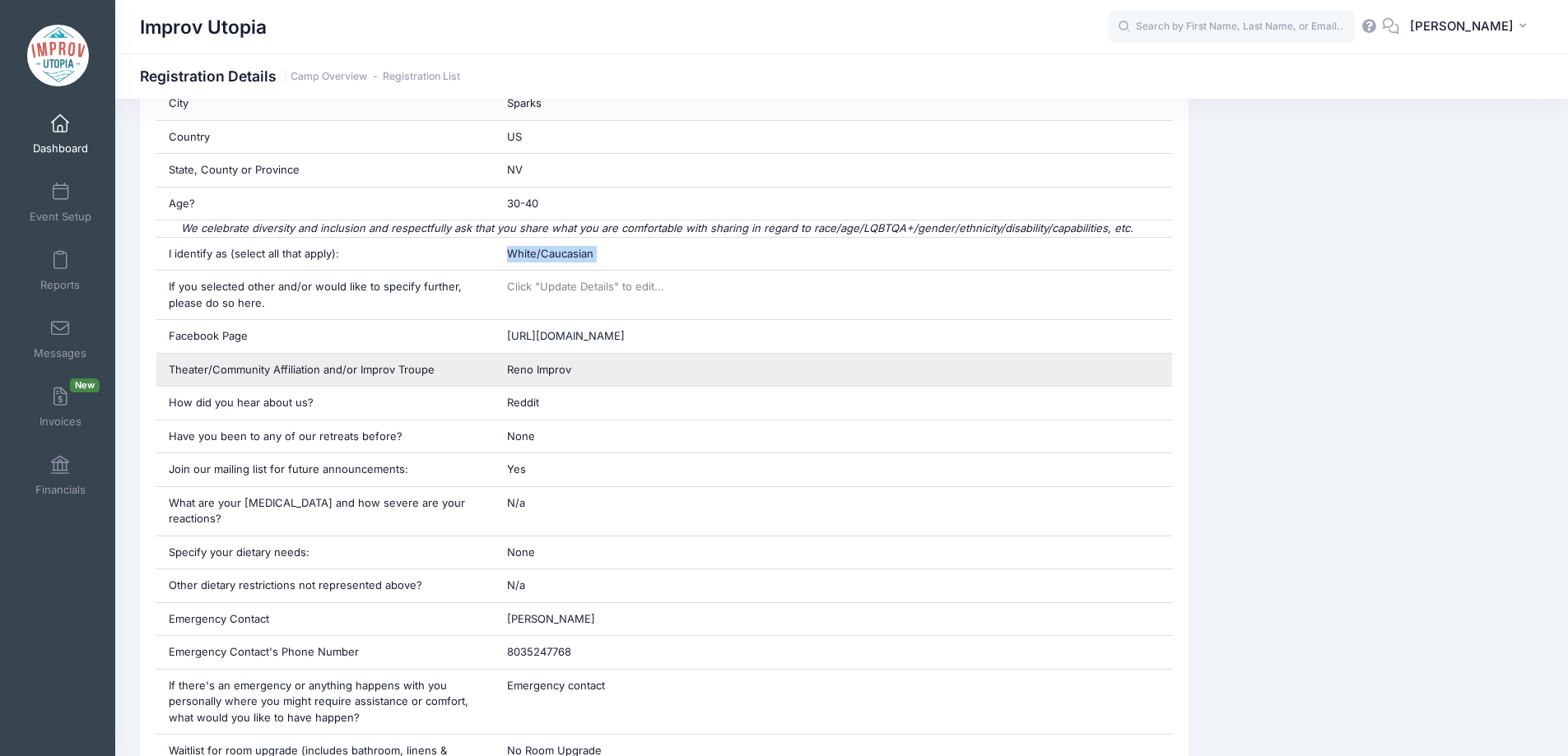
scroll to position [748, 0]
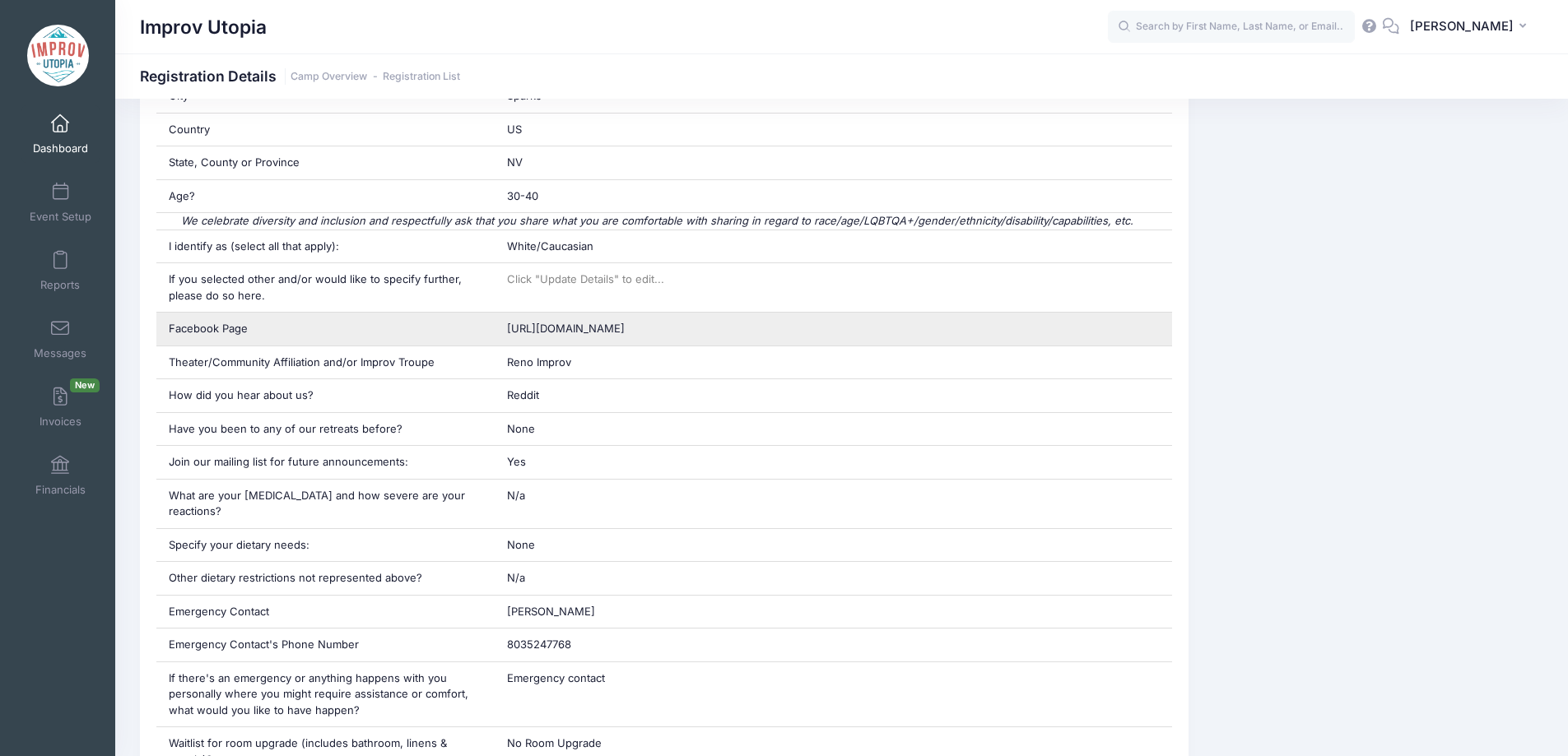
click at [625, 331] on span "[URL][DOMAIN_NAME]" at bounding box center [566, 328] width 117 height 13
copy div "[URL][DOMAIN_NAME]"
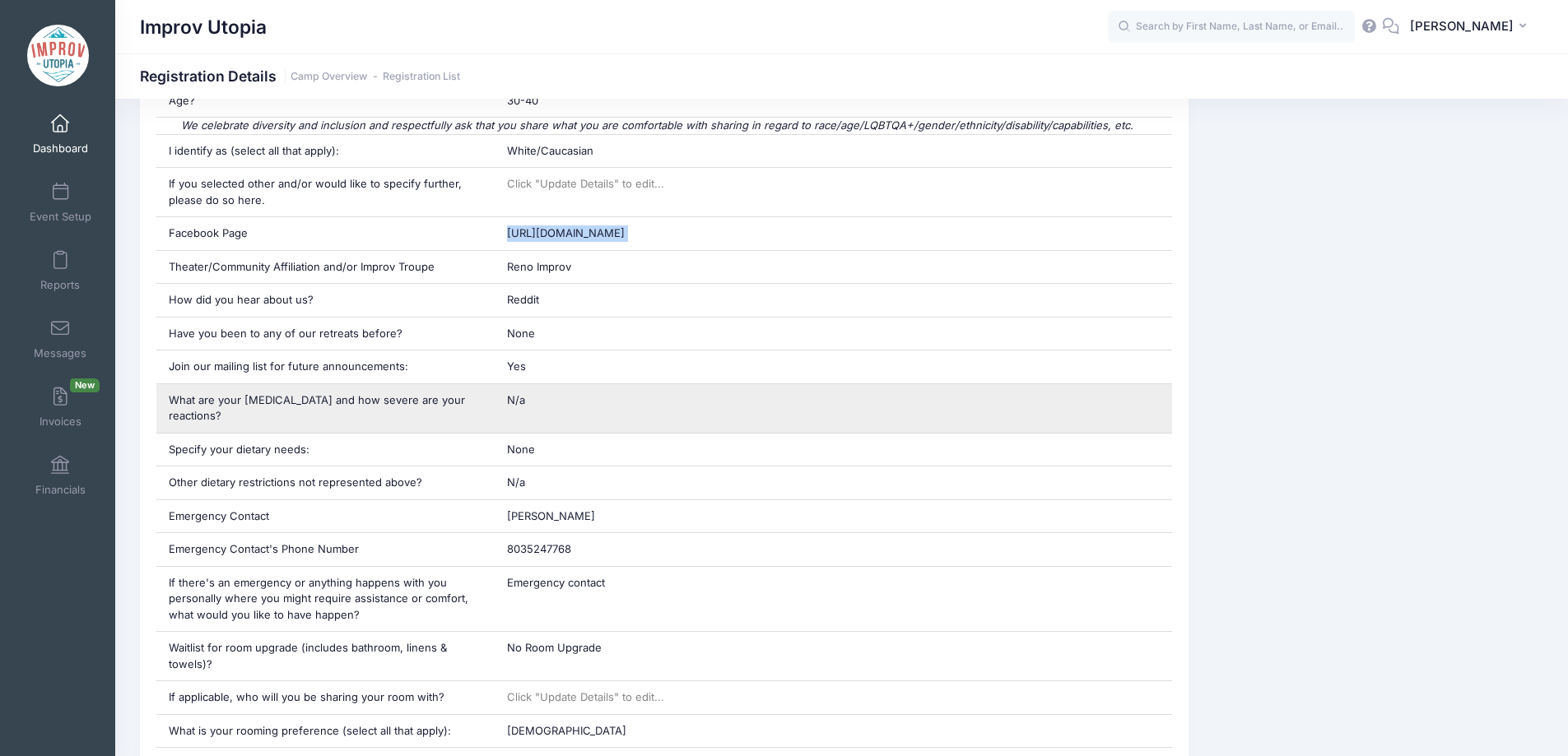
scroll to position [850, 0]
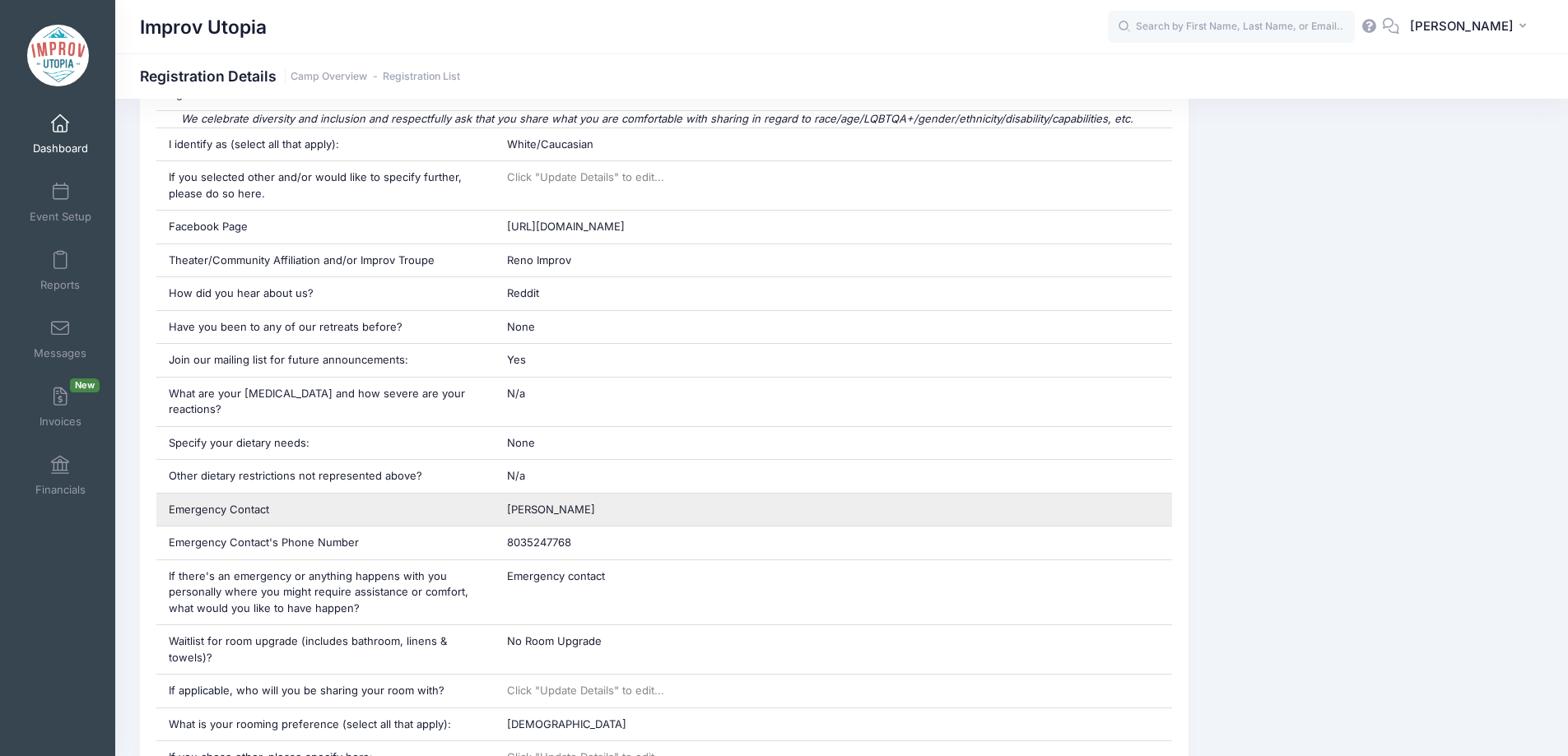
click at [538, 503] on span "Lou Creech" at bounding box center [551, 509] width 88 height 13
copy div "Lou Creech"
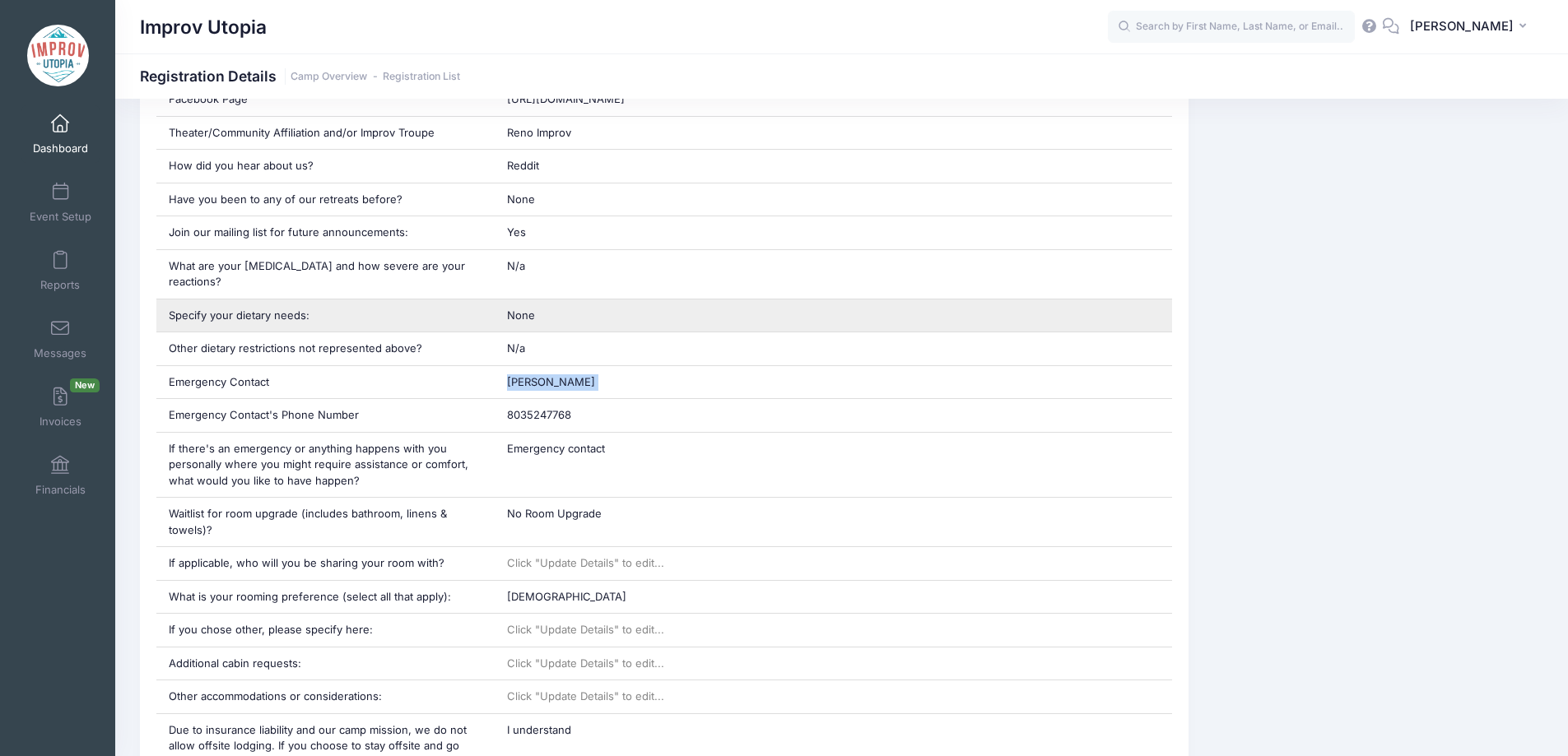
scroll to position [981, 0]
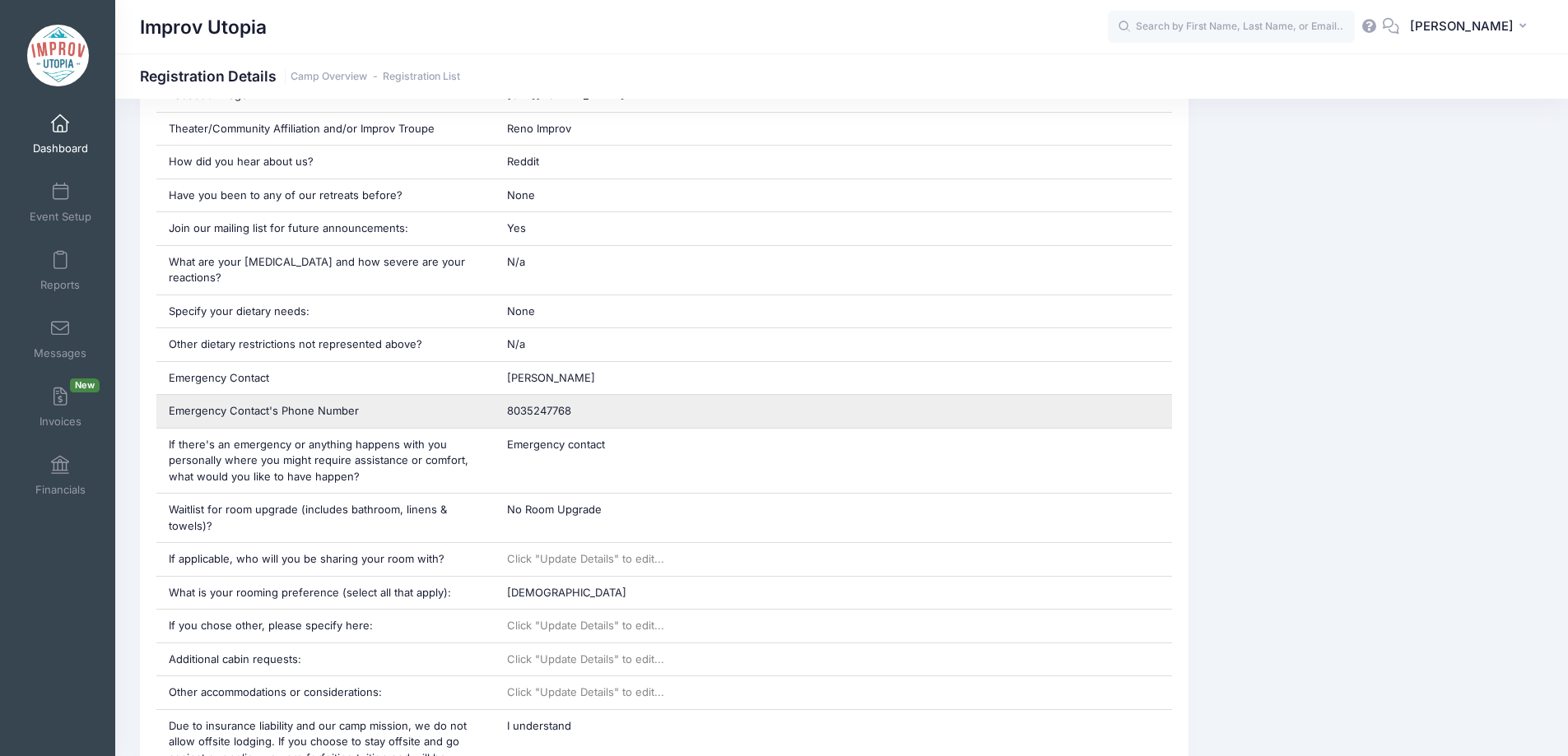
click at [526, 395] on div "8035247768" at bounding box center [833, 411] width 677 height 33
copy div "8035247768"
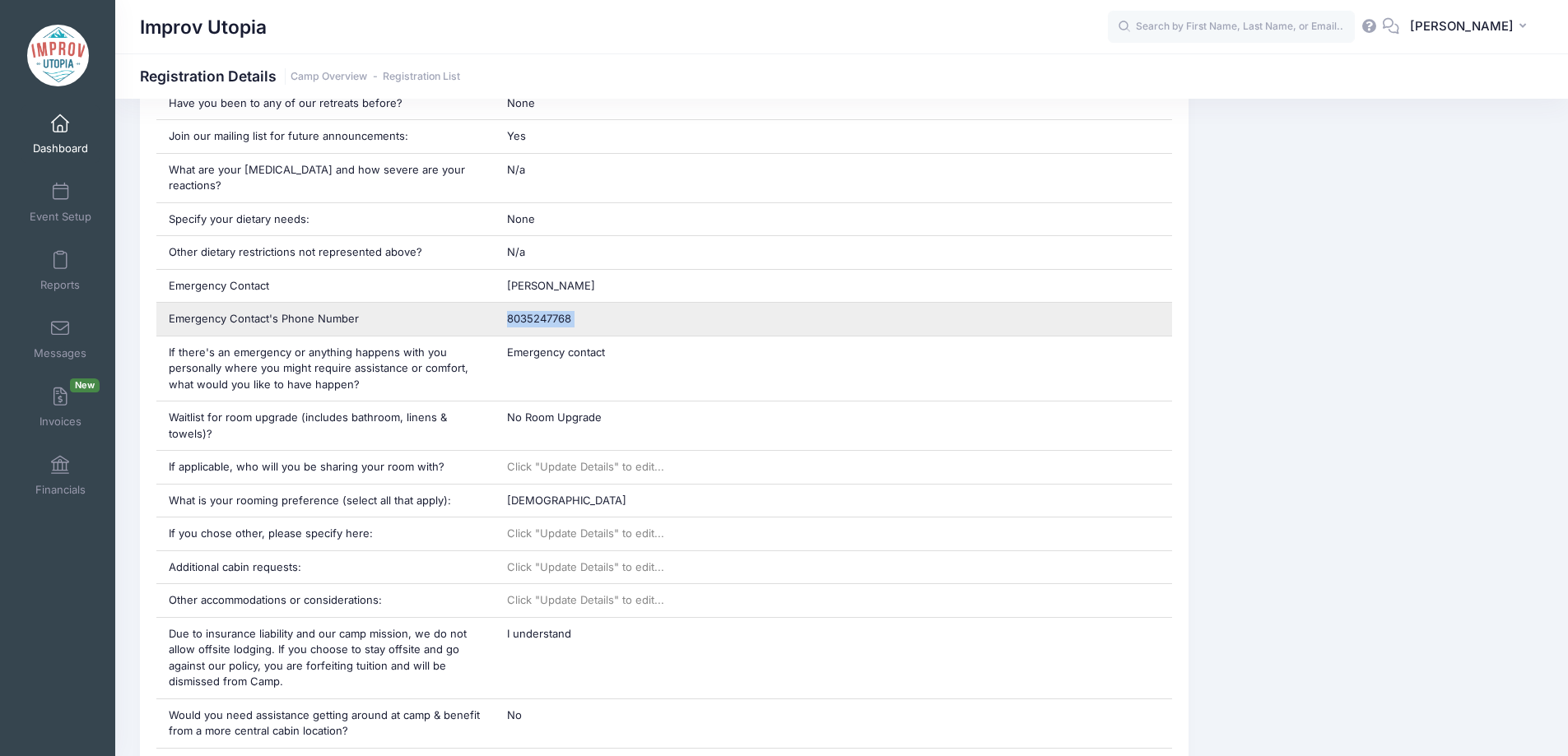
scroll to position [1077, 0]
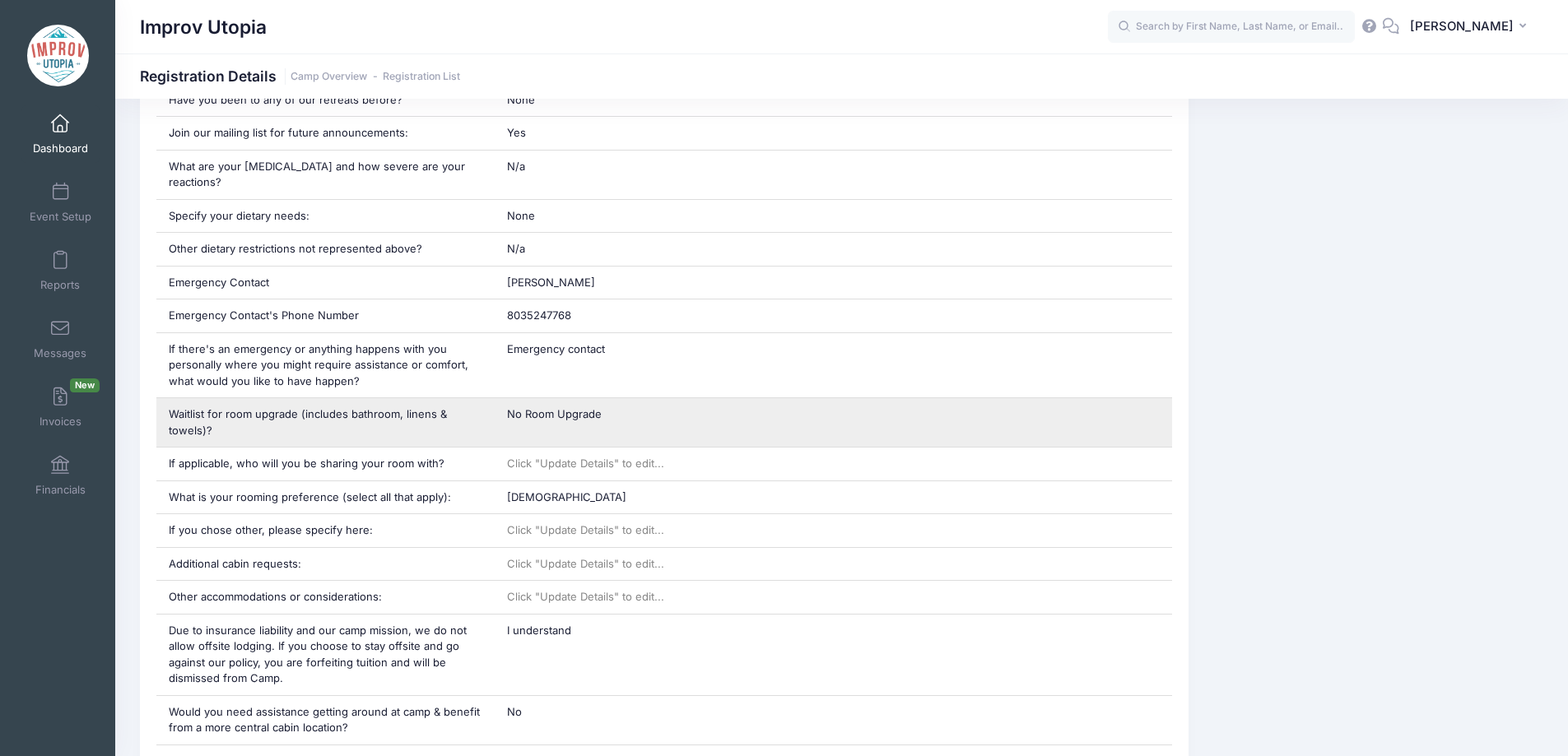
click at [565, 407] on span "No Room Upgrade" at bounding box center [554, 413] width 95 height 13
copy div "No Room Upgrade"
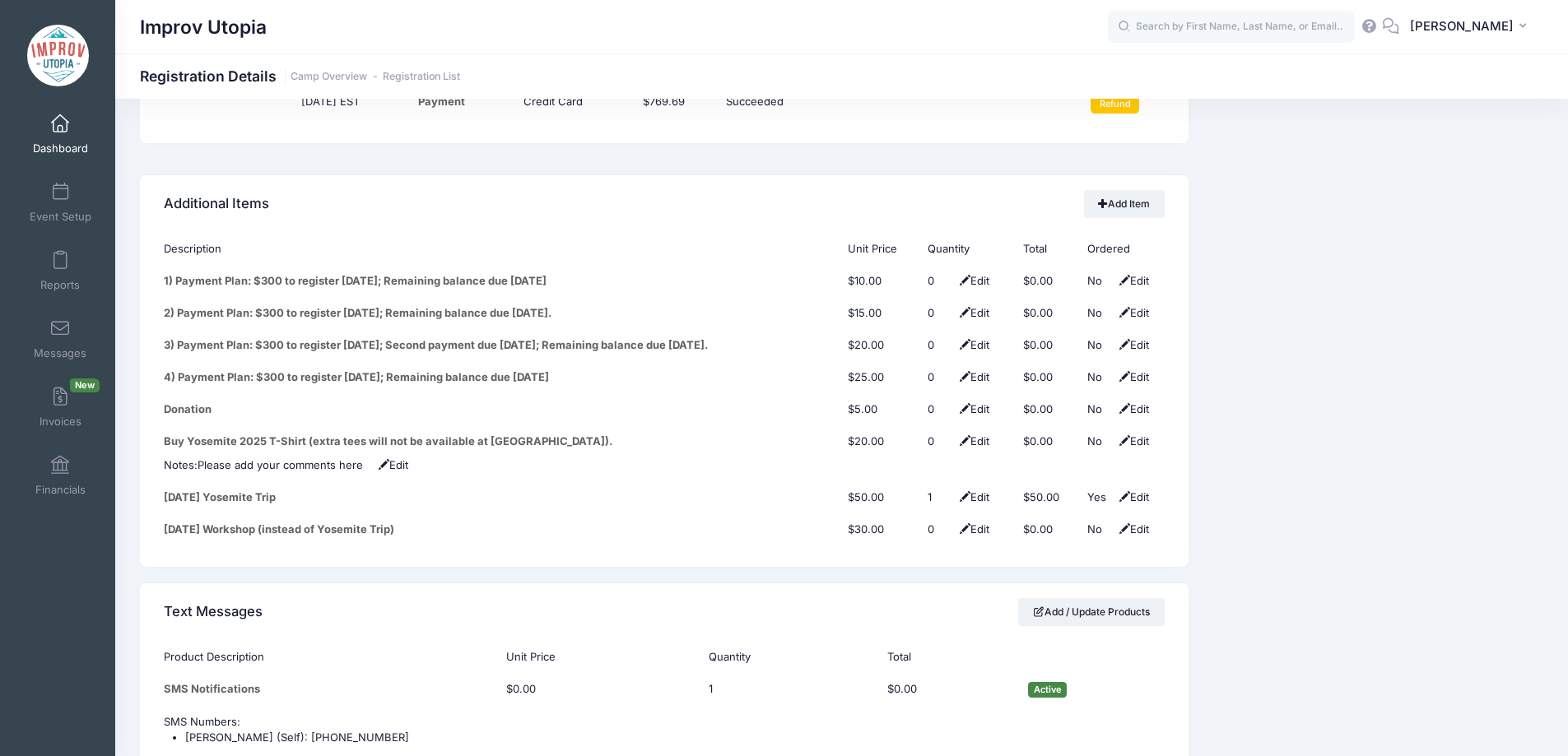
scroll to position [2073, 0]
click at [1236, 29] on input "text" at bounding box center [1231, 27] width 247 height 33
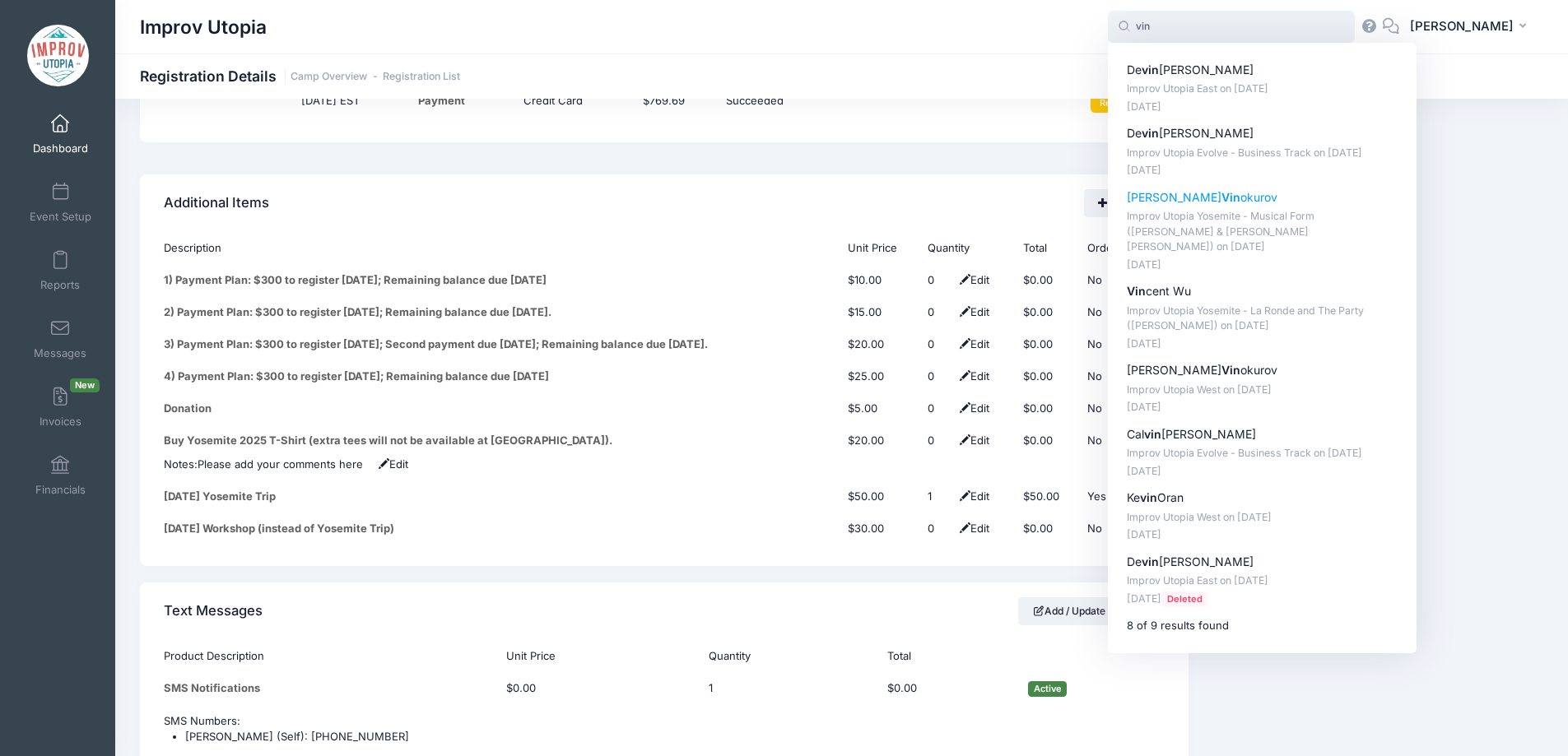
click at [1246, 194] on p "Mikhail Vin okurov" at bounding box center [1263, 198] width 271 height 17
type input "Mikhail Vinokurov (Improv Utopia Yosemite - Musical Form (Shulie Cowen &amp; Br…"
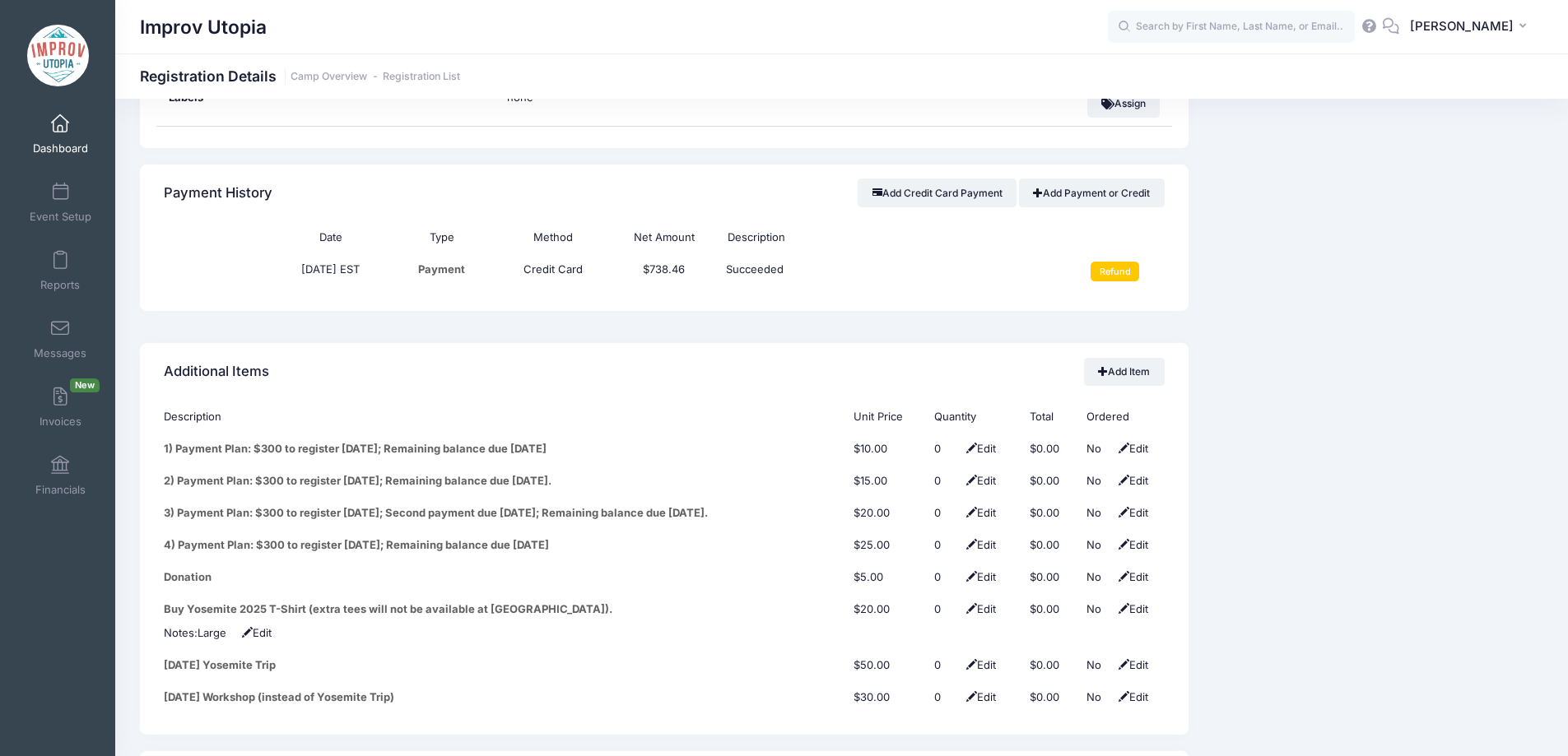
scroll to position [1905, 0]
click at [1110, 261] on input "Refund" at bounding box center [1115, 271] width 49 height 20
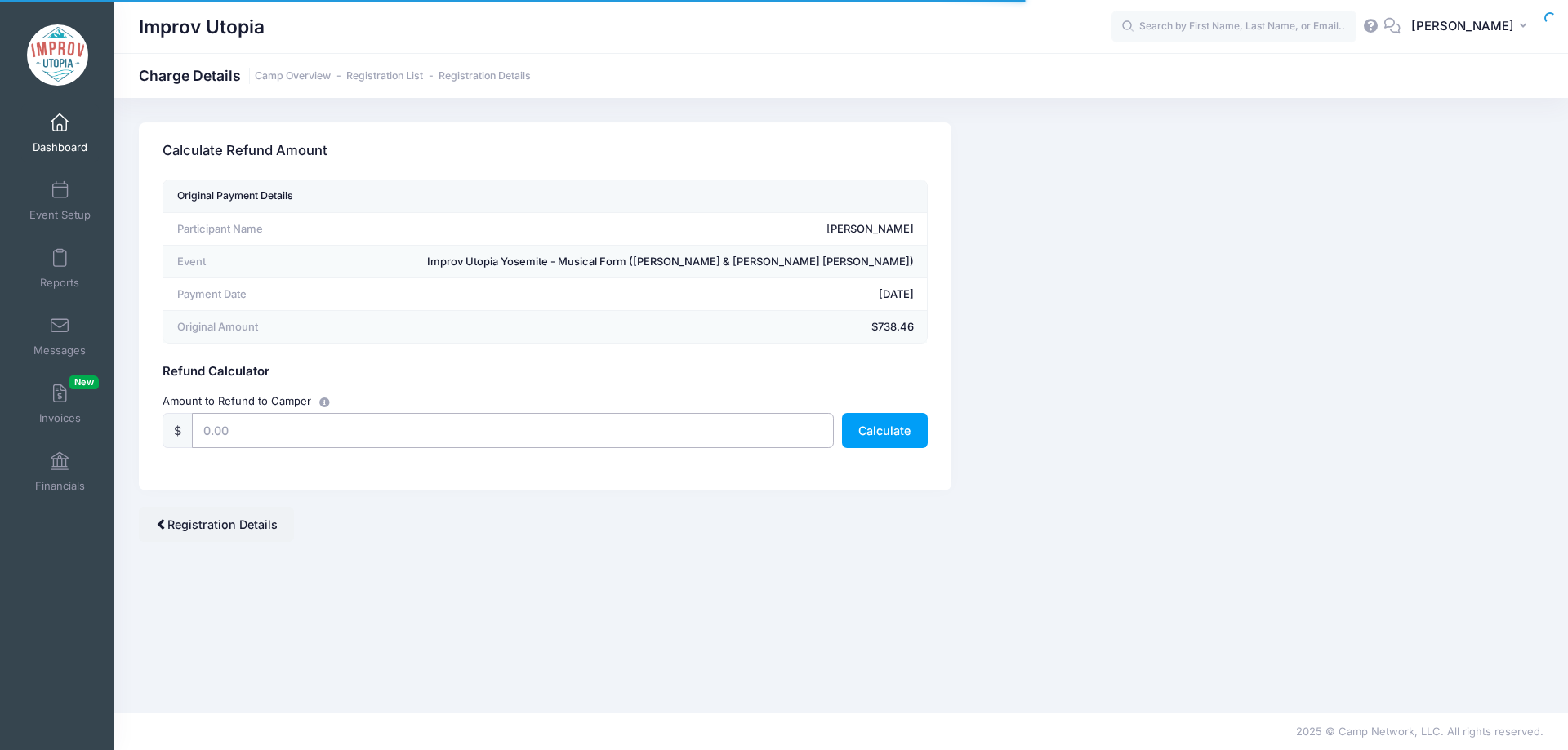
click at [565, 435] on input "text" at bounding box center [512, 431] width 642 height 35
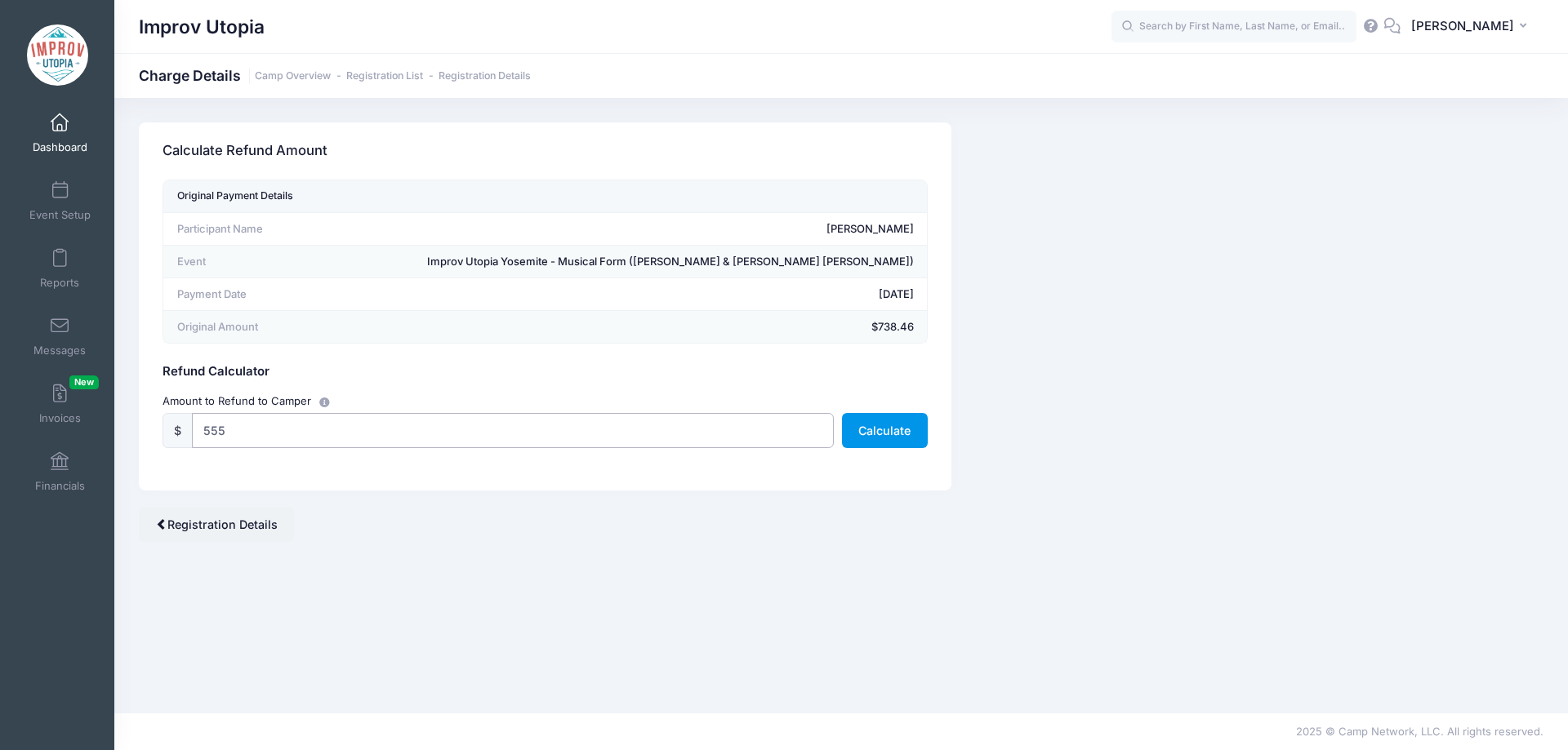
type input "555"
click at [869, 435] on button "Calculate" at bounding box center [884, 431] width 85 height 35
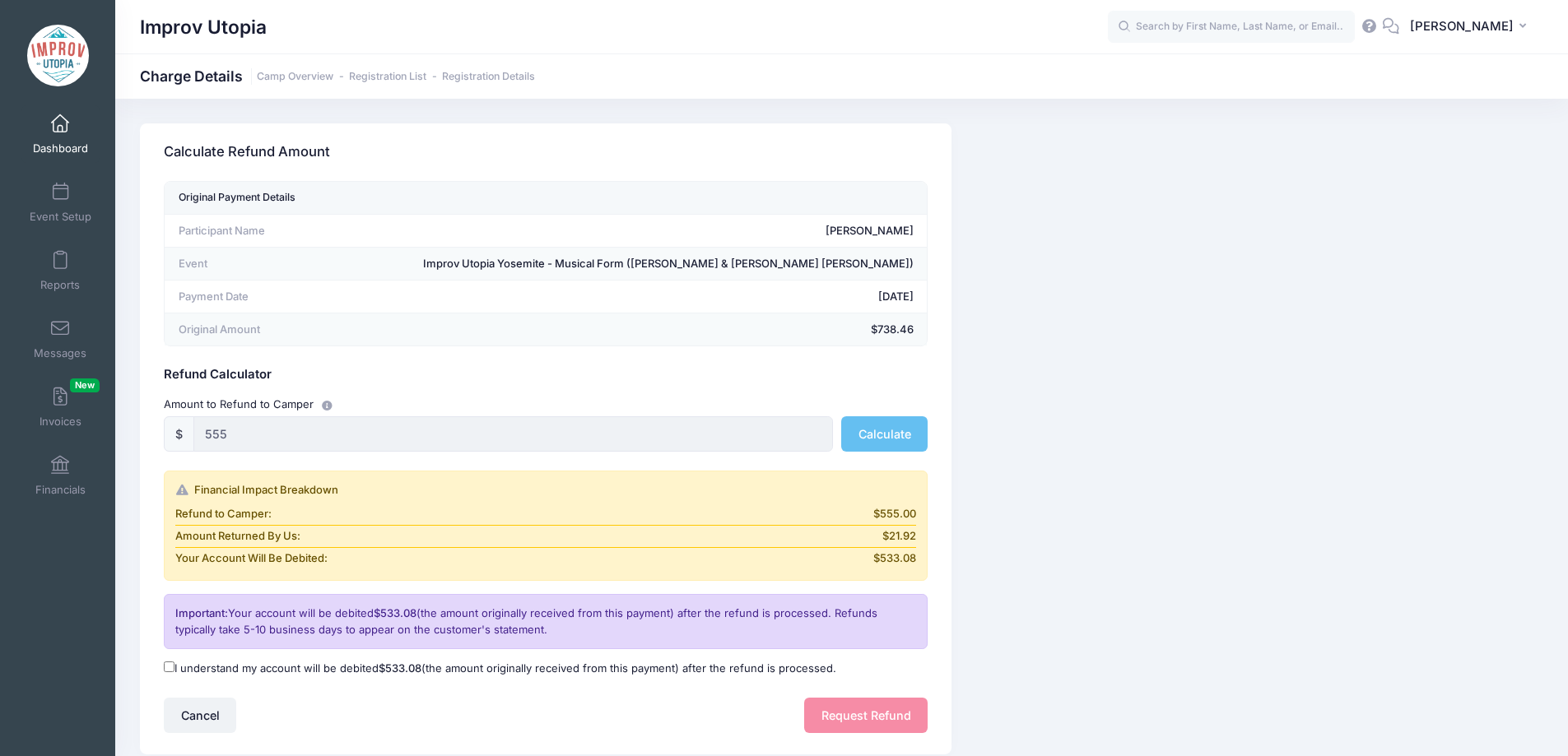
scroll to position [112, 0]
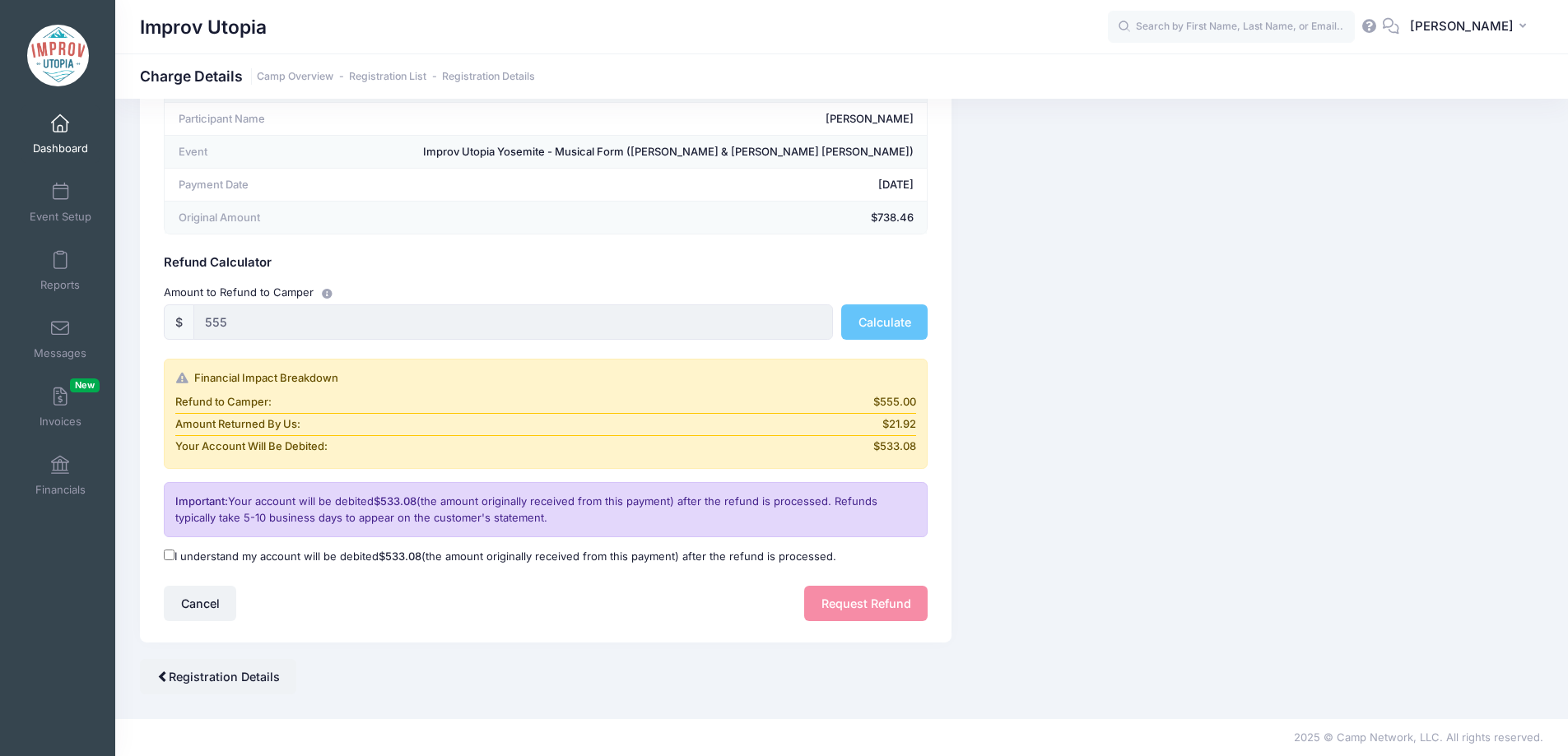
click at [168, 558] on input "I understand my account will be debited $533.08 (the amount originally received…" at bounding box center [169, 555] width 10 height 10
checkbox input "true"
click at [855, 603] on button "Request Refund" at bounding box center [866, 603] width 124 height 36
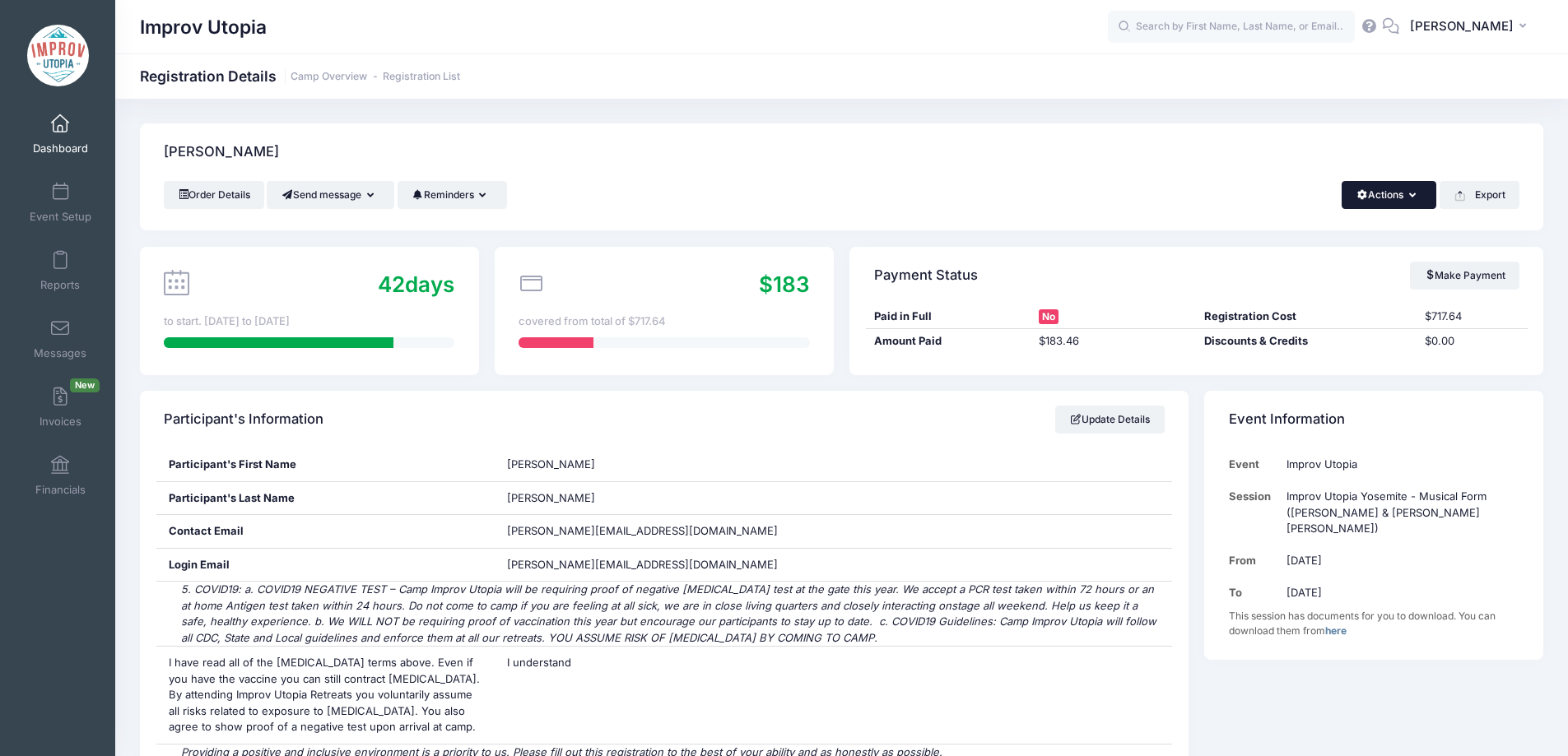
click at [1393, 189] on button "Actions" at bounding box center [1389, 195] width 95 height 28
click at [1303, 355] on link "Delete" at bounding box center [1333, 347] width 190 height 31
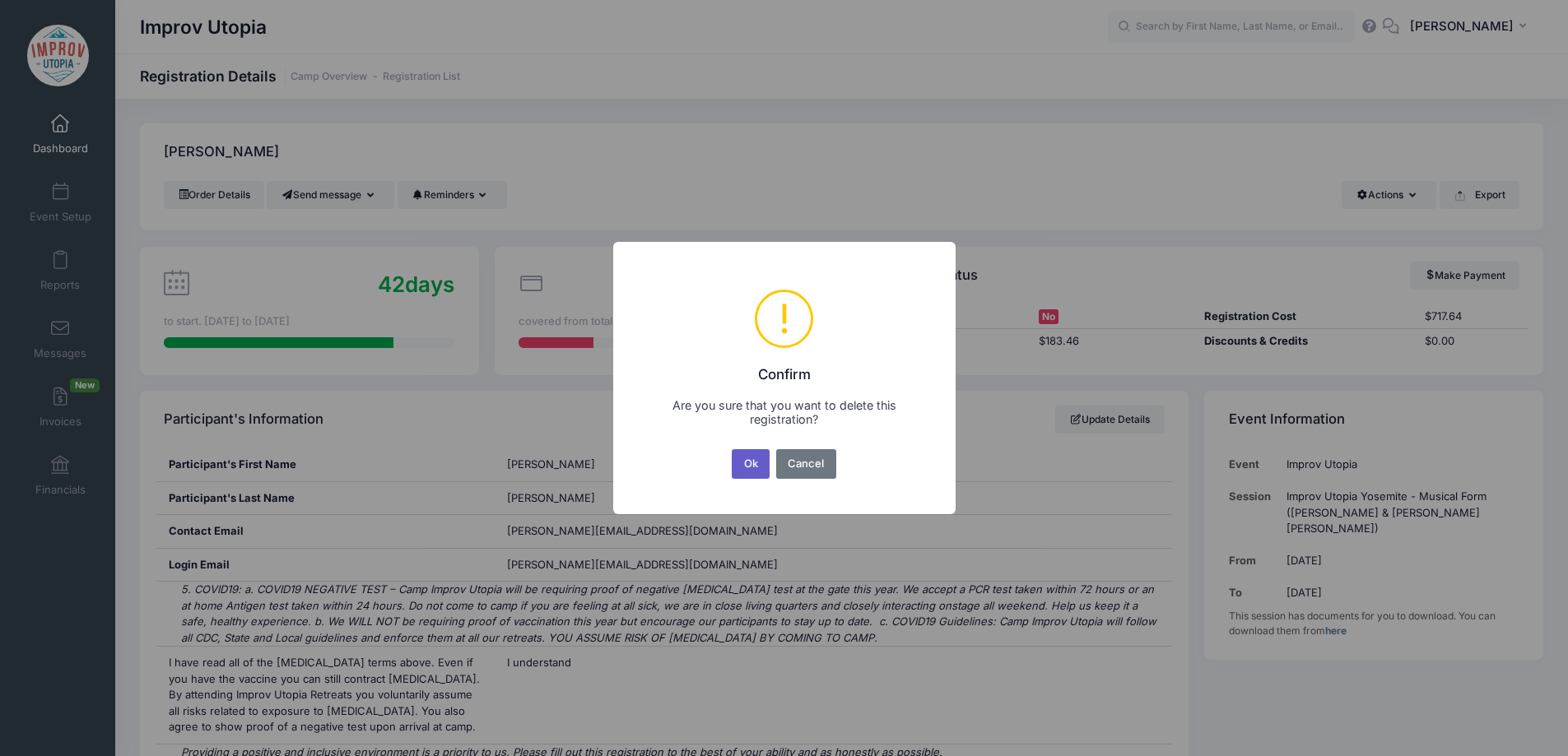
click at [749, 465] on button "Ok" at bounding box center [751, 464] width 38 height 30
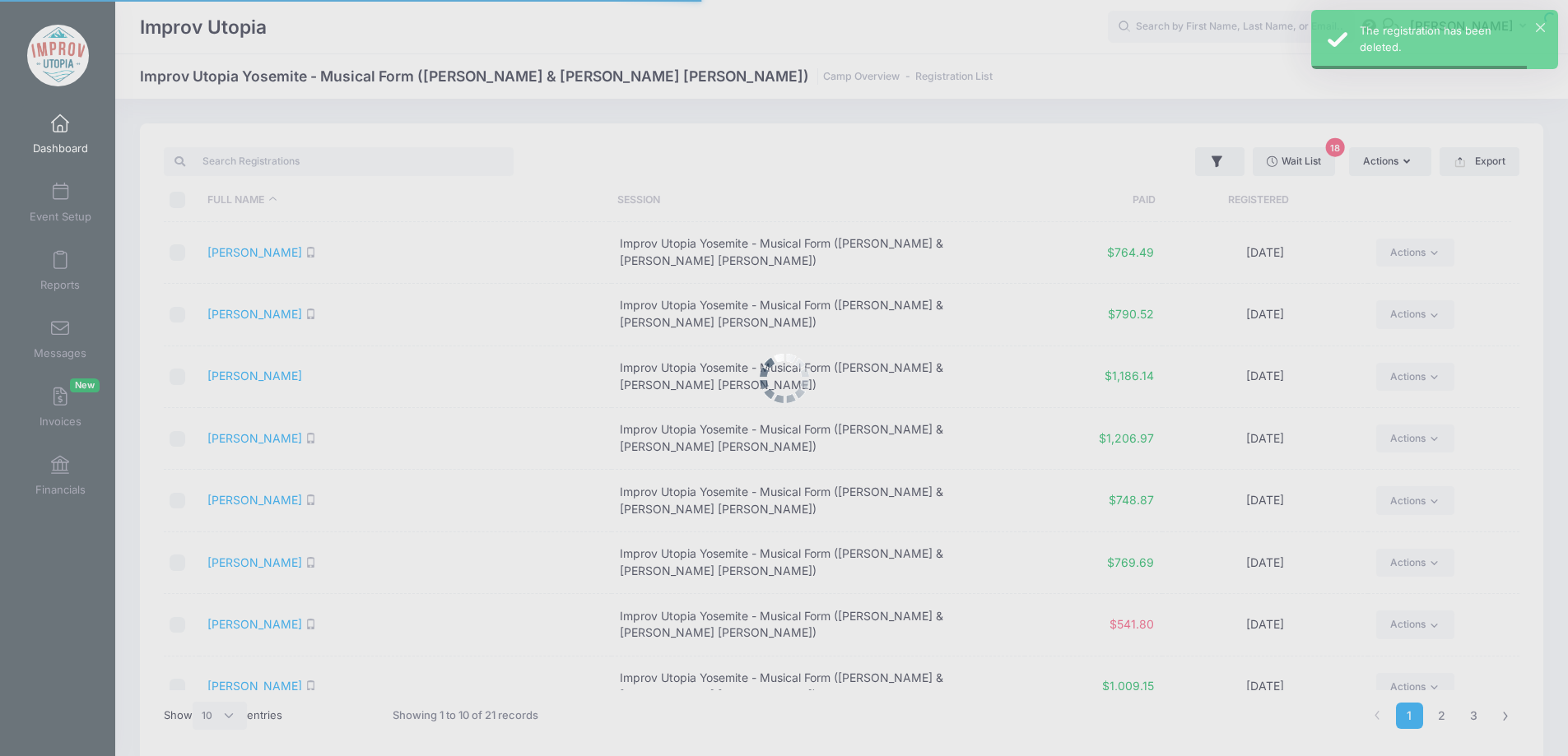
select select "10"
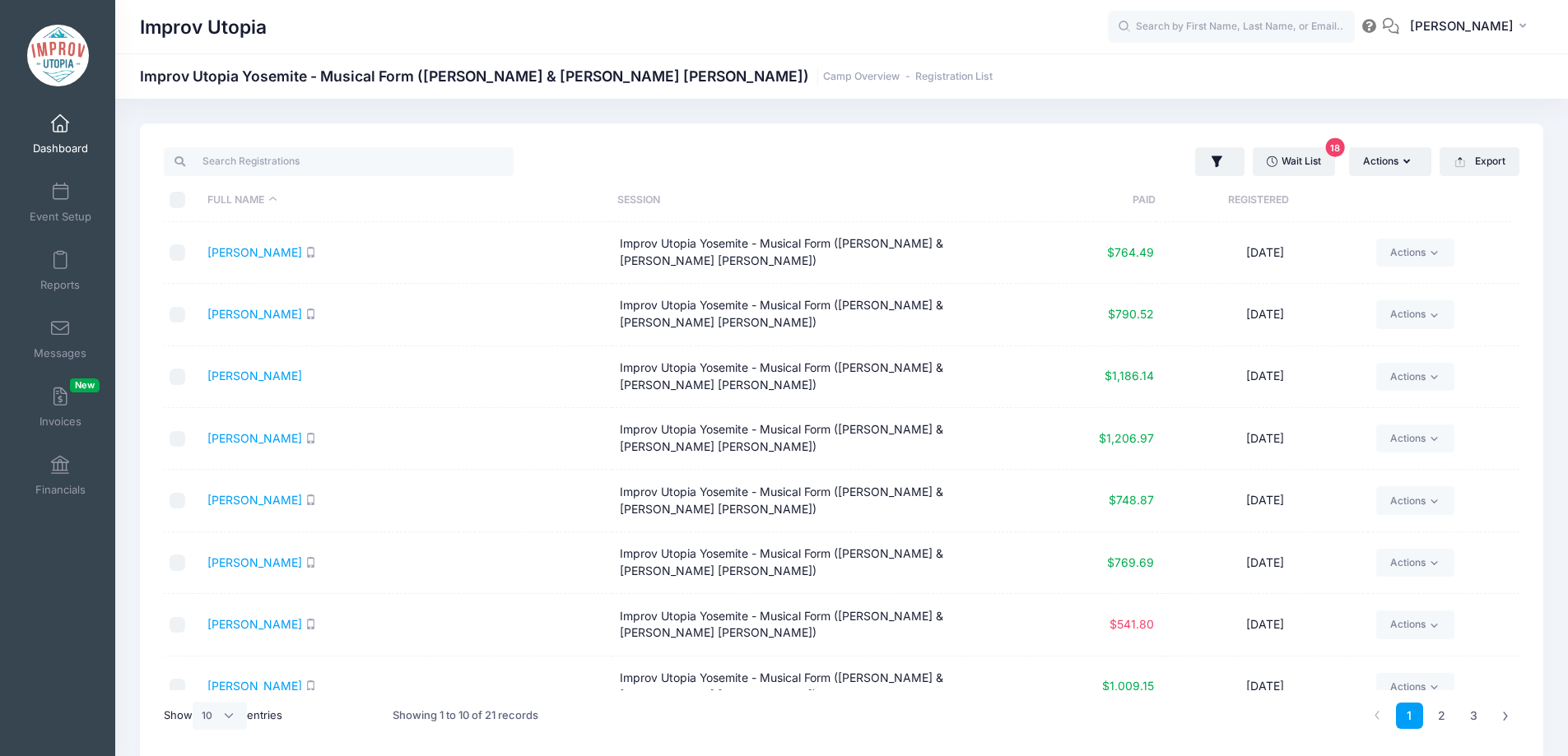
click at [60, 130] on span at bounding box center [60, 124] width 0 height 18
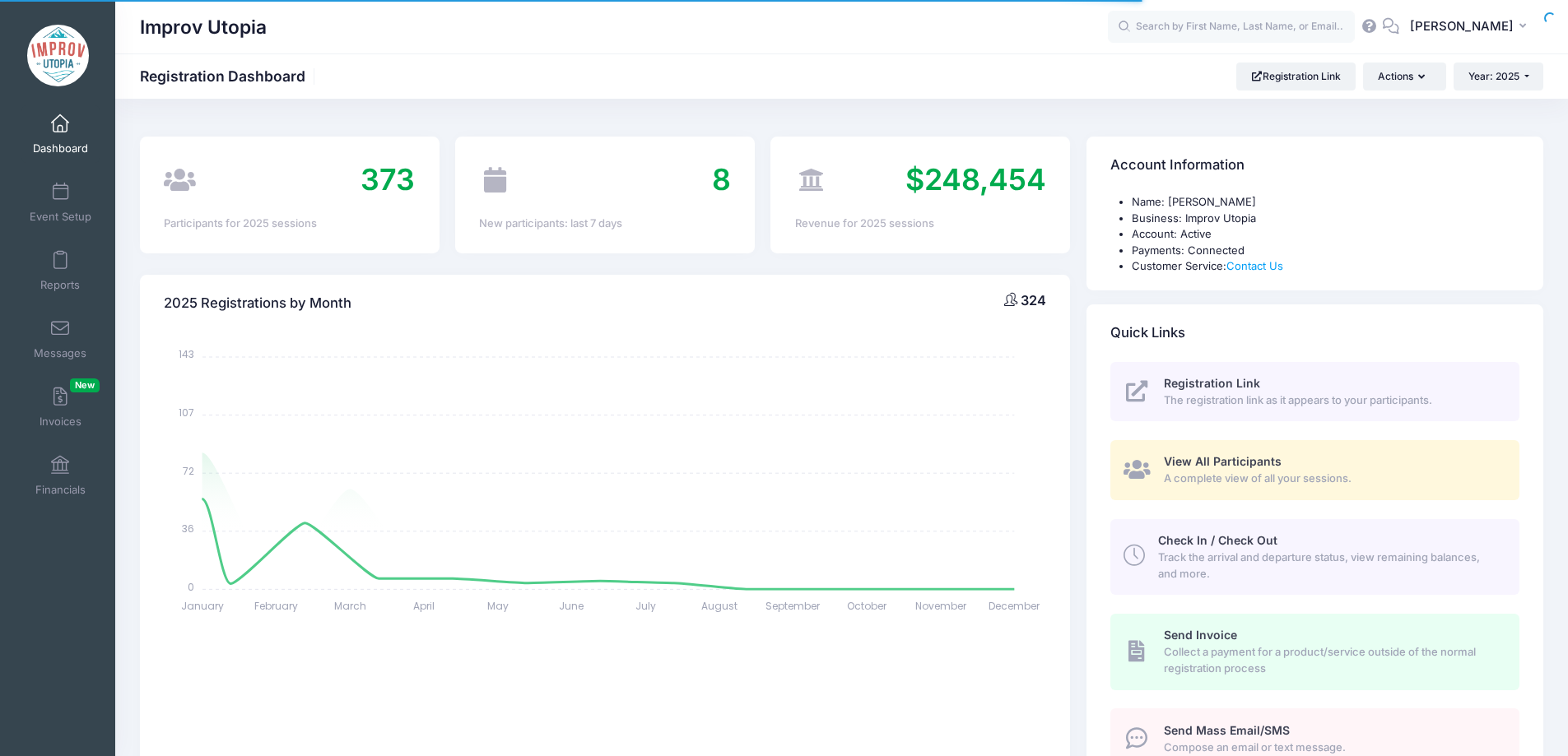
select select
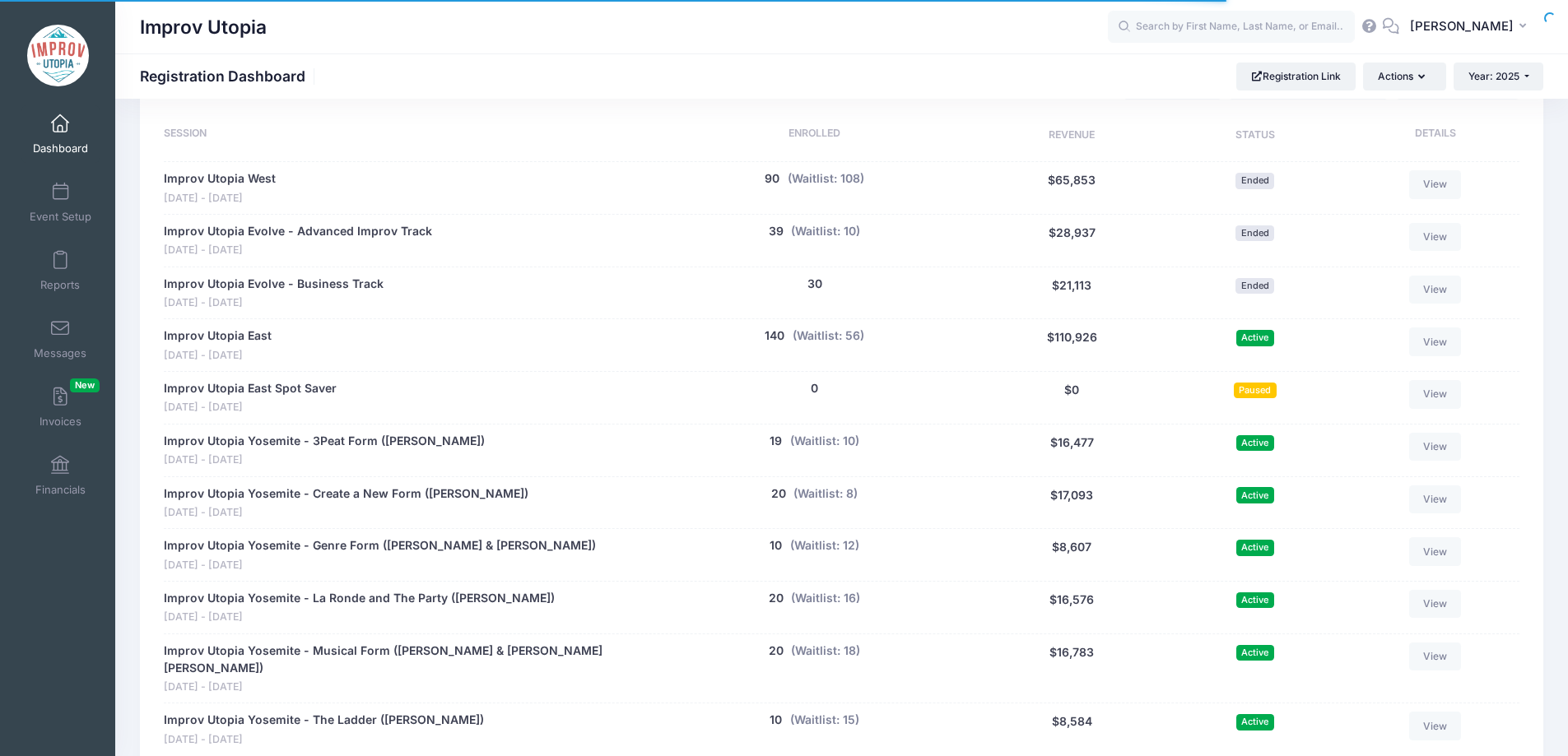
scroll to position [905, 0]
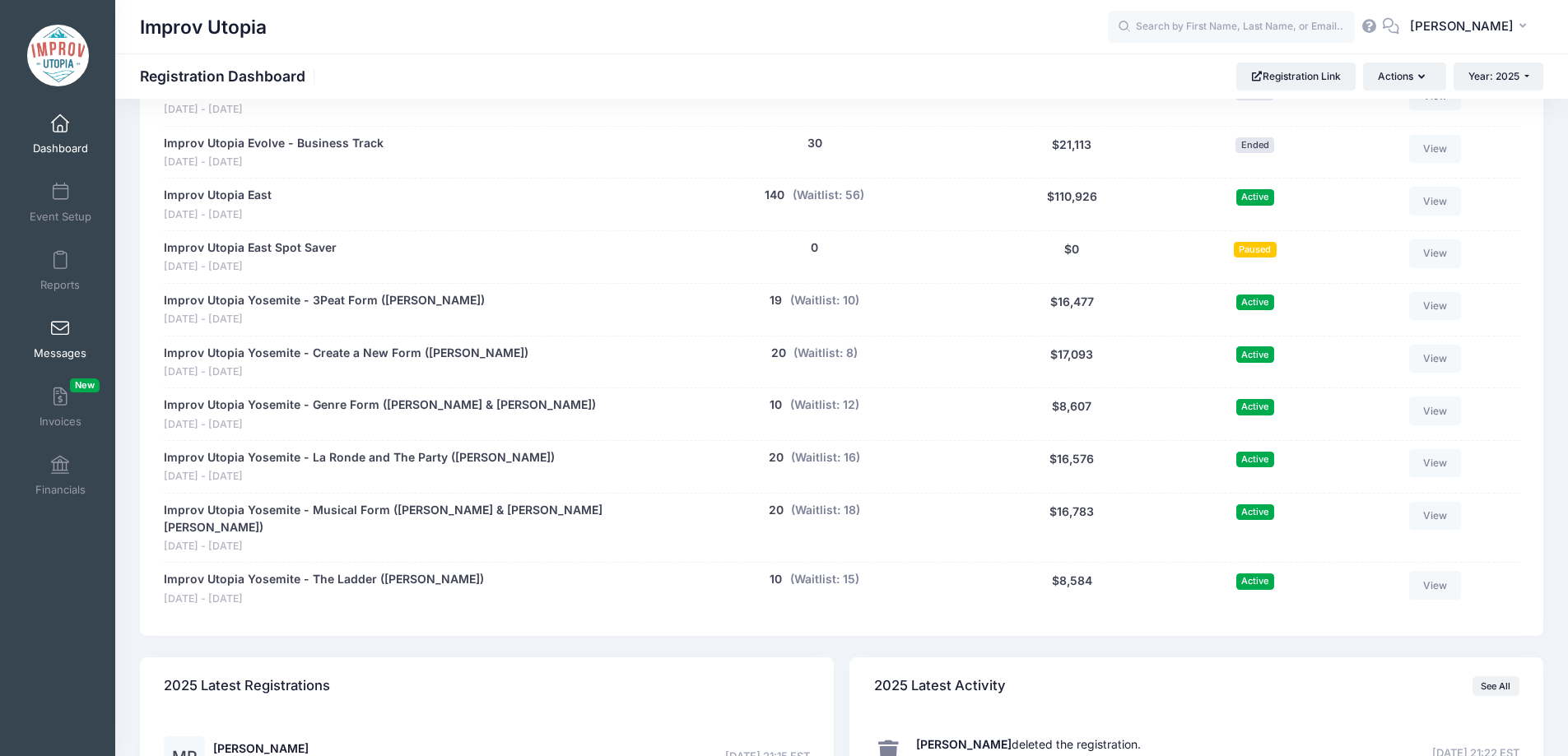
click at [67, 330] on link "Messages" at bounding box center [61, 339] width 78 height 57
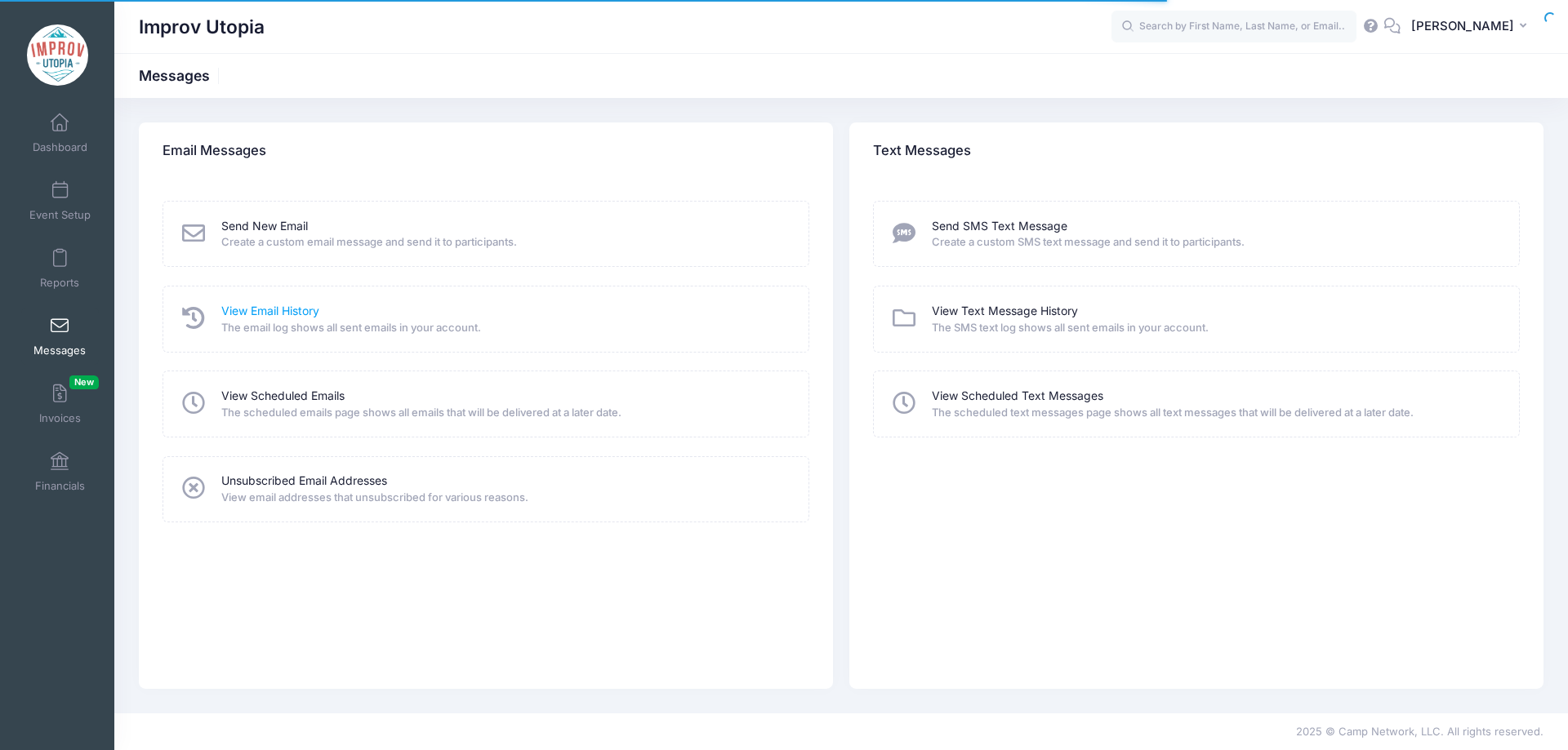
click at [295, 310] on link "View Email History" at bounding box center [269, 312] width 98 height 17
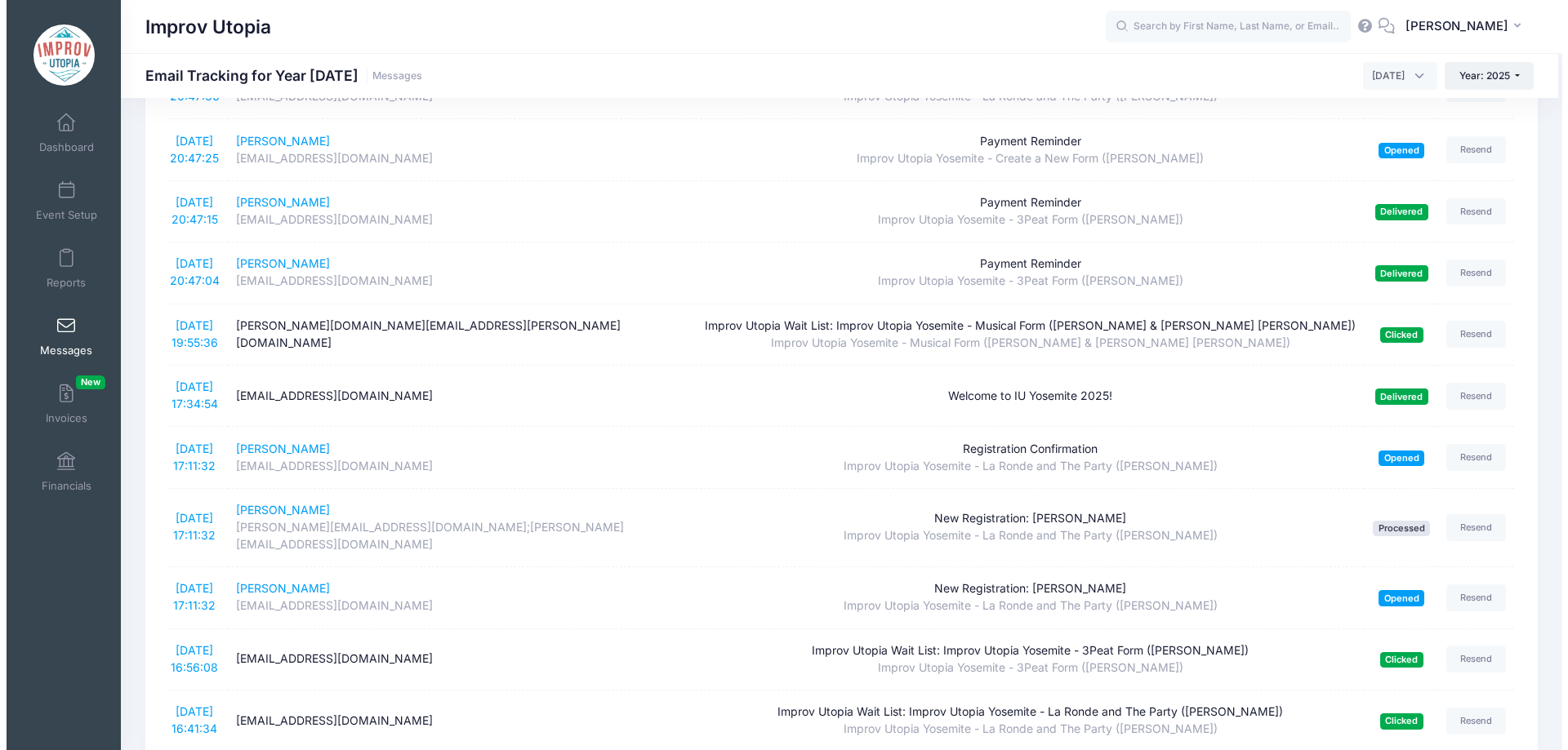
scroll to position [759, 0]
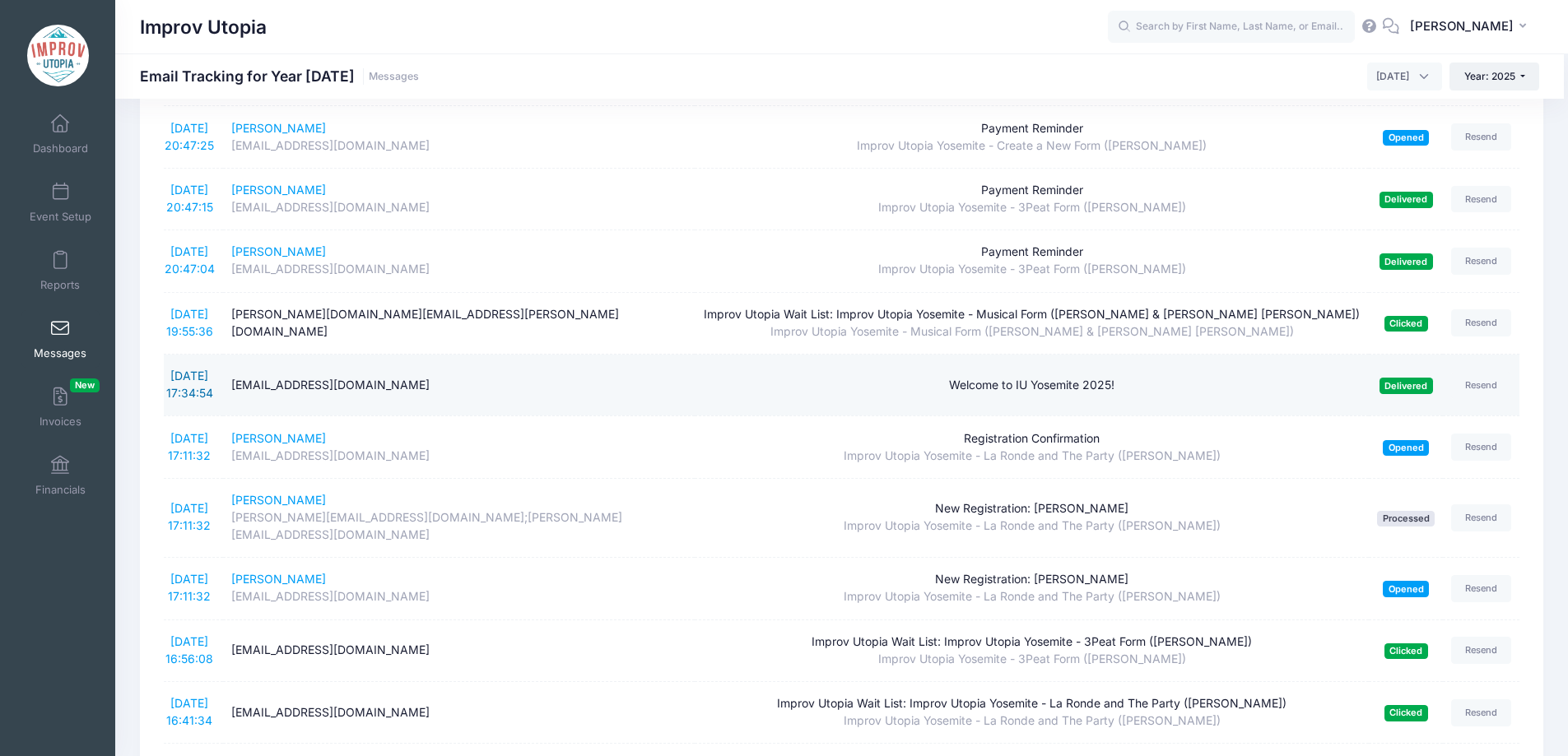
click at [204, 369] on link "[DATE] 17:34:54" at bounding box center [190, 385] width 47 height 31
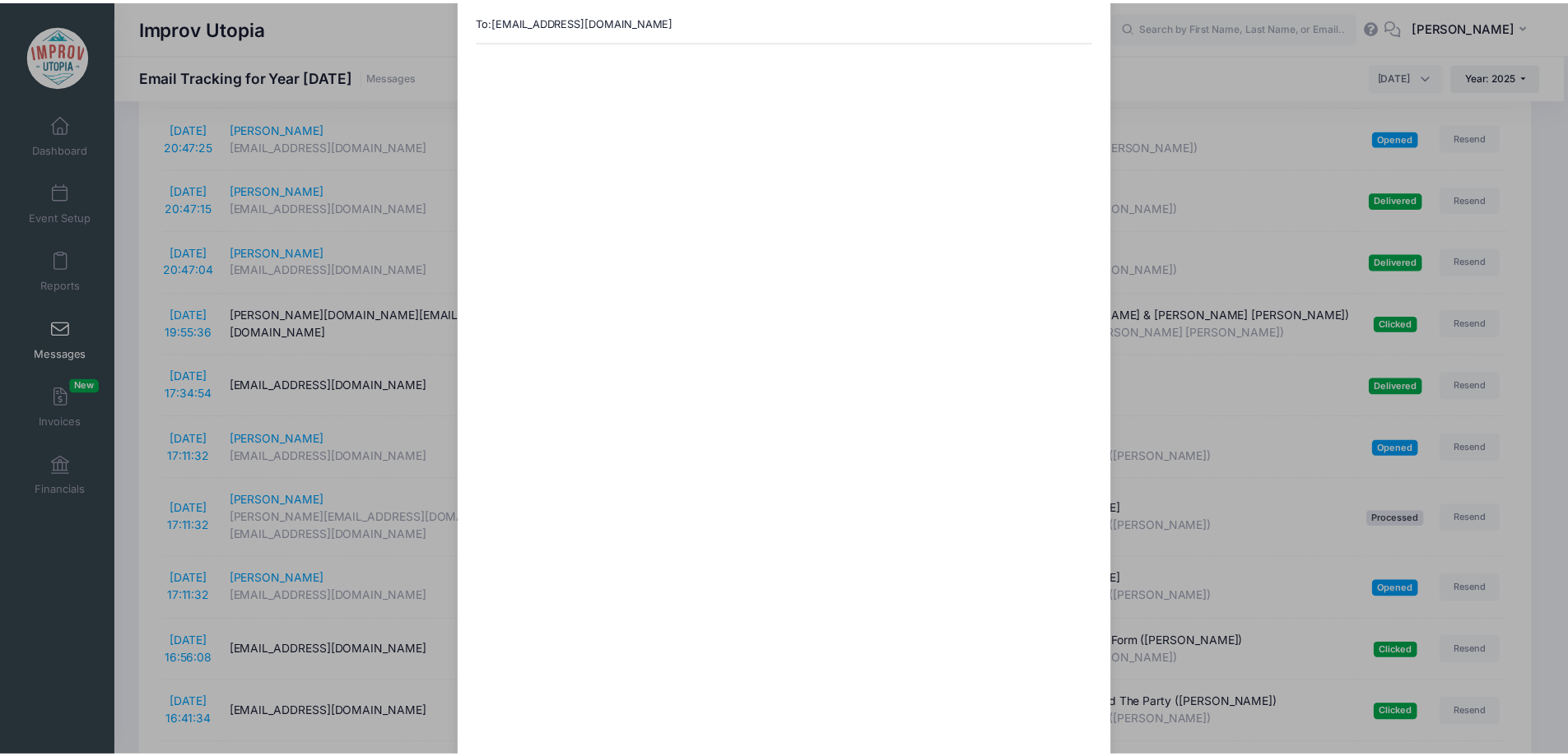
scroll to position [0, 0]
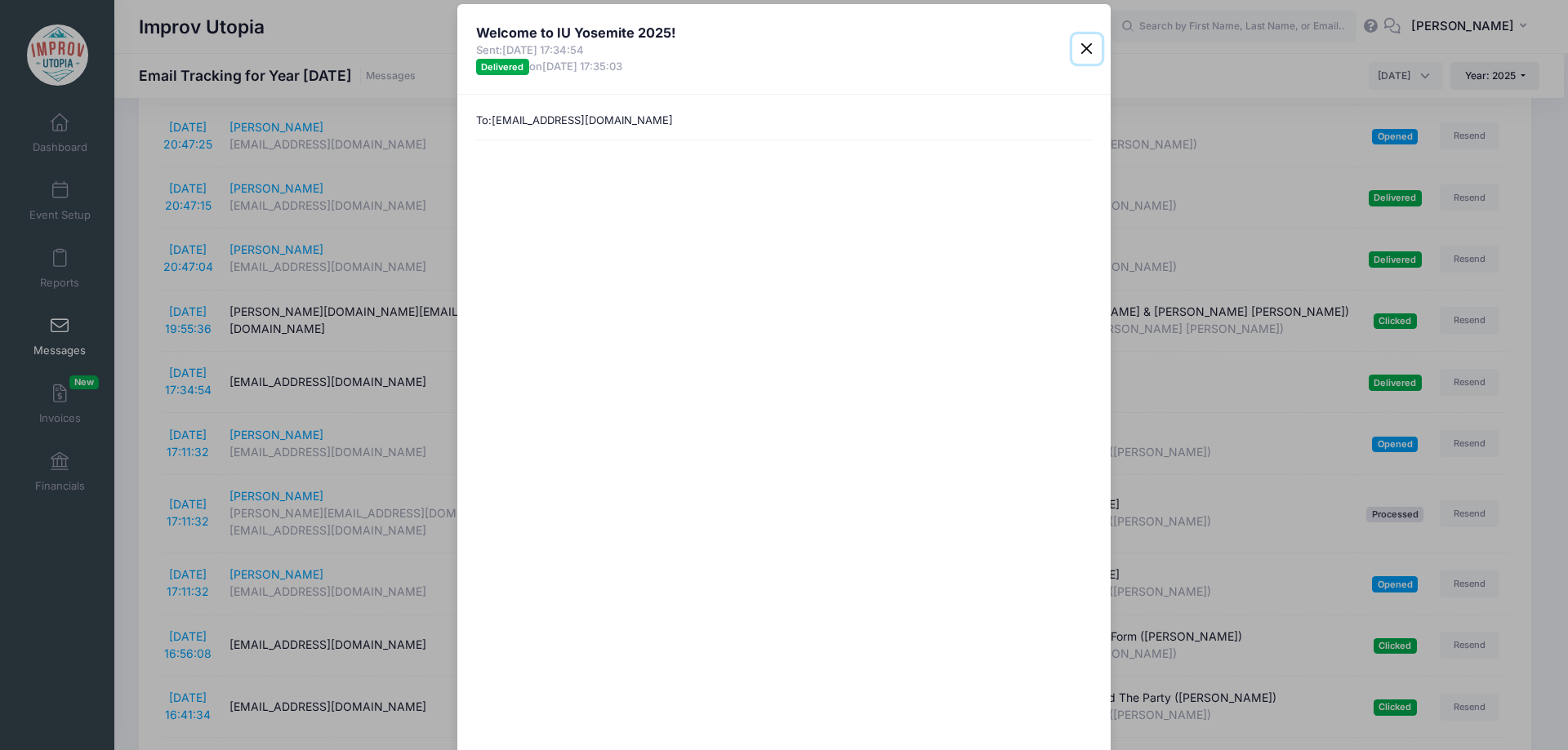
click at [1078, 63] on button "Close" at bounding box center [1087, 49] width 29 height 29
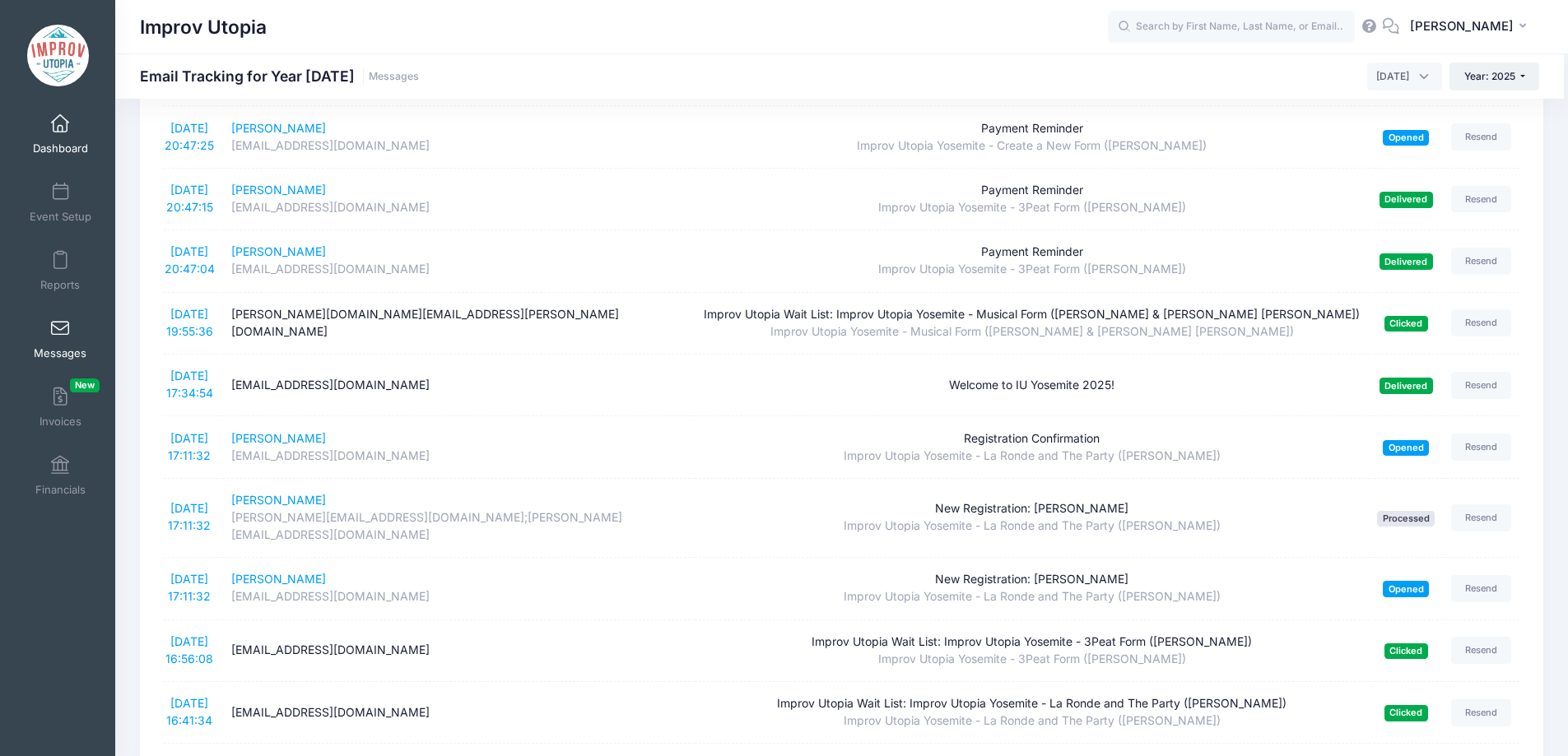
click at [60, 132] on span at bounding box center [60, 124] width 0 height 18
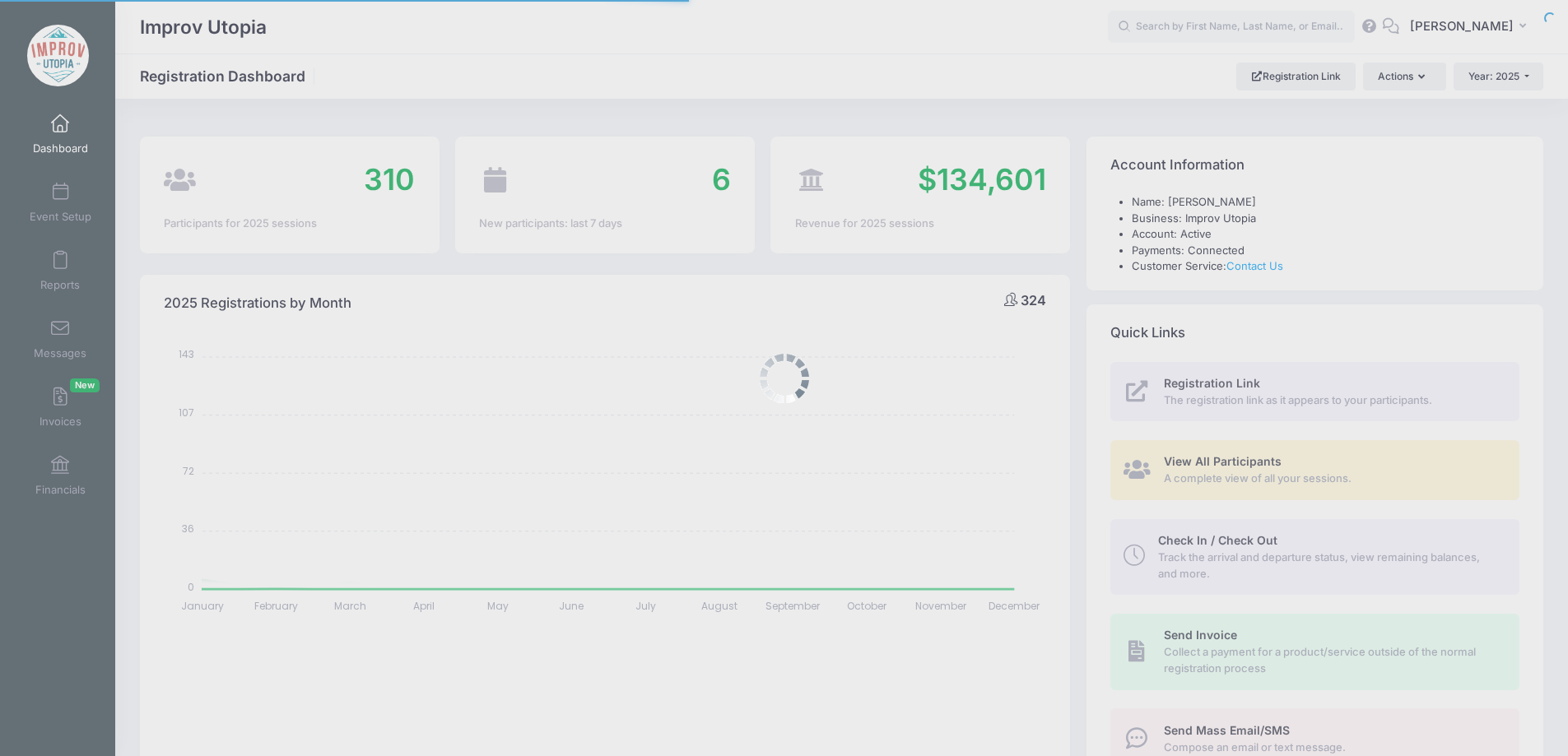
select select
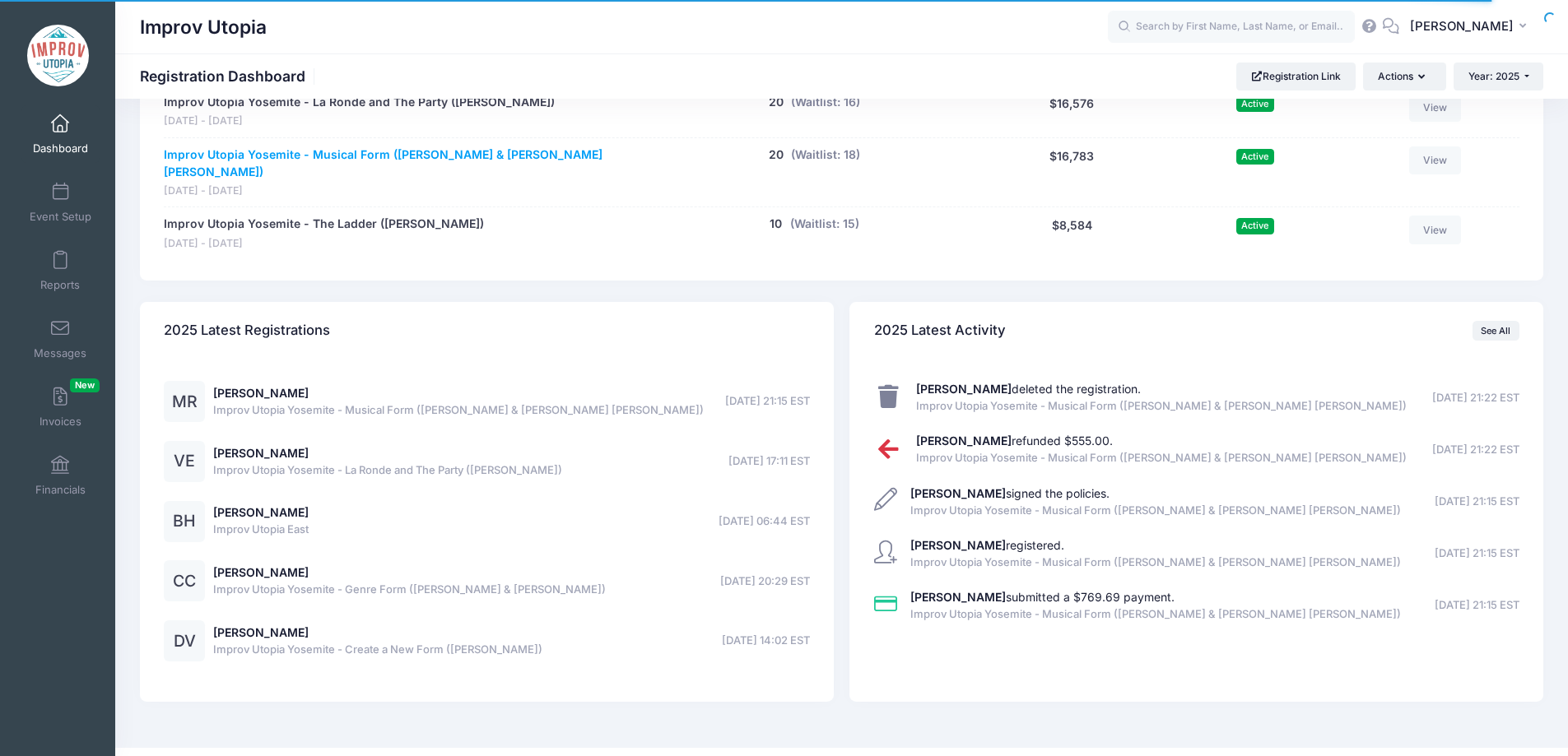
scroll to position [1272, 0]
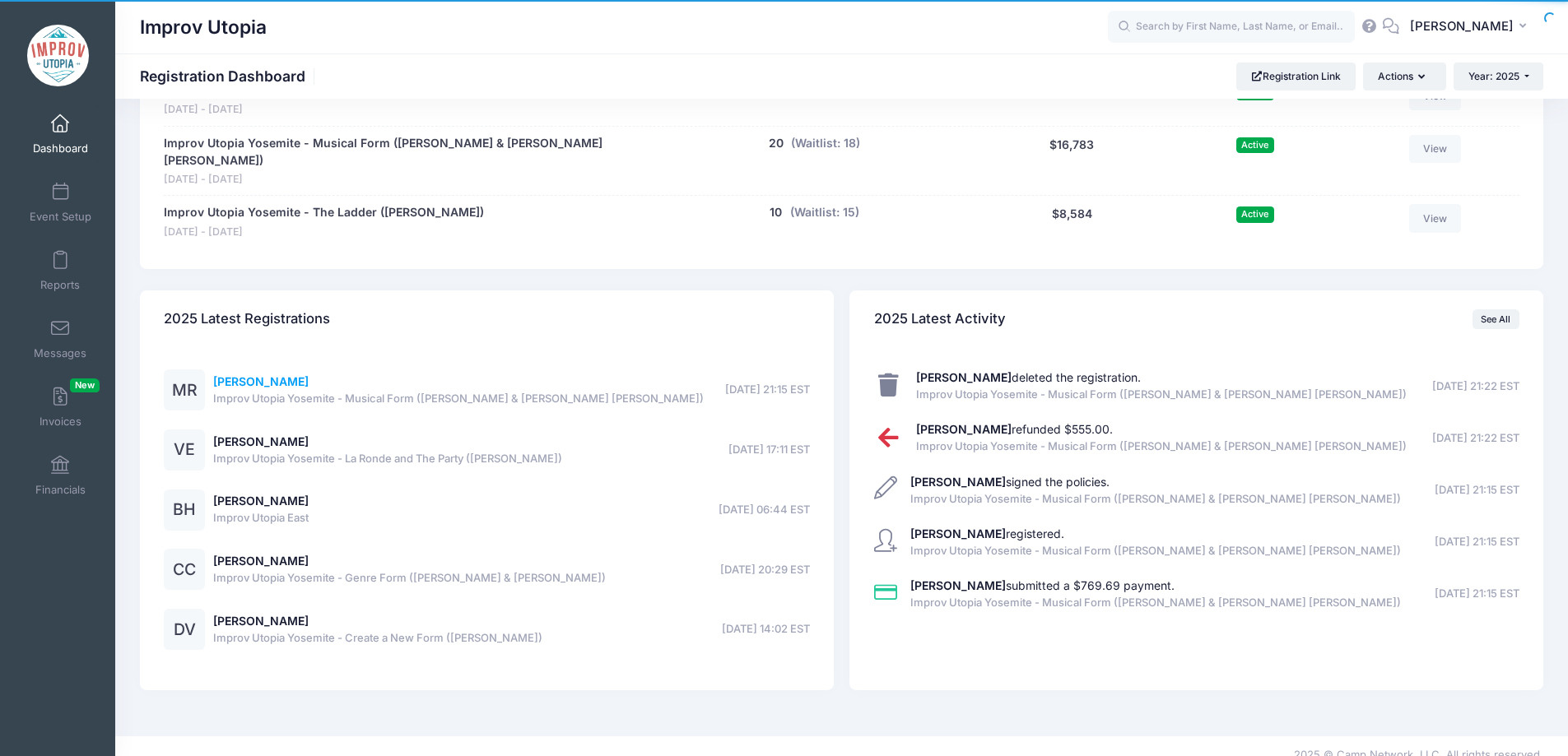
click at [261, 374] on link "Melanie Register" at bounding box center [261, 381] width 96 height 14
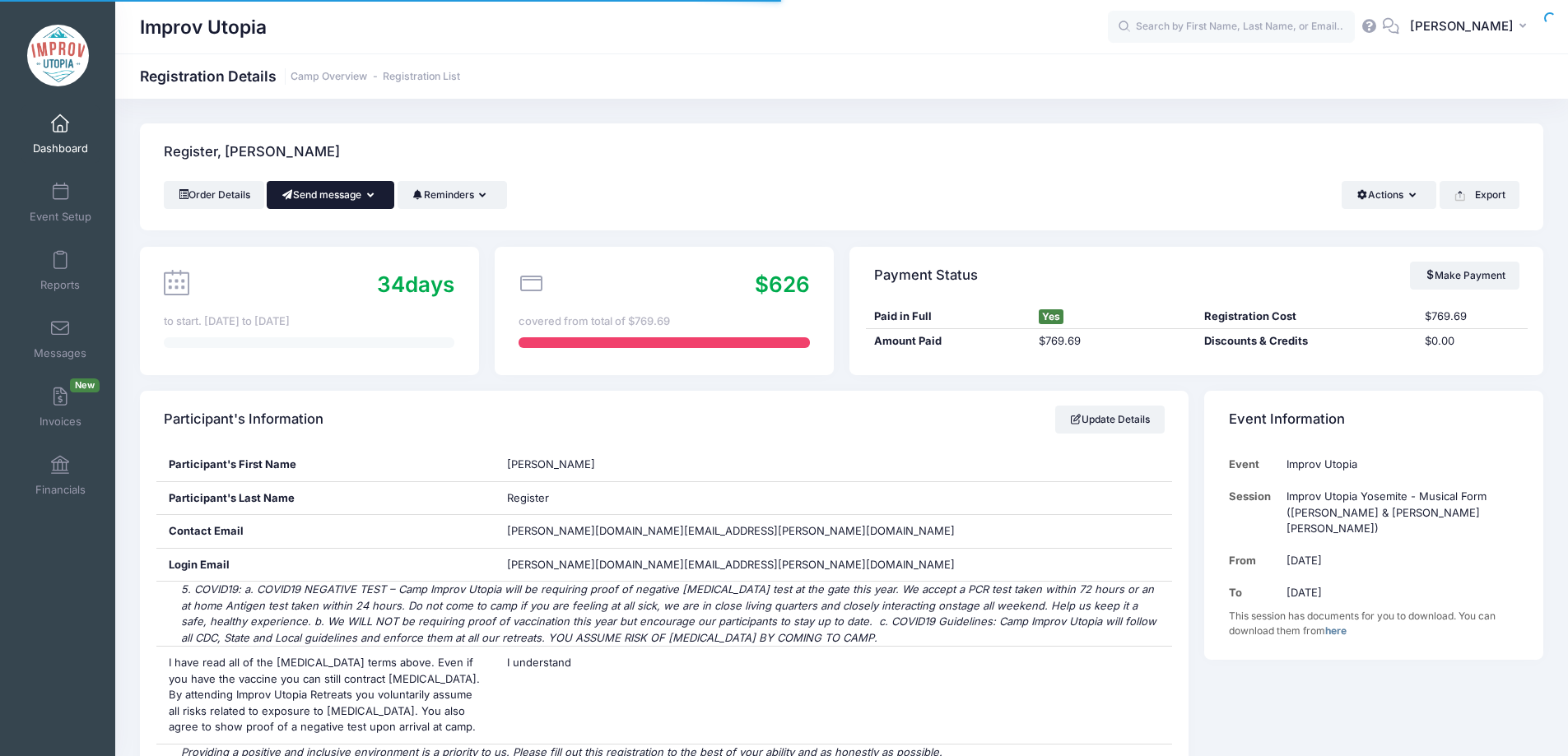
click at [344, 200] on button "Send message" at bounding box center [330, 195] width 128 height 28
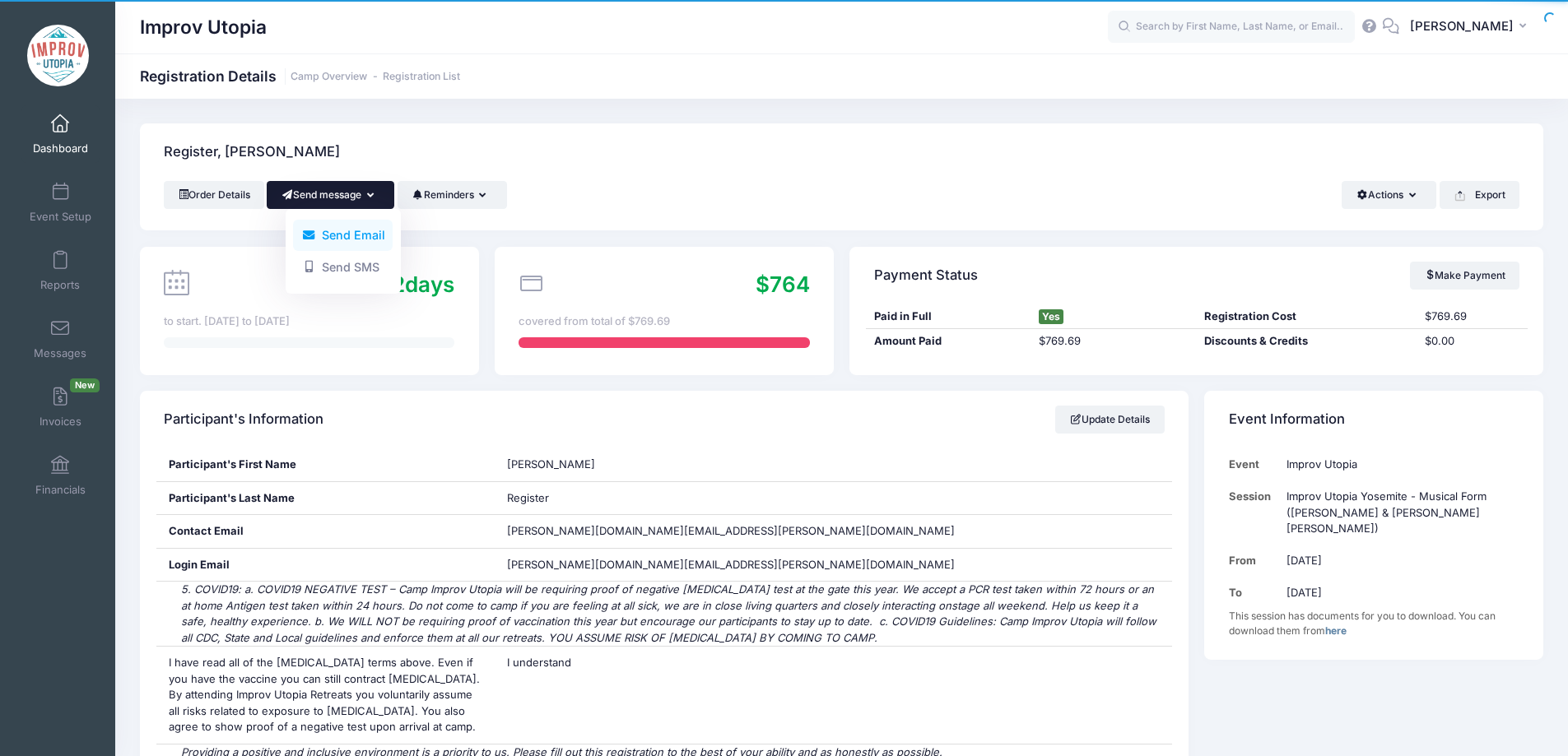
click at [336, 244] on link "Send Email" at bounding box center [343, 236] width 99 height 31
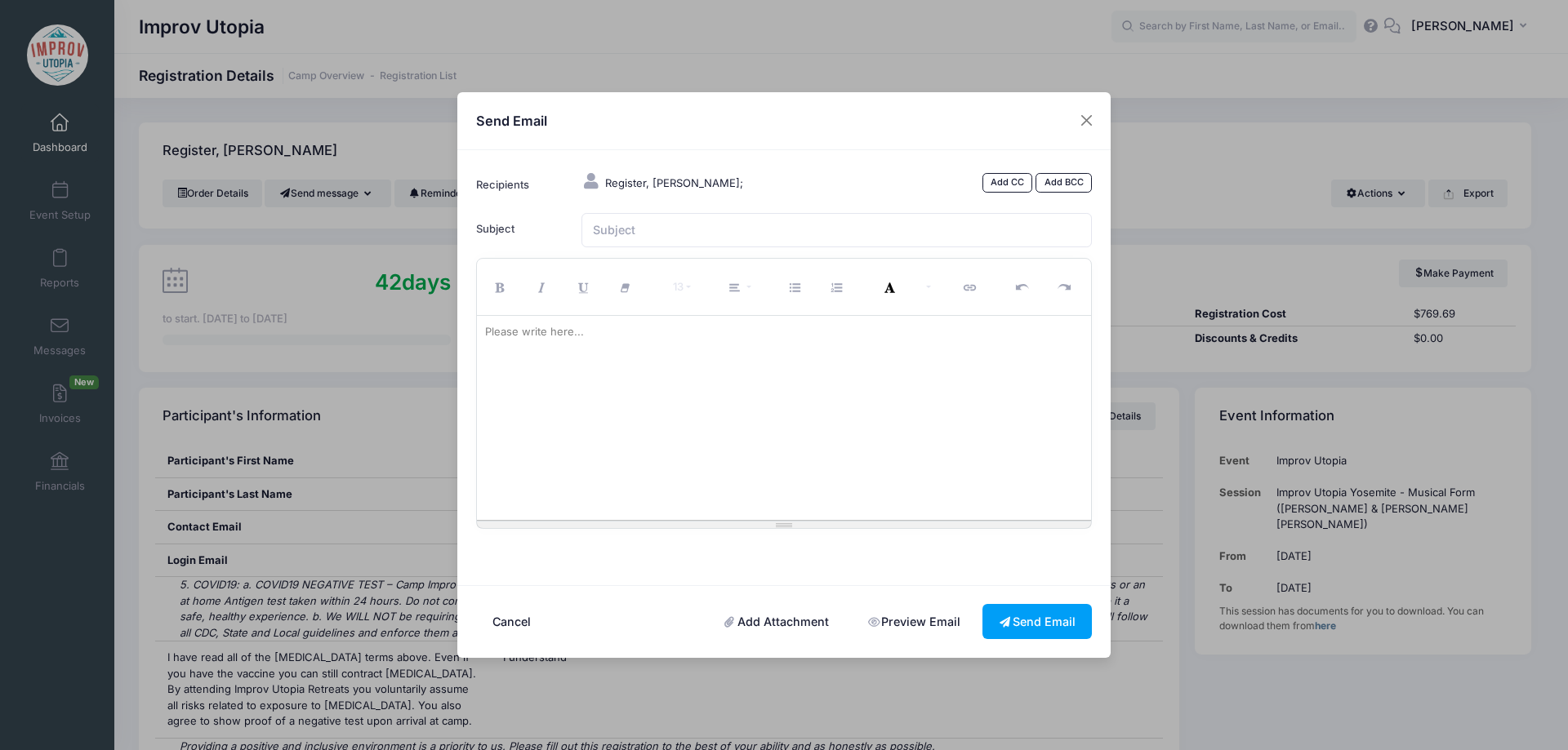
click at [680, 426] on div at bounding box center [784, 418] width 615 height 204
paste div
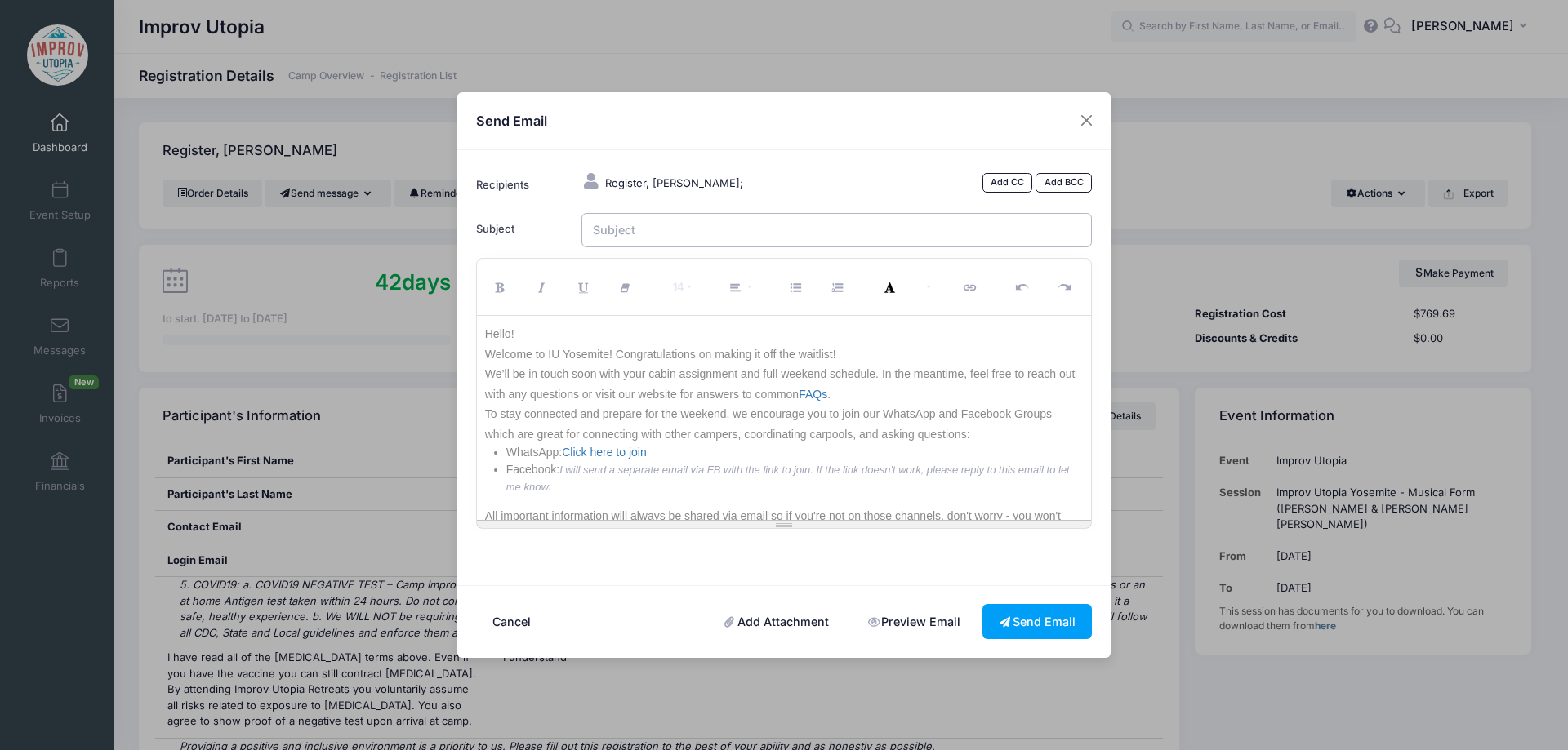
click at [670, 245] on input "Subject" at bounding box center [837, 230] width 511 height 35
type input "Welcome to IU Yosemite 2025!"
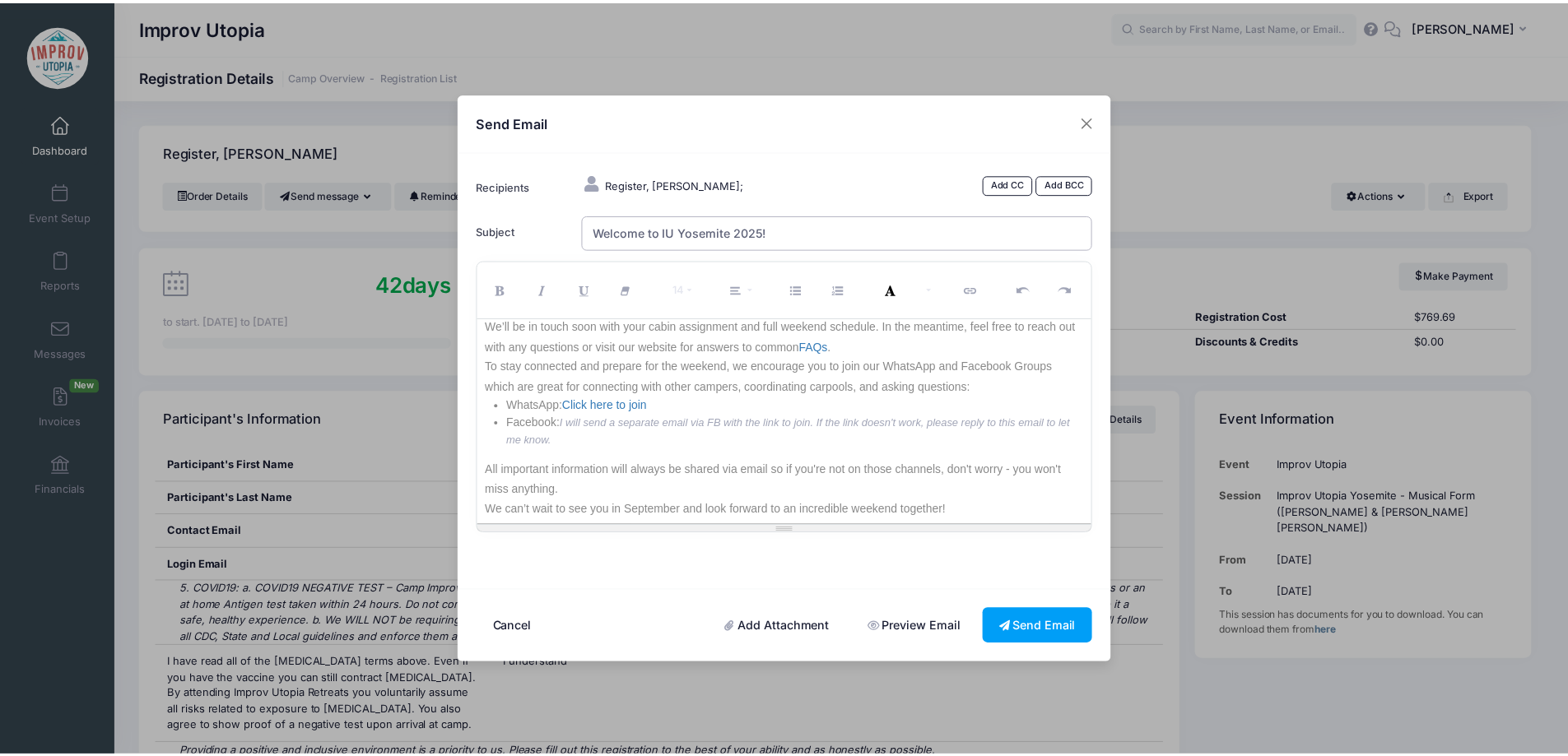
scroll to position [96, 0]
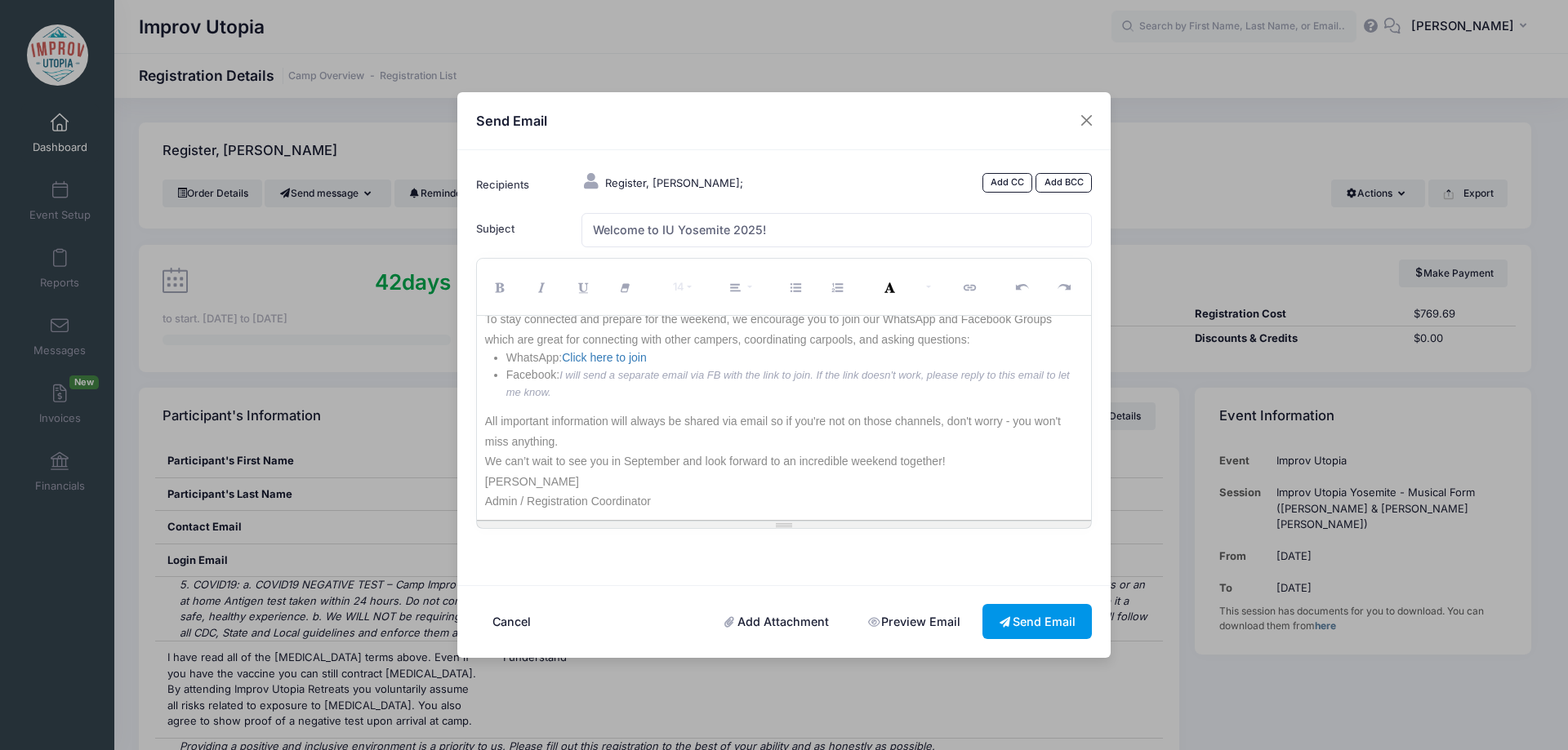
click at [1034, 627] on button "Send Email" at bounding box center [1037, 621] width 110 height 35
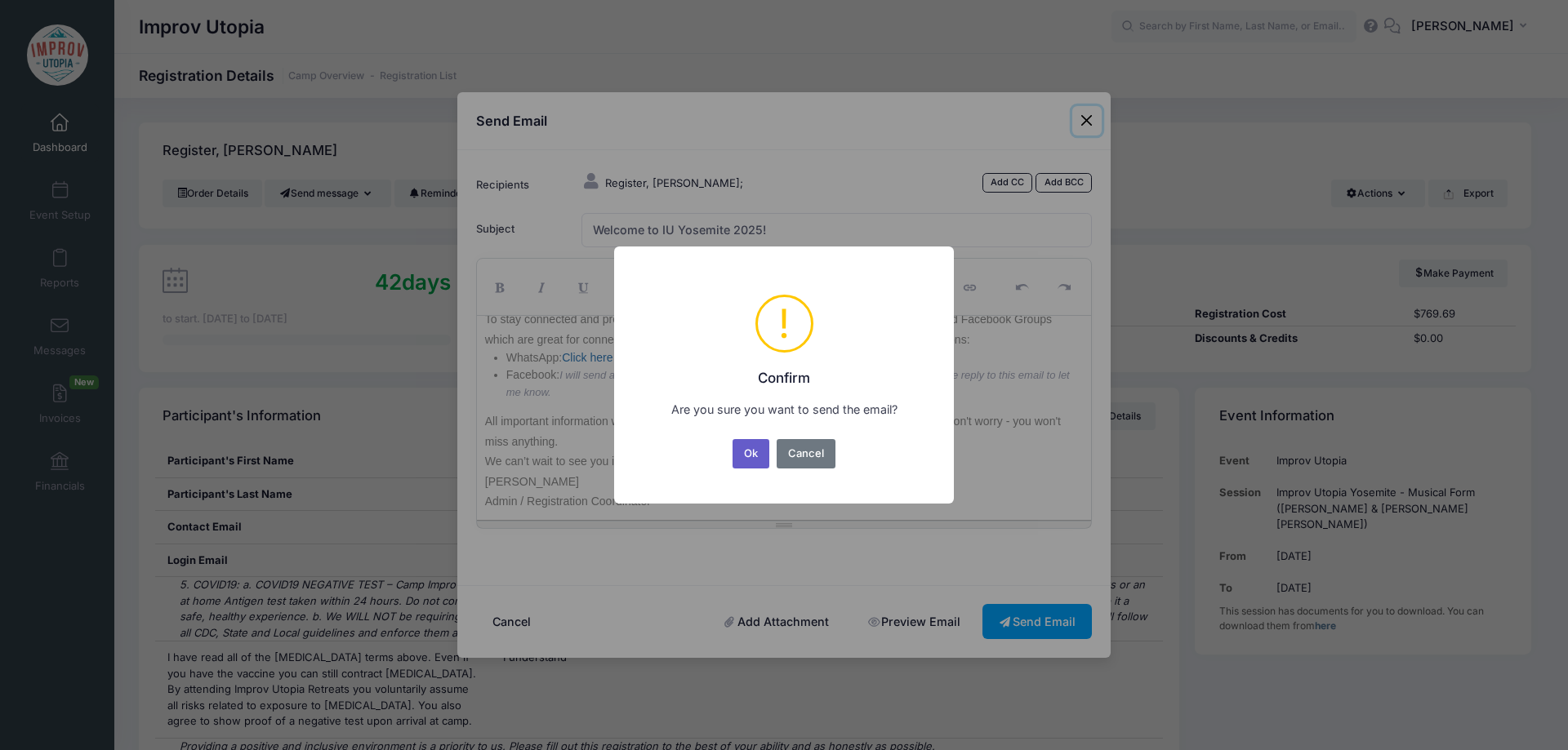
click at [757, 447] on button "Ok" at bounding box center [751, 454] width 38 height 29
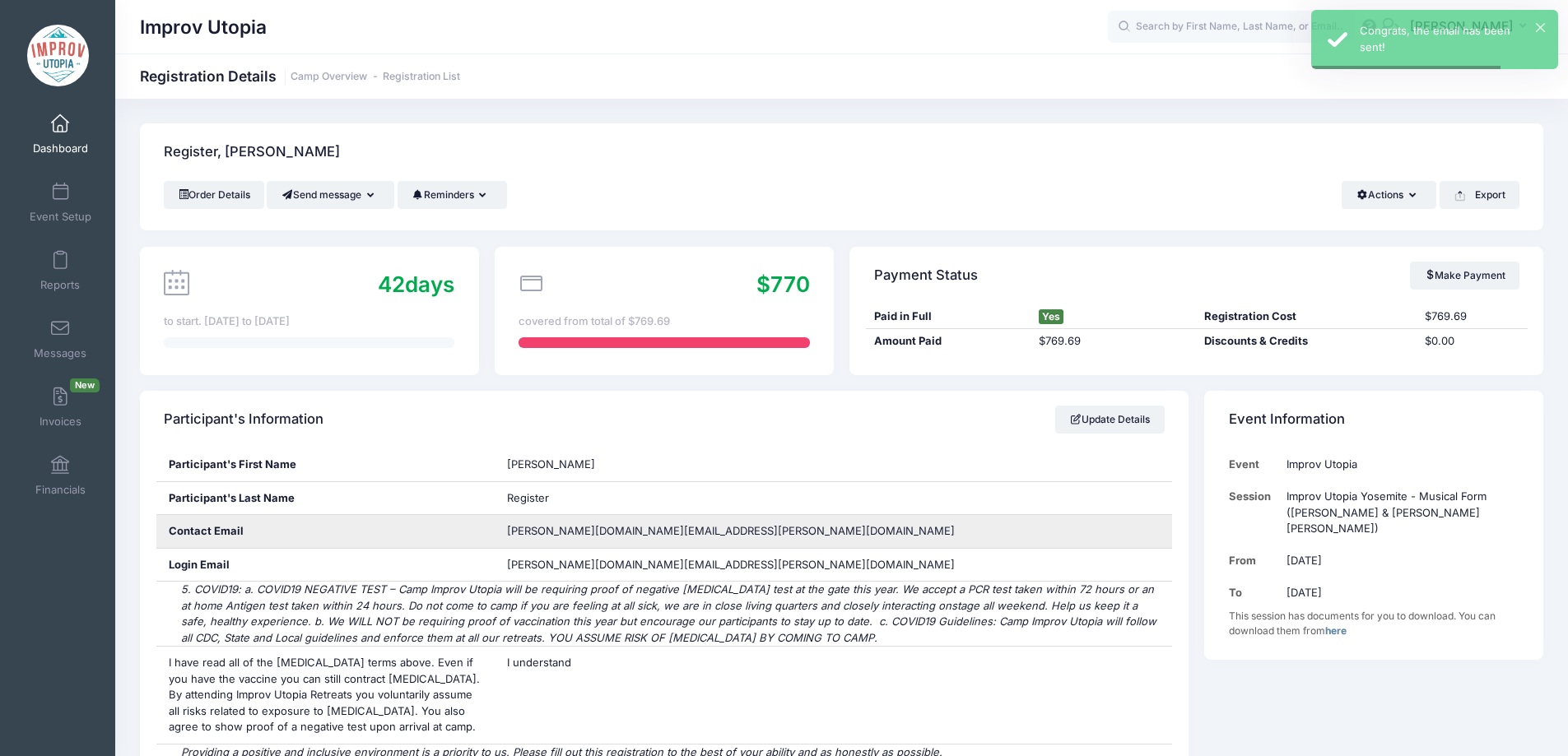
click at [589, 536] on span "creech.mel.mc@gmail.com" at bounding box center [731, 530] width 447 height 13
copy div "creech.mel.mc@gmail.com"
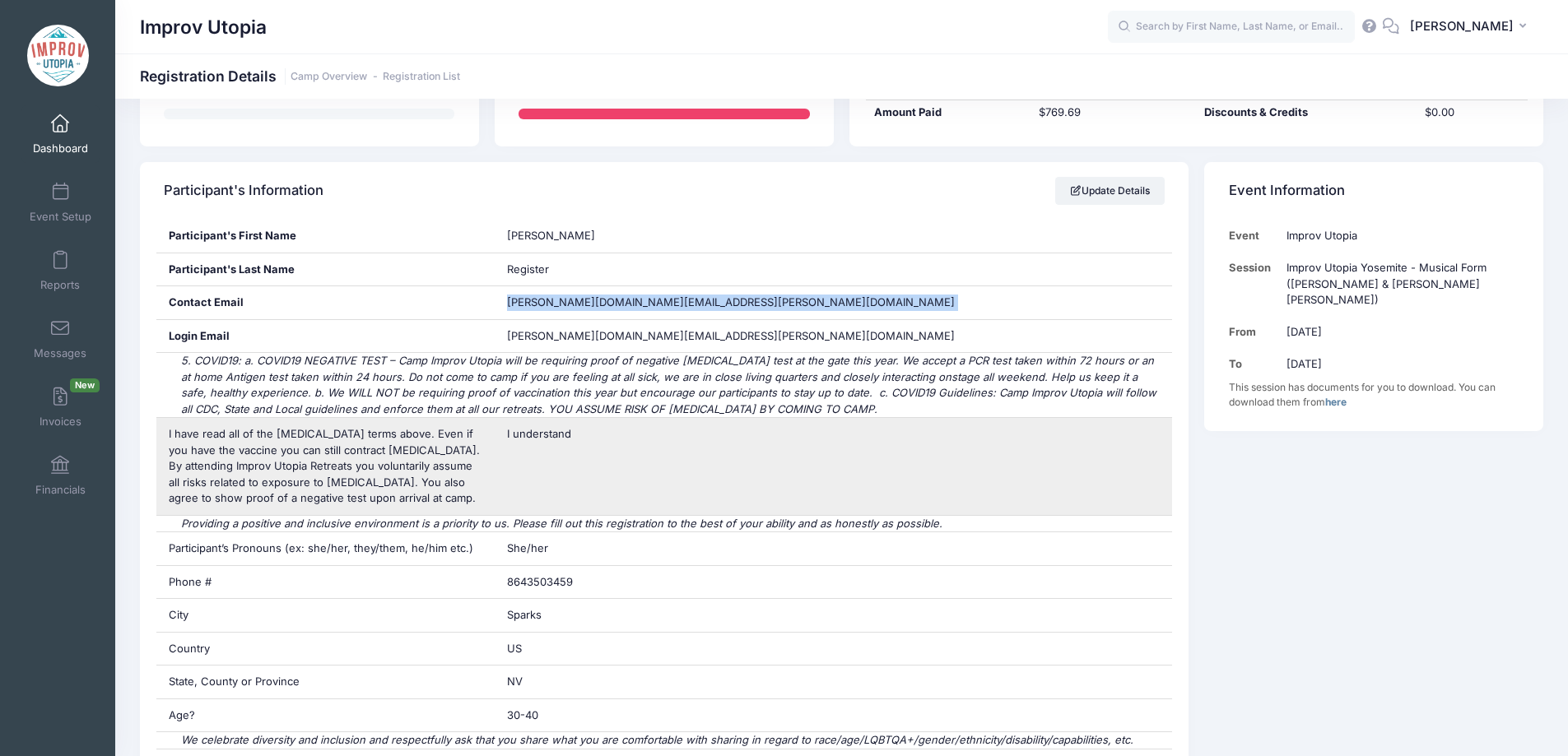
scroll to position [0, 0]
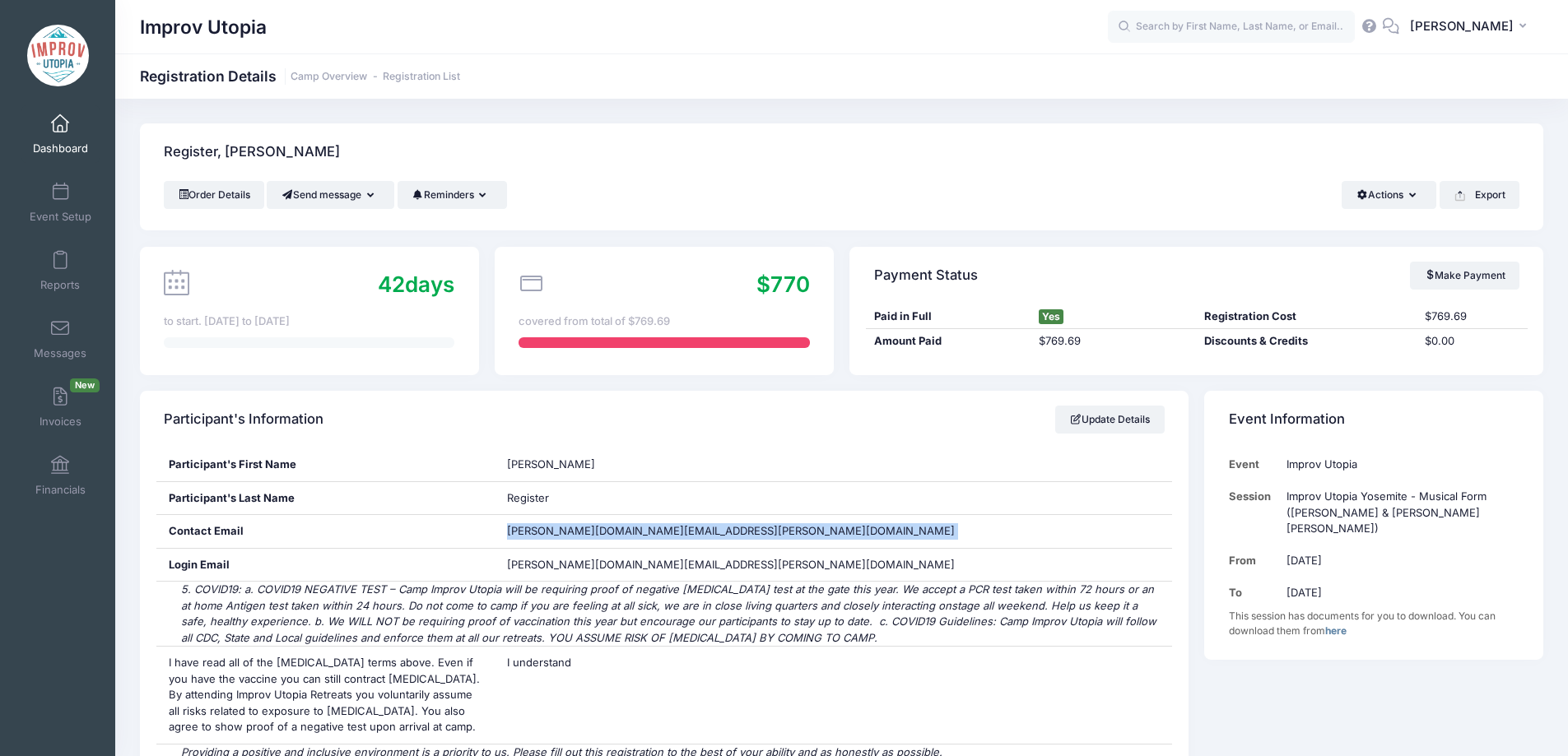
click at [60, 125] on span at bounding box center [60, 124] width 0 height 18
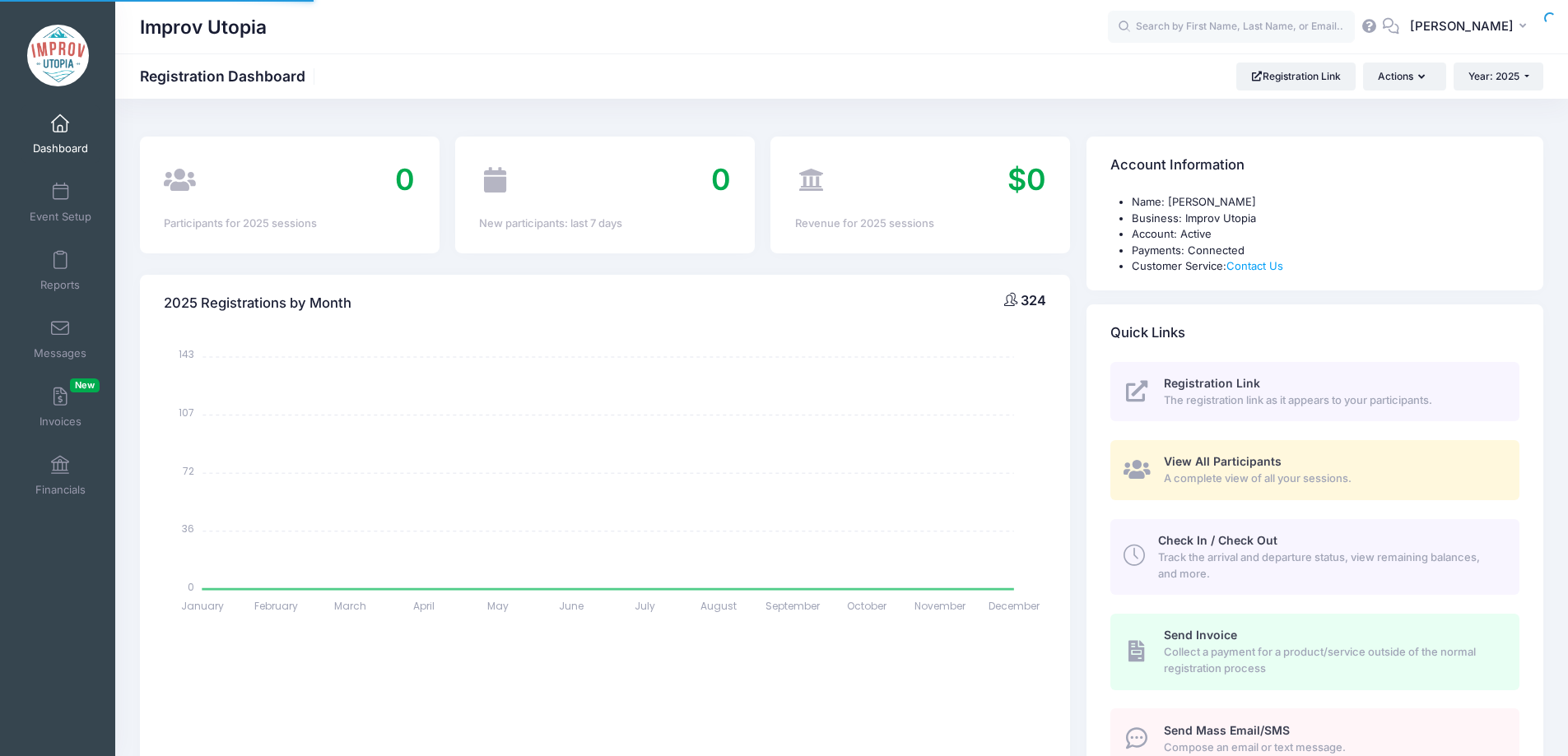
select select
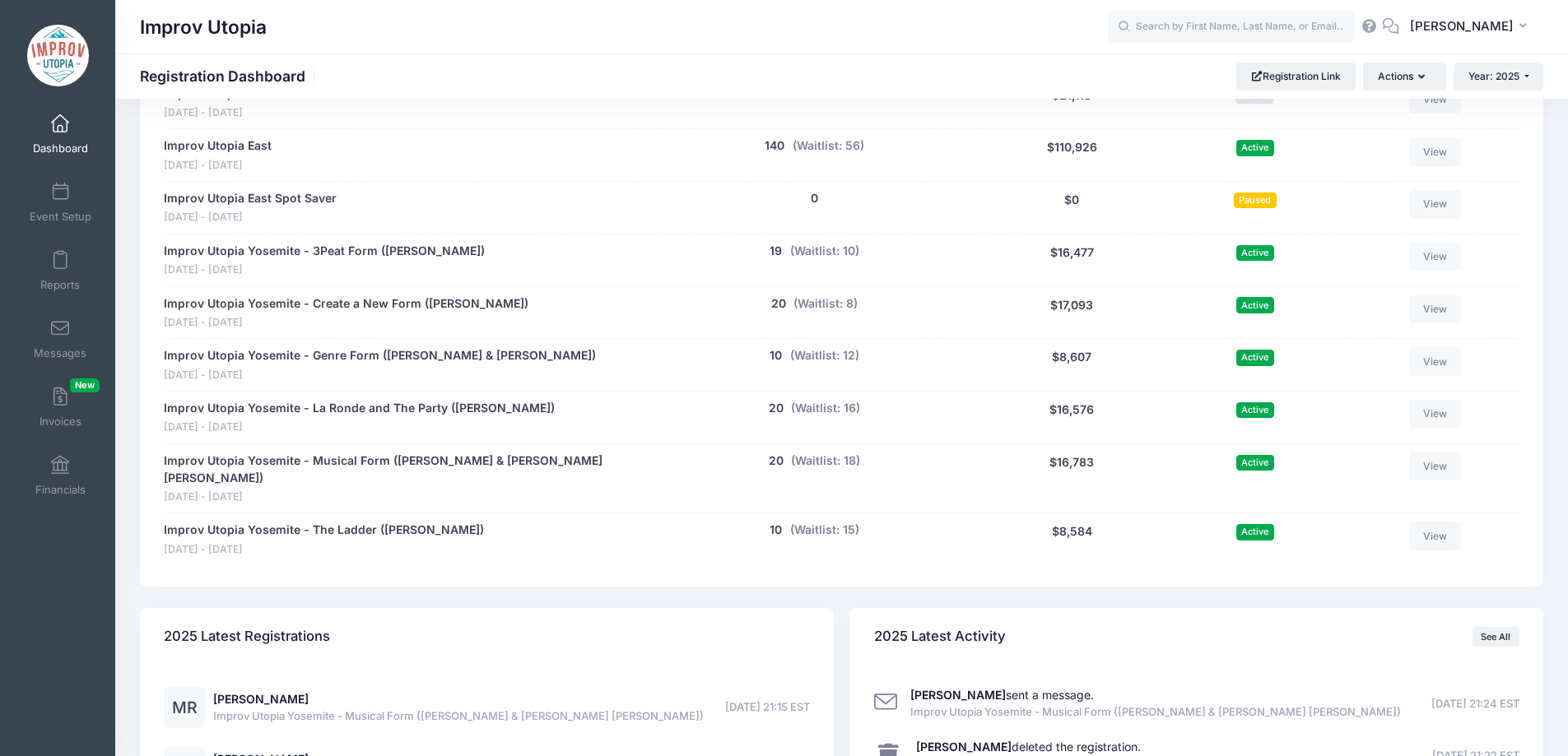
scroll to position [949, 0]
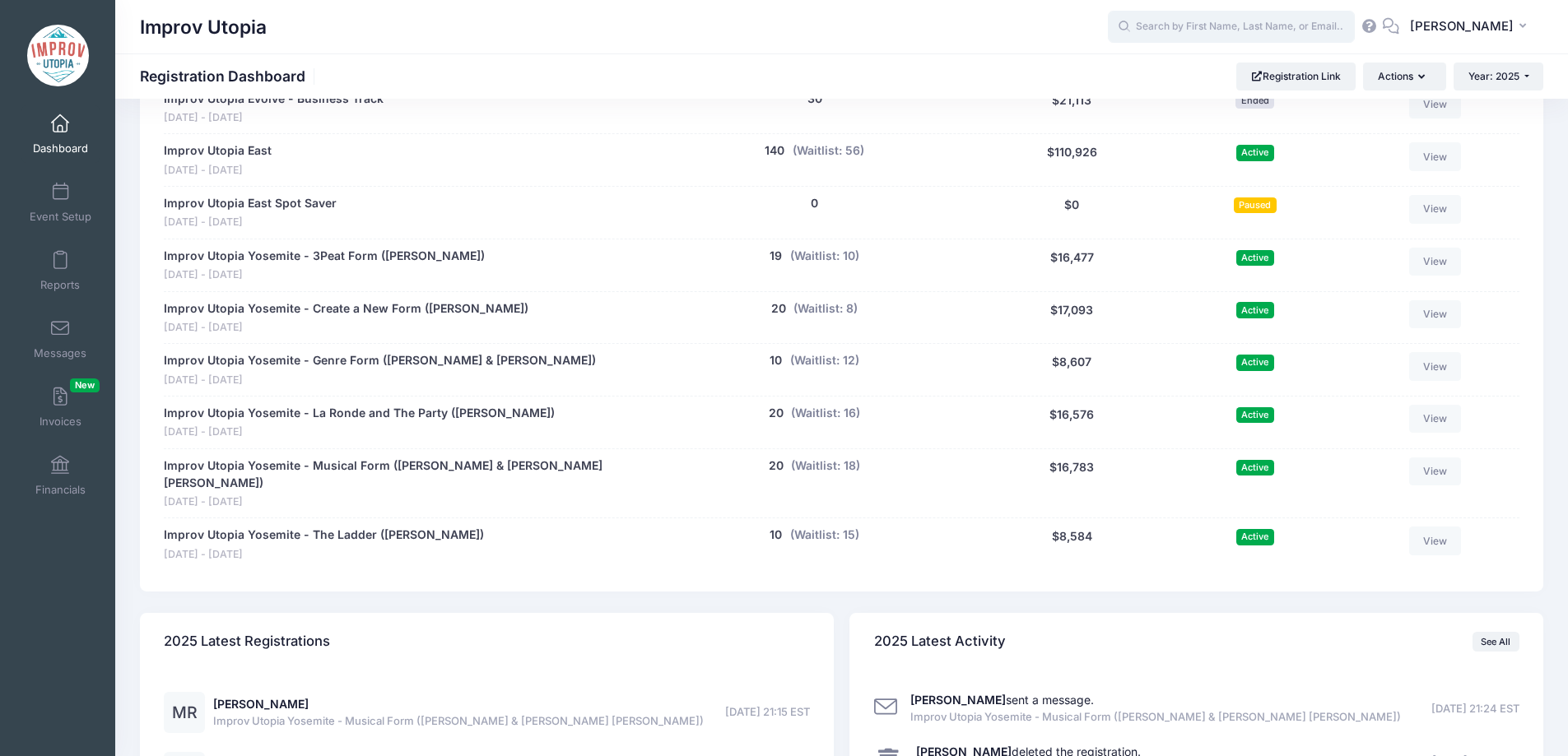
click at [1250, 22] on input "text" at bounding box center [1231, 27] width 247 height 33
click at [1162, 67] on strong "Collee" at bounding box center [1144, 70] width 36 height 14
type input "Colleen Sherman (Improv Utopia East, Aug-29, 2025)"
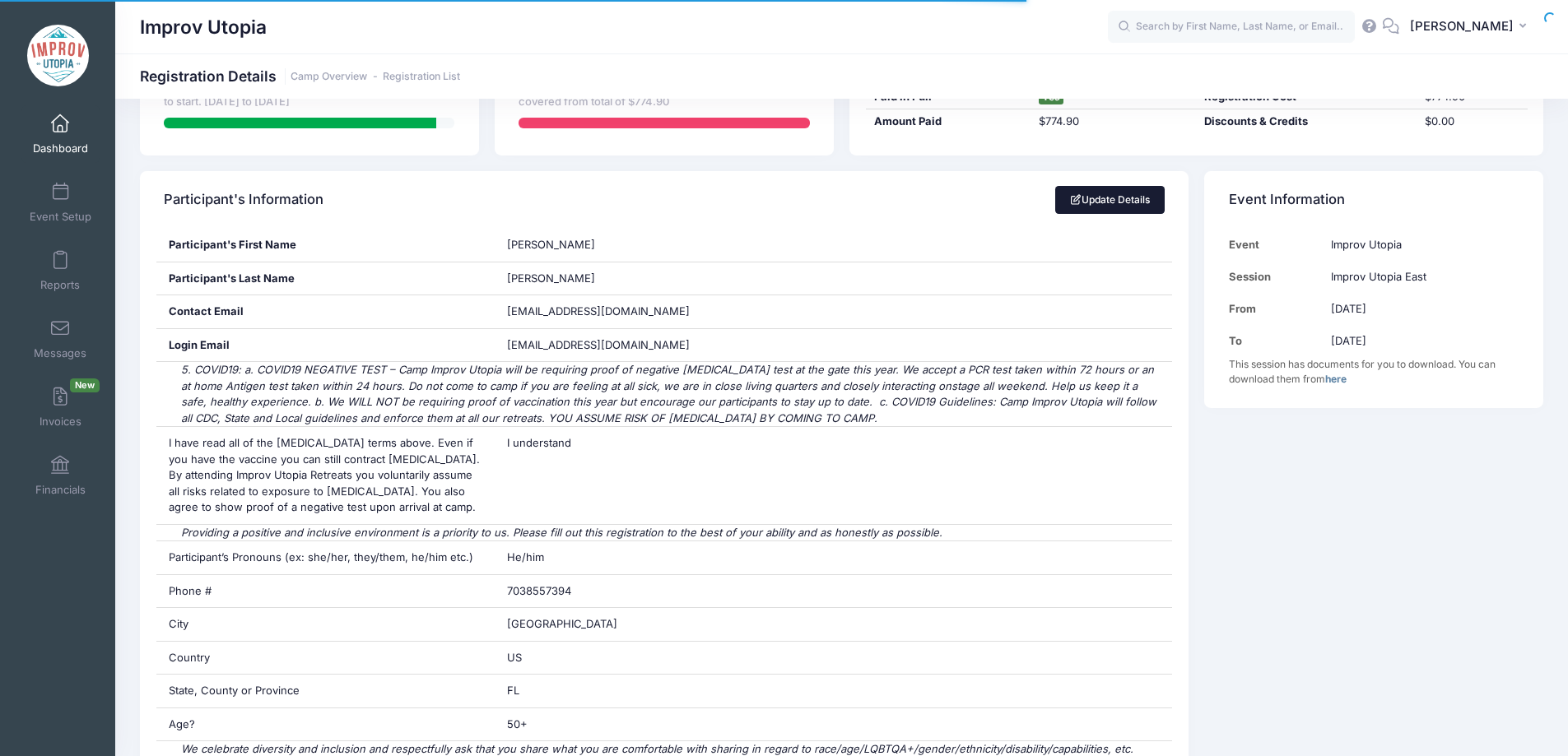
click at [1105, 204] on link "Update Details" at bounding box center [1109, 200] width 110 height 28
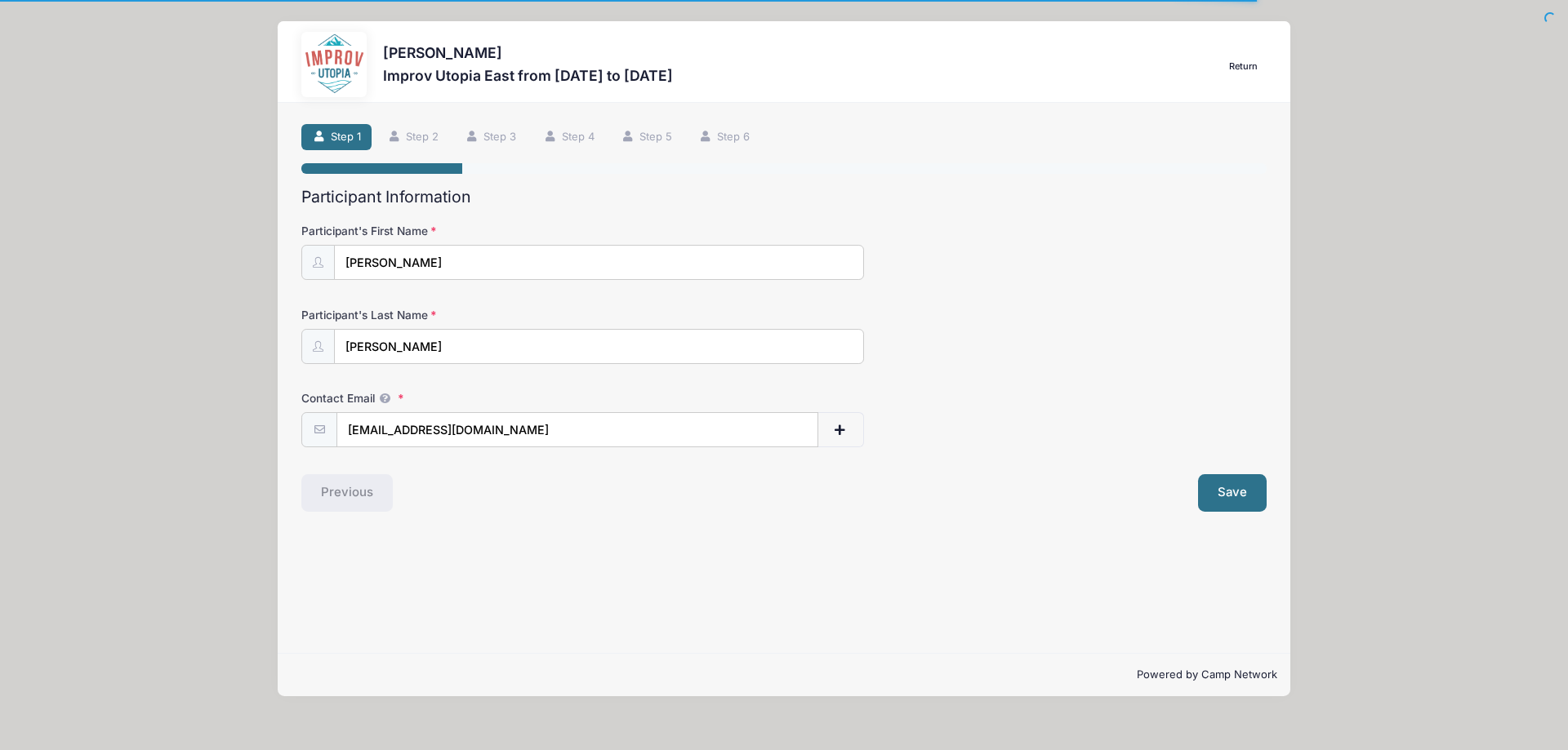
click at [500, 426] on input "[EMAIL_ADDRESS][DOMAIN_NAME]" at bounding box center [577, 430] width 481 height 35
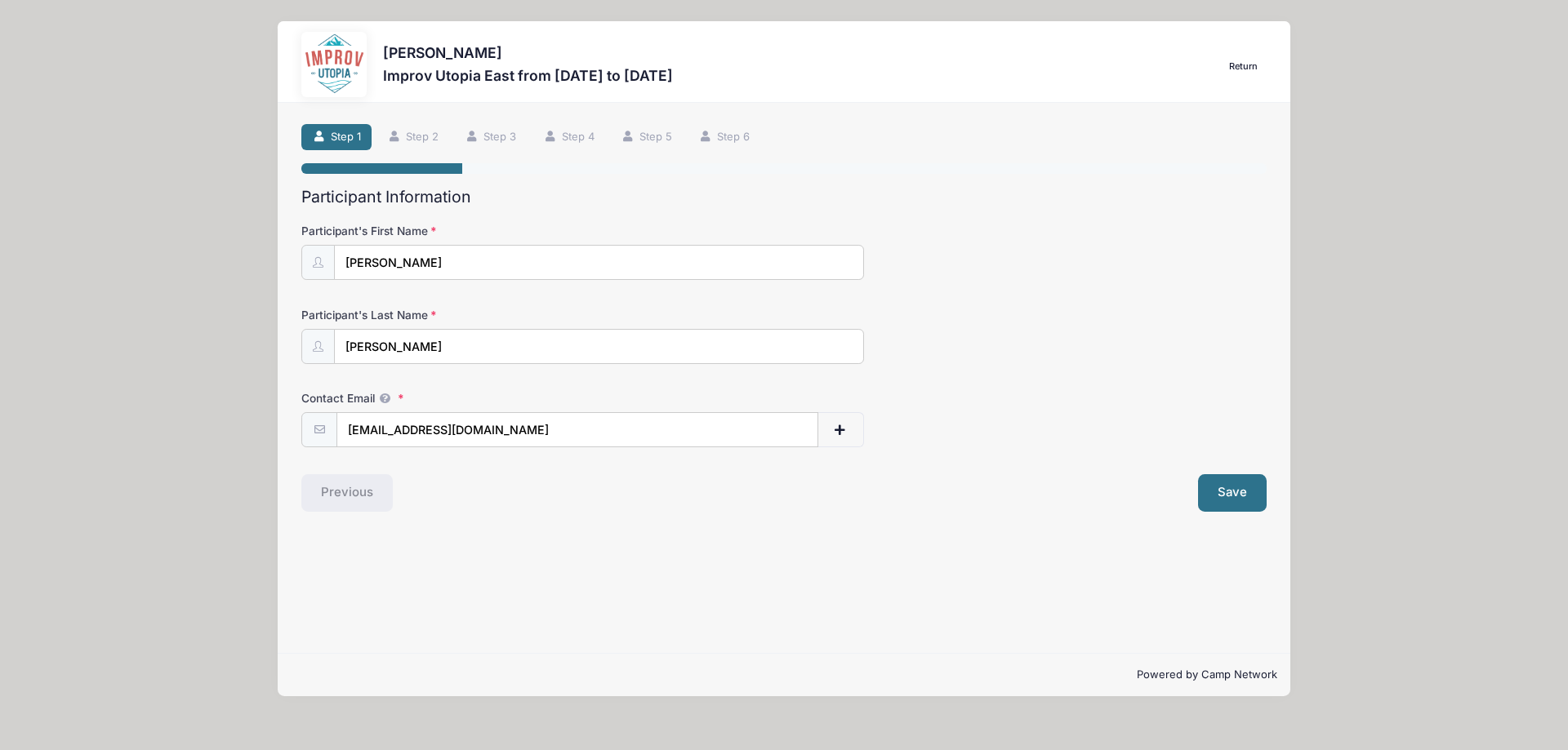
click at [500, 426] on input "[EMAIL_ADDRESS][DOMAIN_NAME]" at bounding box center [577, 430] width 481 height 35
paste input "colleensherman@gmai"
type input "[EMAIL_ADDRESS][DOMAIN_NAME]"
click at [1219, 493] on button "Save" at bounding box center [1231, 493] width 68 height 38
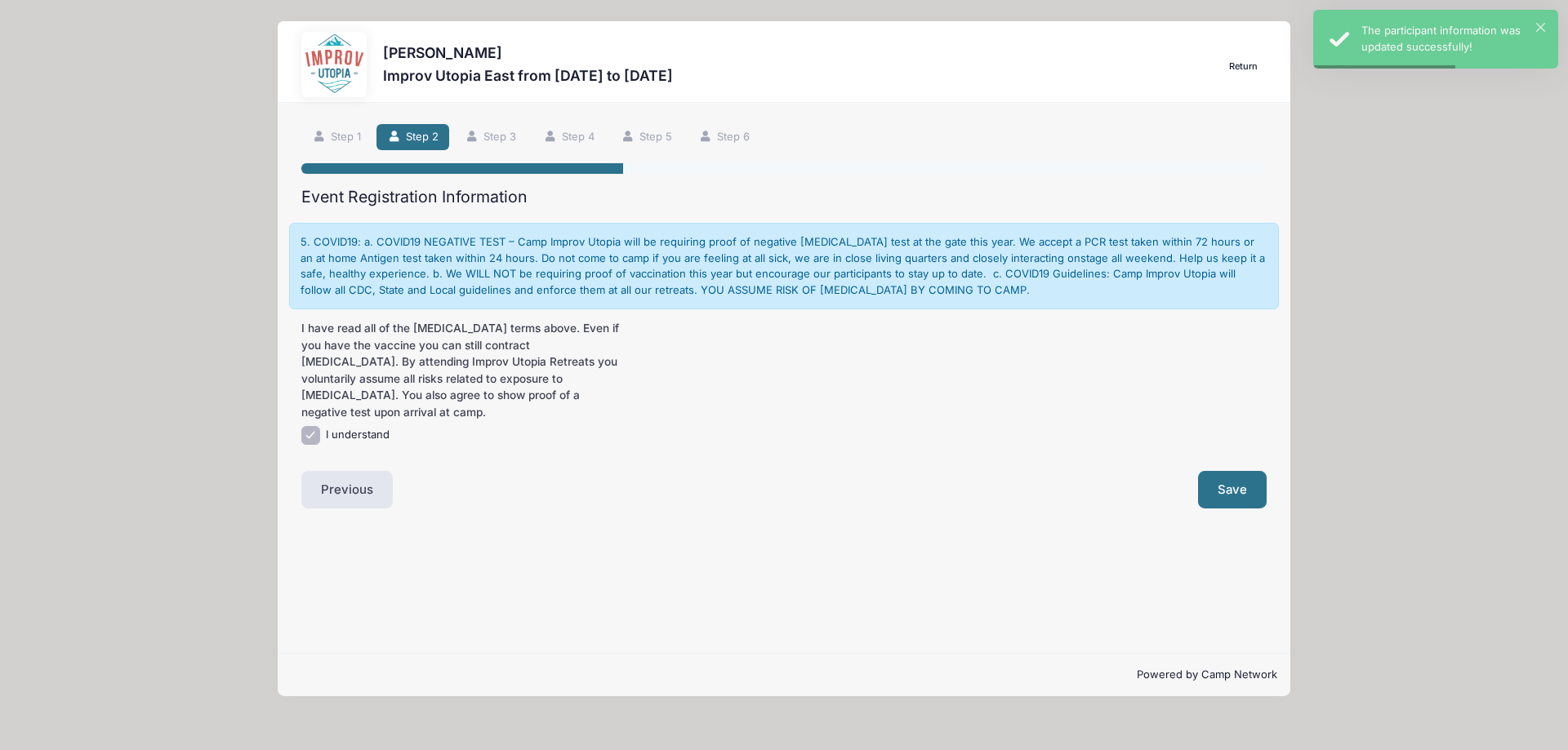
click at [1242, 67] on link "Return" at bounding box center [1243, 66] width 46 height 20
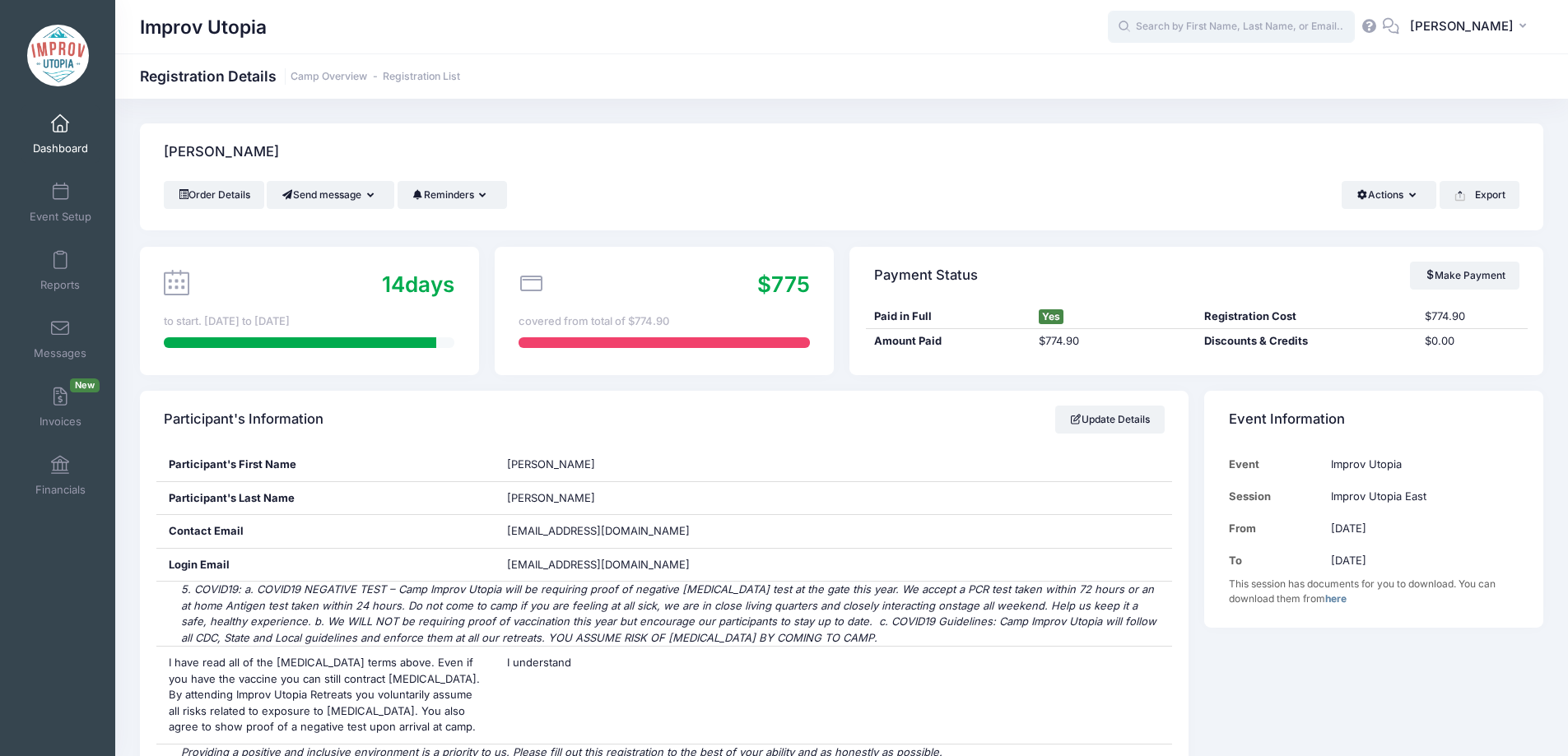
click at [1219, 31] on input "text" at bounding box center [1231, 27] width 247 height 33
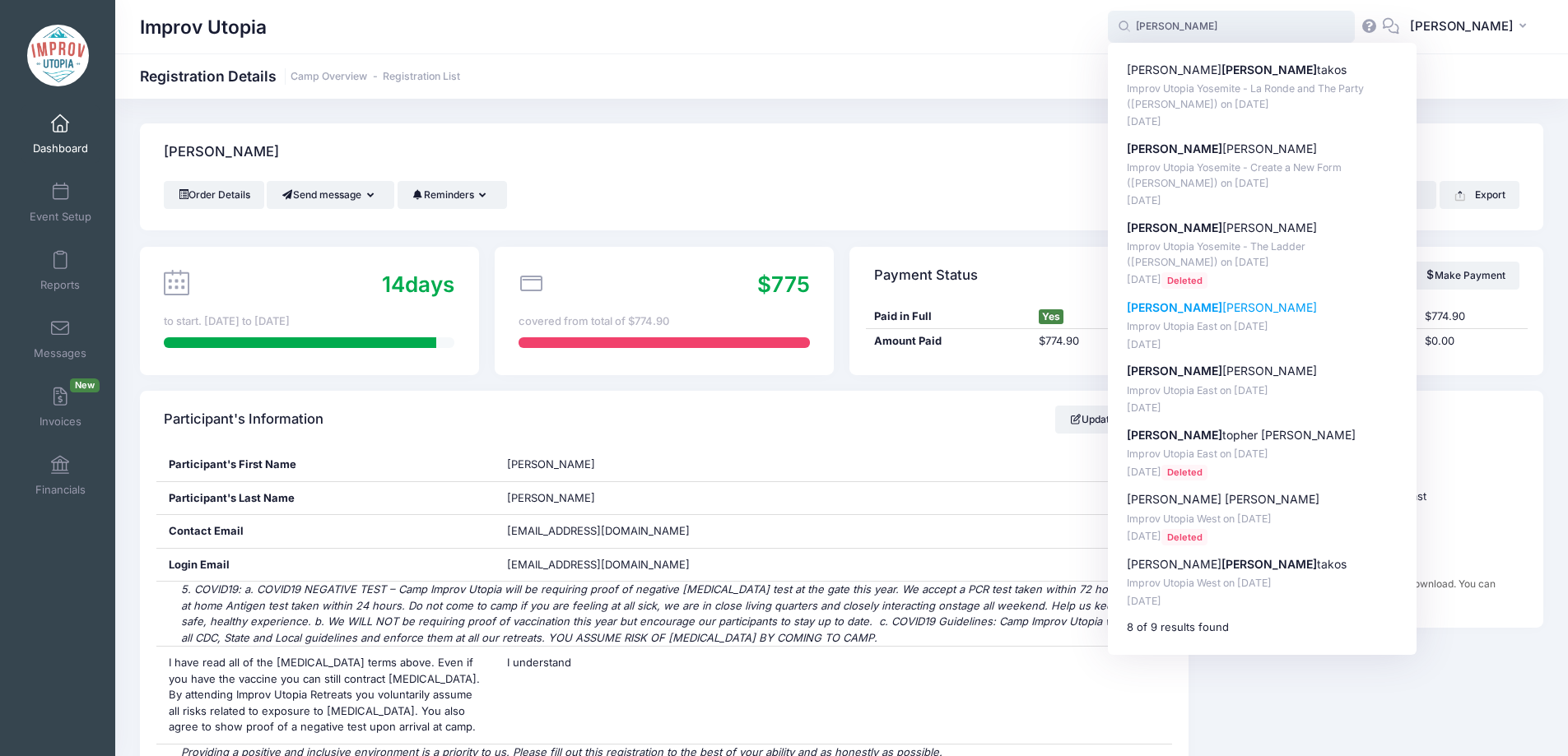
click at [1235, 304] on p "Chris Stephens" at bounding box center [1263, 308] width 271 height 17
type input "Chris Stephens (Improv Utopia East, Aug-29, 2025)"
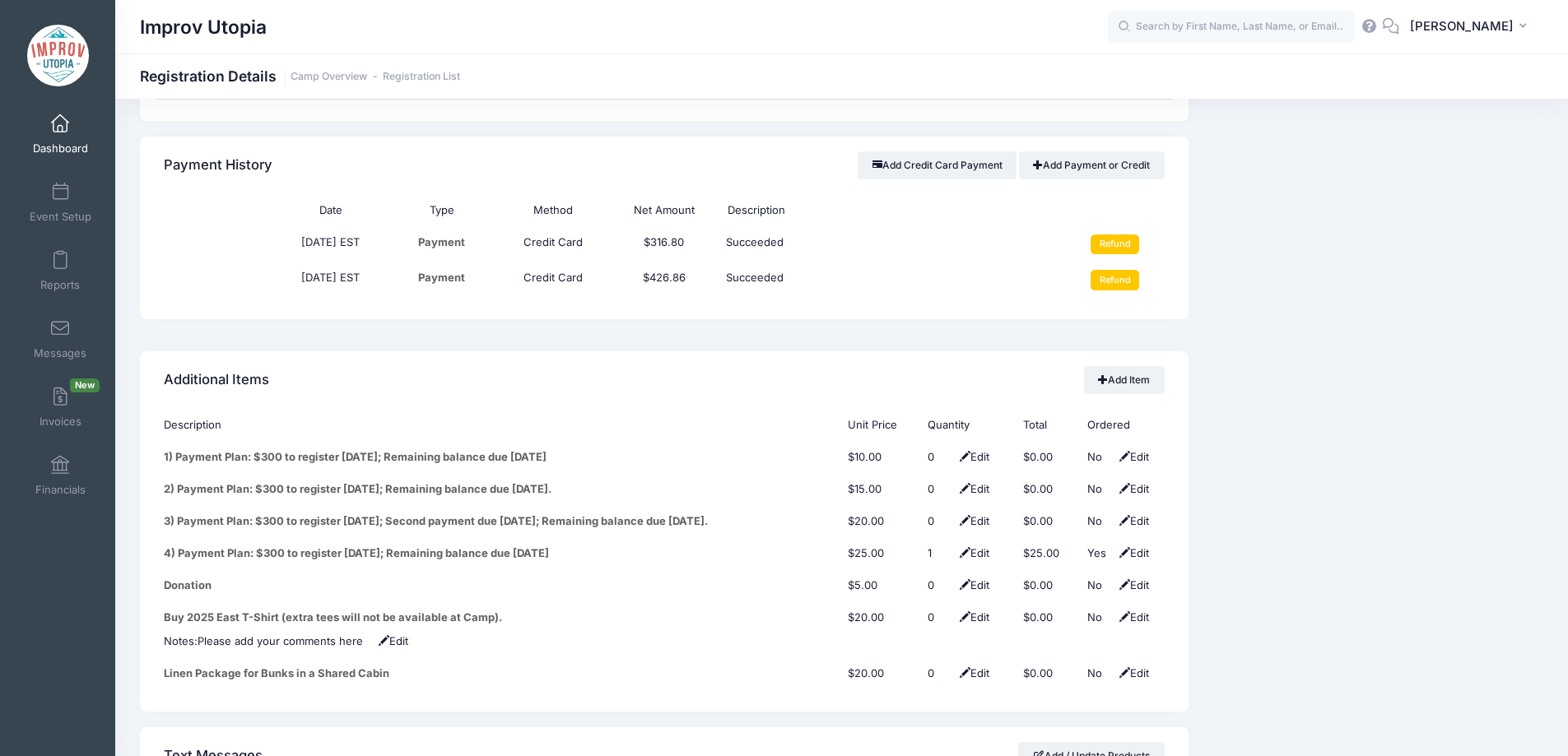
scroll to position [1917, 0]
click at [59, 313] on link "Messages" at bounding box center [61, 339] width 78 height 57
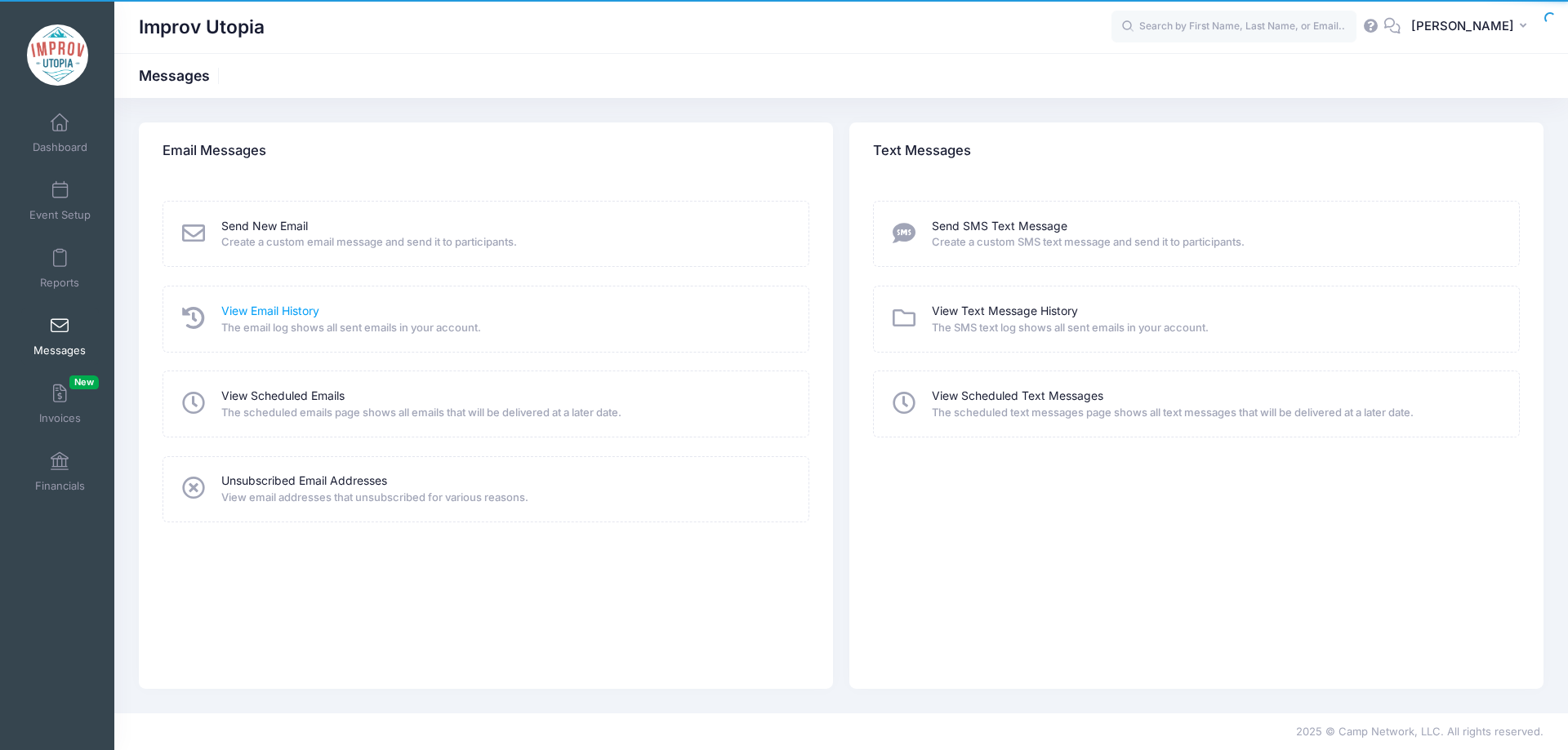
click at [260, 311] on link "View Email History" at bounding box center [269, 312] width 98 height 17
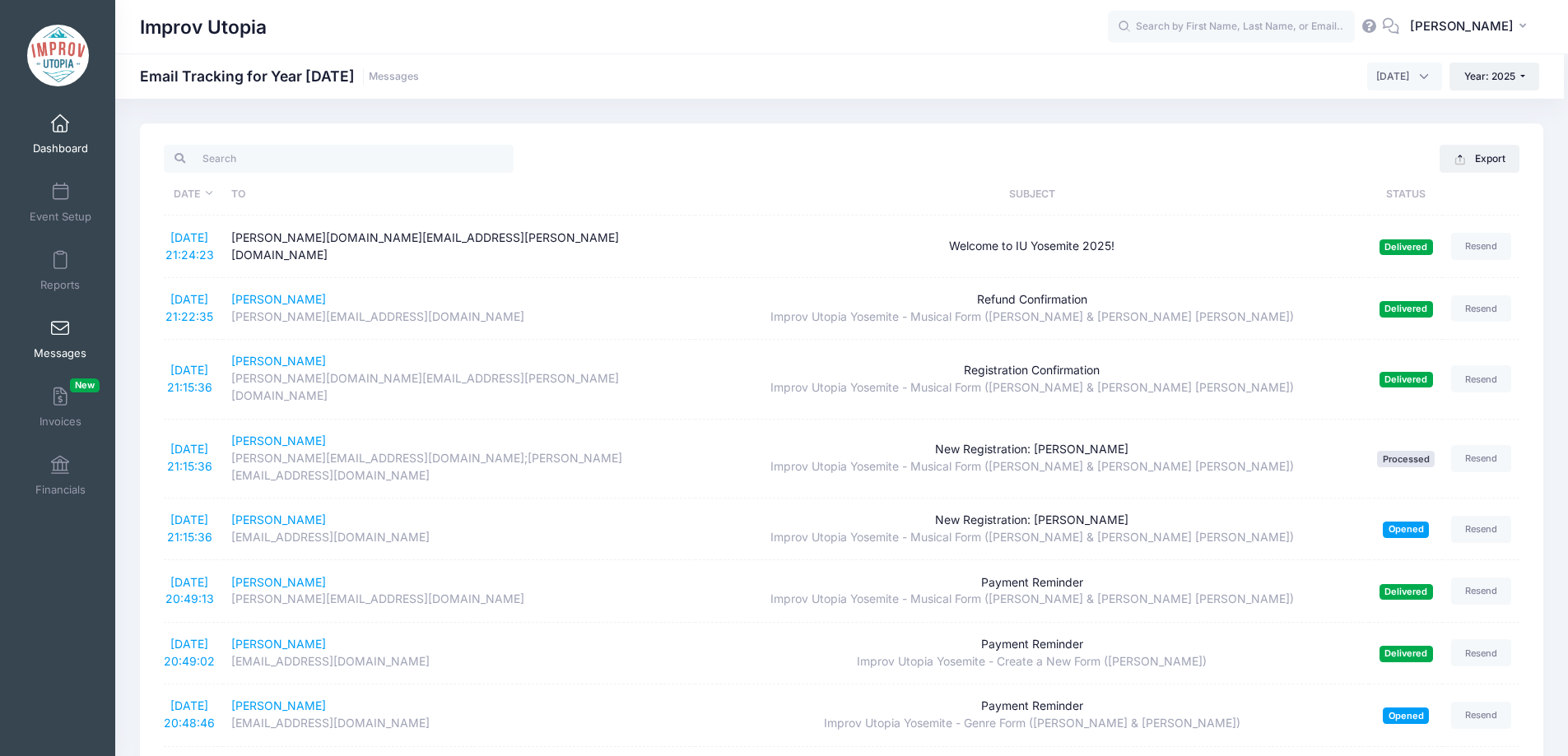
click at [60, 122] on span at bounding box center [60, 124] width 0 height 18
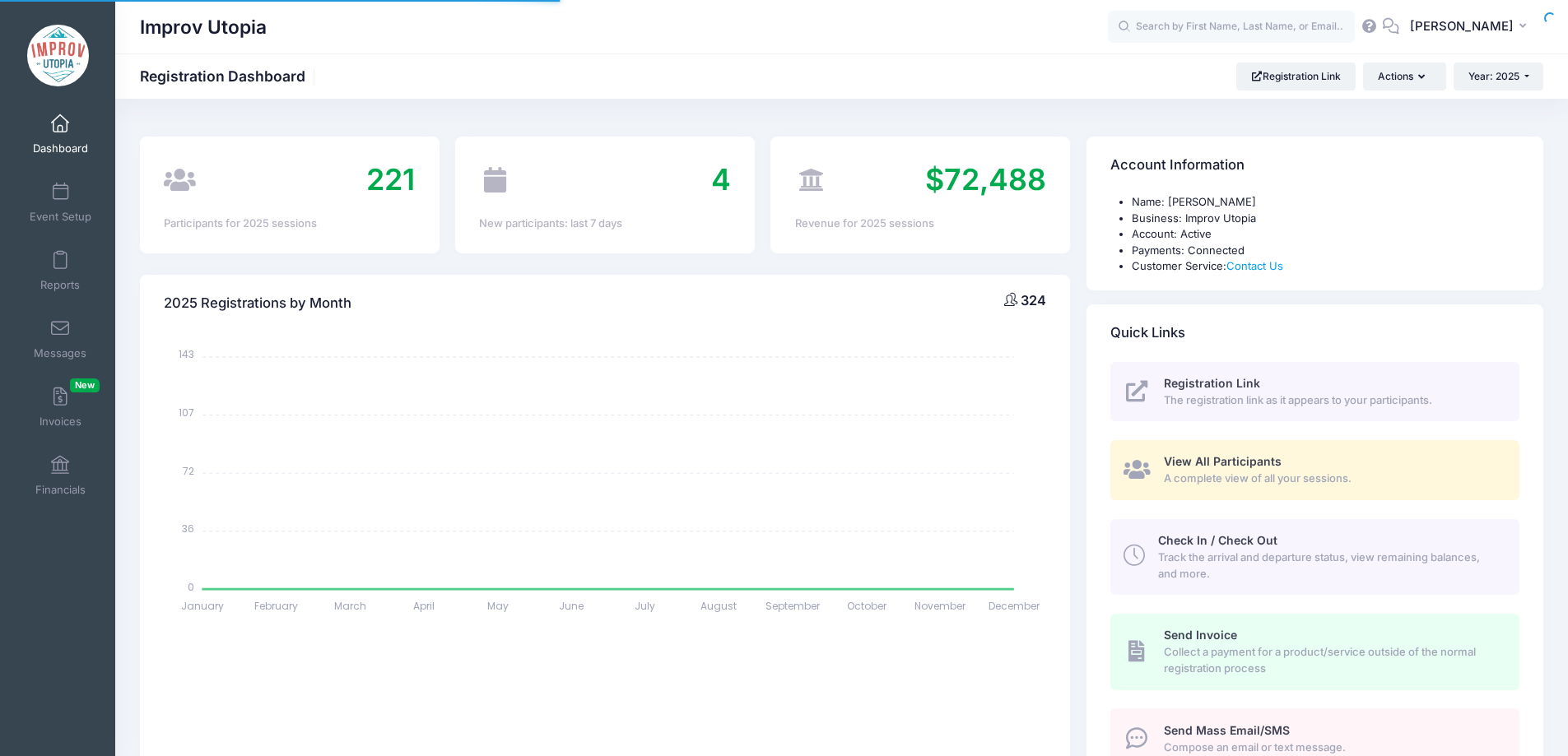
select select
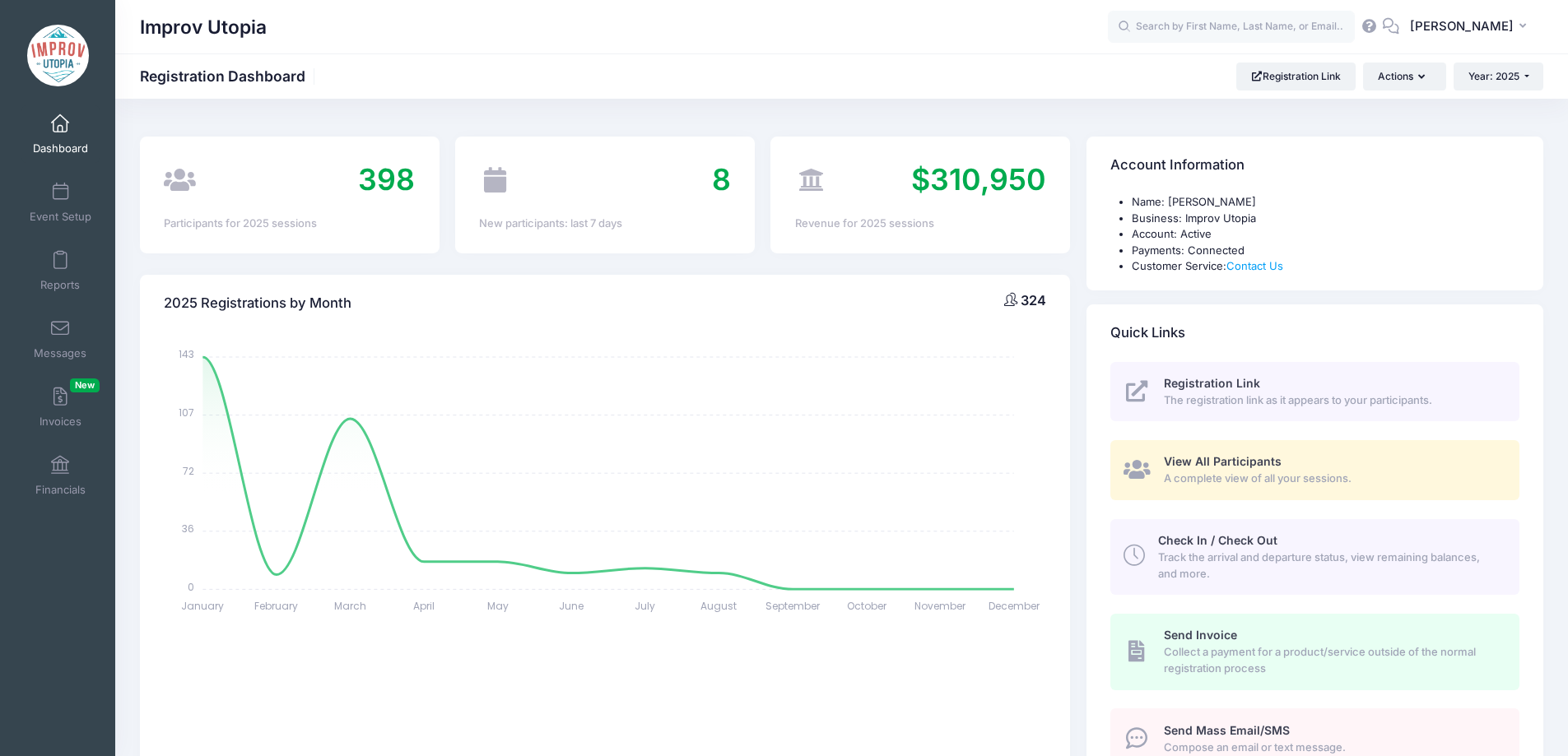
click at [439, 195] on div "398 Participants for 2025 sessions" at bounding box center [289, 194] width 315 height 116
click at [60, 329] on span at bounding box center [60, 329] width 0 height 18
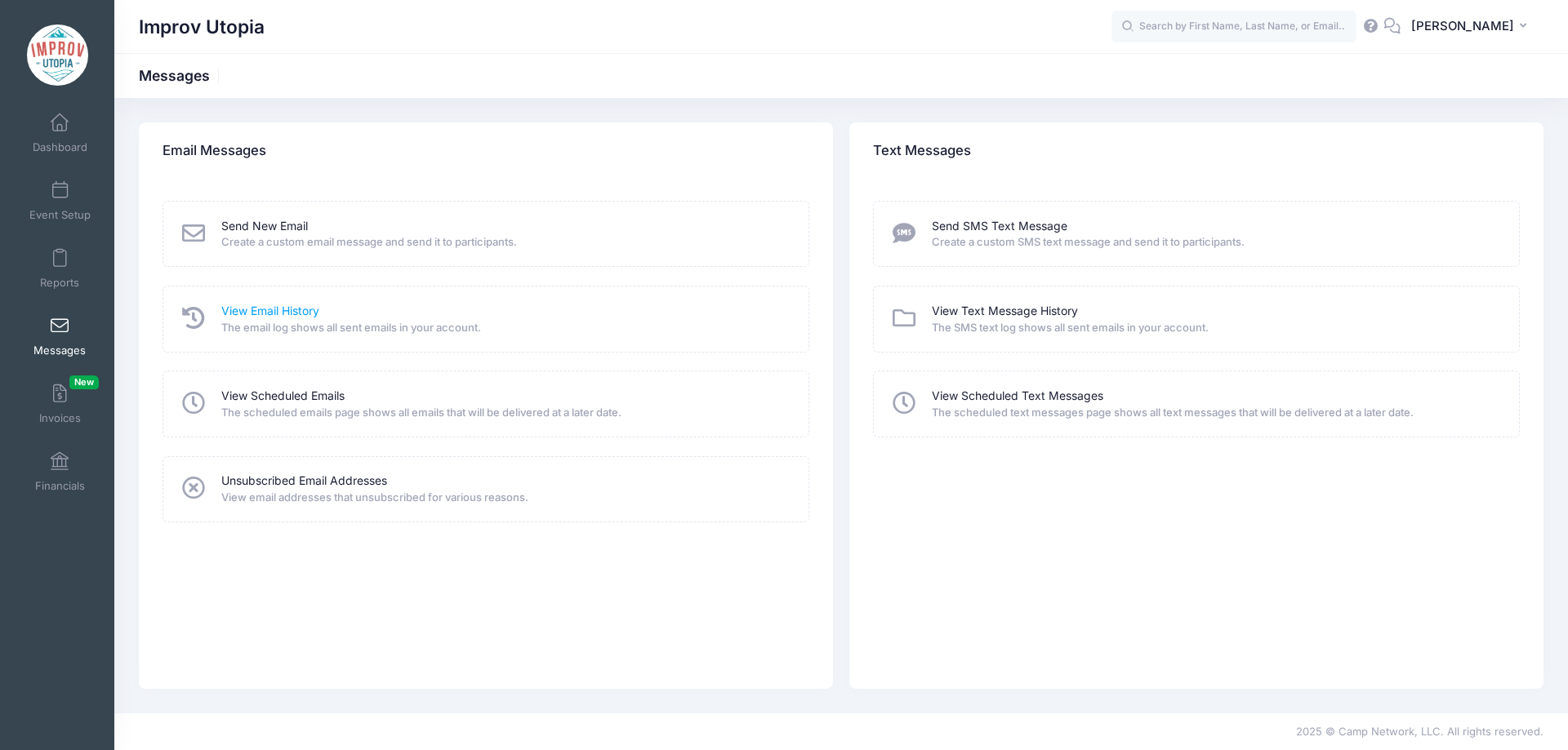
click at [293, 318] on link "View Email History" at bounding box center [269, 312] width 98 height 17
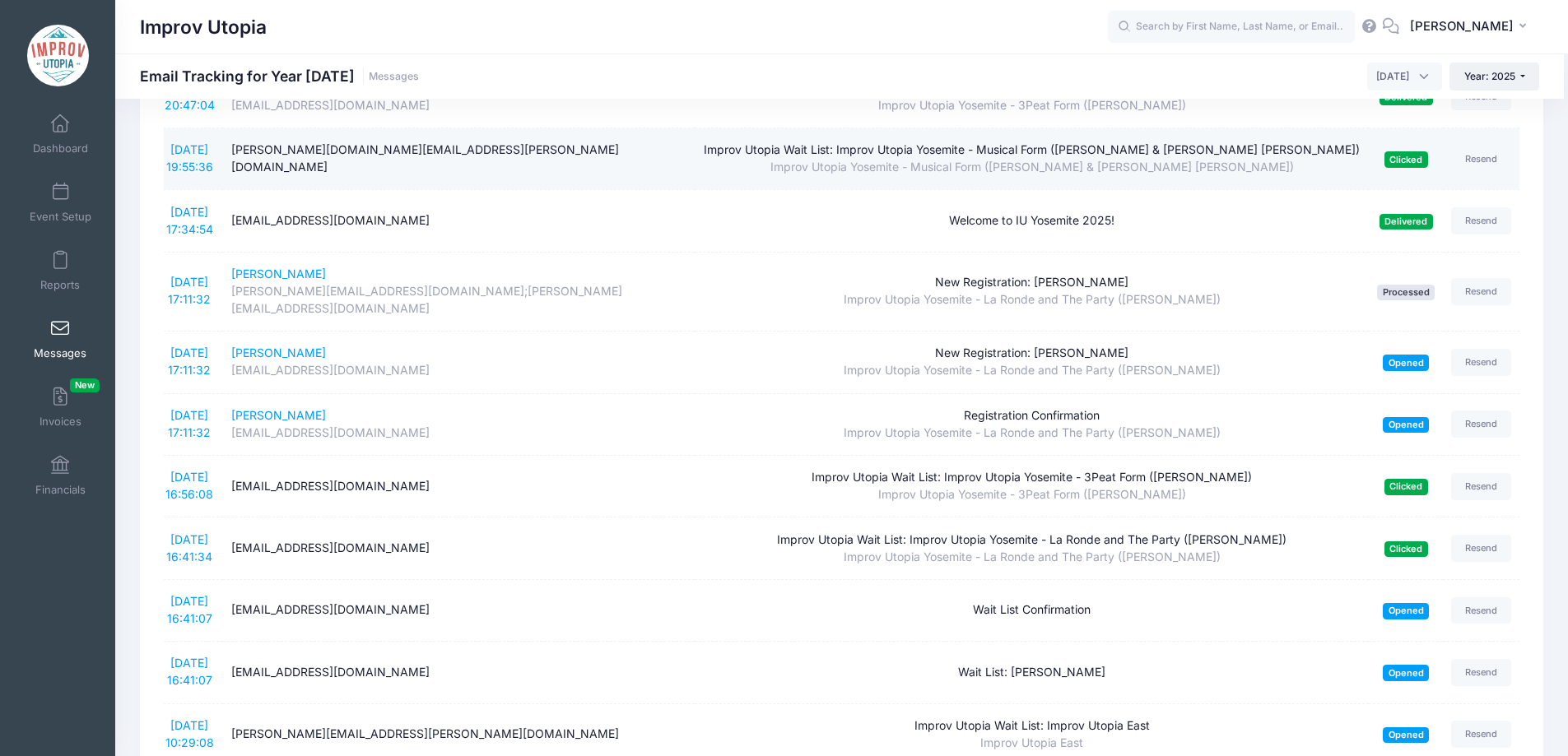
scroll to position [995, 0]
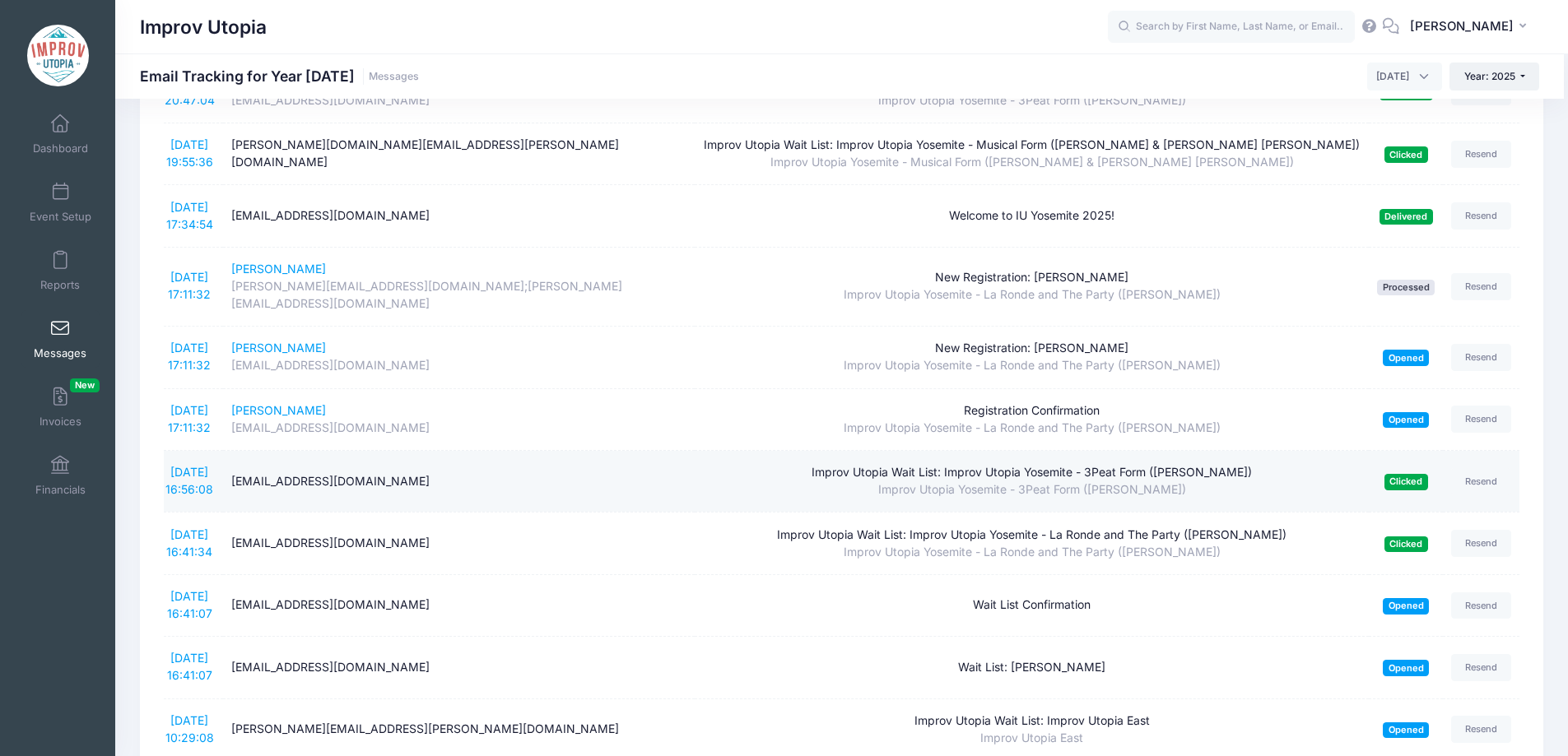
click at [345, 473] on div "difan.mandy.zhao@gmail.com" at bounding box center [459, 482] width 456 height 17
click at [428, 473] on div "difan.mandy.zhao@gmail.com" at bounding box center [459, 482] width 456 height 17
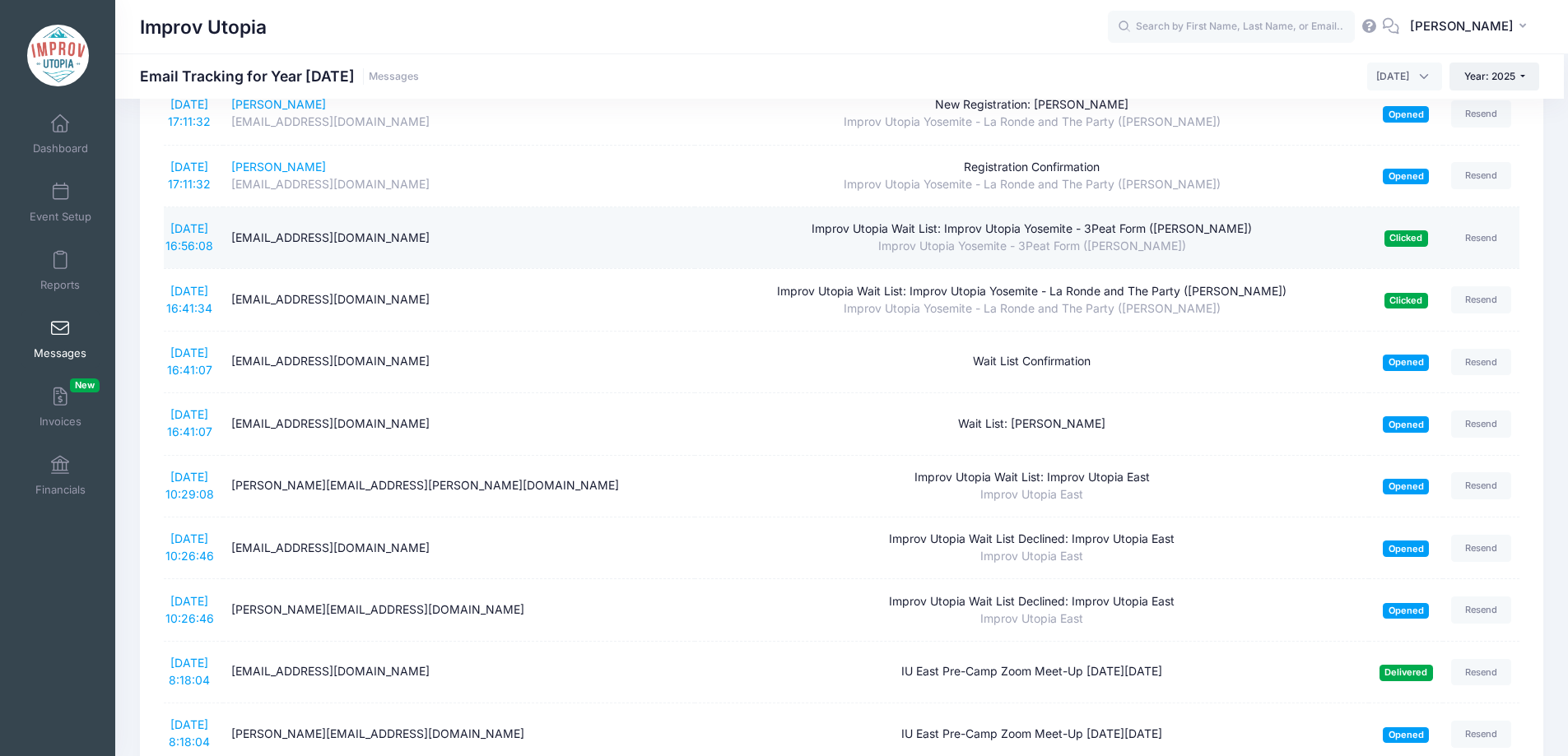
scroll to position [1240, 0]
